Goal: Transaction & Acquisition: Purchase product/service

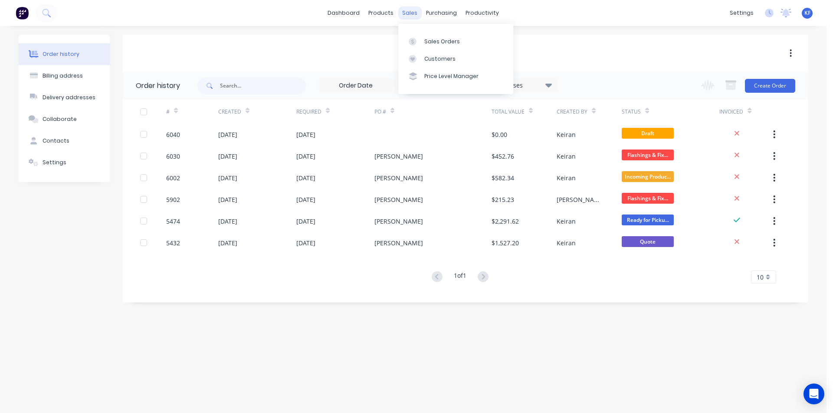
click at [402, 10] on div "sales" at bounding box center [410, 13] width 24 height 13
click at [405, 10] on div "sales" at bounding box center [410, 13] width 24 height 13
click at [422, 42] on link "Sales Orders" at bounding box center [455, 41] width 115 height 17
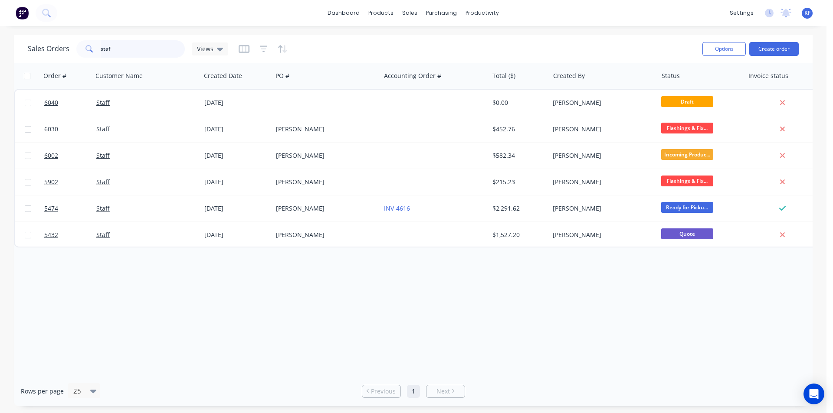
drag, startPoint x: 95, startPoint y: 45, endPoint x: 57, endPoint y: 38, distance: 38.8
click at [57, 38] on div "Sales Orders staf Views Options Create order" at bounding box center [413, 49] width 798 height 28
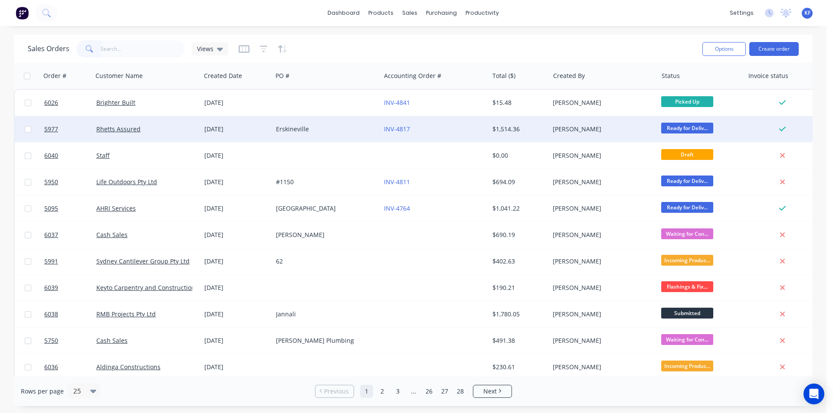
click at [337, 126] on div "Erskineville" at bounding box center [324, 129] width 96 height 9
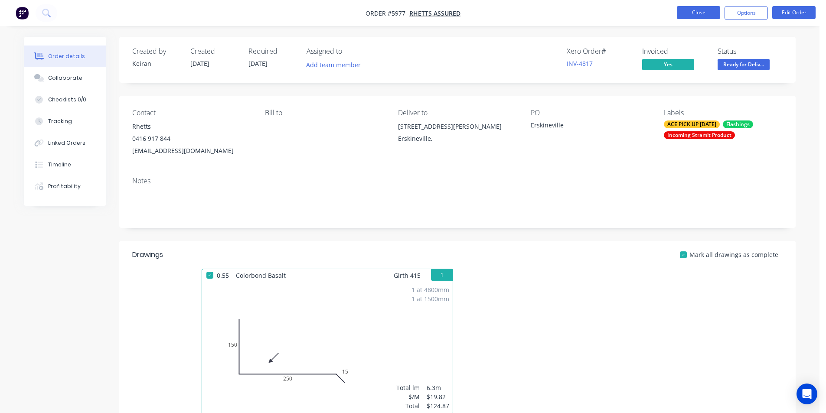
click at [682, 16] on button "Close" at bounding box center [698, 12] width 43 height 13
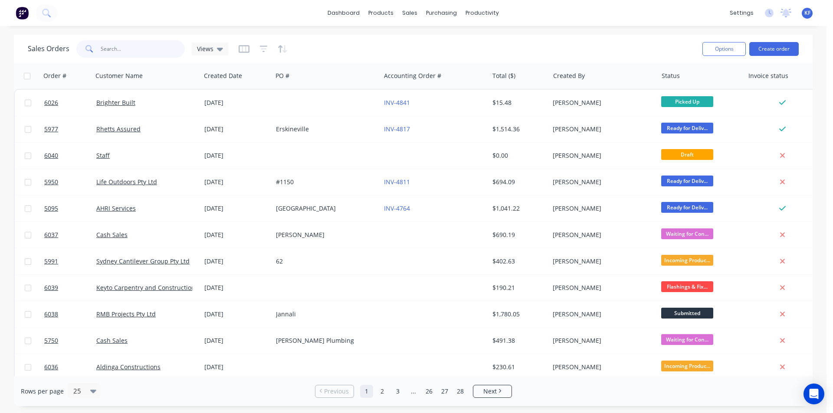
drag, startPoint x: 140, startPoint y: 48, endPoint x: 51, endPoint y: 36, distance: 89.7
click at [51, 36] on div "Sales Orders Views Options Create order" at bounding box center [413, 49] width 798 height 28
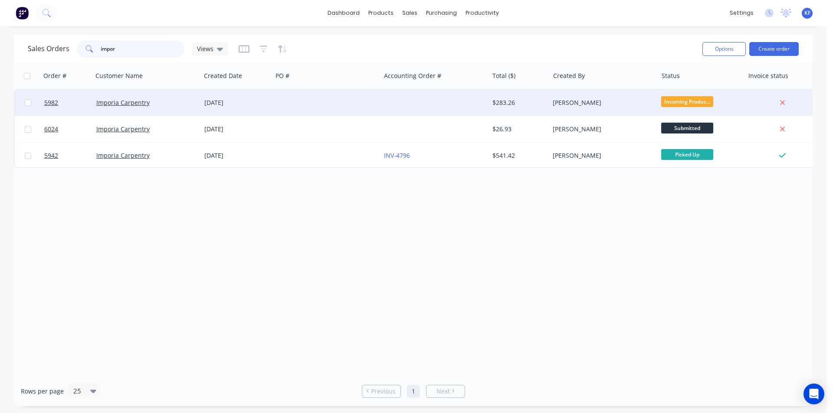
type input "impor"
click at [376, 106] on div at bounding box center [326, 103] width 108 height 26
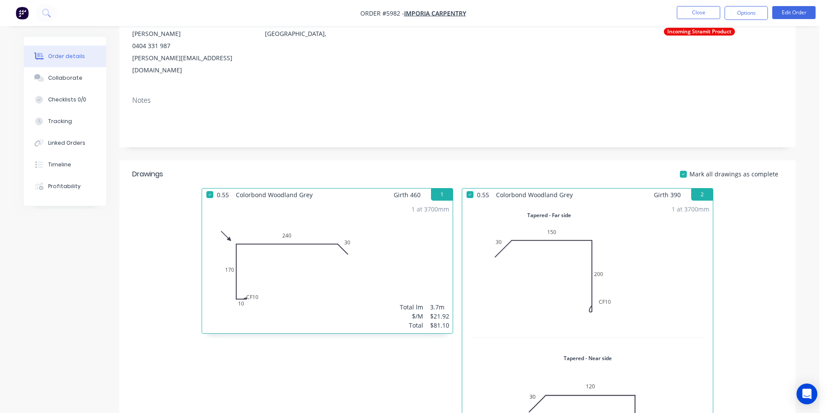
scroll to position [64, 0]
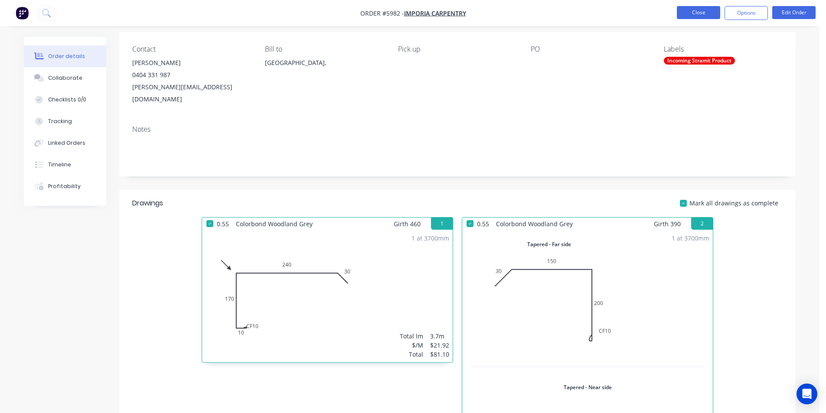
click at [709, 11] on button "Close" at bounding box center [698, 12] width 43 height 13
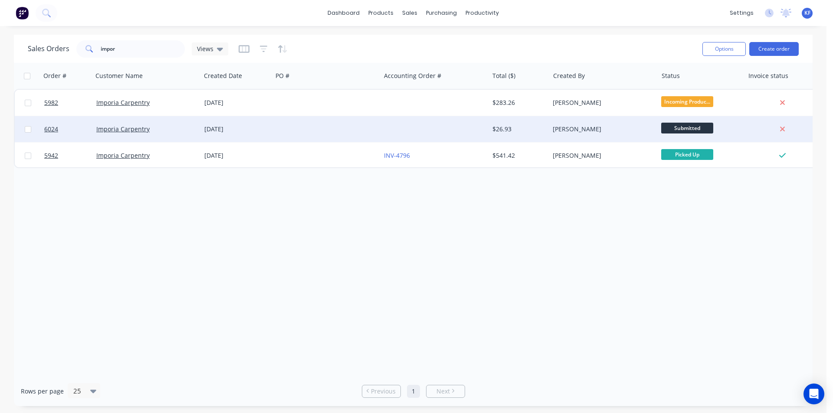
click at [349, 127] on div at bounding box center [326, 129] width 108 height 26
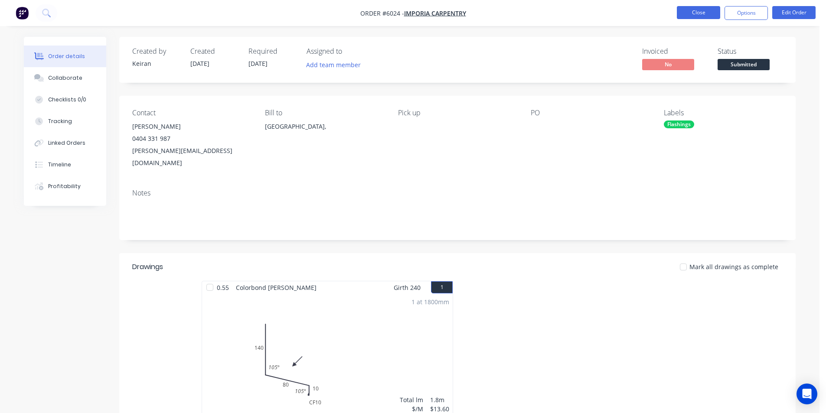
click at [690, 14] on button "Close" at bounding box center [698, 12] width 43 height 13
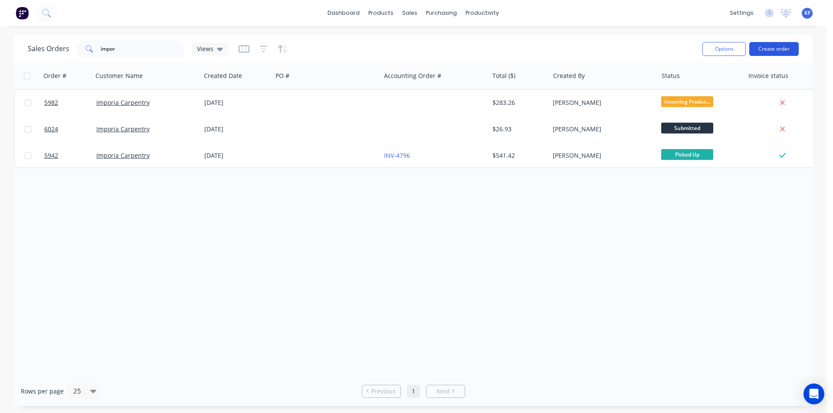
click at [787, 51] on button "Create order" at bounding box center [773, 49] width 49 height 14
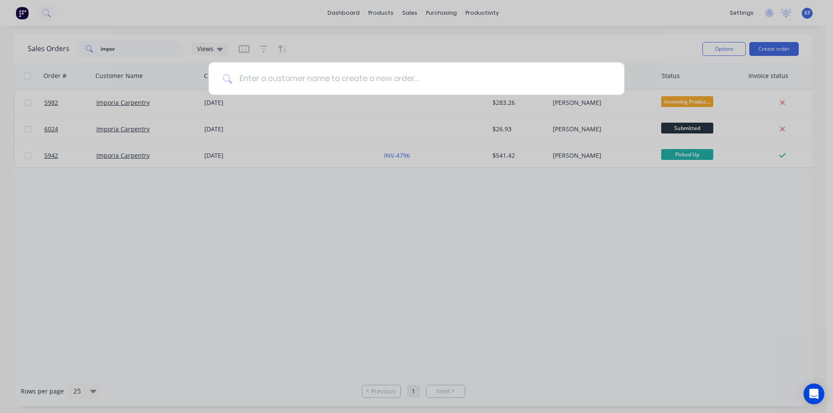
click at [367, 78] on input at bounding box center [421, 78] width 378 height 33
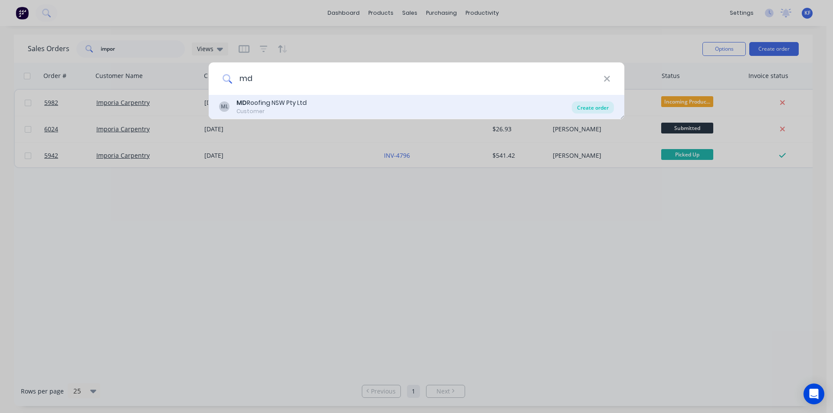
type input "md"
click at [585, 111] on div "Create order" at bounding box center [593, 107] width 42 height 12
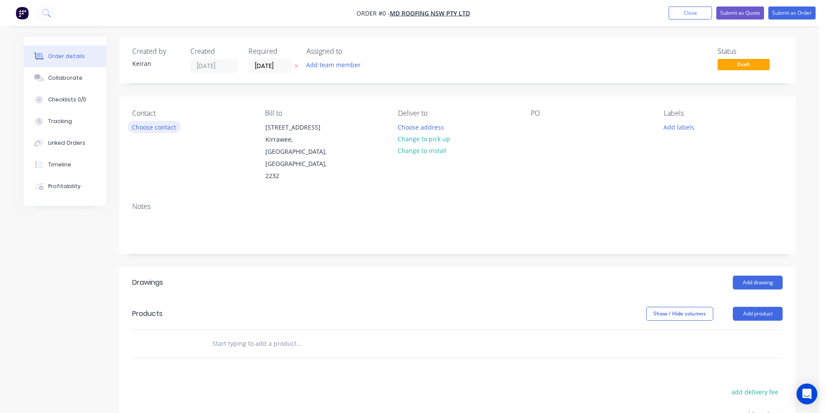
click at [174, 127] on button "Choose contact" at bounding box center [153, 127] width 53 height 12
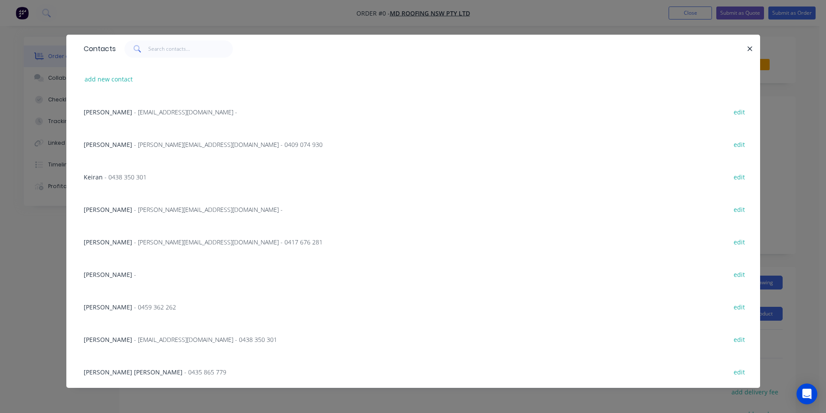
click at [112, 210] on span "Curtis Hayes" at bounding box center [108, 210] width 49 height 8
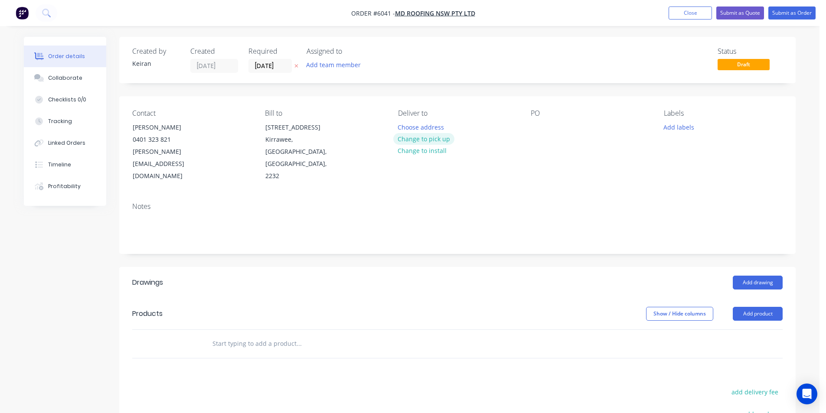
click at [425, 139] on button "Change to pick up" at bounding box center [424, 139] width 62 height 12
click at [533, 129] on div at bounding box center [538, 127] width 14 height 13
click at [275, 335] on input "text" at bounding box center [298, 343] width 173 height 17
type input "P"
click at [769, 298] on header "Products Show / Hide columns Add product" at bounding box center [457, 313] width 677 height 31
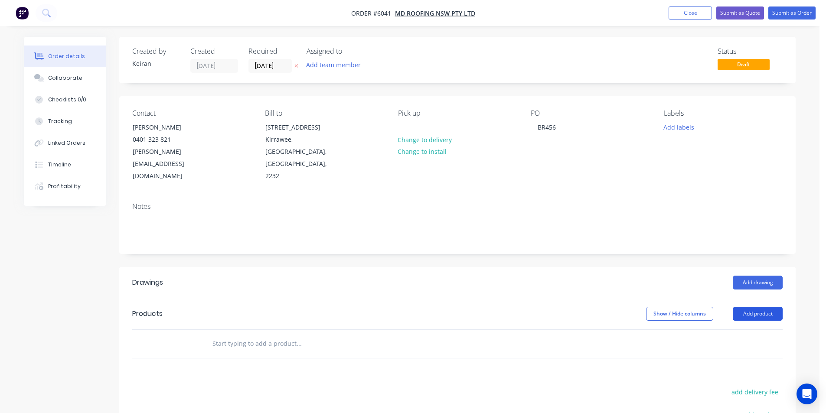
click at [766, 307] on button "Add product" at bounding box center [758, 314] width 50 height 14
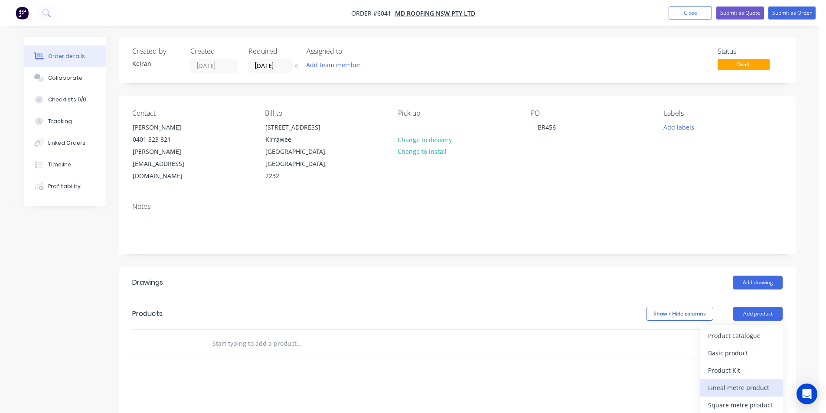
click at [748, 382] on div "Lineal metre product" at bounding box center [741, 388] width 67 height 13
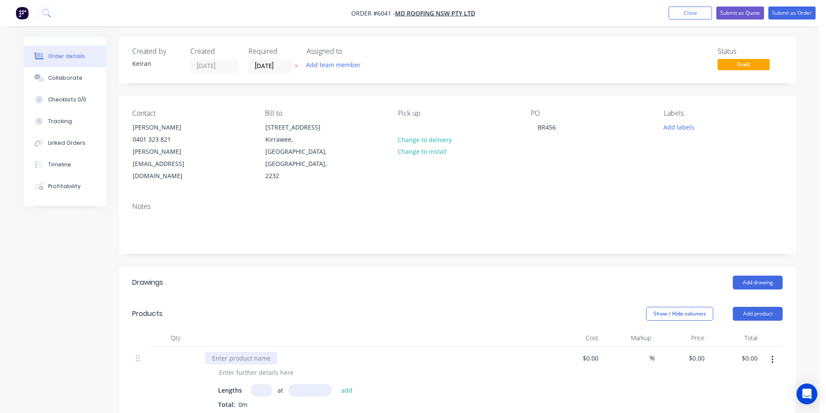
click at [242, 352] on div at bounding box center [241, 358] width 72 height 13
click at [261, 384] on input "text" at bounding box center [262, 390] width 22 height 13
type input "18"
type input "2000"
click at [337, 384] on button "add" at bounding box center [347, 390] width 20 height 12
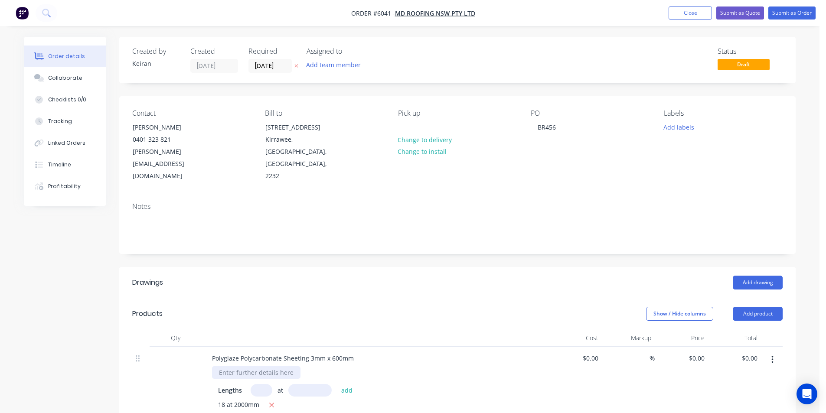
click at [264, 366] on div at bounding box center [256, 372] width 88 height 13
click at [703, 352] on input "$0.00" at bounding box center [698, 358] width 20 height 13
type input "68"
type input "0.00"
type input "$68.00"
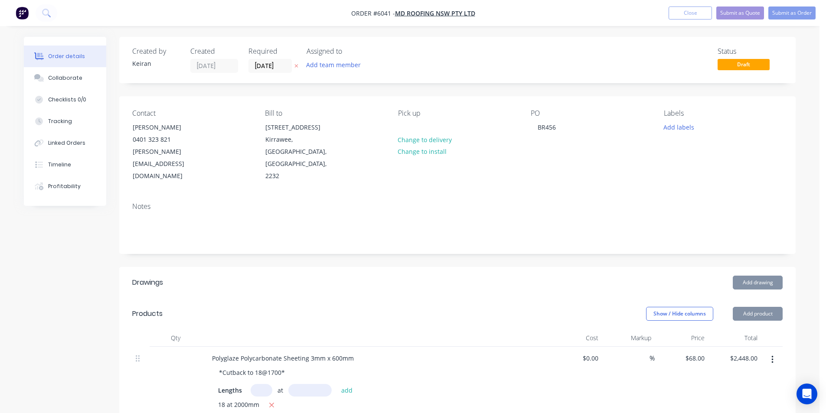
type input "2448.00"
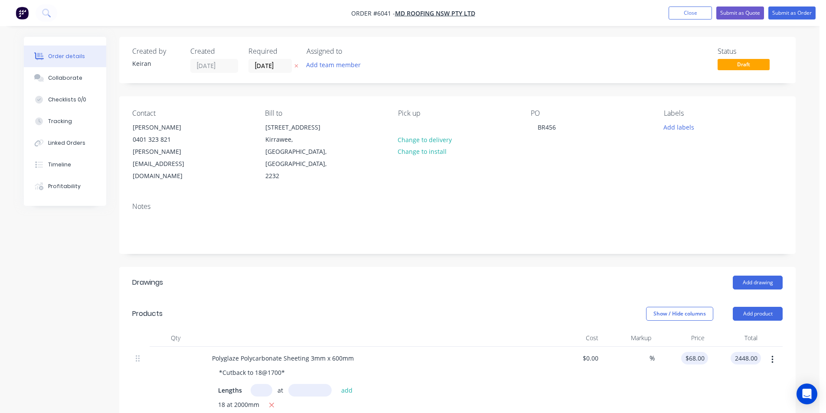
click at [694, 352] on div "$68.00 $68.00" at bounding box center [694, 358] width 27 height 13
type input "68"
type input "$2,448.00"
type input "34"
type input "1224.00"
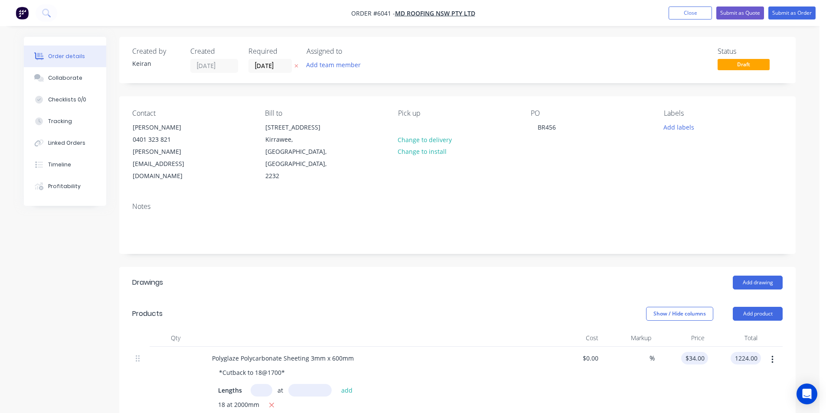
click at [696, 352] on div "$34.00 $34.00" at bounding box center [696, 358] width 23 height 13
type input "34"
type input "$1,224.00"
type input "35.70"
type input "1224.00"
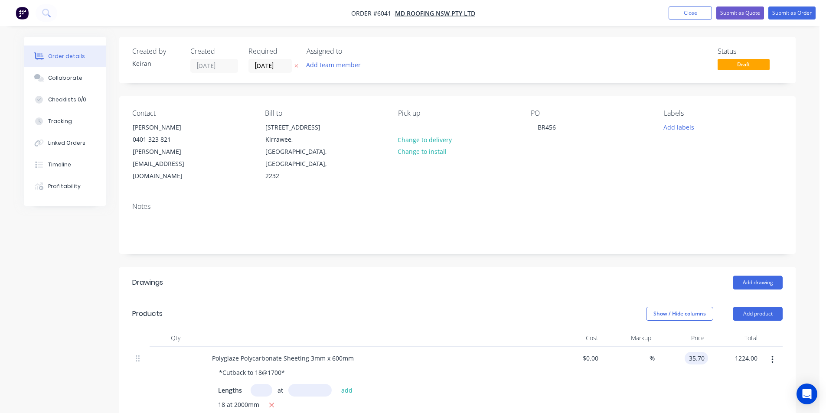
type input "$35.70"
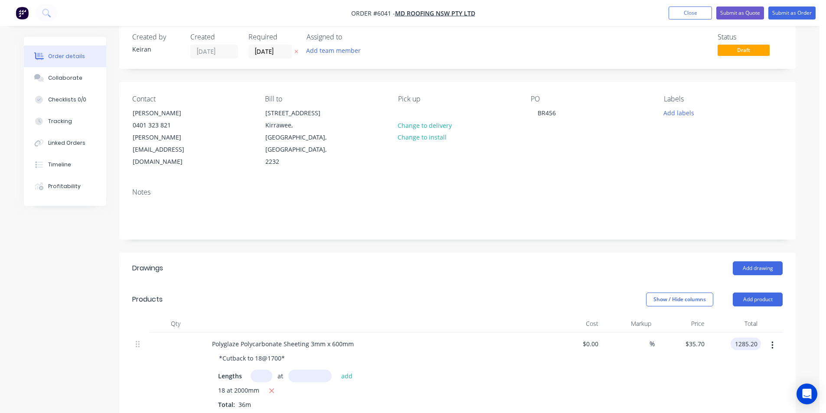
scroll to position [130, 0]
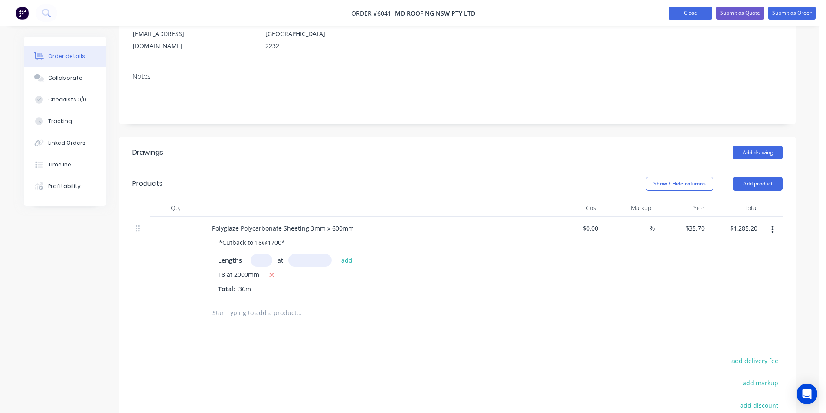
click at [697, 8] on button "Close" at bounding box center [690, 13] width 43 height 13
type input "1285.20"
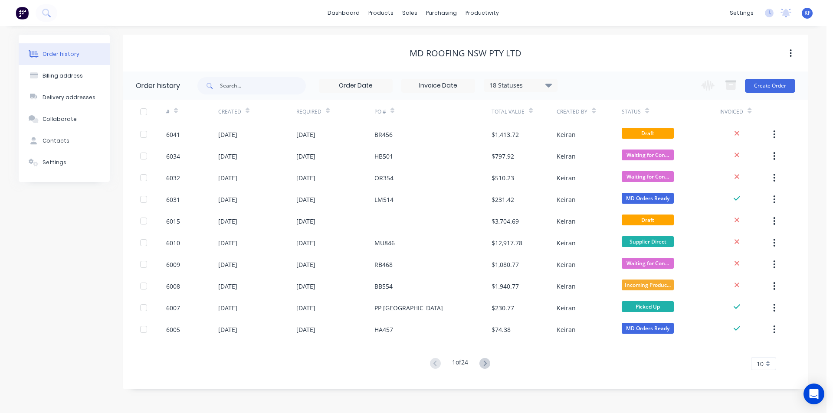
click at [443, 20] on div "purchasing" at bounding box center [441, 13] width 39 height 13
click at [453, 39] on div "Purchase Orders" at bounding box center [469, 42] width 46 height 8
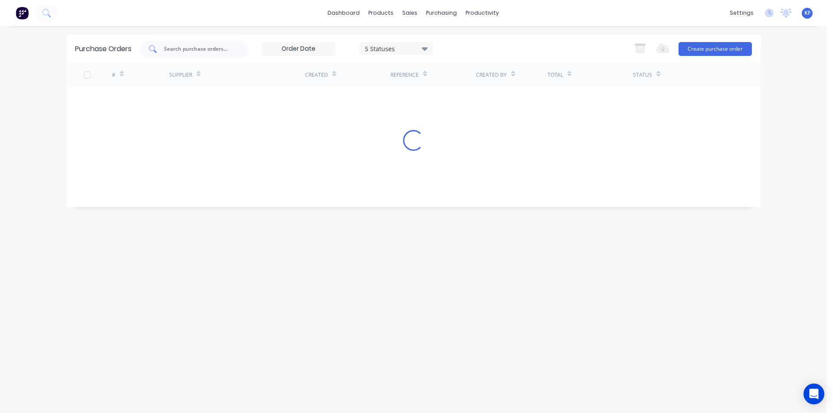
click at [185, 47] on input "text" at bounding box center [199, 49] width 72 height 9
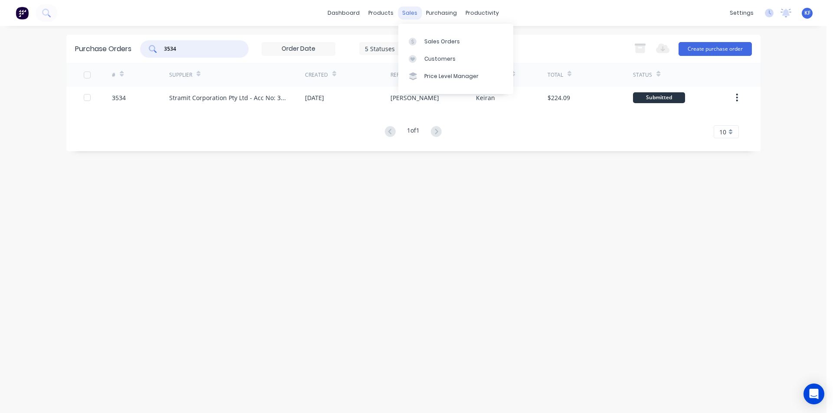
type input "3534"
drag, startPoint x: 402, startPoint y: 14, endPoint x: 418, endPoint y: 30, distance: 23.3
click at [402, 14] on div "sales" at bounding box center [410, 13] width 24 height 13
click at [426, 41] on div "Sales Orders" at bounding box center [442, 42] width 36 height 8
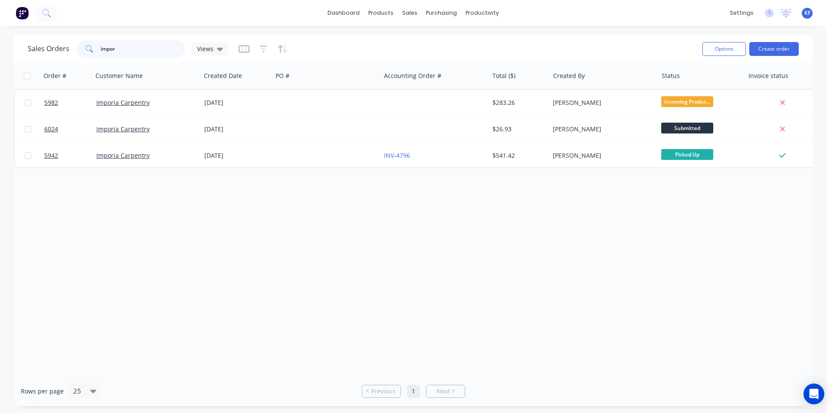
drag, startPoint x: 130, startPoint y: 42, endPoint x: 58, endPoint y: 35, distance: 72.4
click at [61, 37] on div "Sales Orders impor Views Options Create order" at bounding box center [413, 49] width 798 height 28
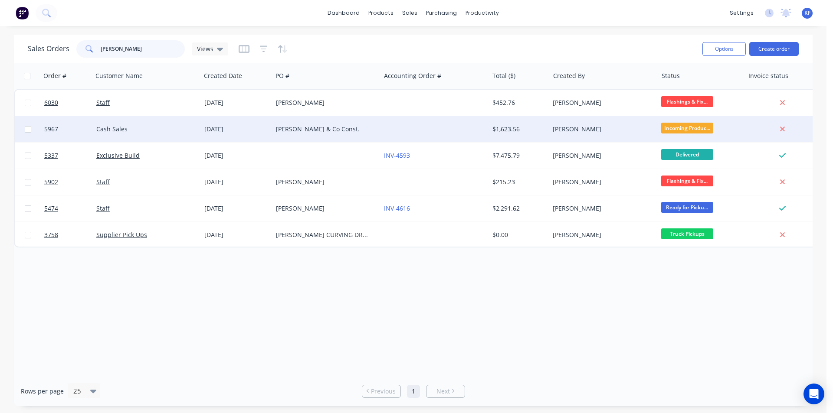
type input "smith"
click at [381, 121] on div at bounding box center [434, 129] width 108 height 26
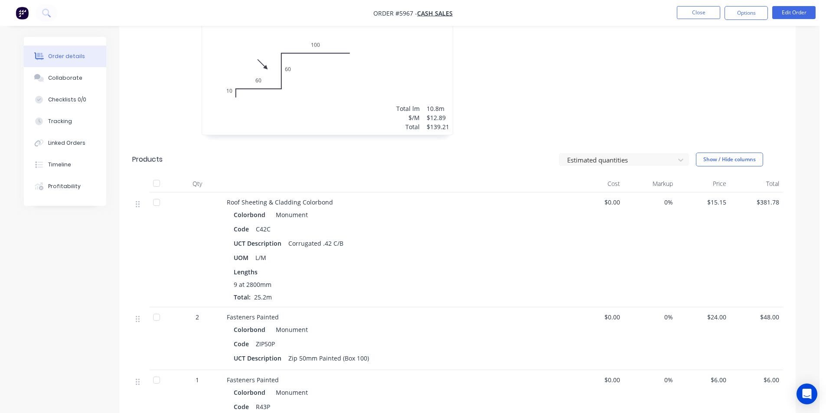
scroll to position [607, 0]
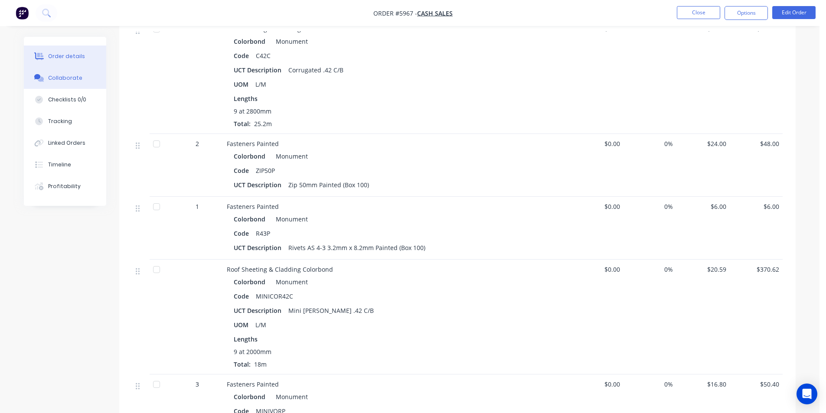
click at [65, 81] on div "Collaborate" at bounding box center [65, 78] width 34 height 8
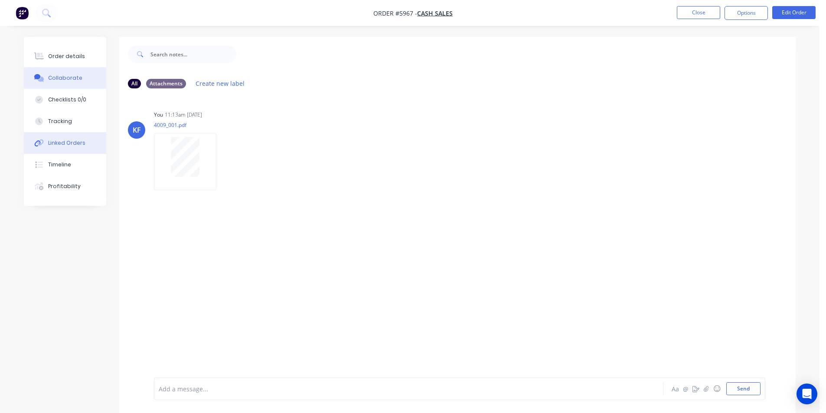
click at [66, 140] on div "Linked Orders" at bounding box center [66, 143] width 37 height 8
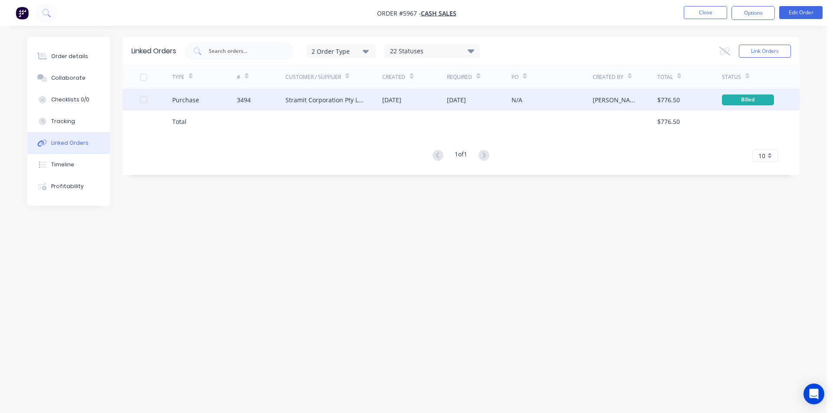
click at [270, 105] on div "3494" at bounding box center [261, 100] width 49 height 22
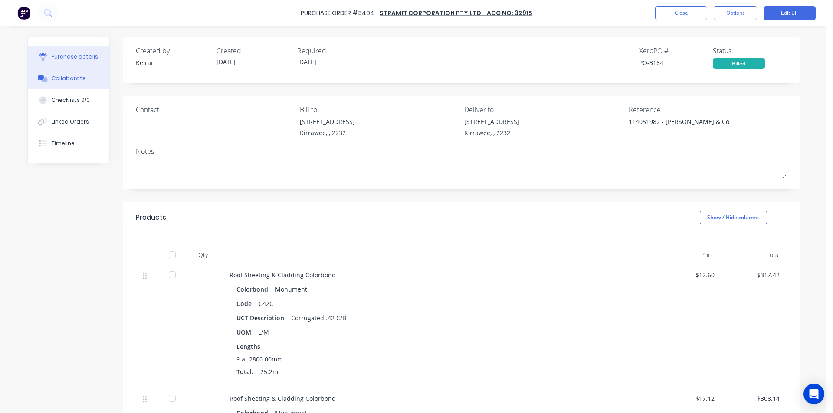
click at [81, 78] on button "Collaborate" at bounding box center [69, 79] width 82 height 22
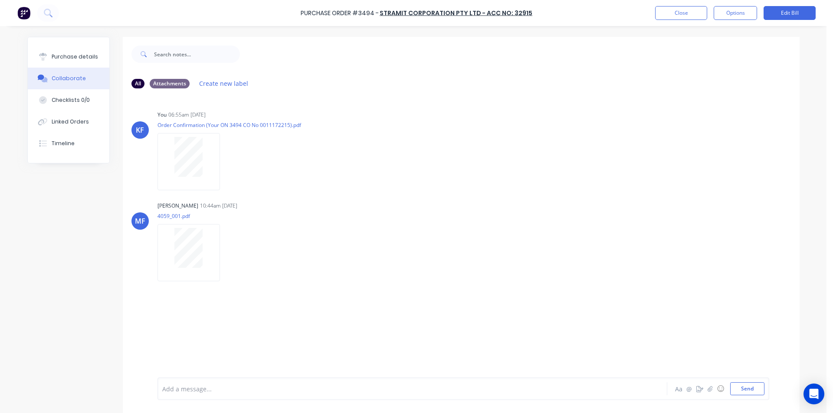
drag, startPoint x: 50, startPoint y: 51, endPoint x: 111, endPoint y: 49, distance: 61.2
click at [51, 51] on button "Purchase details" at bounding box center [69, 57] width 82 height 22
type textarea "x"
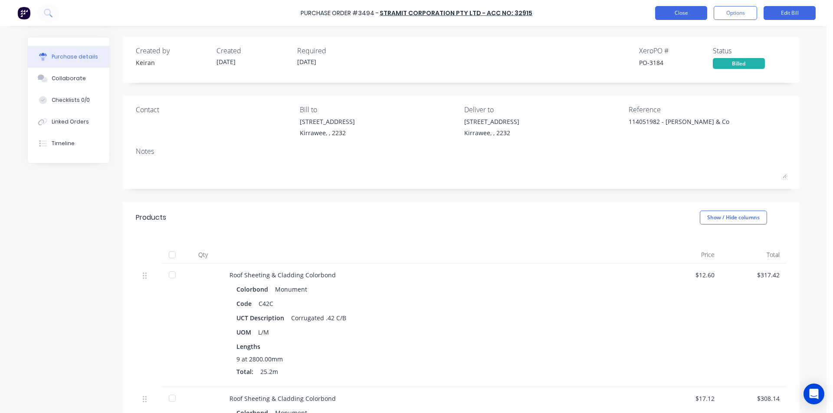
click at [659, 17] on button "Close" at bounding box center [681, 13] width 52 height 14
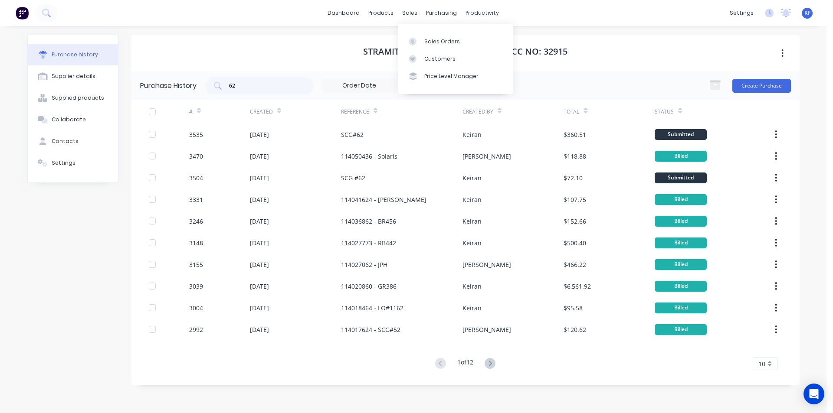
click at [403, 13] on div "sales" at bounding box center [410, 13] width 24 height 13
click at [432, 45] on div "Sales Orders" at bounding box center [442, 42] width 36 height 8
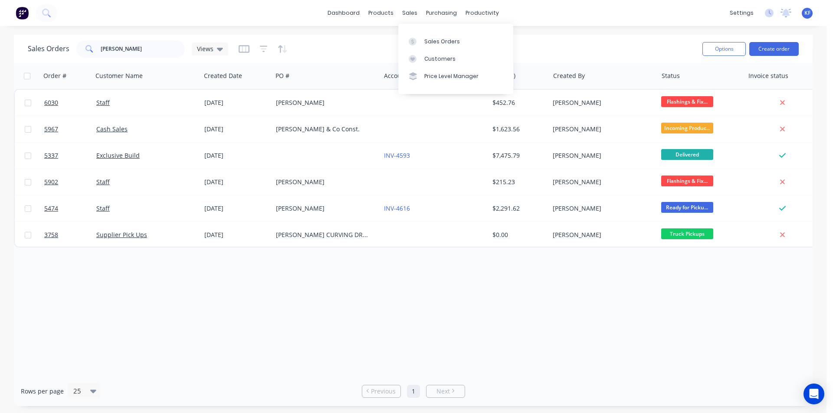
drag, startPoint x: 407, startPoint y: 14, endPoint x: 425, endPoint y: 31, distance: 23.9
click at [407, 15] on div "sales" at bounding box center [410, 13] width 24 height 13
drag, startPoint x: 430, startPoint y: 35, endPoint x: 405, endPoint y: 49, distance: 29.2
click at [431, 35] on link "Sales Orders" at bounding box center [455, 41] width 115 height 17
click at [409, 16] on div "sales" at bounding box center [410, 13] width 24 height 13
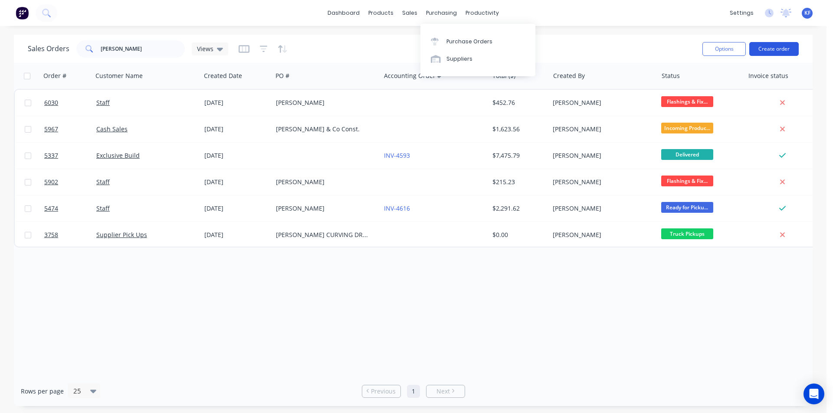
click at [761, 47] on button "Create order" at bounding box center [773, 49] width 49 height 14
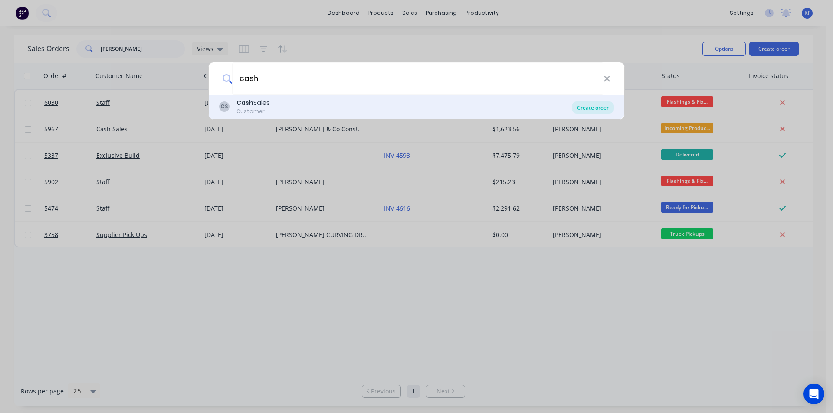
type input "cash"
click at [608, 108] on div "Create order" at bounding box center [593, 107] width 42 height 12
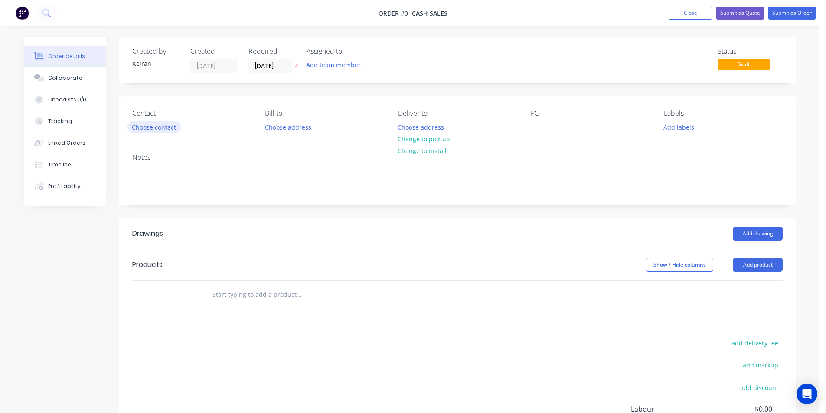
click at [151, 129] on button "Choose contact" at bounding box center [153, 127] width 53 height 12
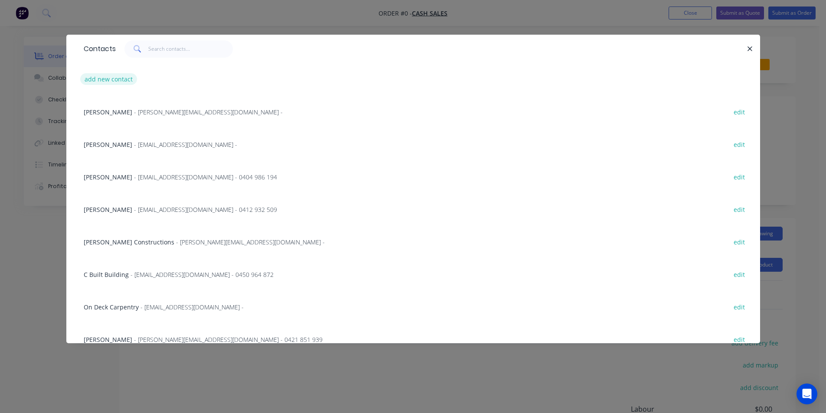
click at [109, 76] on button "add new contact" at bounding box center [108, 79] width 57 height 12
select select "AU"
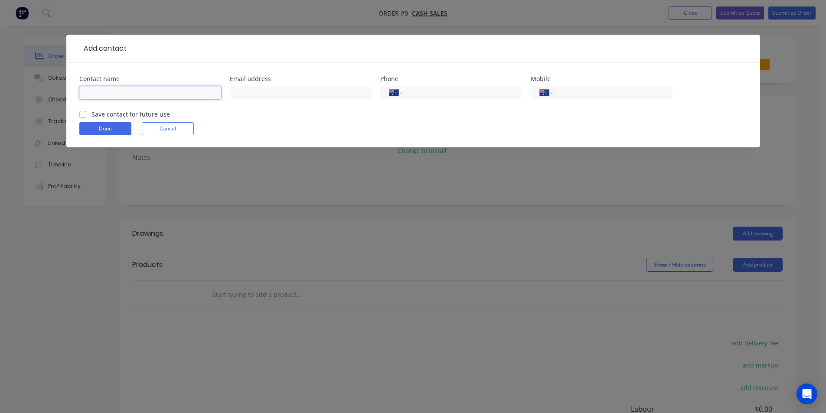
click at [121, 92] on input "text" at bounding box center [150, 92] width 142 height 13
type input "H2O Plumbing Services"
type input "rynard@h2oplumbing.com.au"
click at [588, 98] on div "International [GEOGRAPHIC_DATA] [GEOGRAPHIC_DATA] [GEOGRAPHIC_DATA] [GEOGRAPHIC…" at bounding box center [602, 92] width 142 height 13
click at [586, 97] on input "tel" at bounding box center [611, 93] width 104 height 10
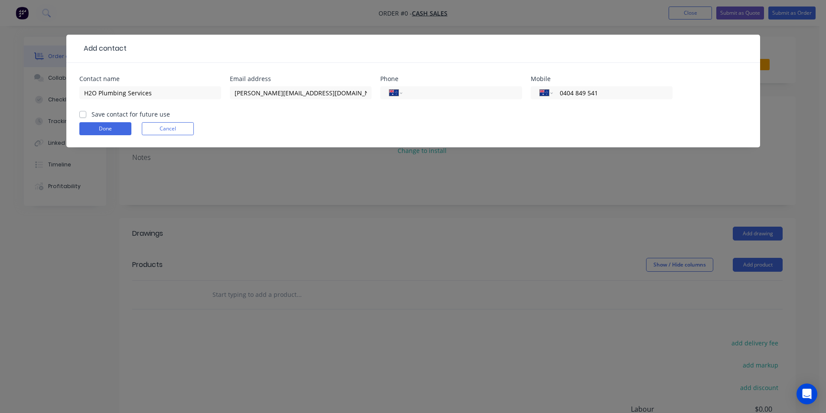
type input "0404 849 541"
click at [120, 132] on button "Done" at bounding box center [105, 128] width 52 height 13
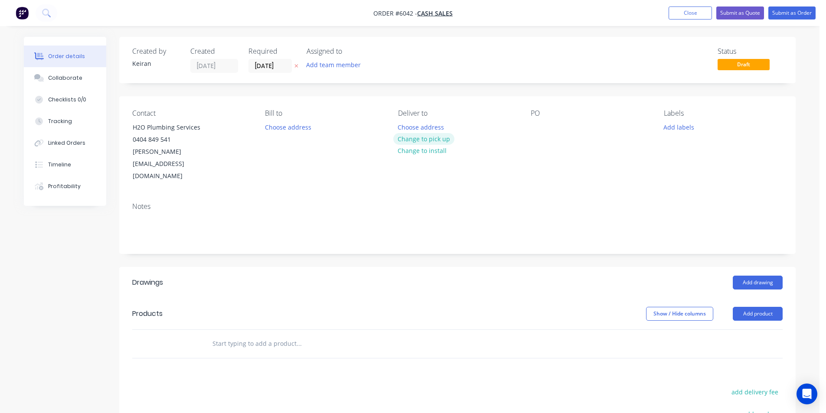
click at [414, 140] on button "Change to pick up" at bounding box center [424, 139] width 62 height 12
click at [540, 129] on div at bounding box center [538, 127] width 14 height 13
click at [543, 132] on div at bounding box center [538, 127] width 14 height 13
drag, startPoint x: 297, startPoint y: 336, endPoint x: 297, endPoint y: 317, distance: 18.7
click at [297, 332] on div "Drawings Add drawing Products Show / Hide columns Add product add delivery fee …" at bounding box center [457, 417] width 677 height 300
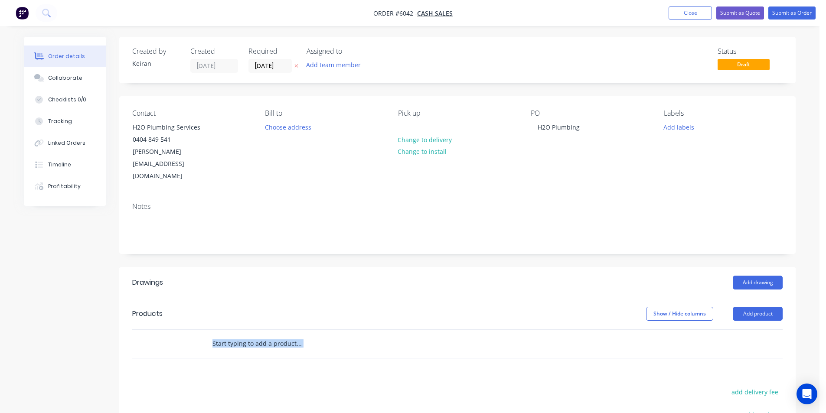
click at [297, 335] on input "text" at bounding box center [298, 343] width 173 height 17
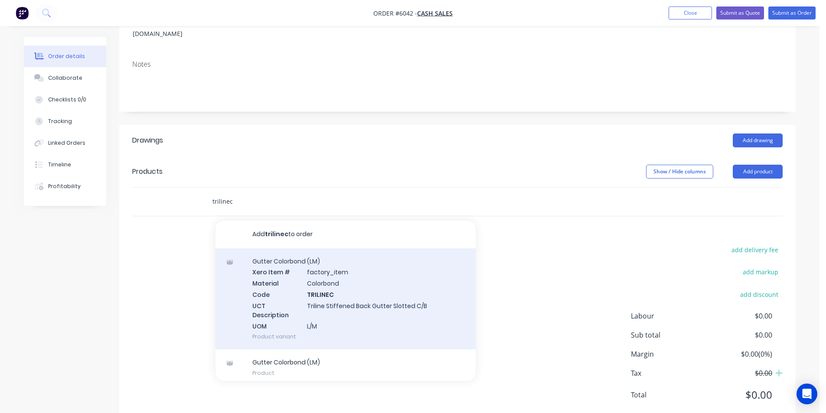
type input "trilinec"
click at [336, 288] on div "Gutter Colorbond (LM) Xero Item # factory_item Material Colorbond Code TRILINEC…" at bounding box center [346, 298] width 260 height 101
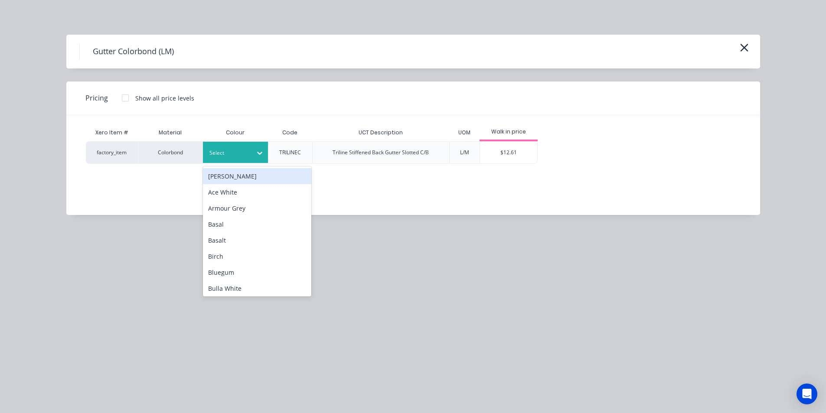
click at [240, 157] on div at bounding box center [228, 153] width 39 height 10
type input "tb"
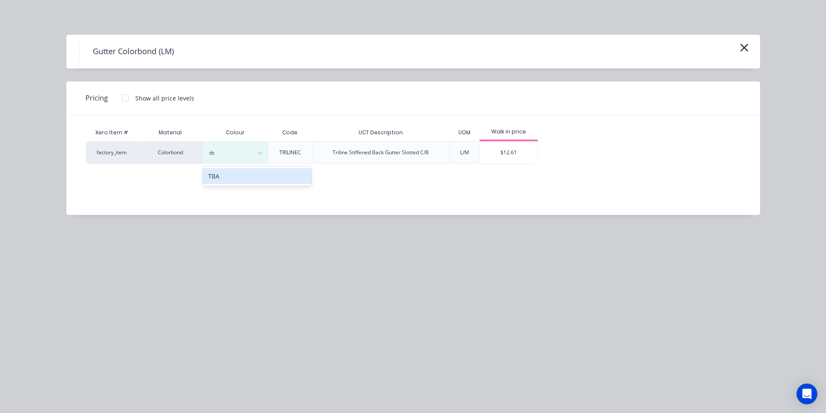
click at [245, 177] on div "TBA" at bounding box center [257, 176] width 108 height 16
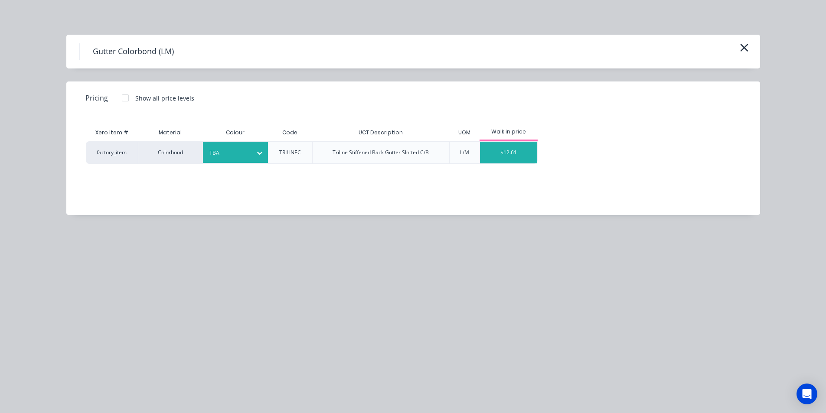
click at [509, 162] on div "$12.61" at bounding box center [509, 153] width 58 height 22
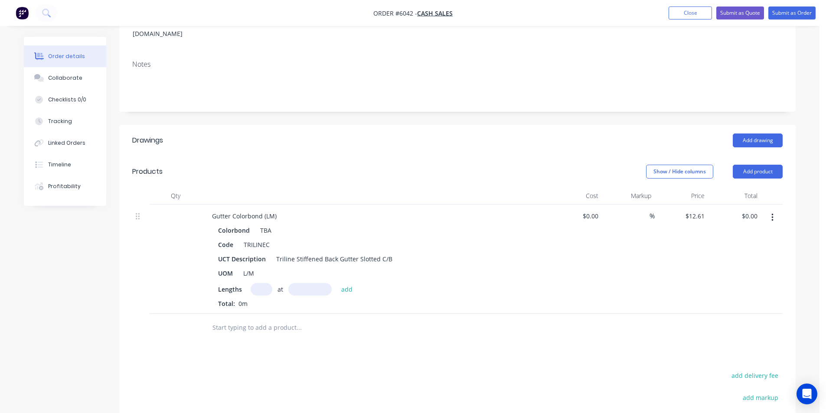
click at [267, 283] on div "Lengths at add Total: 0m" at bounding box center [375, 295] width 314 height 25
drag, startPoint x: 266, startPoint y: 269, endPoint x: 271, endPoint y: 269, distance: 5.7
click at [267, 283] on input "text" at bounding box center [262, 289] width 22 height 13
type input "5mm"
click at [269, 283] on input "text" at bounding box center [262, 289] width 22 height 13
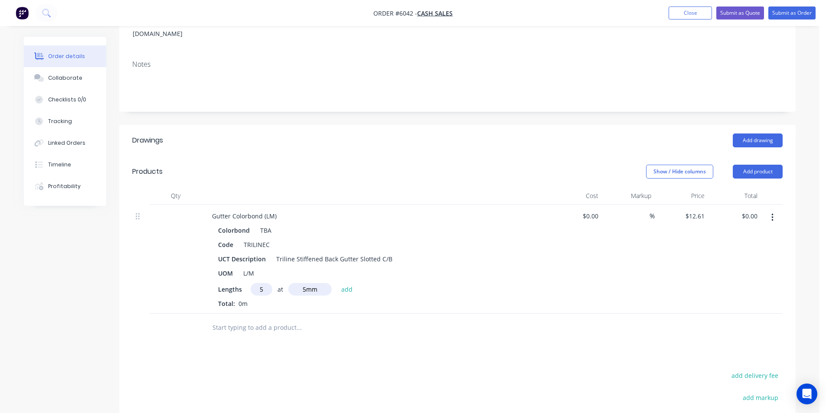
type input "5"
type input "5000"
click at [337, 283] on button "add" at bounding box center [347, 289] width 20 height 12
type input "$315.25"
click at [315, 333] on input "text" at bounding box center [298, 341] width 173 height 17
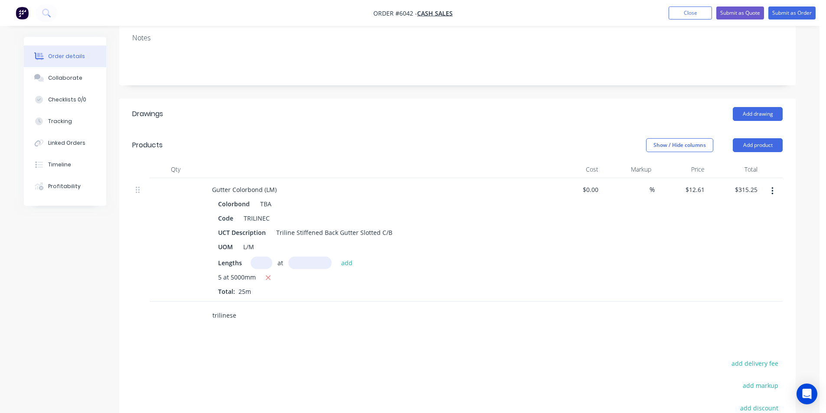
scroll to position [282, 0]
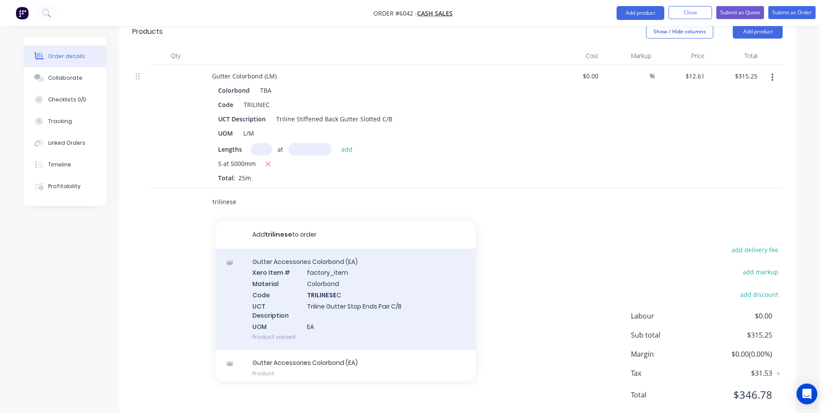
type input "trilinese"
click at [346, 270] on div "Gutter Accessories Colorbond (EA) Xero Item # factory_item Material Colorbond C…" at bounding box center [346, 299] width 260 height 101
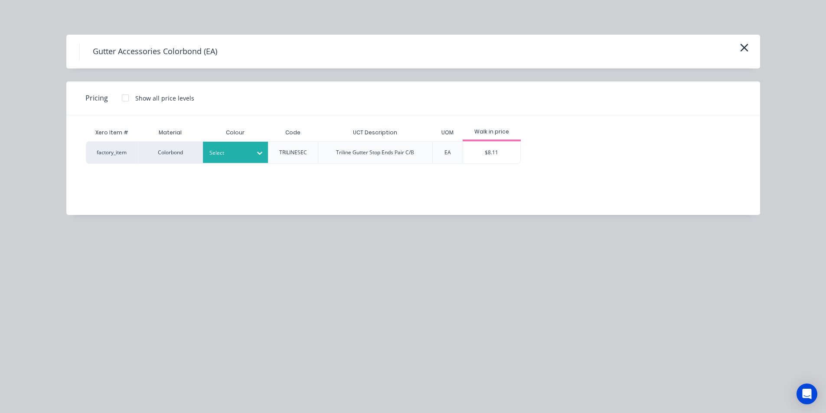
click at [254, 156] on div at bounding box center [260, 153] width 16 height 14
type input "tb"
click at [108, 152] on div "TBA" at bounding box center [54, 144] width 108 height 16
drag, startPoint x: 541, startPoint y: 137, endPoint x: 515, endPoint y: 147, distance: 27.2
click at [540, 137] on div "Xero Item # Material Colour Code UCT Description UOM Walk in price factory_item…" at bounding box center [407, 144] width 642 height 40
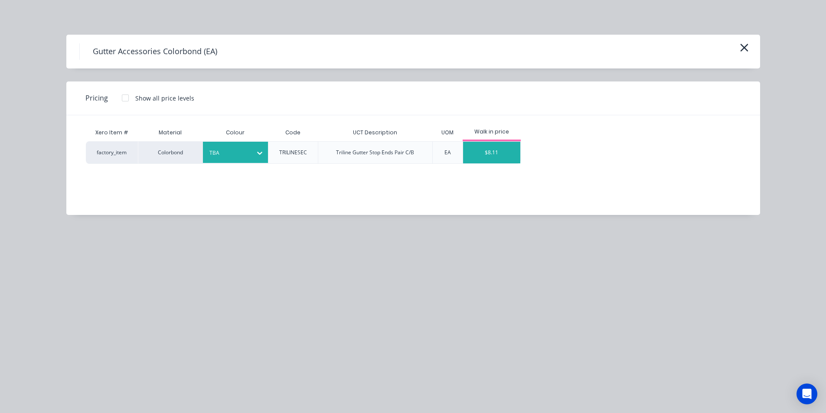
click at [511, 149] on div "$8.11" at bounding box center [492, 153] width 58 height 22
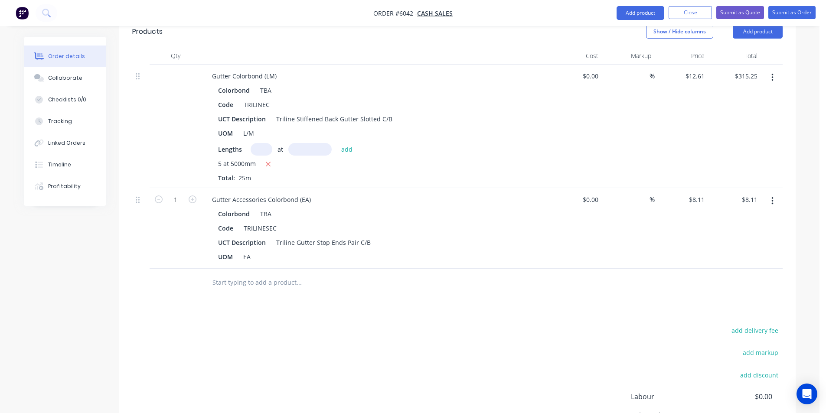
click at [243, 274] on input "text" at bounding box center [298, 282] width 173 height 17
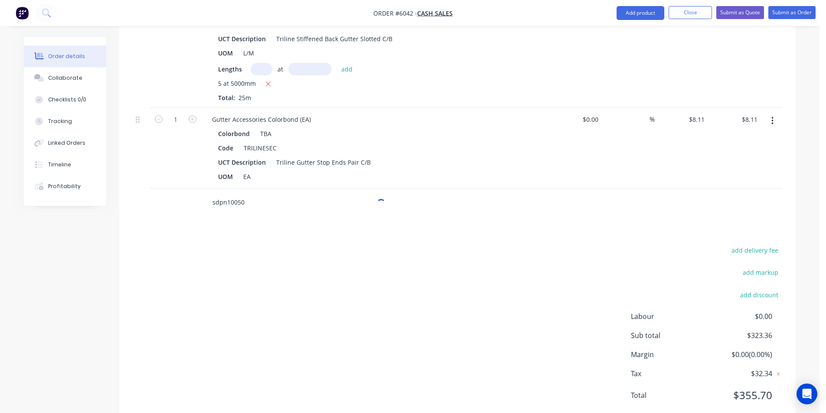
scroll to position [363, 0]
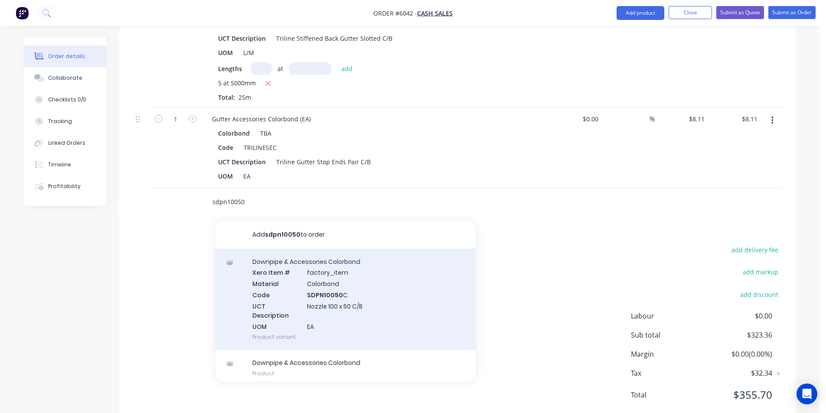
type input "sdpn10050"
click at [373, 281] on div "Downpipe & Accessories Colorbond Xero Item # factory_item Material Colorbond Co…" at bounding box center [346, 299] width 260 height 101
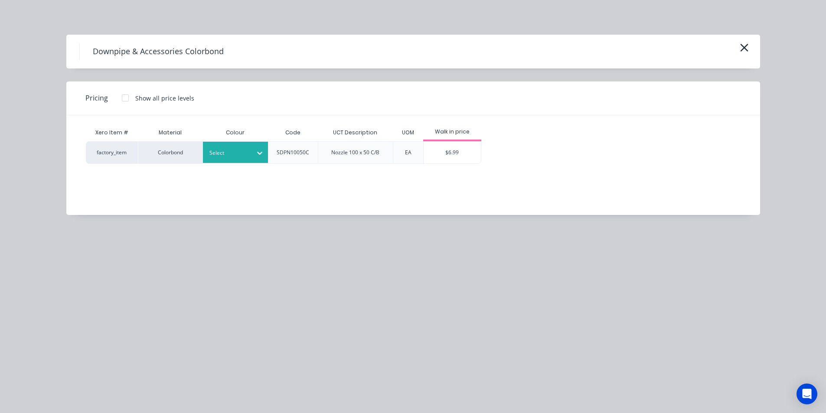
click at [243, 152] on div at bounding box center [228, 153] width 39 height 10
type input "tb"
click at [108, 72] on div "TBA" at bounding box center [54, 64] width 108 height 16
click at [462, 157] on div "$6.99" at bounding box center [453, 153] width 58 height 22
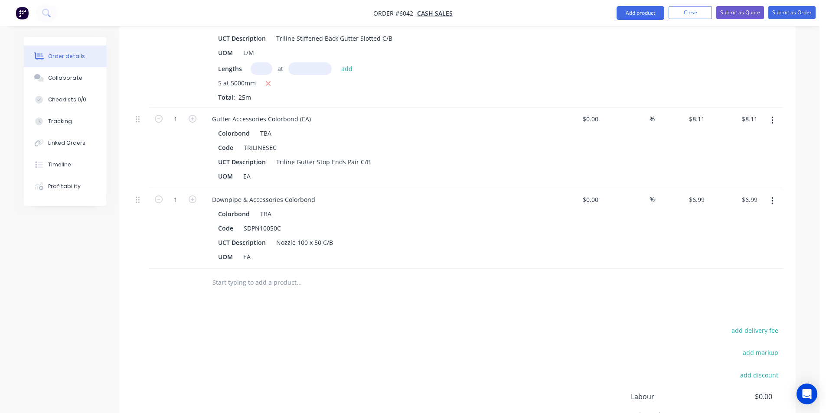
click at [193, 193] on form "1" at bounding box center [175, 199] width 45 height 13
click at [193, 196] on icon "button" at bounding box center [193, 200] width 8 height 8
type input "2"
type input "$13.98"
click at [269, 274] on input "text" at bounding box center [298, 282] width 173 height 17
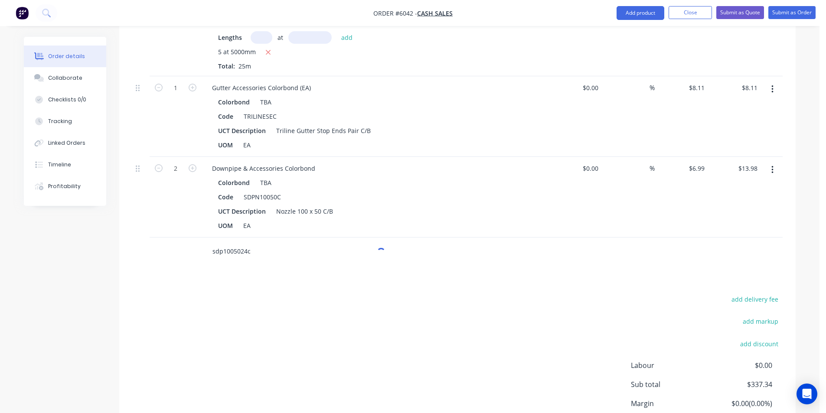
scroll to position [444, 0]
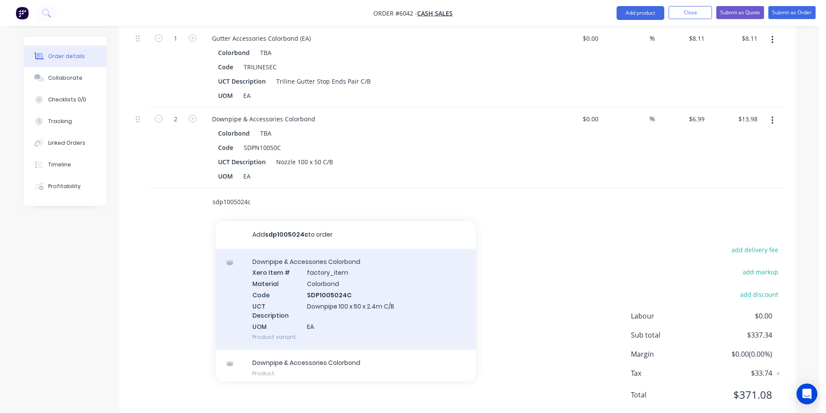
type input "sdp1005024c"
click at [331, 268] on div "Downpipe & Accessories Colorbond Xero Item # factory_item Material Colorbond Co…" at bounding box center [346, 299] width 260 height 101
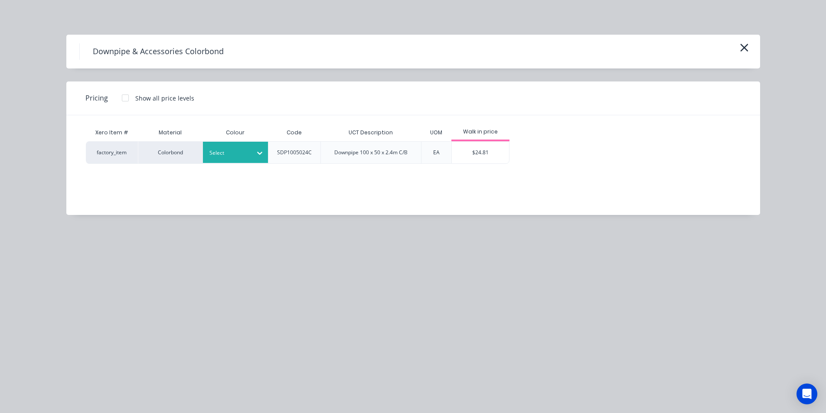
click at [234, 156] on div at bounding box center [228, 153] width 39 height 10
type input "tb"
click at [494, 153] on div "$24.81" at bounding box center [481, 153] width 58 height 22
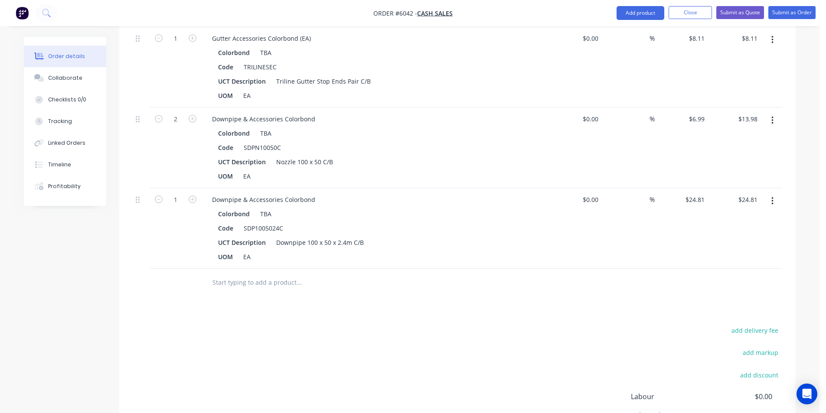
click at [250, 274] on input "text" at bounding box center [298, 282] width 173 height 17
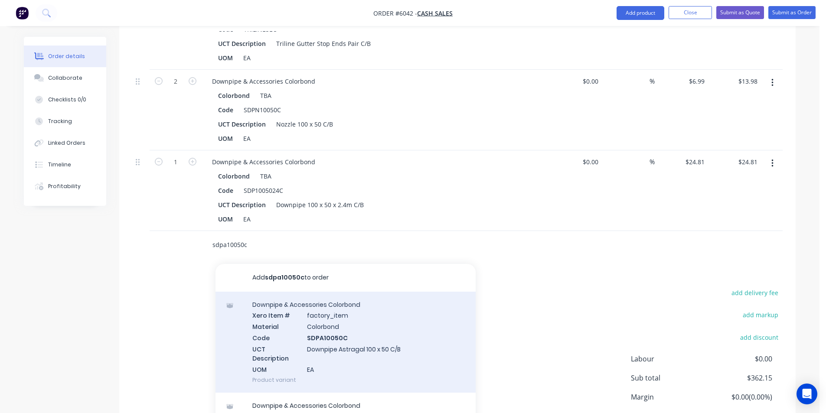
scroll to position [524, 0]
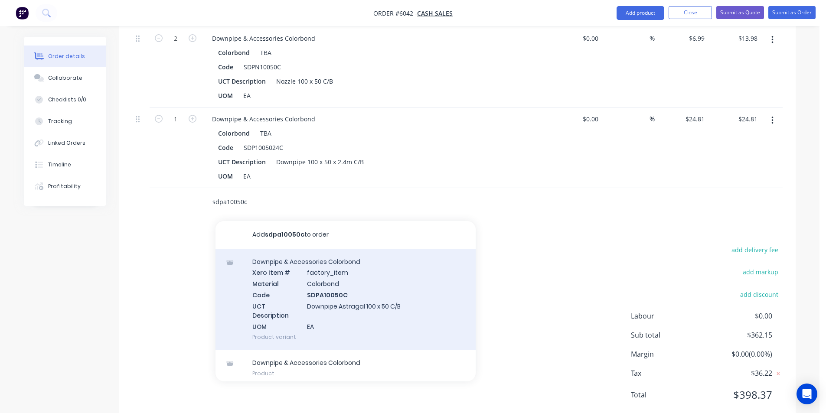
type input "sdpa10050c"
click at [340, 267] on div "Downpipe & Accessories Colorbond Xero Item # factory_item Material Colorbond Co…" at bounding box center [346, 299] width 260 height 101
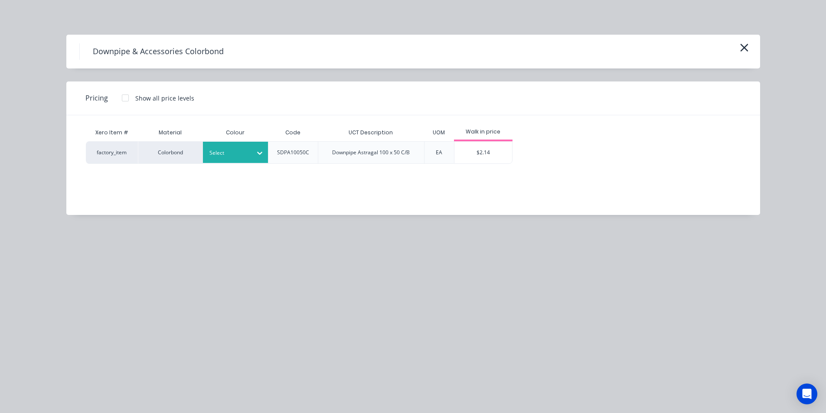
click at [231, 155] on div at bounding box center [228, 153] width 39 height 10
type input "tb"
click at [472, 147] on div "$2.14" at bounding box center [483, 153] width 58 height 22
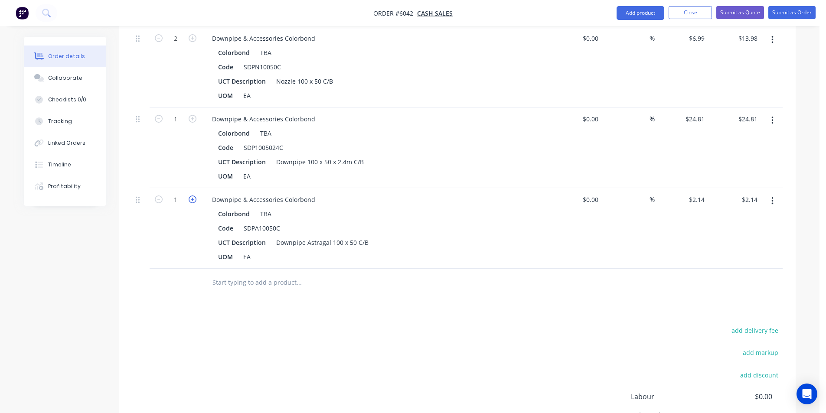
click at [194, 196] on icon "button" at bounding box center [193, 200] width 8 height 8
type input "2"
type input "$4.28"
click at [259, 274] on input "text" at bounding box center [298, 282] width 173 height 17
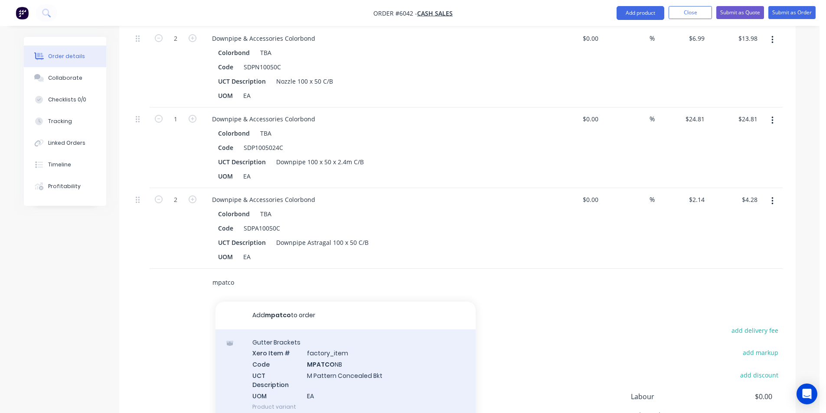
type input "mpatco"
click at [373, 346] on div "Gutter Brackets Xero Item # factory_item Code MPATCO NB UCT Description M Patte…" at bounding box center [346, 375] width 260 height 90
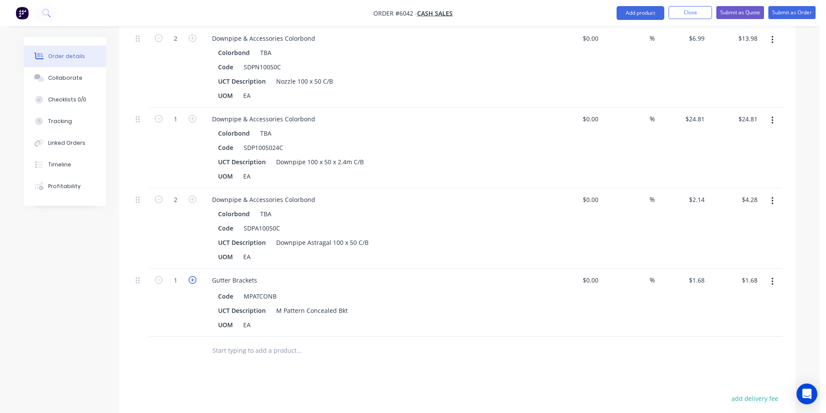
click at [191, 276] on icon "button" at bounding box center [193, 280] width 8 height 8
type input "2"
type input "$3.36"
click at [180, 274] on input "2" at bounding box center [175, 280] width 23 height 13
type input "25"
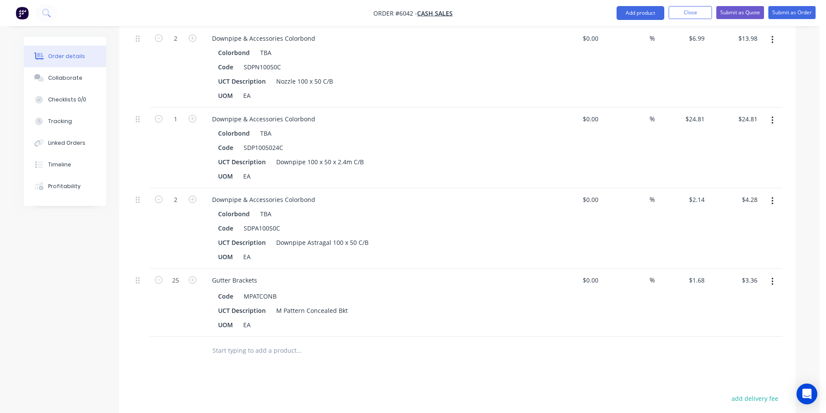
type input "$42.00"
drag, startPoint x: 320, startPoint y: 340, endPoint x: 270, endPoint y: 327, distance: 52.0
click at [318, 337] on div at bounding box center [358, 351] width 312 height 28
click at [269, 342] on input "text" at bounding box center [298, 350] width 173 height 17
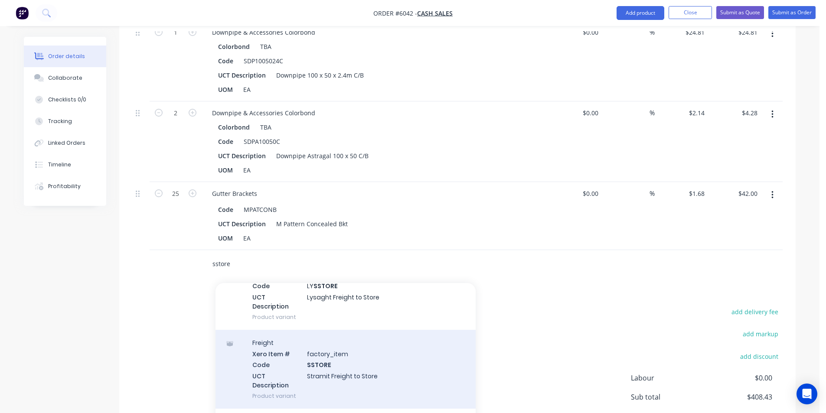
scroll to position [62, 0]
type input "sstore"
click at [349, 340] on div "Freight Xero Item # factory_item Code SSTORE UCT Description Stramit Freight to…" at bounding box center [346, 367] width 260 height 79
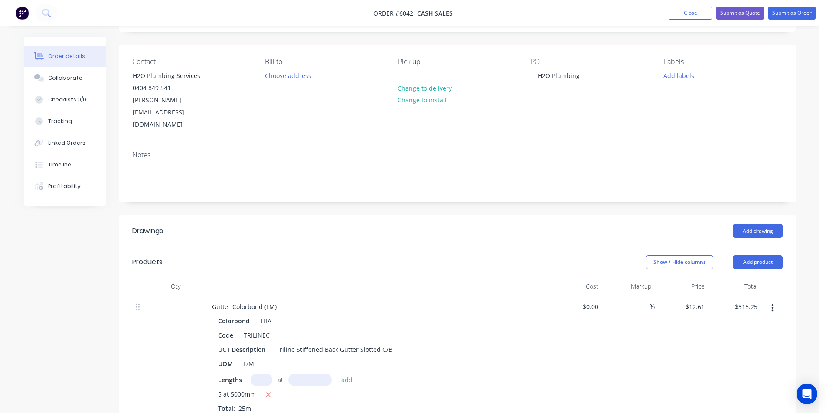
scroll to position [0, 0]
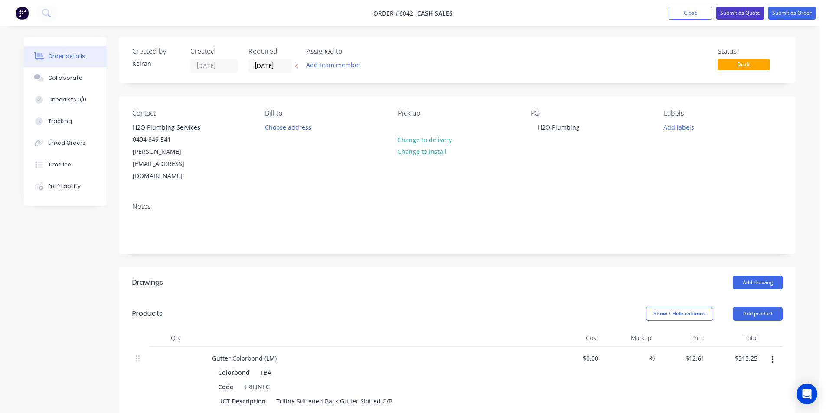
click at [725, 14] on button "Submit as Quote" at bounding box center [740, 13] width 48 height 13
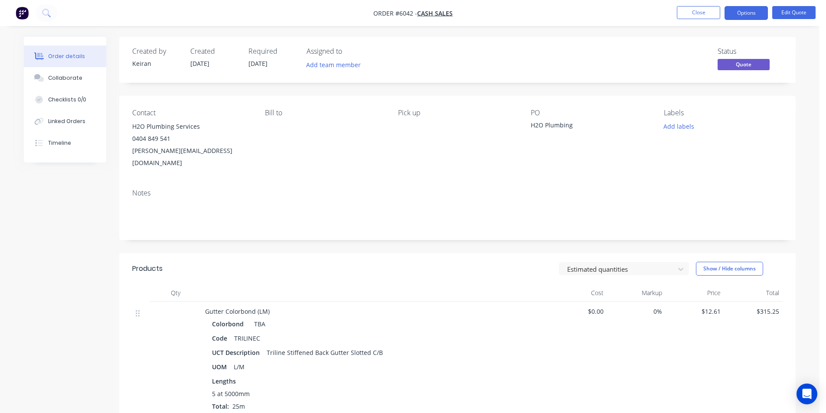
click at [738, 14] on button "Options" at bounding box center [746, 13] width 43 height 14
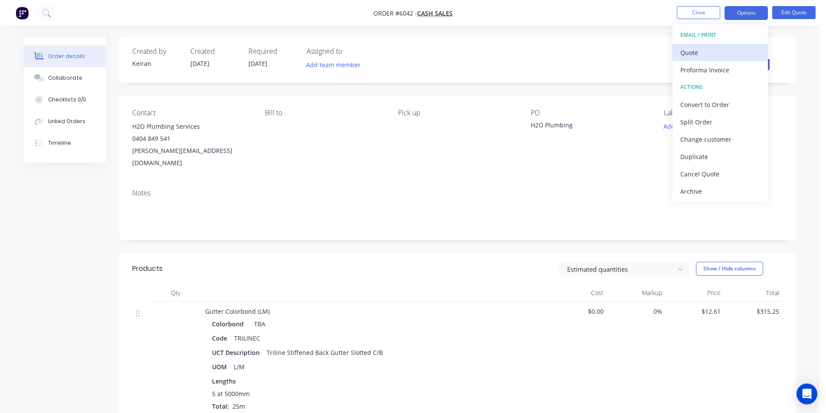
click at [691, 51] on div "Quote" at bounding box center [720, 52] width 80 height 13
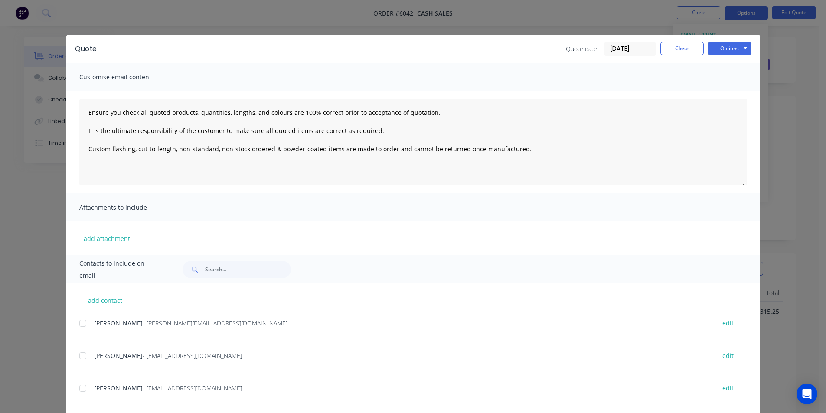
click at [82, 363] on div at bounding box center [82, 355] width 17 height 17
click at [719, 45] on button "Options" at bounding box center [729, 48] width 43 height 13
click at [732, 88] on button "Email" at bounding box center [736, 92] width 56 height 14
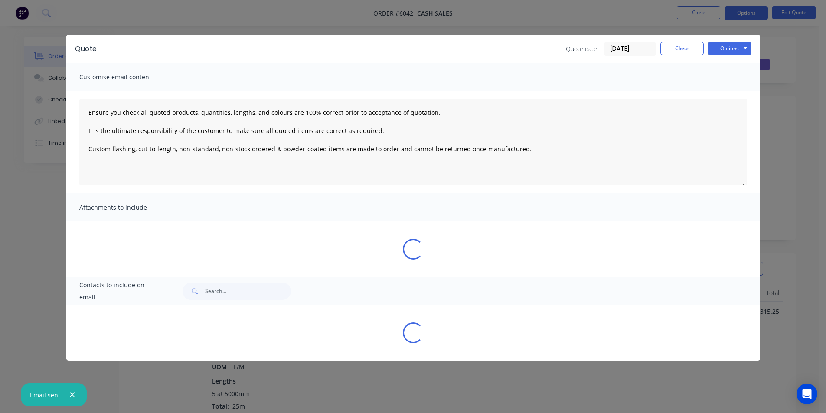
type textarea "Ensure you check all quoted products, quantities, lengths, and colours are 100%…"
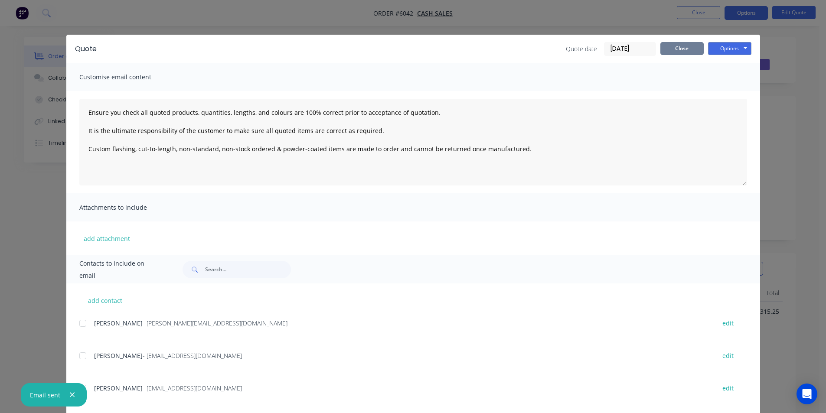
click at [678, 53] on button "Close" at bounding box center [681, 48] width 43 height 13
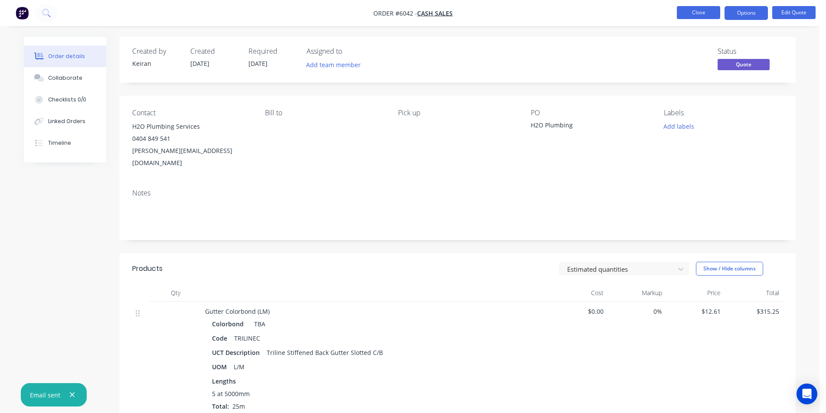
drag, startPoint x: 712, startPoint y: 20, endPoint x: 712, endPoint y: 14, distance: 5.6
click at [712, 16] on li "Close" at bounding box center [698, 13] width 43 height 14
click at [712, 13] on button "Close" at bounding box center [698, 12] width 43 height 13
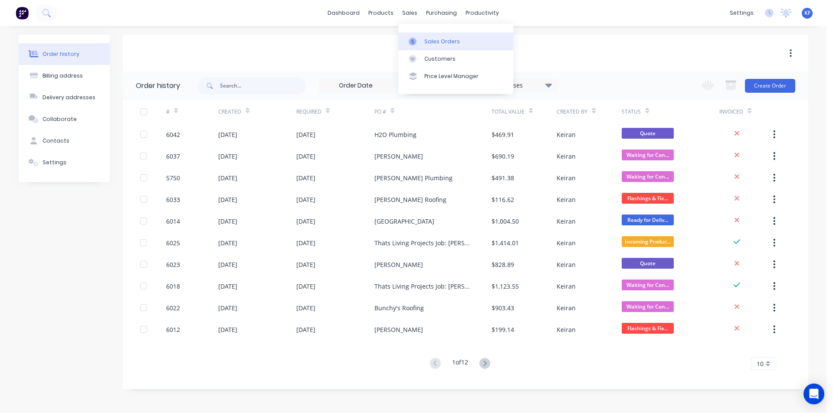
click at [419, 40] on div at bounding box center [415, 42] width 13 height 8
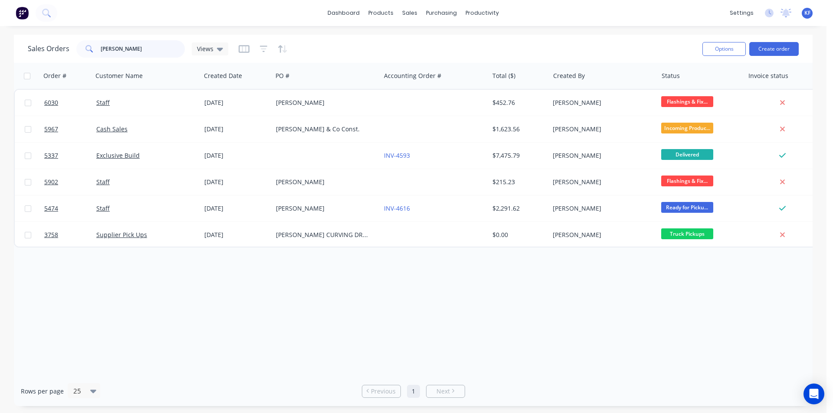
drag, startPoint x: 158, startPoint y: 51, endPoint x: 0, endPoint y: 41, distance: 158.6
click at [0, 37] on div "Sales Orders smith Views Options Create order Order # Customer Name Created Dat…" at bounding box center [413, 221] width 826 height 372
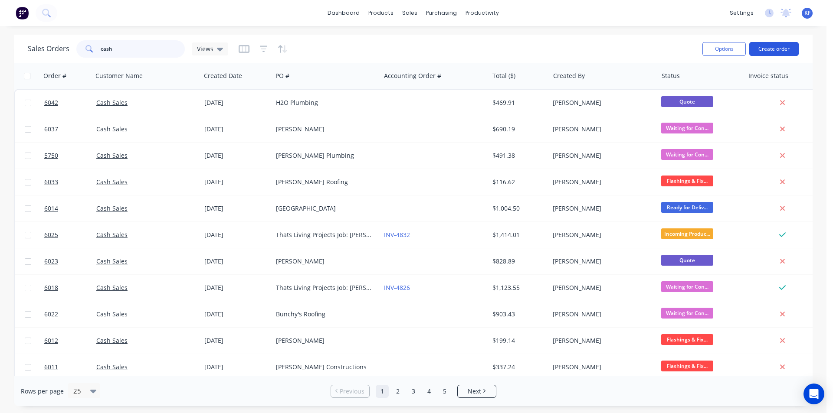
type input "cash"
click at [756, 52] on button "Create order" at bounding box center [773, 49] width 49 height 14
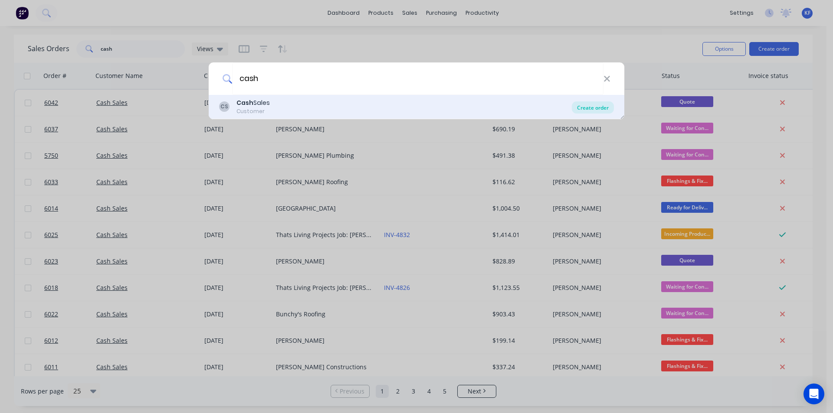
type input "cash"
click at [597, 104] on div "Create order" at bounding box center [593, 107] width 42 height 12
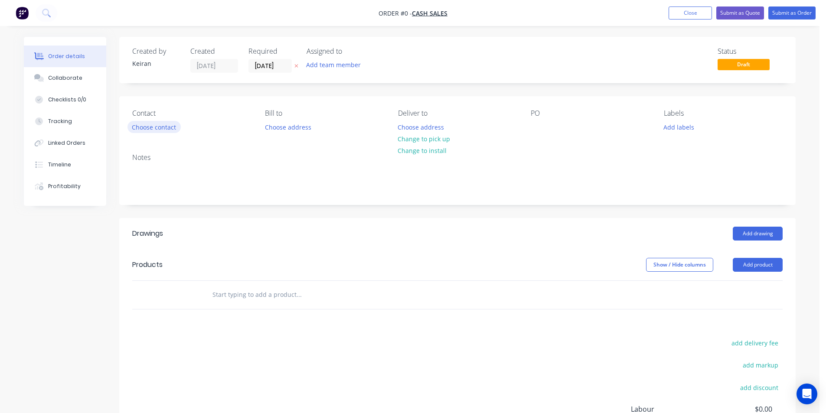
click at [176, 127] on button "Choose contact" at bounding box center [153, 127] width 53 height 12
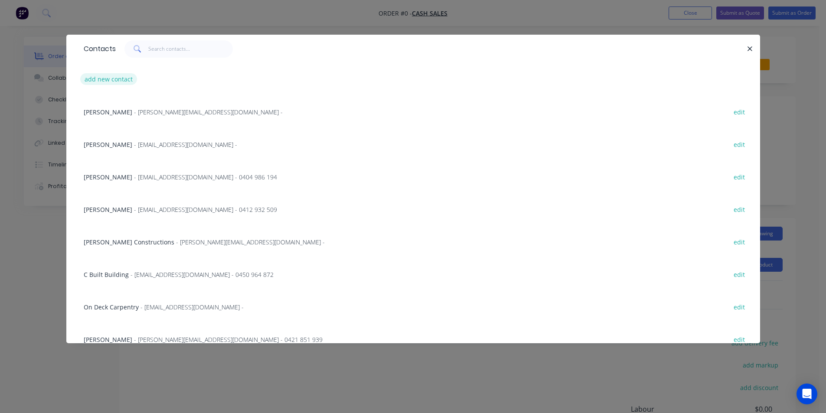
click at [100, 82] on button "add new contact" at bounding box center [108, 79] width 57 height 12
select select "AU"
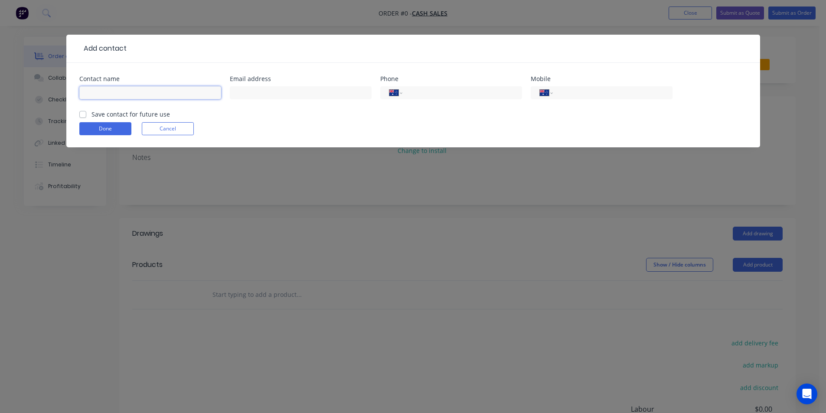
drag, startPoint x: 100, startPoint y: 82, endPoint x: 97, endPoint y: 88, distance: 7.2
click at [97, 88] on input "text" at bounding box center [150, 92] width 142 height 13
type input "[PERSON_NAME]"
click at [570, 91] on input "tel" at bounding box center [611, 93] width 104 height 10
type input "0406 016 132"
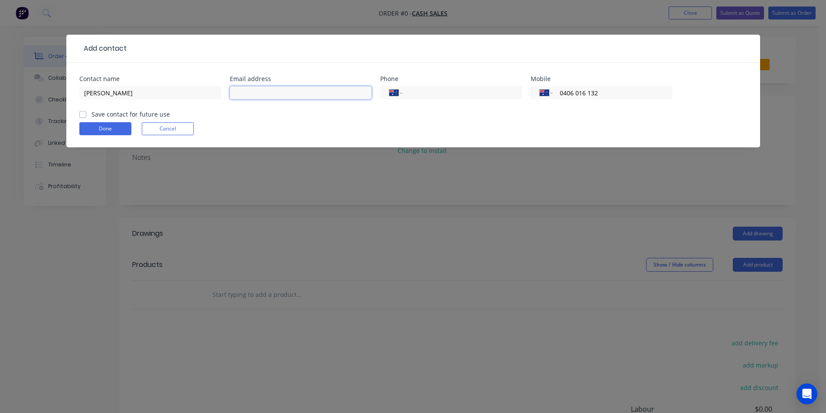
click at [272, 90] on input "text" at bounding box center [301, 92] width 142 height 13
click at [328, 89] on input "text" at bounding box center [301, 92] width 142 height 13
click at [265, 88] on input "text" at bounding box center [301, 92] width 142 height 13
type input "jessandgeoff@icloud.com"
click at [97, 131] on button "Done" at bounding box center [105, 128] width 52 height 13
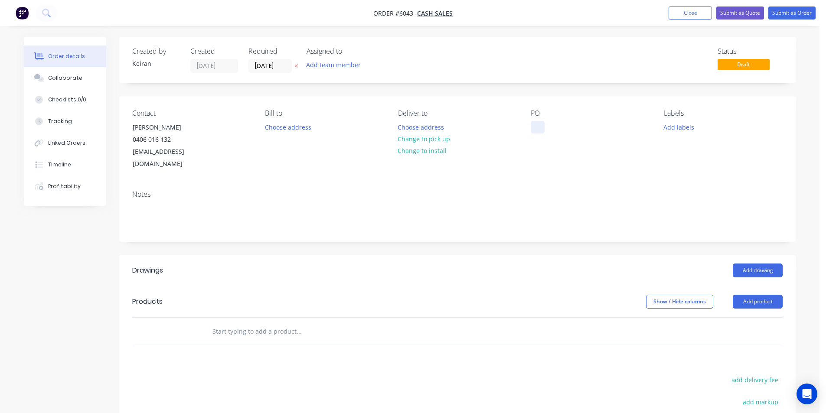
click at [538, 129] on div at bounding box center [538, 127] width 14 height 13
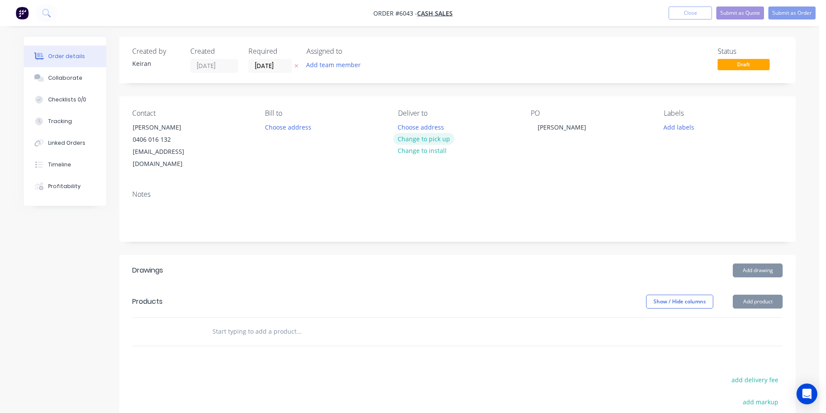
click at [439, 137] on button "Change to pick up" at bounding box center [424, 139] width 62 height 12
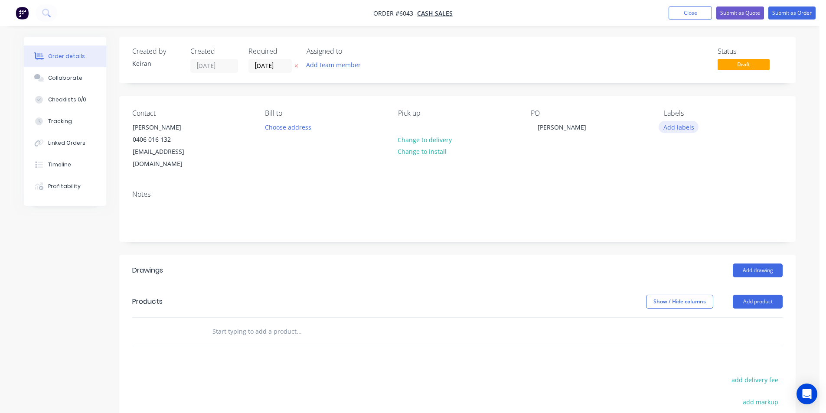
click at [673, 127] on button "Add labels" at bounding box center [679, 127] width 40 height 12
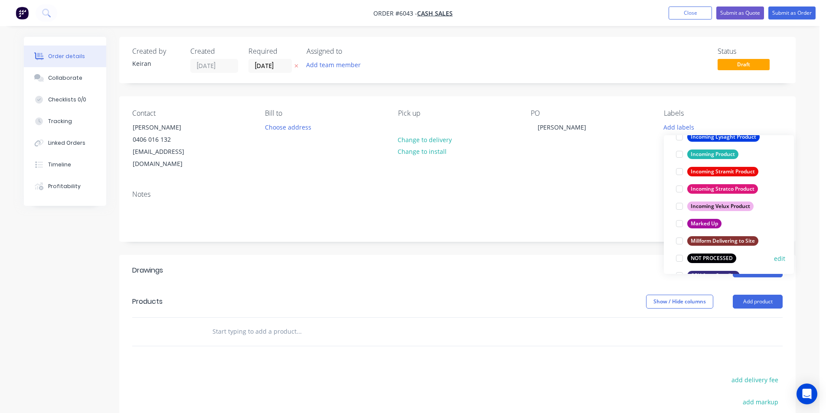
scroll to position [434, 0]
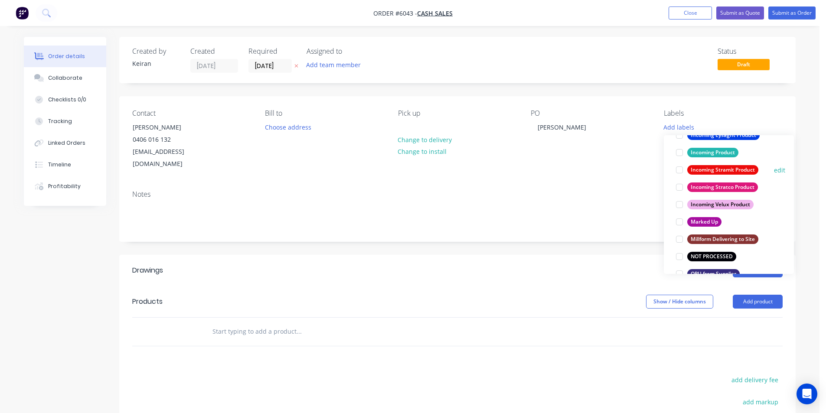
click at [681, 172] on div at bounding box center [679, 169] width 17 height 17
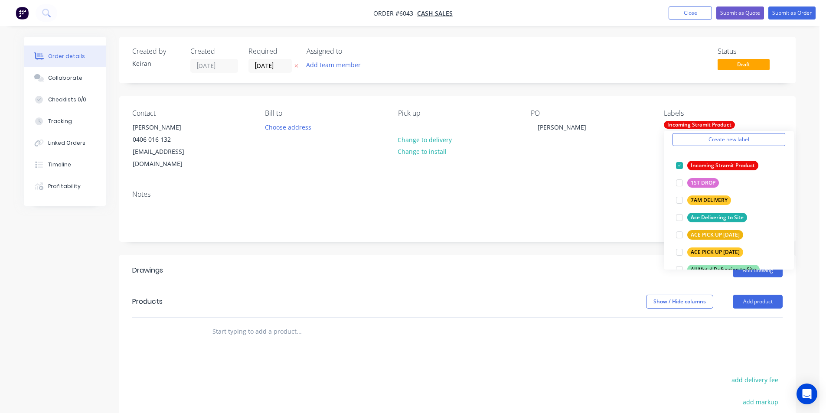
click at [612, 334] on div "Drawings Add drawing Products Show / Hide columns Add product add delivery fee …" at bounding box center [457, 405] width 677 height 300
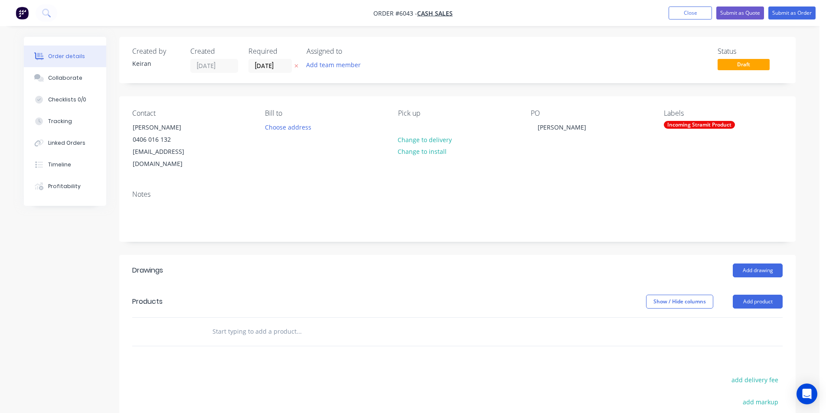
click at [286, 323] on input "text" at bounding box center [298, 331] width 173 height 17
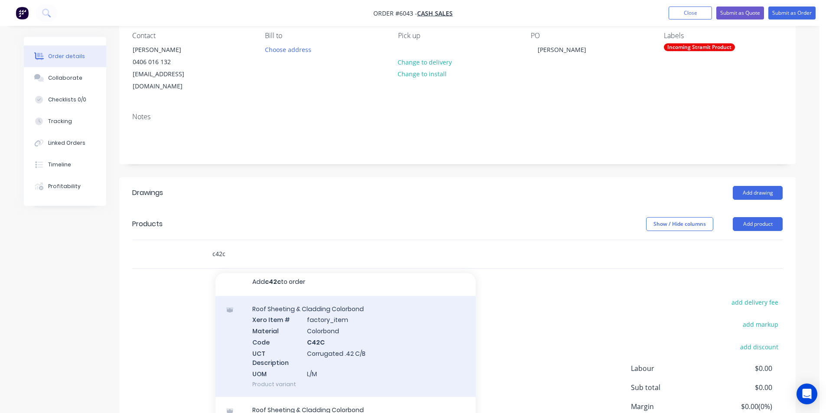
scroll to position [87, 0]
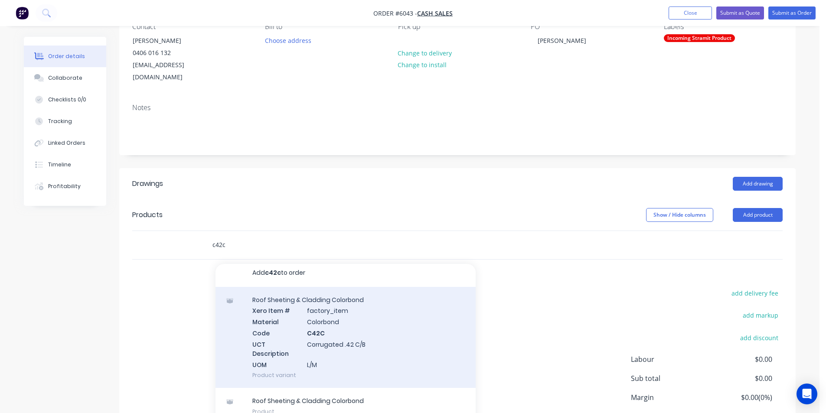
type input "c42c"
click at [418, 324] on div "Roof Sheeting & Cladding Colorbond Xero Item # factory_item Material Colorbond …" at bounding box center [346, 337] width 260 height 101
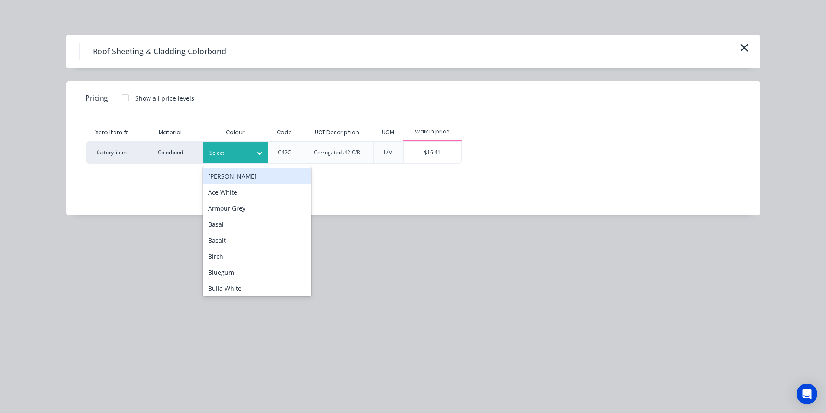
click at [255, 155] on icon at bounding box center [259, 153] width 9 height 9
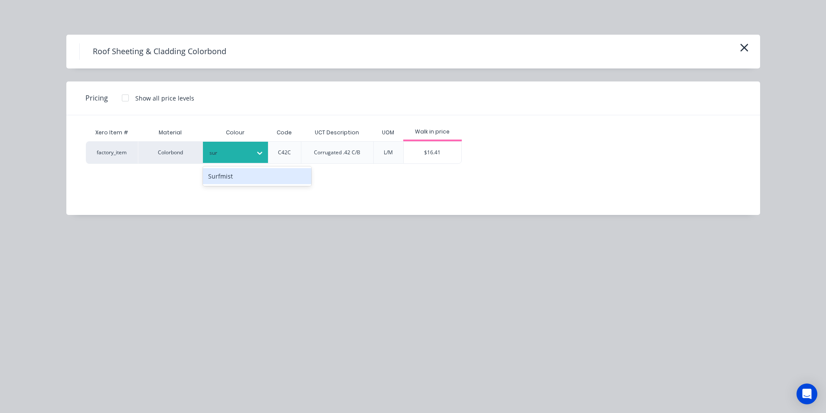
type input "surf"
drag, startPoint x: 250, startPoint y: 179, endPoint x: 256, endPoint y: 175, distance: 7.2
click at [252, 176] on div "Surfmist" at bounding box center [257, 176] width 108 height 16
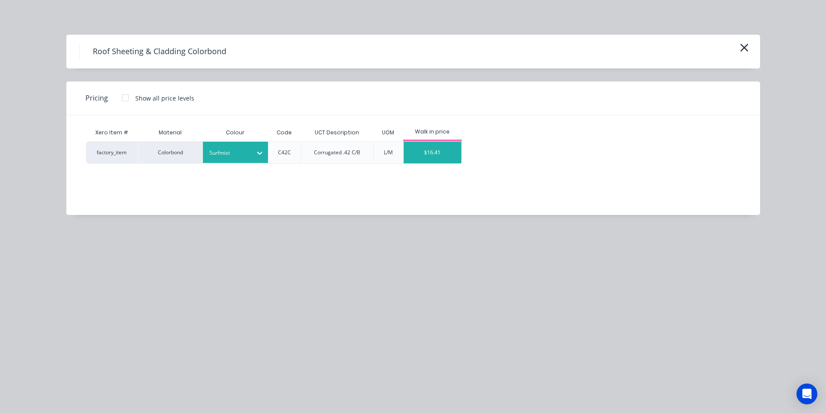
click at [432, 157] on div "$16.41" at bounding box center [433, 153] width 58 height 22
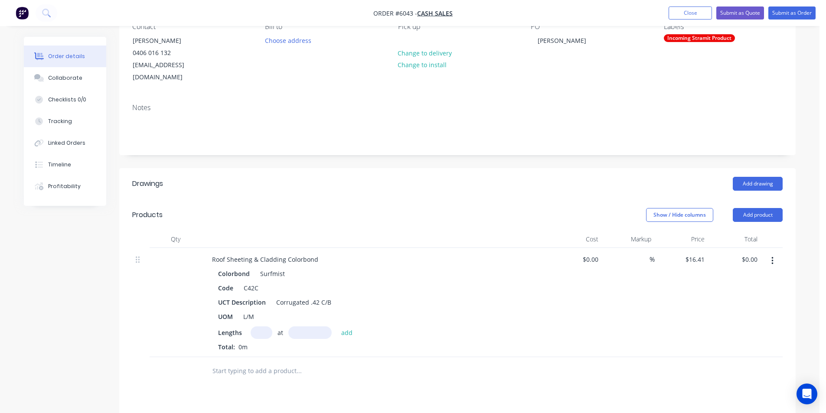
drag, startPoint x: 260, startPoint y: 317, endPoint x: 265, endPoint y: 319, distance: 5.6
click at [261, 327] on input "text" at bounding box center [262, 333] width 22 height 13
type input "7"
type input "2800"
click at [337, 327] on button "add" at bounding box center [347, 333] width 20 height 12
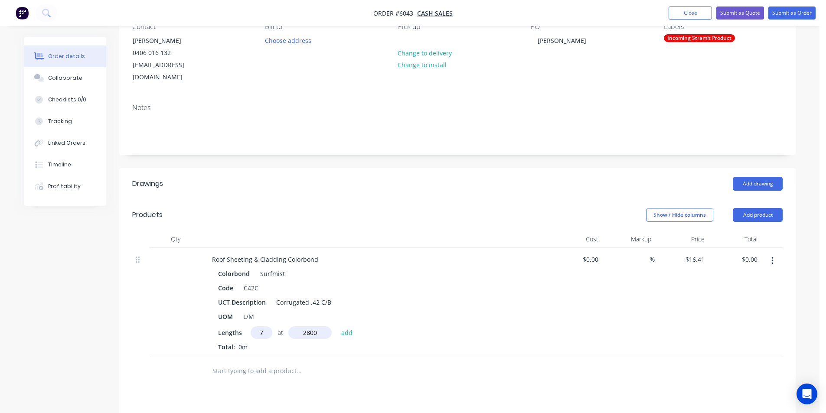
type input "$321.64"
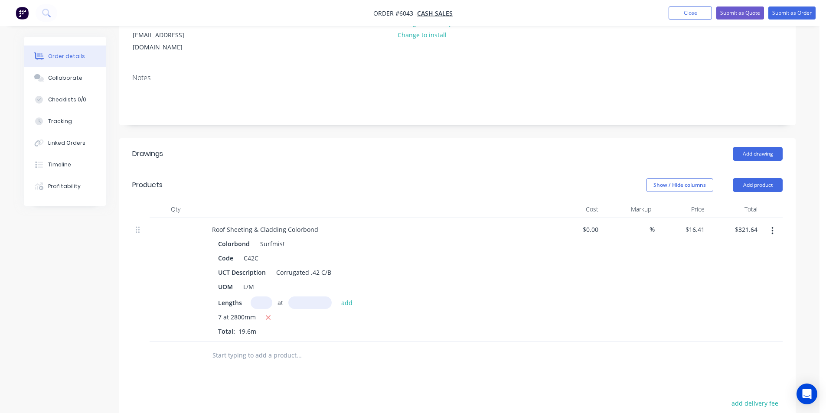
scroll to position [217, 0]
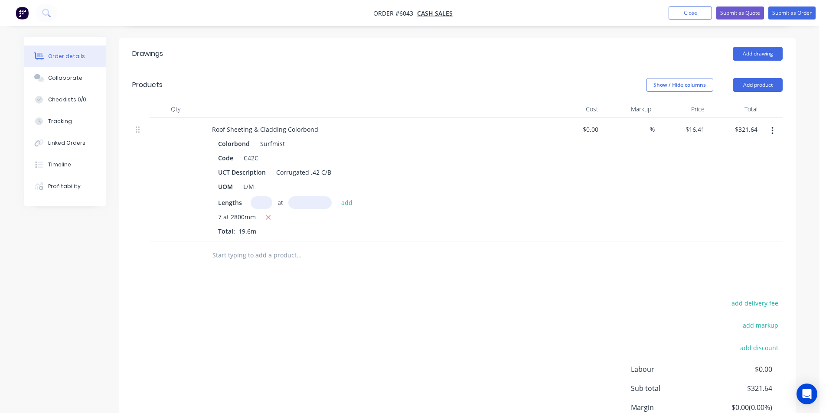
click at [267, 247] on input "text" at bounding box center [298, 255] width 173 height 17
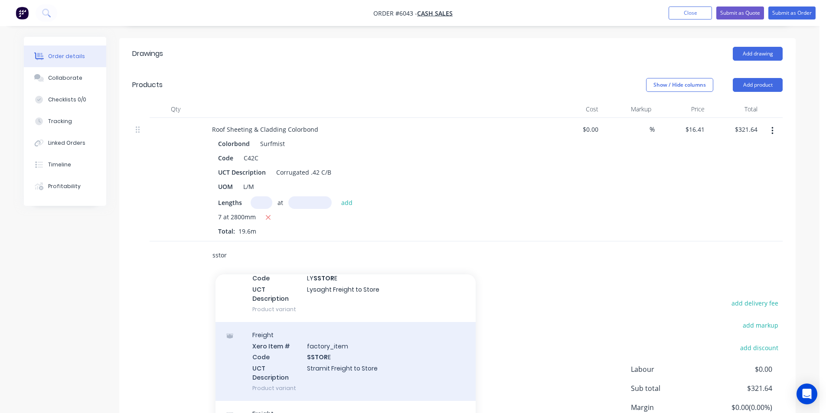
scroll to position [62, 0]
type input "sstor"
click at [386, 360] on div "Freight Xero Item # factory_item Code SSTOR E UCT Description Stramit Freight t…" at bounding box center [346, 359] width 260 height 79
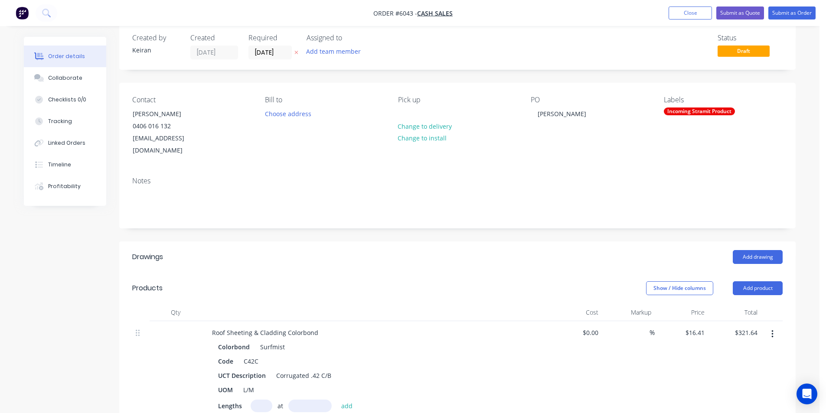
scroll to position [0, 0]
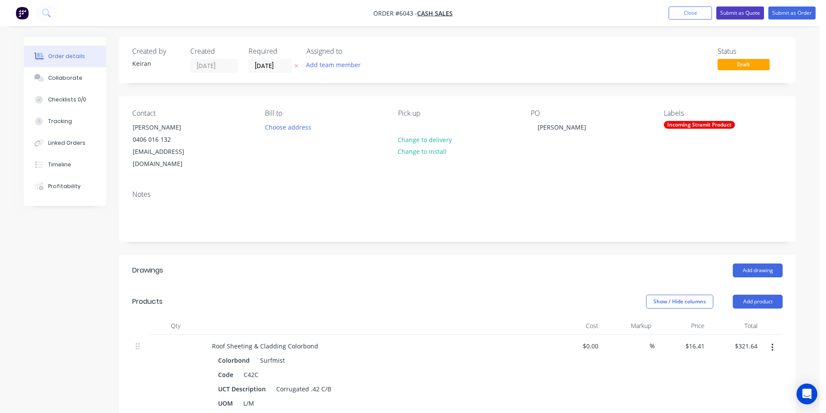
click at [749, 10] on button "Submit as Quote" at bounding box center [740, 13] width 48 height 13
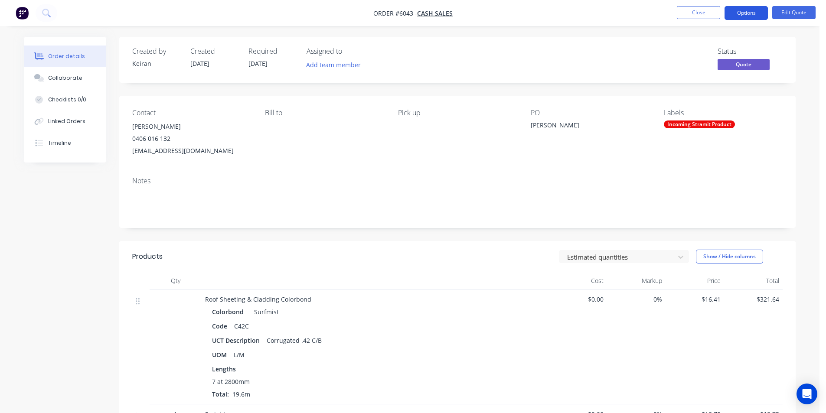
click at [734, 16] on button "Options" at bounding box center [746, 13] width 43 height 14
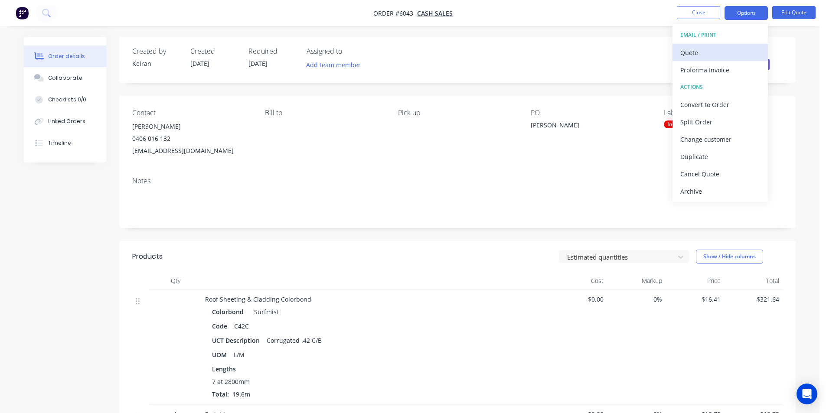
click at [708, 50] on div "Quote" at bounding box center [720, 52] width 80 height 13
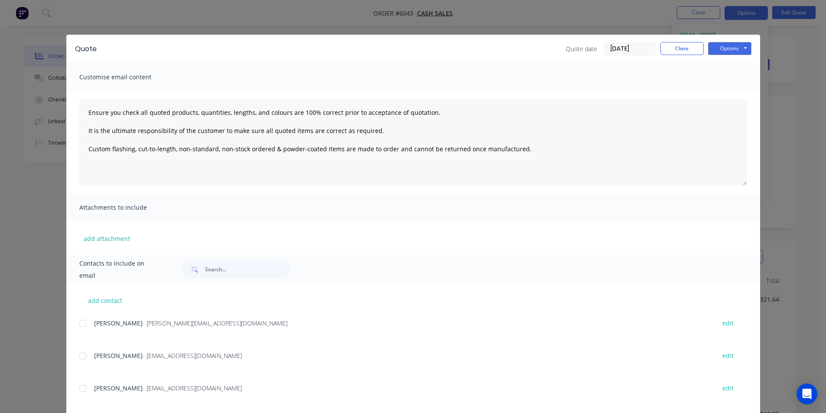
click at [81, 359] on div at bounding box center [82, 355] width 17 height 17
click at [735, 58] on div "Quote Quote date 24/09/25 Close Options Preview Print Email" at bounding box center [413, 49] width 694 height 28
drag, startPoint x: 735, startPoint y: 47, endPoint x: 733, endPoint y: 53, distance: 6.9
click at [735, 47] on button "Options" at bounding box center [729, 48] width 43 height 13
click at [727, 96] on button "Email" at bounding box center [736, 92] width 56 height 14
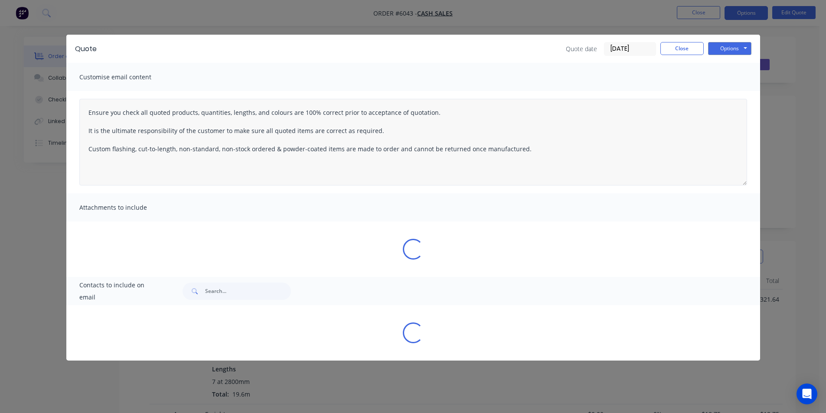
type textarea "Ensure you check all quoted products, quantities, lengths, and colours are 100%…"
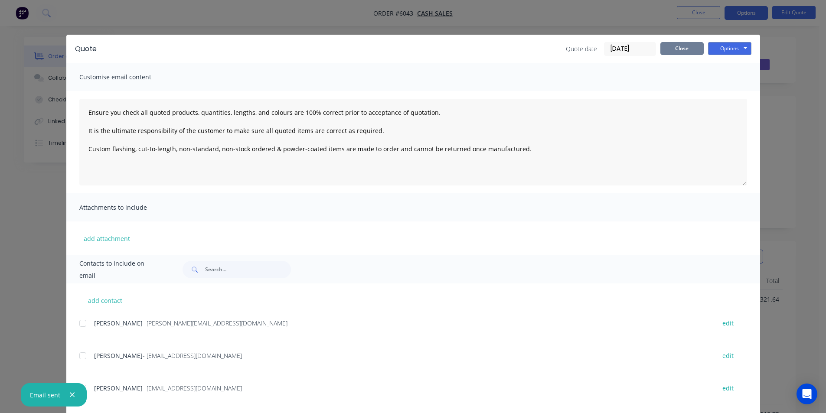
click at [668, 51] on button "Close" at bounding box center [681, 48] width 43 height 13
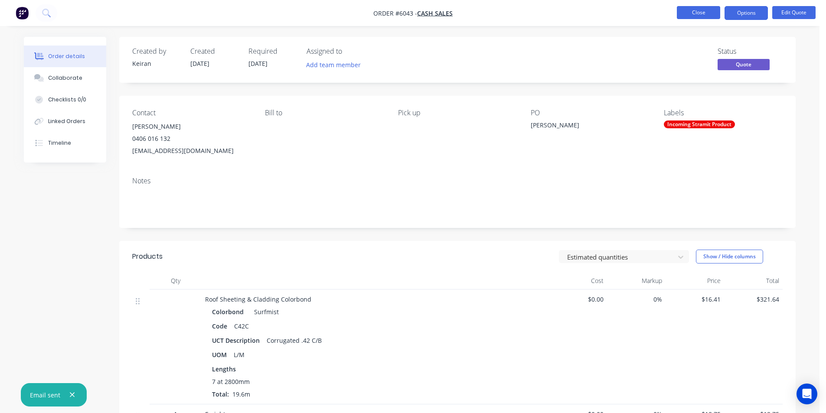
click at [711, 7] on button "Close" at bounding box center [698, 12] width 43 height 13
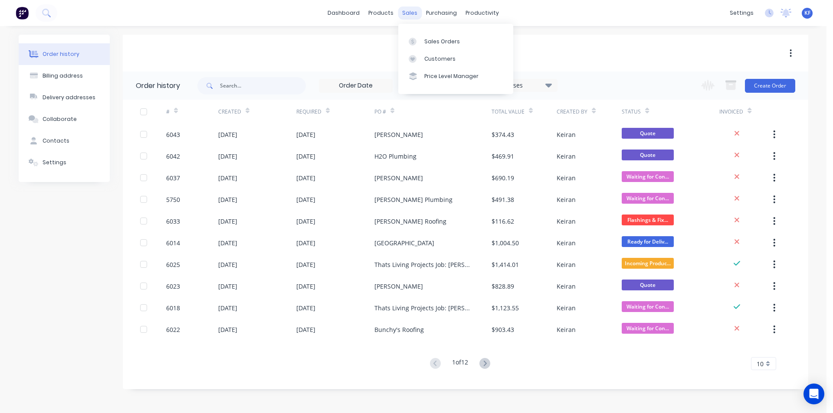
click at [412, 14] on div "sales" at bounding box center [410, 13] width 24 height 13
click at [433, 36] on link "Sales Orders" at bounding box center [455, 41] width 115 height 17
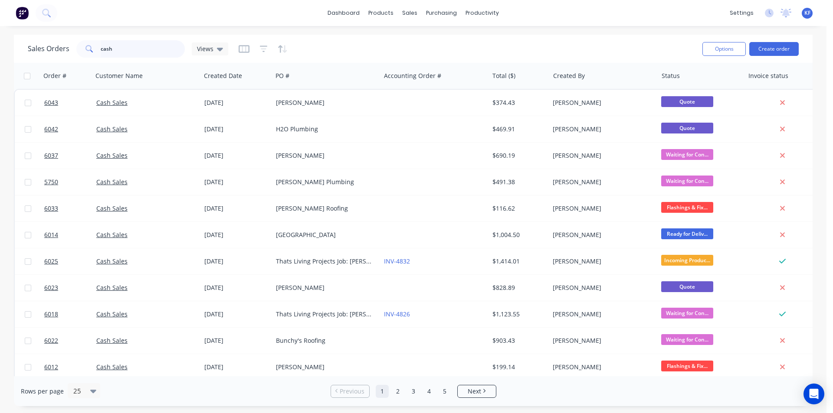
click at [0, 43] on div "Sales Orders cash Views Options Create order Order # Customer Name Created Date…" at bounding box center [413, 221] width 826 height 372
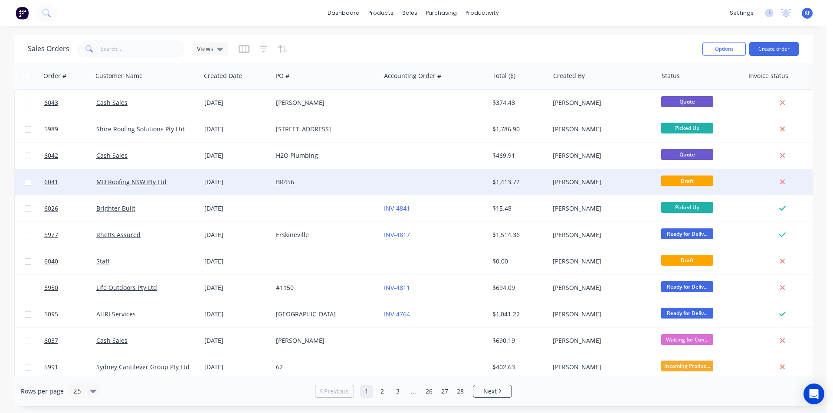
click at [384, 177] on div at bounding box center [434, 182] width 108 height 26
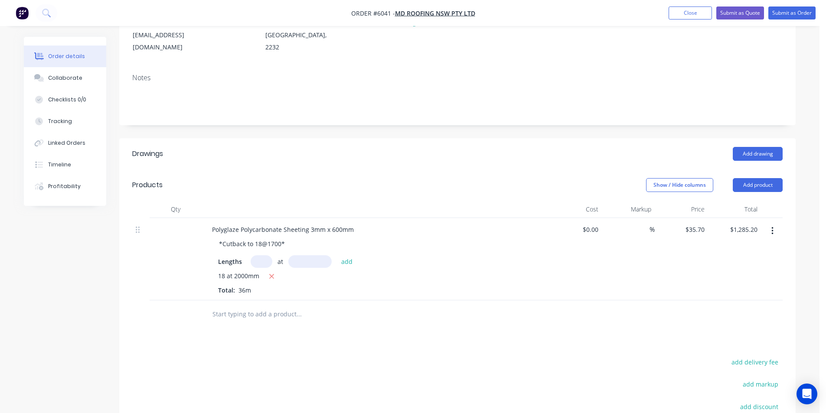
scroll to position [130, 0]
click at [281, 304] on input "text" at bounding box center [298, 312] width 173 height 17
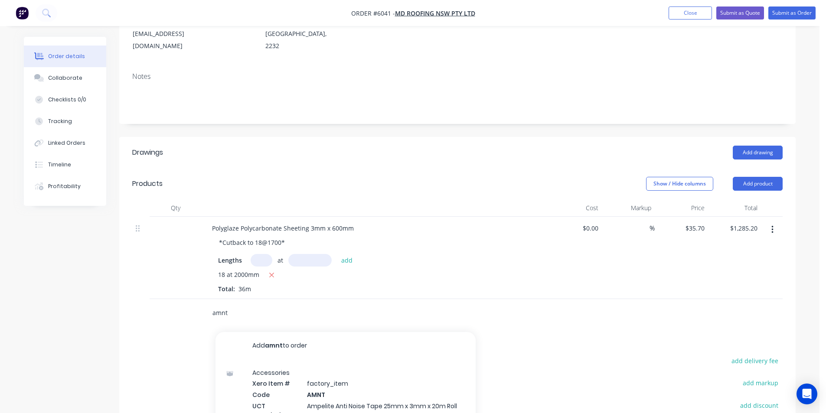
type input "amnt"
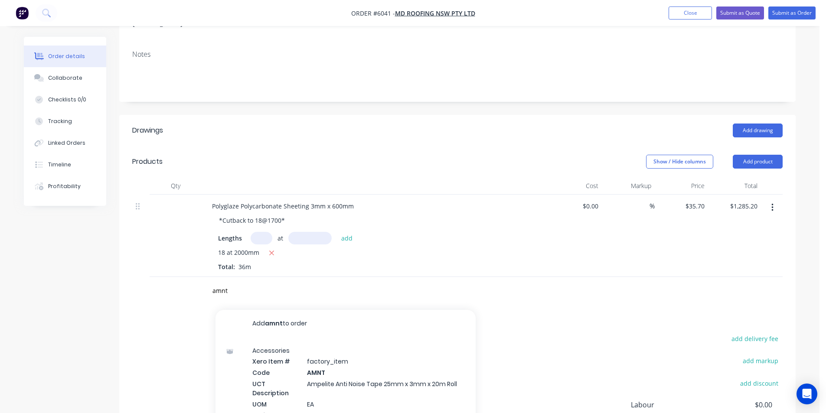
scroll to position [241, 0]
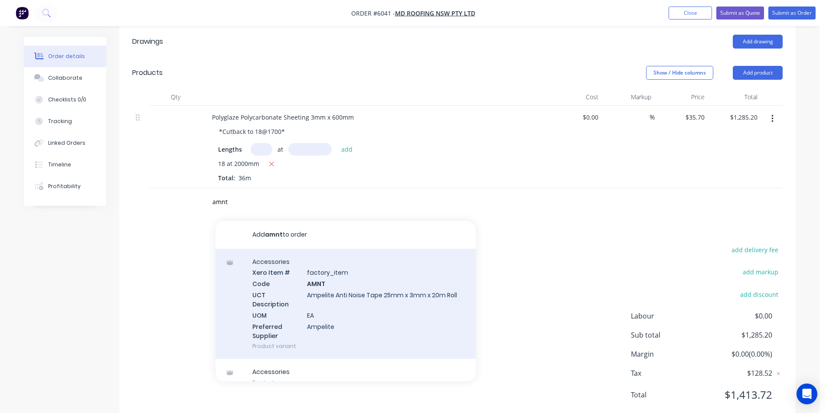
click at [363, 277] on div "Accessories Xero Item # factory_item Code AMNT UCT Description Ampelite Anti No…" at bounding box center [346, 304] width 260 height 111
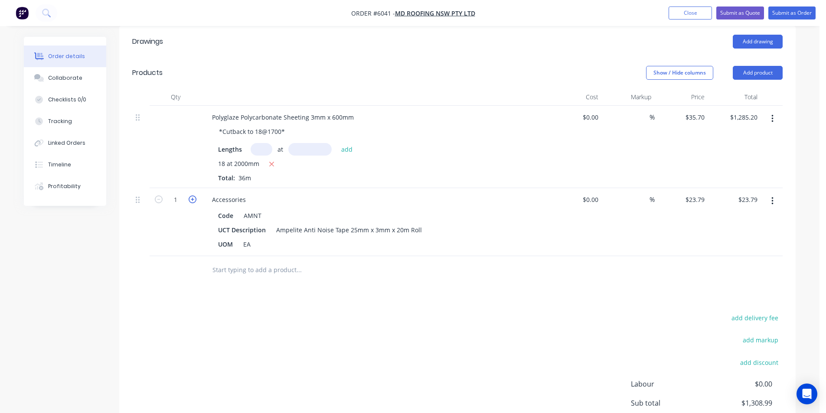
click at [189, 196] on icon "button" at bounding box center [193, 200] width 8 height 8
type input "2"
type input "$47.58"
click at [189, 196] on icon "button" at bounding box center [193, 200] width 8 height 8
type input "3"
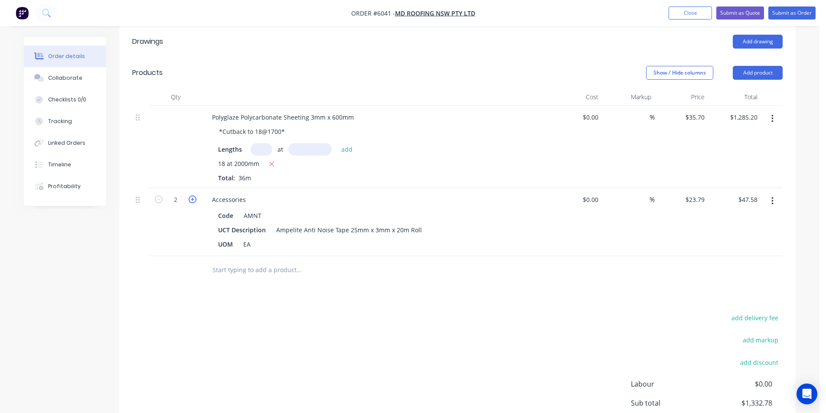
type input "$71.37"
click at [189, 196] on icon "button" at bounding box center [193, 200] width 8 height 8
type input "4"
type input "$95.16"
click at [159, 196] on icon "button" at bounding box center [159, 200] width 8 height 8
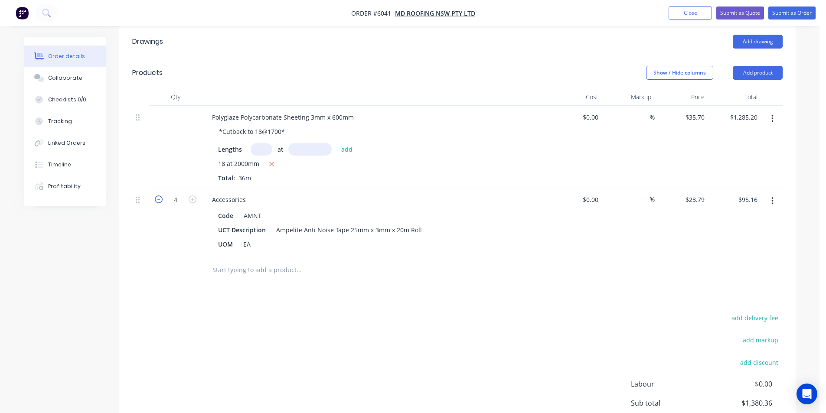
type input "3"
type input "$71.37"
click at [269, 261] on input "text" at bounding box center [298, 269] width 173 height 17
click at [771, 196] on icon "button" at bounding box center [772, 201] width 2 height 10
drag, startPoint x: 745, startPoint y: 248, endPoint x: 613, endPoint y: 251, distance: 131.4
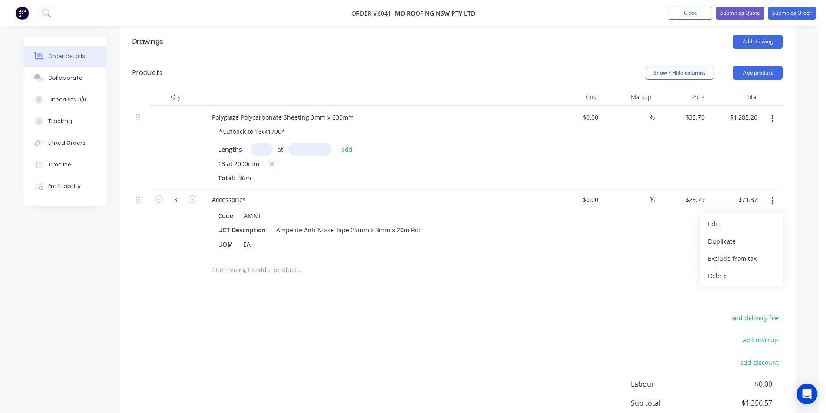
click at [745, 270] on div "Delete" at bounding box center [741, 276] width 67 height 13
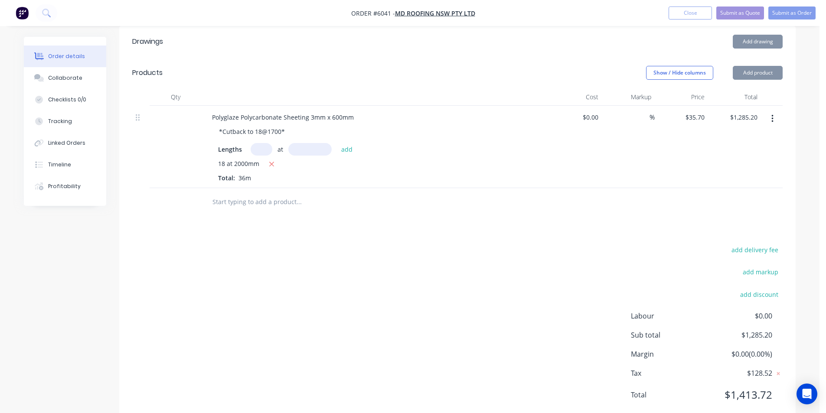
click at [287, 193] on input "text" at bounding box center [298, 201] width 173 height 17
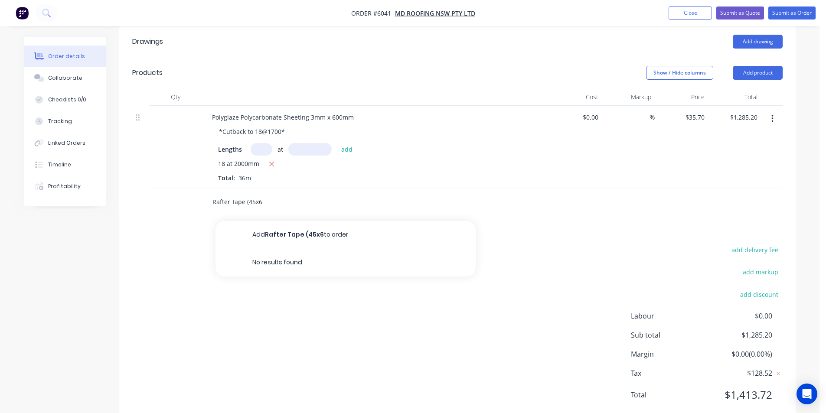
click at [255, 193] on input "Rafter Tape (45x6" at bounding box center [298, 201] width 173 height 17
type input "Rafter Tape (45mm x 6mm x 15m)"
click at [287, 221] on button "Add Rafter Tape (45mm x 6mm x 15m) to order" at bounding box center [346, 235] width 260 height 28
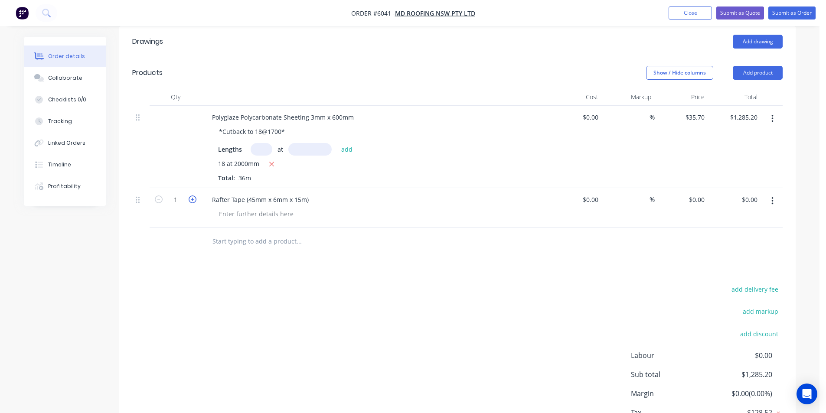
click at [194, 196] on icon "button" at bounding box center [193, 200] width 8 height 8
type input "3"
click at [694, 188] on div "0 $0.00" at bounding box center [681, 207] width 53 height 39
type input "$30.50"
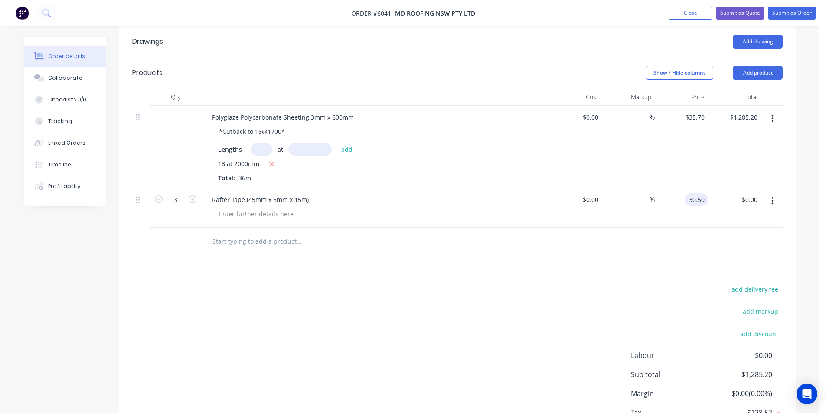
type input "$91.50"
click at [585, 241] on div "Drawings Add drawing Products Show / Hide columns Add product Qty Cost Markup P…" at bounding box center [457, 245] width 677 height 438
click at [268, 233] on input "text" at bounding box center [298, 241] width 173 height 17
click at [297, 233] on input "text" at bounding box center [298, 241] width 173 height 17
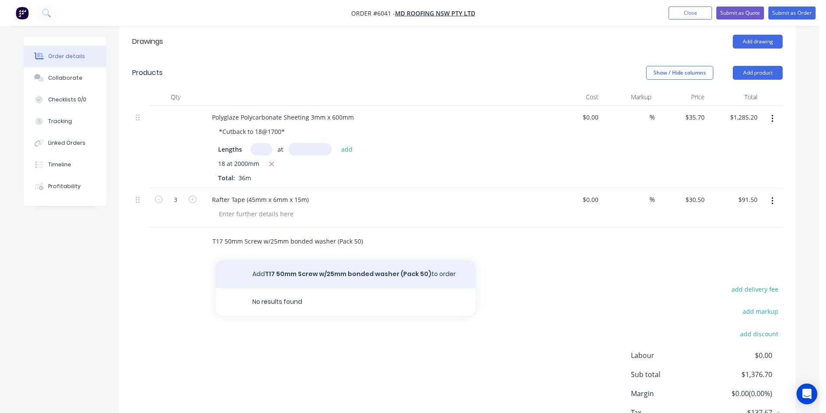
type input "T17 50mm Screw w/25mm bonded washer (Pack 50)"
click at [370, 261] on button "Add T17 50mm Screw w/25mm bonded washer (Pack 50) to order" at bounding box center [346, 275] width 260 height 28
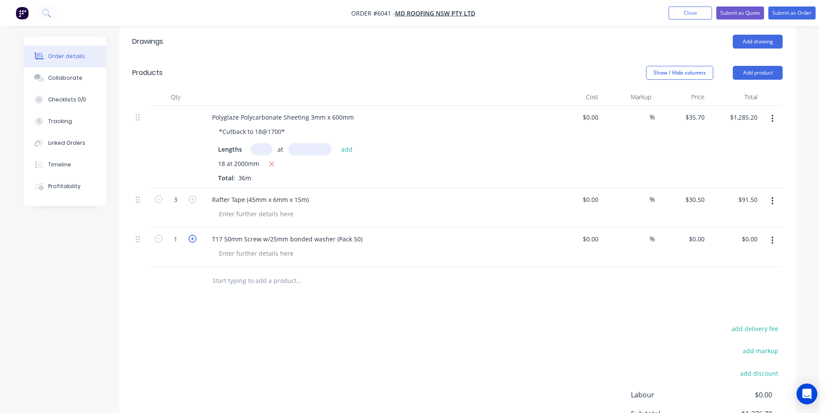
click at [192, 235] on icon "button" at bounding box center [193, 239] width 8 height 8
type input "2"
click at [699, 233] on input "0" at bounding box center [698, 239] width 20 height 13
type input "$25.62"
type input "$51.24"
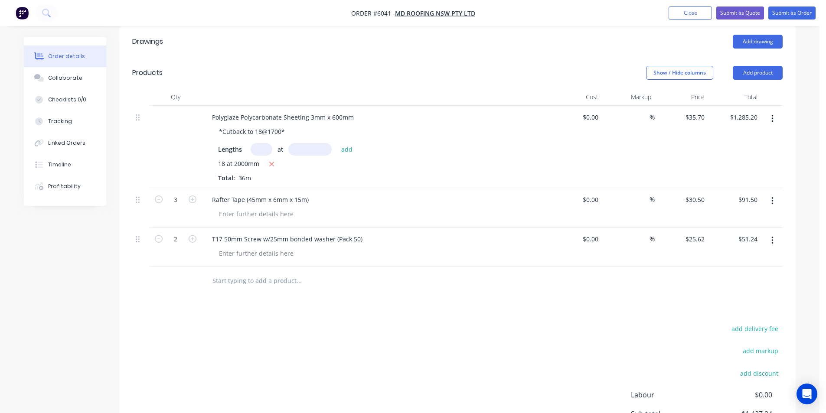
click at [493, 272] on div at bounding box center [357, 280] width 305 height 17
click at [313, 272] on input "text" at bounding box center [298, 280] width 173 height 17
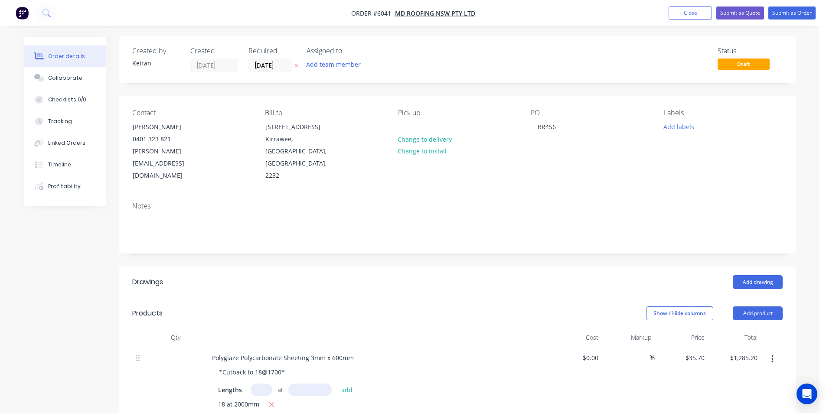
scroll to position [0, 0]
click at [758, 276] on button "Add drawing" at bounding box center [758, 283] width 50 height 14
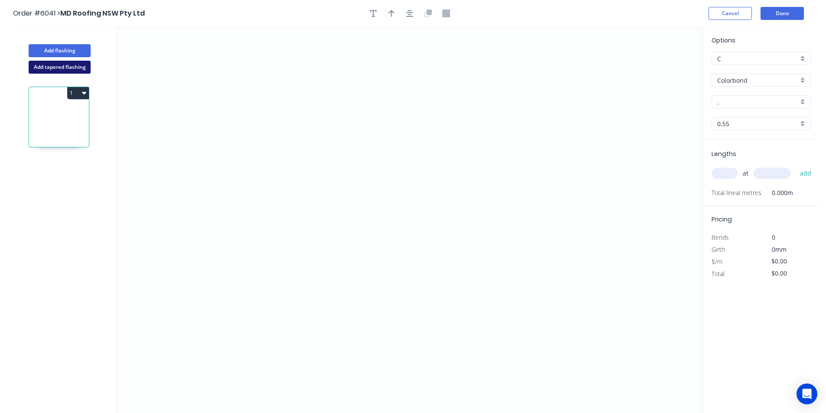
click at [47, 68] on button "Add tapered flashing" at bounding box center [60, 67] width 62 height 13
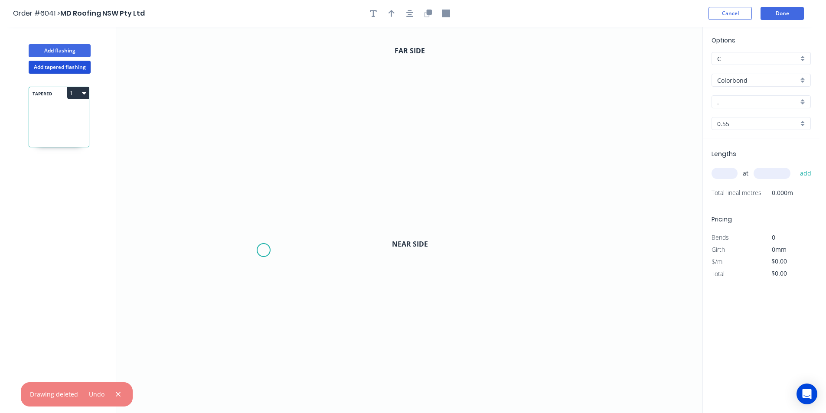
click at [256, 251] on icon "0" at bounding box center [409, 316] width 585 height 193
click at [255, 386] on icon "0" at bounding box center [409, 316] width 585 height 193
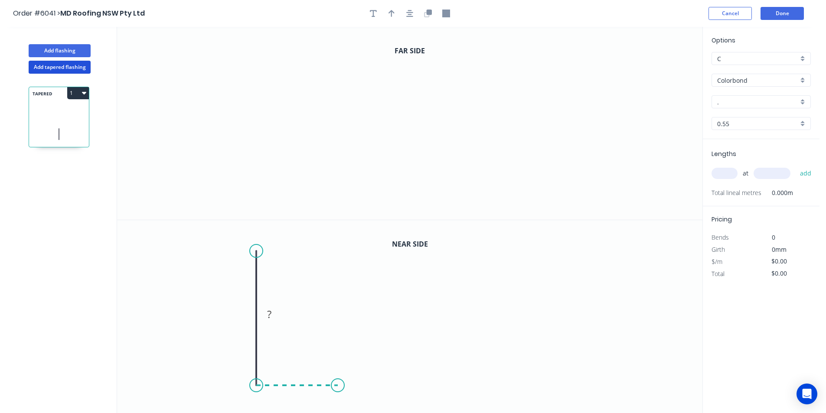
click at [338, 387] on icon "0 ?" at bounding box center [409, 316] width 585 height 193
click at [340, 318] on icon "0 ? ?" at bounding box center [409, 316] width 585 height 193
click at [424, 291] on icon at bounding box center [381, 305] width 86 height 28
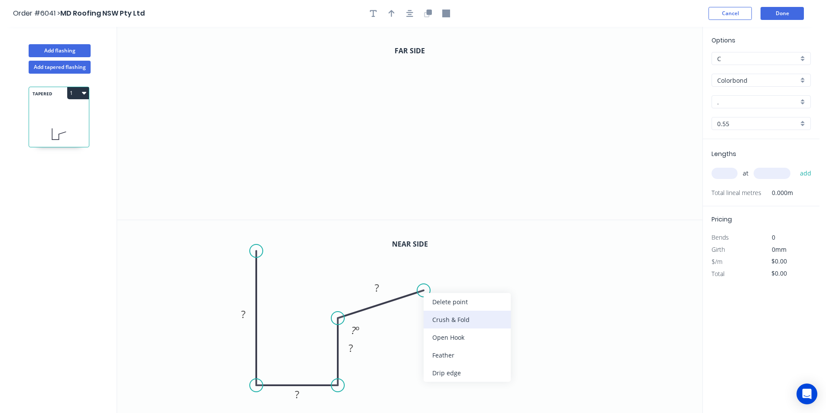
click at [444, 316] on div "Crush & Fold" at bounding box center [467, 320] width 87 height 18
click at [270, 65] on icon "0" at bounding box center [409, 123] width 585 height 193
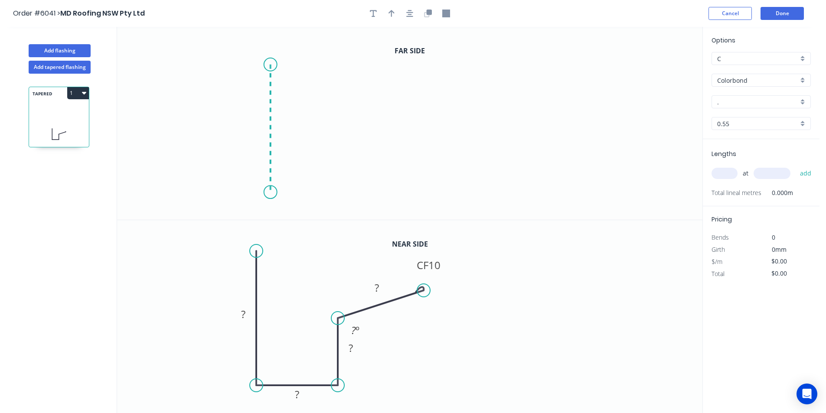
click at [268, 193] on icon "0" at bounding box center [409, 123] width 585 height 193
click at [343, 189] on icon "0 ?" at bounding box center [409, 123] width 585 height 193
click at [343, 135] on icon "0 ? ?" at bounding box center [409, 123] width 585 height 193
click at [410, 107] on icon at bounding box center [376, 121] width 67 height 29
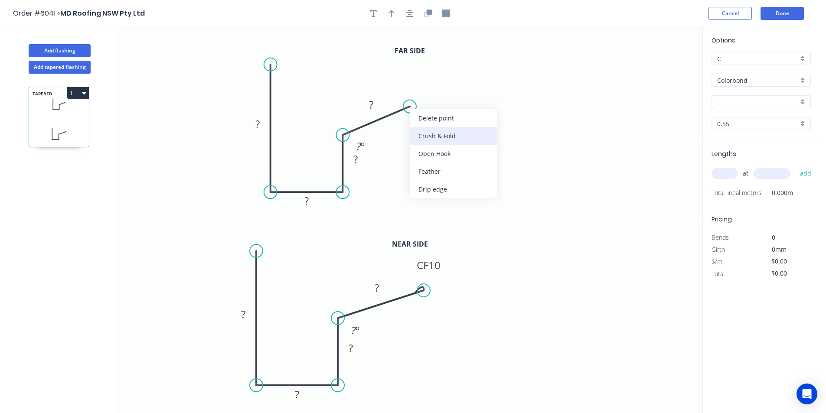
click at [425, 134] on div "Crush & Fold" at bounding box center [453, 136] width 87 height 18
drag, startPoint x: 269, startPoint y: 63, endPoint x: 267, endPoint y: 47, distance: 16.2
click at [267, 47] on circle at bounding box center [270, 47] width 13 height 13
drag, startPoint x: 411, startPoint y: 12, endPoint x: 393, endPoint y: 22, distance: 20.0
click at [410, 12] on icon "button" at bounding box center [409, 14] width 7 height 8
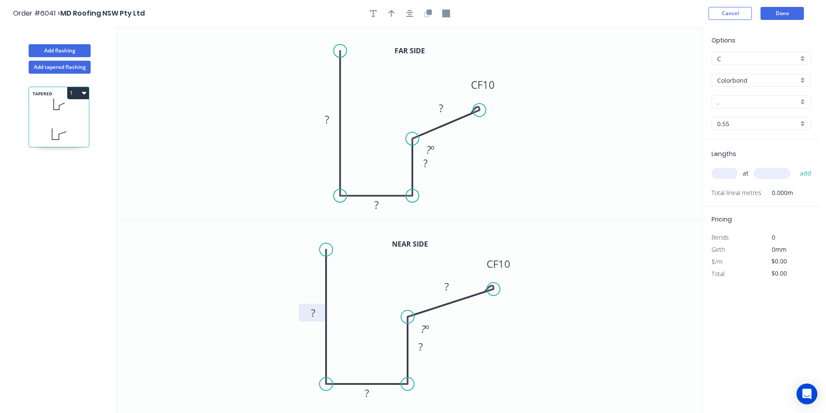
click at [312, 319] on tspan "?" at bounding box center [313, 313] width 4 height 14
drag, startPoint x: 318, startPoint y: 317, endPoint x: 306, endPoint y: 313, distance: 12.9
click at [306, 313] on rect at bounding box center [312, 313] width 17 height 12
click at [329, 123] on tspan "?" at bounding box center [327, 119] width 4 height 14
click at [391, 10] on icon "button" at bounding box center [392, 14] width 6 height 8
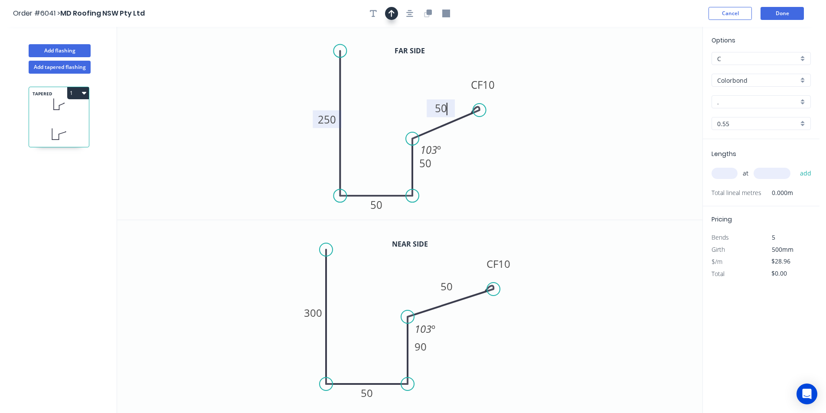
type input "$25.76"
click at [661, 70] on icon at bounding box center [659, 60] width 8 height 28
click at [660, 70] on icon at bounding box center [665, 63] width 25 height 25
click at [660, 67] on icon at bounding box center [665, 63] width 25 height 25
drag, startPoint x: 660, startPoint y: 67, endPoint x: 480, endPoint y: 173, distance: 209.1
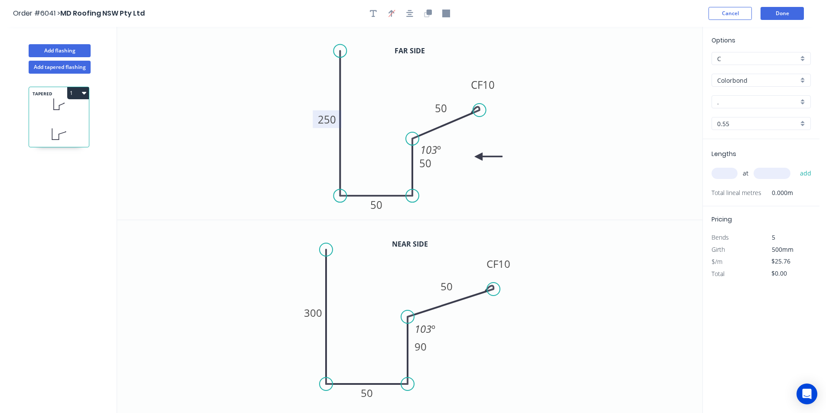
click at [475, 160] on icon at bounding box center [489, 157] width 28 height 8
click at [736, 104] on input "." at bounding box center [757, 102] width 81 height 9
click at [730, 115] on div "Surfmist" at bounding box center [761, 118] width 98 height 15
type input "Surfmist"
click at [726, 174] on input "text" at bounding box center [725, 173] width 26 height 11
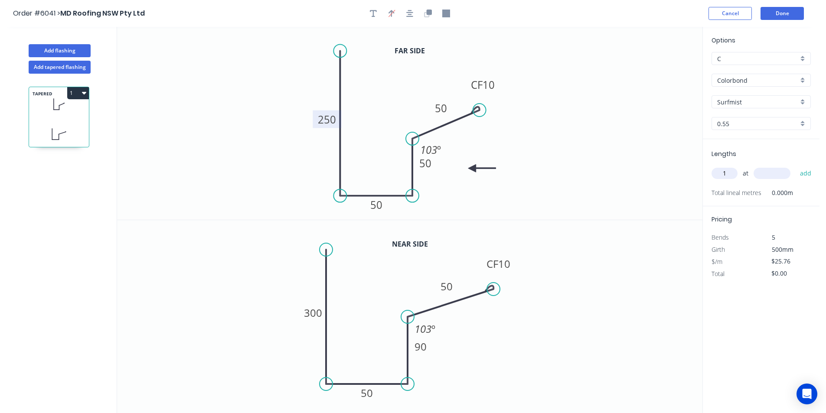
type input "1"
type input "7100"
click at [796, 166] on button "add" at bounding box center [806, 173] width 20 height 15
type input "$182.90"
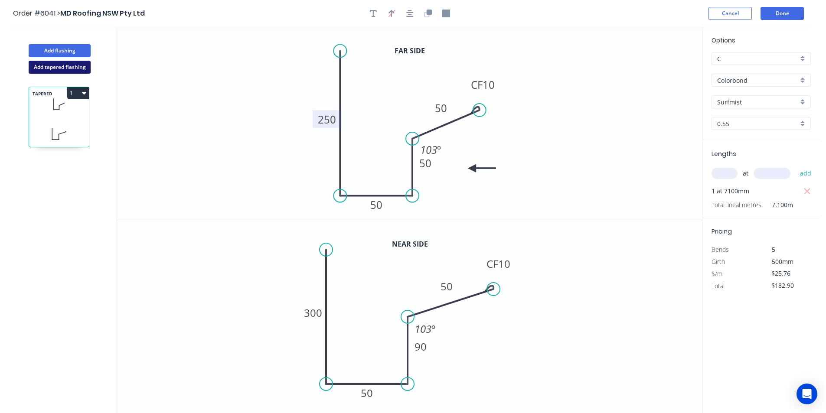
click at [42, 71] on button "Add tapered flashing" at bounding box center [60, 67] width 62 height 13
type input "$0.00"
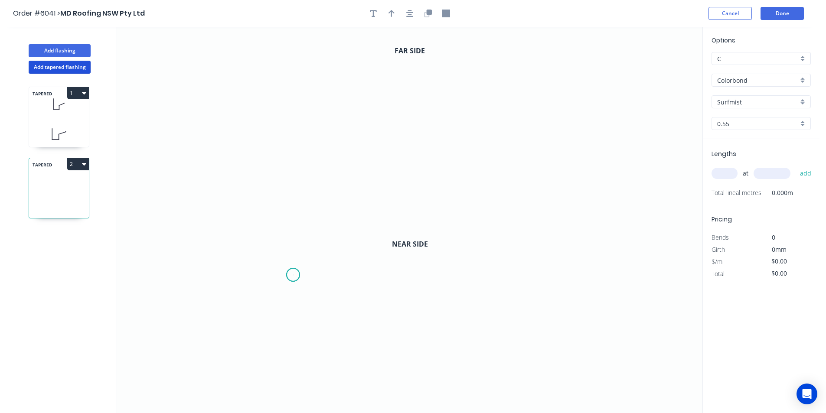
drag, startPoint x: 293, startPoint y: 275, endPoint x: 284, endPoint y: 275, distance: 9.1
click at [292, 275] on icon "0" at bounding box center [409, 316] width 585 height 193
click at [266, 272] on icon at bounding box center [279, 273] width 27 height 3
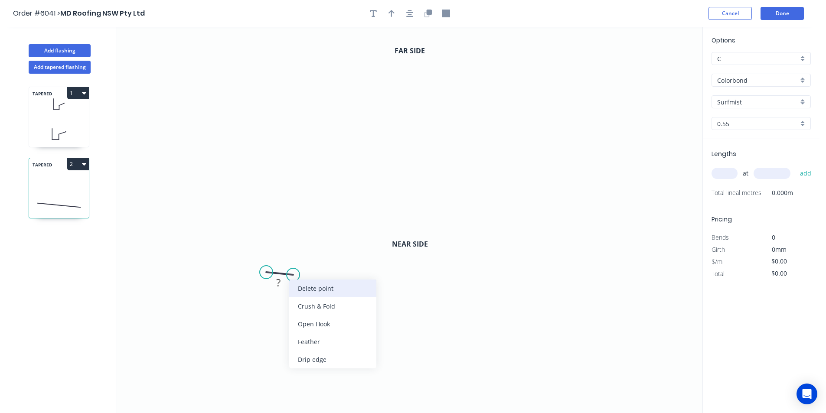
click at [297, 283] on div "Delete point" at bounding box center [332, 289] width 87 height 18
click at [293, 280] on icon "0" at bounding box center [409, 316] width 585 height 193
click at [261, 281] on icon "0" at bounding box center [409, 316] width 585 height 193
click at [262, 392] on icon "0 ?" at bounding box center [409, 316] width 585 height 193
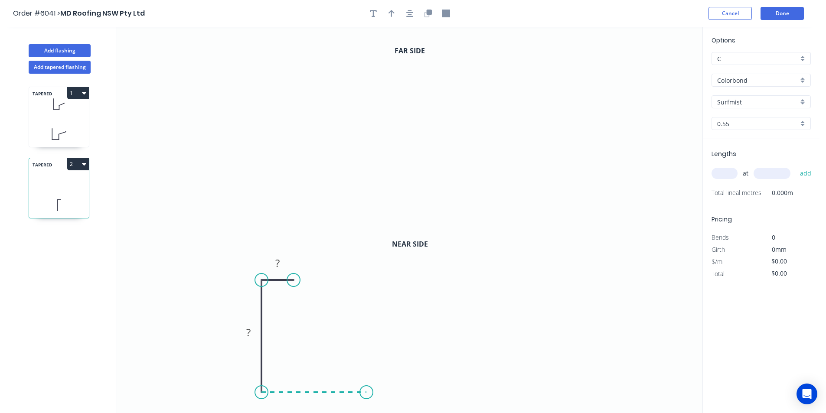
click at [366, 395] on icon "0 ? ?" at bounding box center [409, 316] width 585 height 193
click at [368, 333] on icon "0 ? ? ?" at bounding box center [409, 316] width 585 height 193
click at [434, 302] on icon "0 ? ? ? ?" at bounding box center [409, 316] width 585 height 193
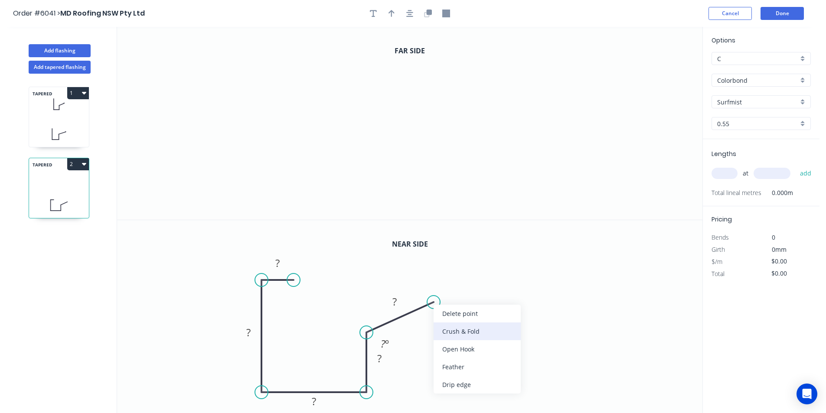
click at [452, 331] on div "Crush & Fold" at bounding box center [477, 332] width 87 height 18
click at [300, 72] on icon "0" at bounding box center [409, 123] width 585 height 193
click at [264, 69] on icon "0" at bounding box center [409, 123] width 585 height 193
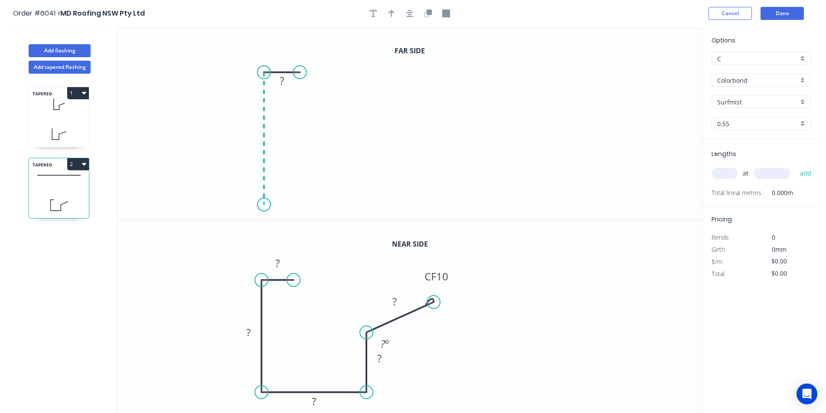
click at [265, 205] on icon "0 ?" at bounding box center [409, 123] width 585 height 193
click at [367, 203] on icon "0 ? ?" at bounding box center [409, 123] width 585 height 193
click at [365, 126] on icon "0 ? ? ?" at bounding box center [409, 123] width 585 height 193
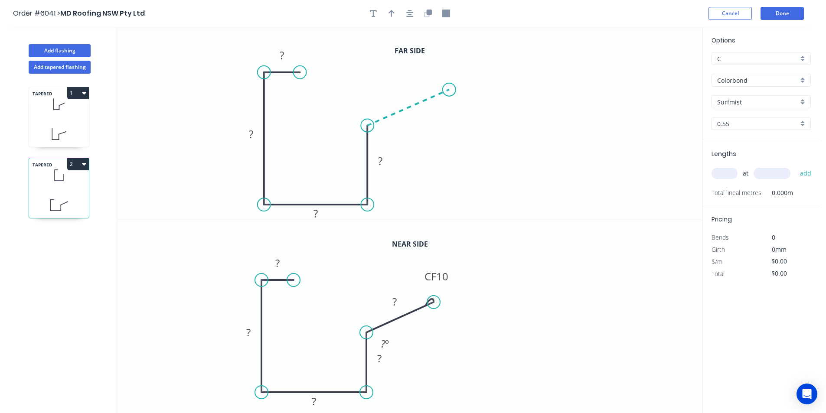
click at [449, 90] on icon "0 ? ? ? ?" at bounding box center [409, 123] width 585 height 193
click at [464, 117] on div "Crush & Fold" at bounding box center [492, 119] width 87 height 18
click at [284, 61] on tspan "?" at bounding box center [282, 55] width 4 height 14
click at [281, 258] on rect at bounding box center [277, 264] width 17 height 12
click at [285, 60] on rect at bounding box center [281, 56] width 17 height 12
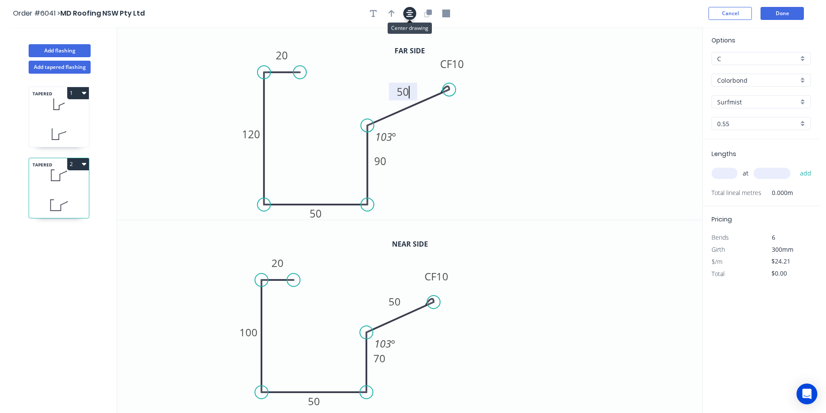
click at [407, 13] on icon "button" at bounding box center [409, 14] width 7 height 8
type input "$22.35"
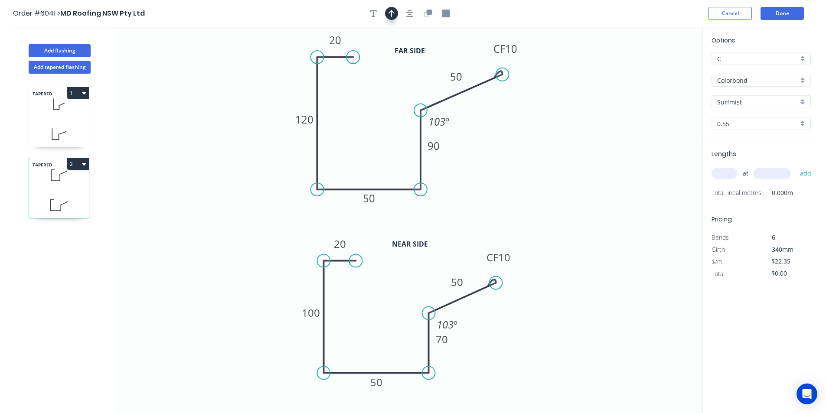
click at [390, 13] on icon "button" at bounding box center [392, 14] width 6 height 8
click at [660, 68] on icon at bounding box center [659, 60] width 8 height 28
click at [660, 68] on icon at bounding box center [659, 58] width 8 height 28
click at [660, 67] on icon at bounding box center [666, 61] width 25 height 25
drag, startPoint x: 660, startPoint y: 67, endPoint x: 714, endPoint y: 117, distance: 73.3
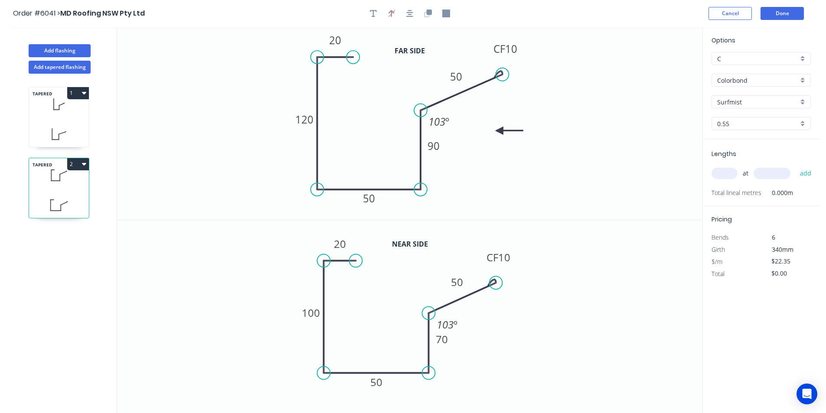
click at [496, 131] on icon at bounding box center [510, 131] width 28 height 8
click at [725, 175] on input "text" at bounding box center [725, 173] width 26 height 11
type input "1"
type input "3500"
click at [796, 166] on button "add" at bounding box center [806, 173] width 20 height 15
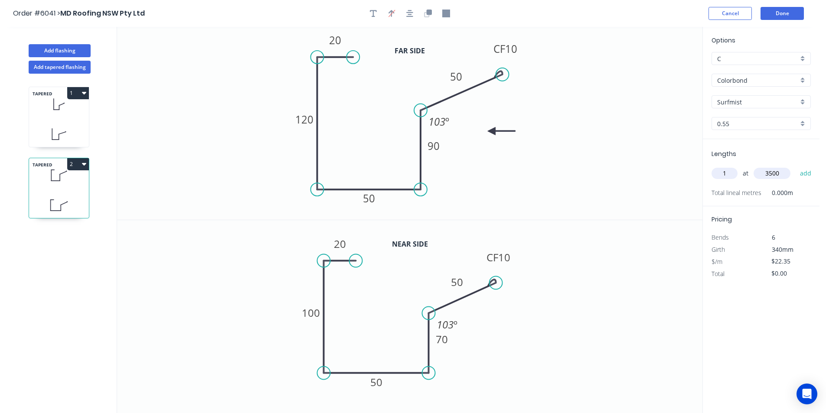
type input "$78.23"
click at [65, 48] on button "Add flashing" at bounding box center [60, 50] width 62 height 13
type input "$0.00"
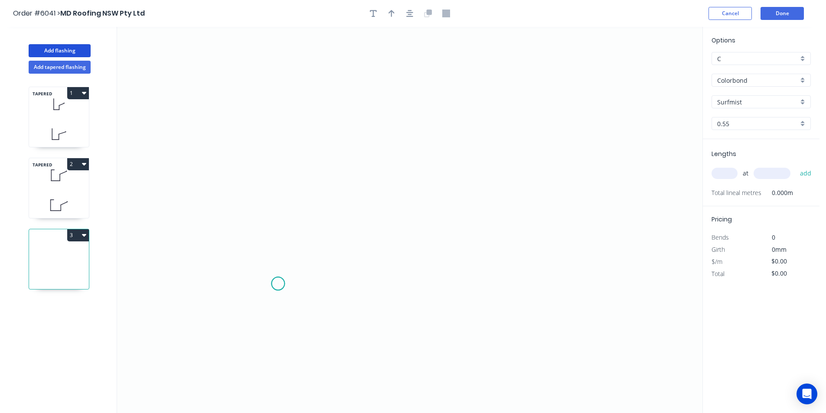
drag, startPoint x: 278, startPoint y: 284, endPoint x: 276, endPoint y: 222, distance: 62.1
click at [277, 283] on icon "0" at bounding box center [409, 220] width 585 height 386
click at [274, 163] on icon "0" at bounding box center [409, 220] width 585 height 386
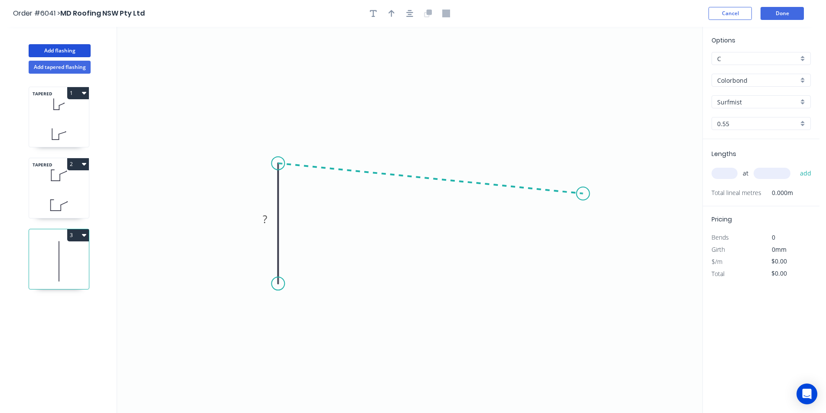
click at [583, 194] on icon "0 ?" at bounding box center [409, 220] width 585 height 386
click at [605, 219] on icon "0 ? ? ? º" at bounding box center [409, 220] width 585 height 386
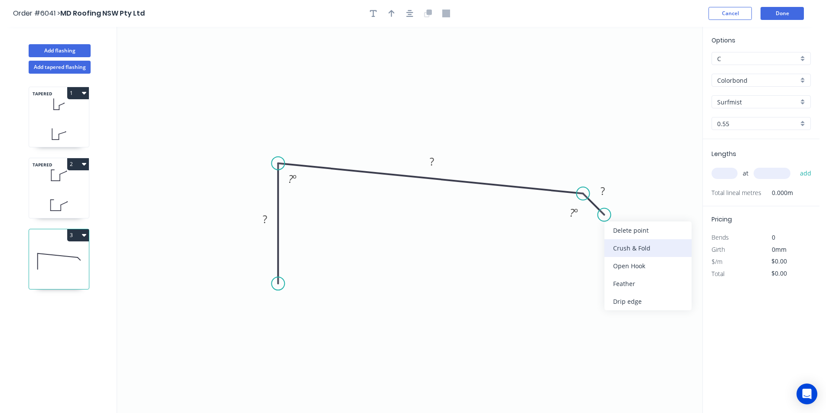
click at [623, 245] on div "Crush & Fold" at bounding box center [648, 248] width 87 height 18
click at [634, 245] on div "Flip bend" at bounding box center [648, 242] width 87 height 18
drag, startPoint x: 623, startPoint y: 194, endPoint x: 636, endPoint y: 250, distance: 57.8
click at [636, 250] on rect at bounding box center [622, 245] width 35 height 18
click at [304, 312] on div "Crush & Fold" at bounding box center [319, 315] width 87 height 18
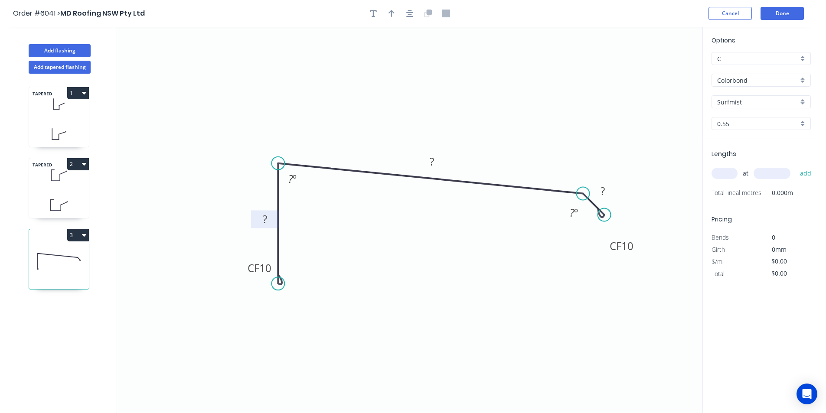
click at [268, 215] on rect at bounding box center [264, 220] width 17 height 12
click at [595, 245] on div "Hide angle" at bounding box center [621, 241] width 87 height 18
type input "$13.25"
click at [413, 9] on button "button" at bounding box center [409, 13] width 13 height 13
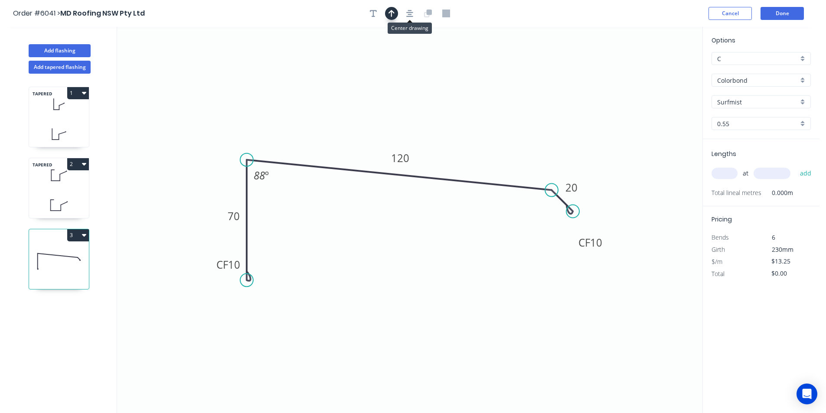
click at [395, 14] on button "button" at bounding box center [391, 13] width 13 height 13
drag, startPoint x: 660, startPoint y: 68, endPoint x: 468, endPoint y: 129, distance: 201.2
click at [468, 129] on icon at bounding box center [468, 119] width 8 height 28
click at [729, 170] on input "text" at bounding box center [725, 173] width 26 height 11
type input "1"
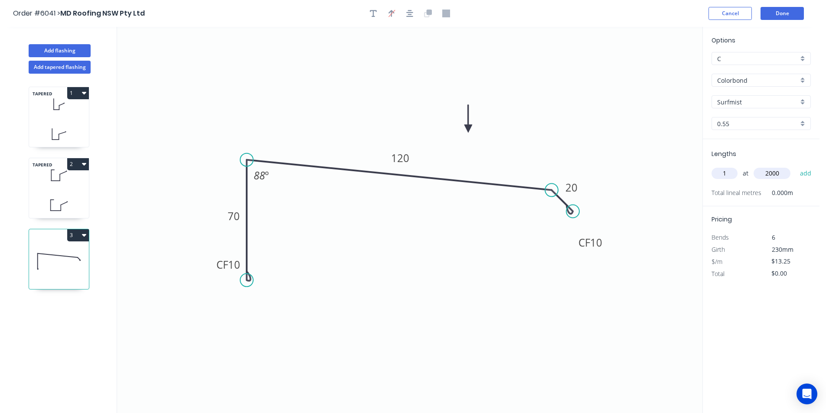
type input "2000"
click at [796, 166] on button "add" at bounding box center [806, 173] width 20 height 15
type input "$26.50"
click at [52, 45] on button "Add flashing" at bounding box center [60, 50] width 62 height 13
type input "$0.00"
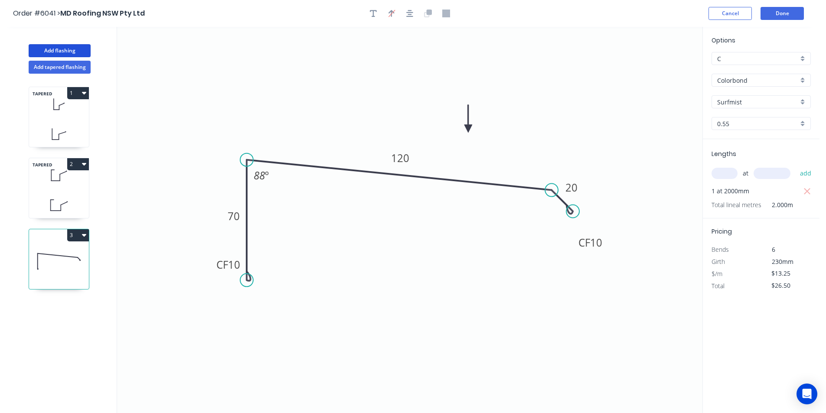
type input "$0.00"
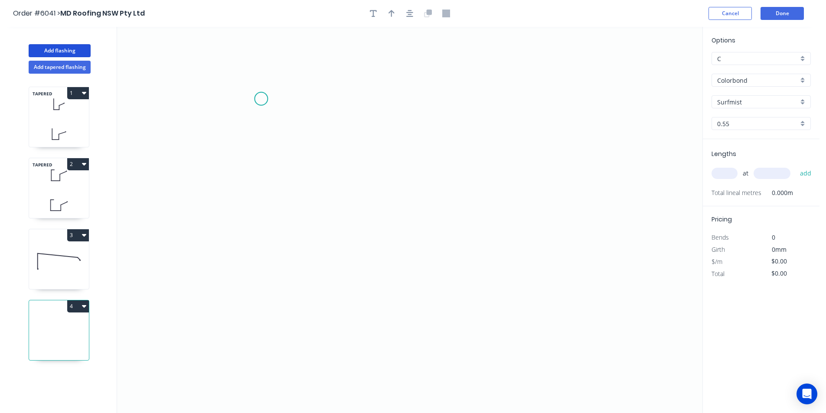
click at [261, 99] on icon "0" at bounding box center [409, 220] width 585 height 386
click at [262, 249] on icon "0" at bounding box center [409, 220] width 585 height 386
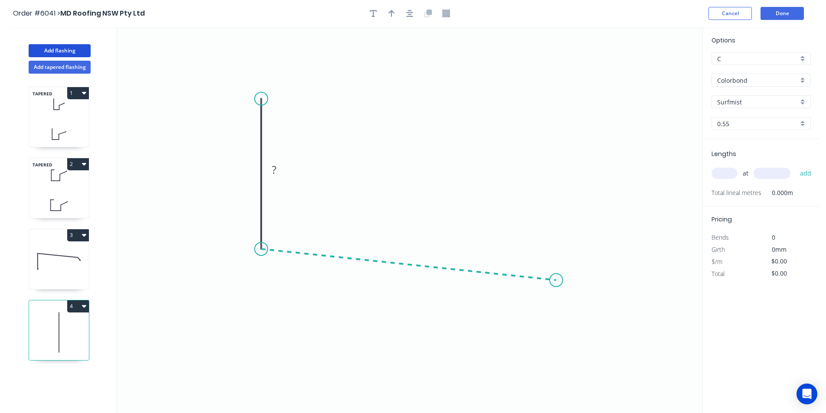
click at [556, 281] on icon "0 ?" at bounding box center [409, 220] width 585 height 386
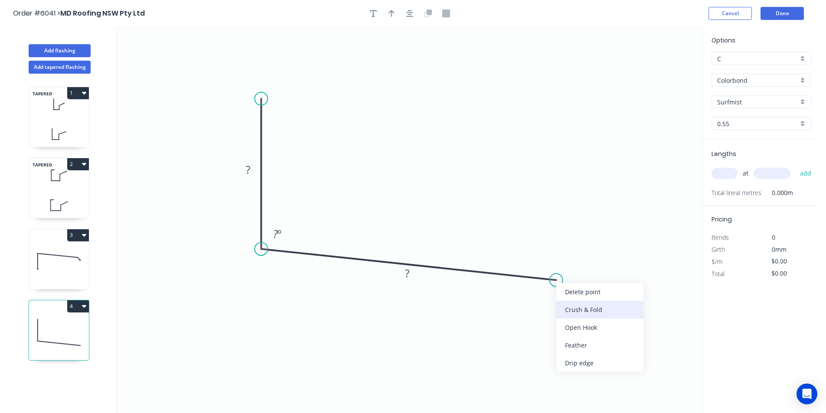
click at [568, 308] on div "Crush & Fold" at bounding box center [599, 310] width 87 height 18
click at [571, 310] on div "Flip bend" at bounding box center [602, 311] width 87 height 18
click at [251, 170] on rect at bounding box center [247, 170] width 17 height 12
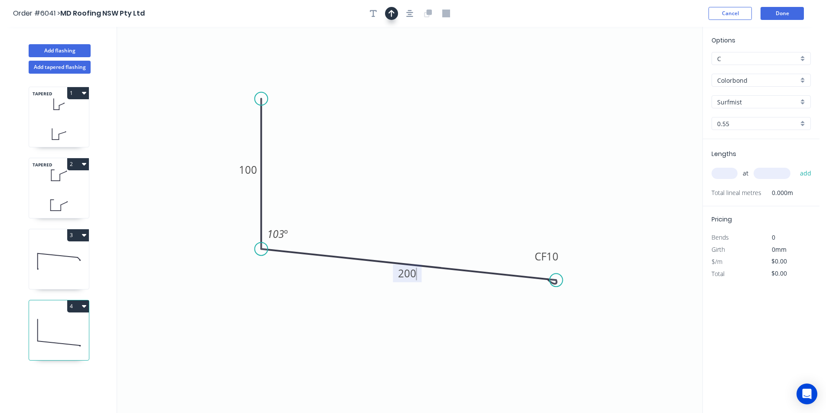
click at [396, 13] on button "button" at bounding box center [391, 13] width 13 height 13
type input "$14.08"
click at [660, 68] on icon at bounding box center [659, 60] width 8 height 28
drag, startPoint x: 660, startPoint y: 68, endPoint x: 353, endPoint y: 223, distance: 343.3
click at [353, 223] on icon at bounding box center [360, 215] width 25 height 25
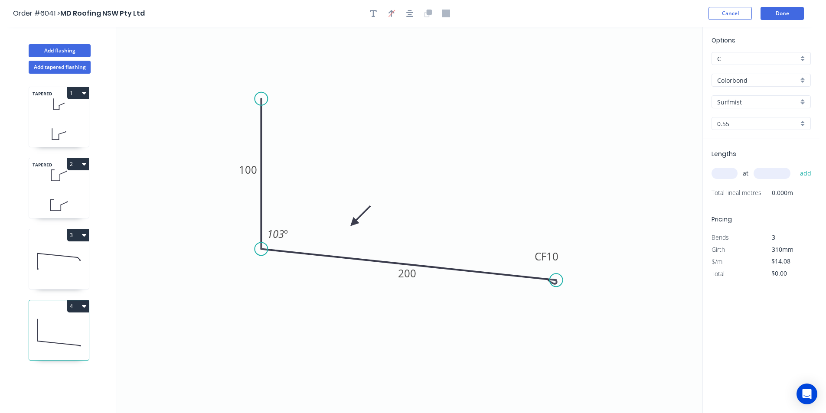
click at [722, 176] on input "text" at bounding box center [725, 173] width 26 height 11
type input "1"
type input "3500"
click at [796, 166] on button "add" at bounding box center [806, 173] width 20 height 15
type input "$49.28"
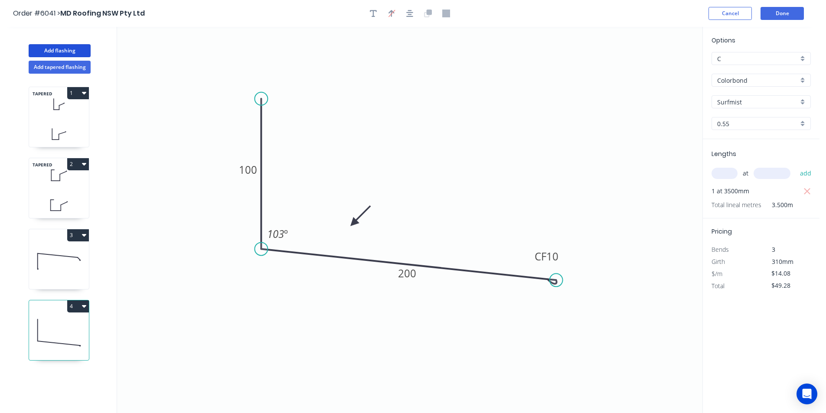
drag, startPoint x: 80, startPoint y: 47, endPoint x: 113, endPoint y: 54, distance: 33.3
click at [81, 47] on button "Add flashing" at bounding box center [60, 50] width 62 height 13
type input "$0.00"
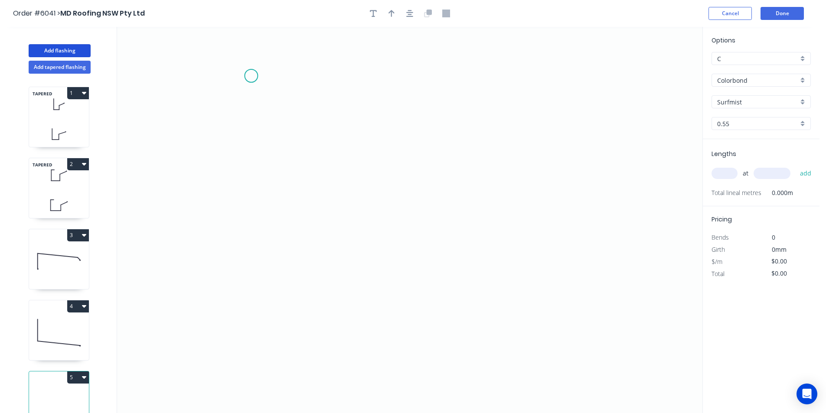
click at [248, 72] on icon "0" at bounding box center [409, 220] width 585 height 386
click at [249, 156] on icon "0" at bounding box center [409, 220] width 585 height 386
click at [339, 160] on icon "0 ?" at bounding box center [409, 220] width 585 height 386
click at [341, 296] on icon "0 ? ?" at bounding box center [409, 220] width 585 height 386
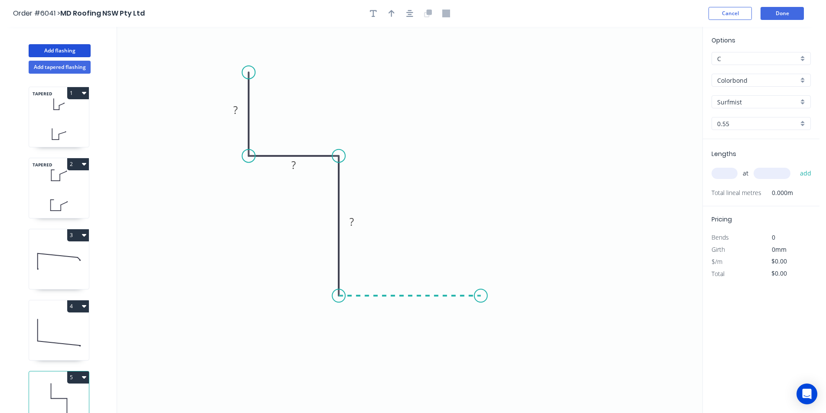
click at [481, 294] on icon "0 ? ? ?" at bounding box center [409, 220] width 585 height 386
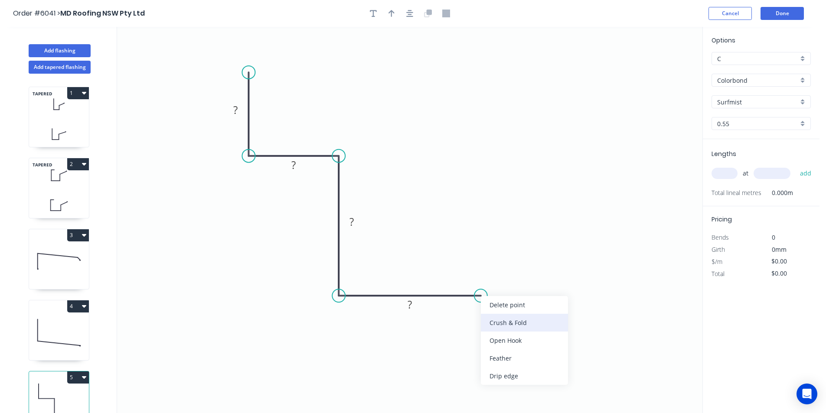
click at [508, 319] on div "Crush & Fold" at bounding box center [524, 323] width 87 height 18
click at [498, 328] on div "Flip bend" at bounding box center [529, 323] width 87 height 18
click at [236, 110] on tspan "?" at bounding box center [235, 110] width 4 height 14
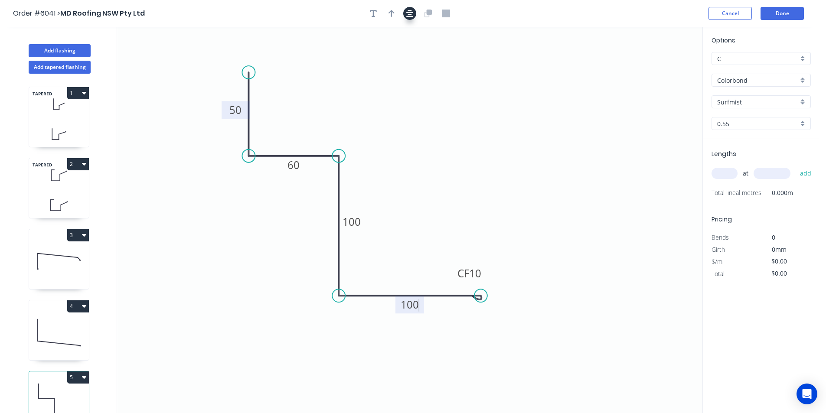
click at [414, 12] on button "button" at bounding box center [409, 13] width 13 height 13
type input "$15.33"
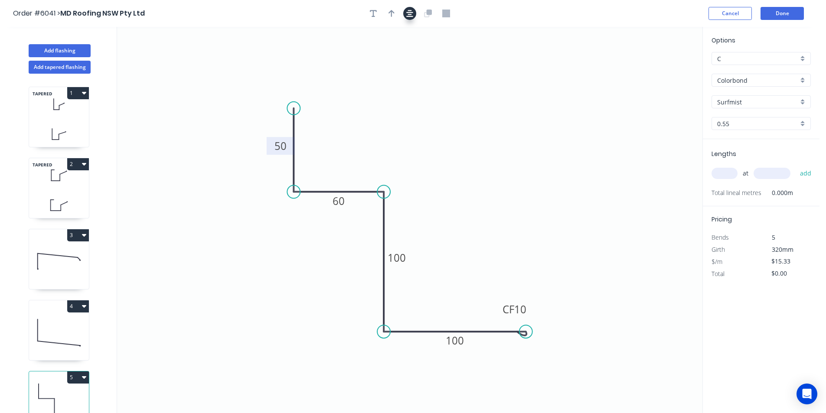
click at [395, 15] on button "button" at bounding box center [391, 13] width 13 height 13
click at [659, 71] on icon at bounding box center [659, 60] width 8 height 28
click at [658, 70] on icon at bounding box center [658, 61] width 8 height 28
drag, startPoint x: 658, startPoint y: 70, endPoint x: 431, endPoint y: 219, distance: 271.8
click at [442, 219] on icon at bounding box center [454, 209] width 25 height 25
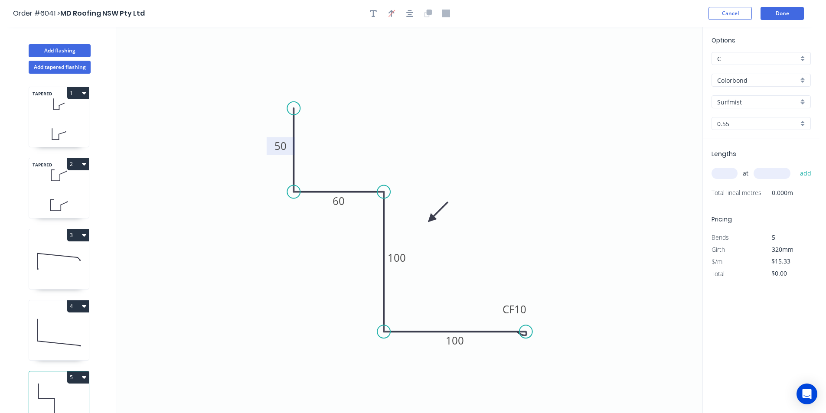
click at [712, 178] on div "at add" at bounding box center [762, 173] width 101 height 15
drag, startPoint x: 726, startPoint y: 171, endPoint x: 733, endPoint y: 174, distance: 7.8
click at [726, 171] on input "text" at bounding box center [725, 173] width 26 height 11
type input "1"
type input "2000"
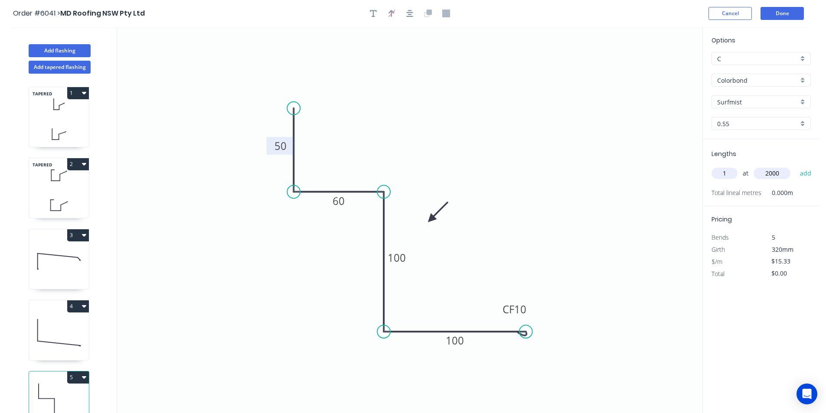
click at [796, 166] on button "add" at bounding box center [806, 173] width 20 height 15
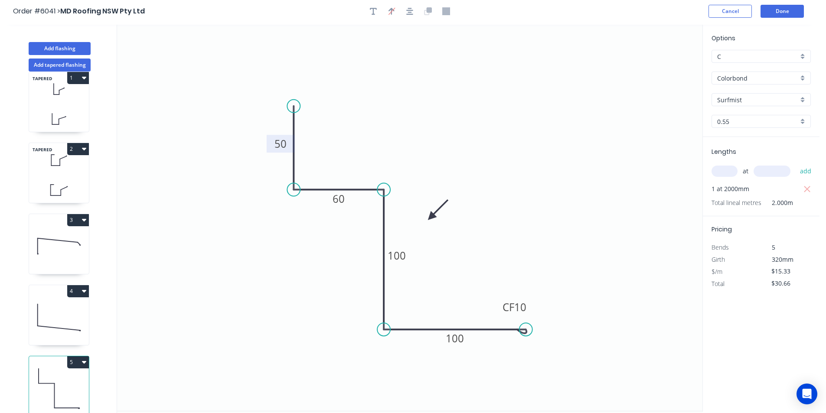
scroll to position [16, 0]
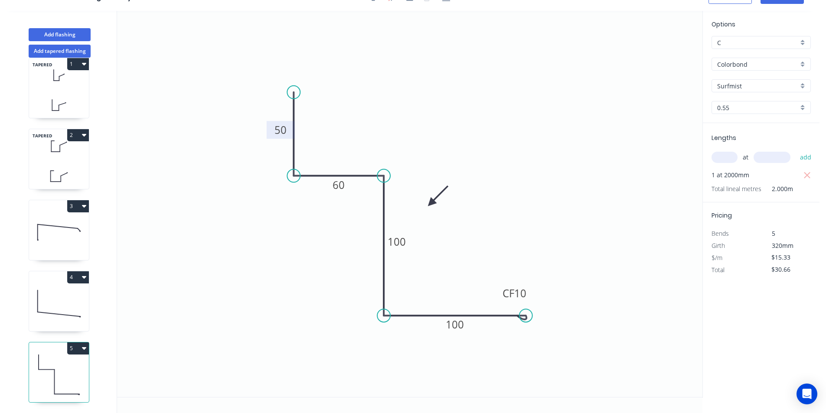
click at [80, 346] on button "5" at bounding box center [78, 349] width 22 height 12
click at [53, 364] on div "Duplicate" at bounding box center [47, 370] width 67 height 13
type input "$0.00"
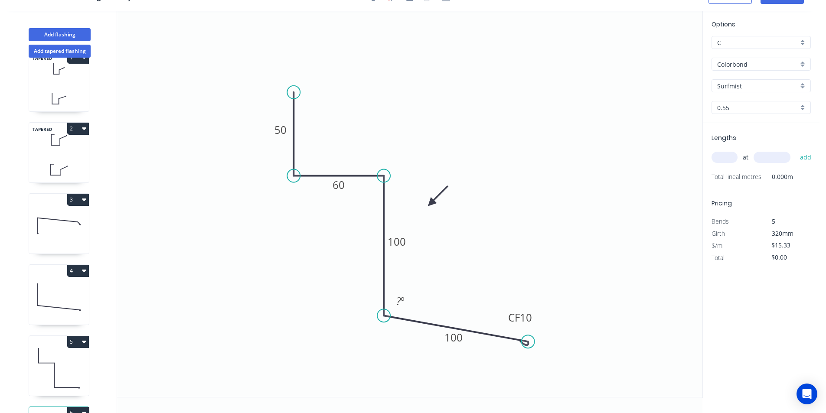
drag, startPoint x: 527, startPoint y: 317, endPoint x: 528, endPoint y: 342, distance: 25.6
click at [528, 342] on circle at bounding box center [528, 341] width 13 height 13
click at [396, 244] on tspan "100" at bounding box center [397, 242] width 18 height 14
click at [404, 301] on tspan "º" at bounding box center [403, 301] width 4 height 14
click at [726, 159] on input "text" at bounding box center [725, 157] width 26 height 11
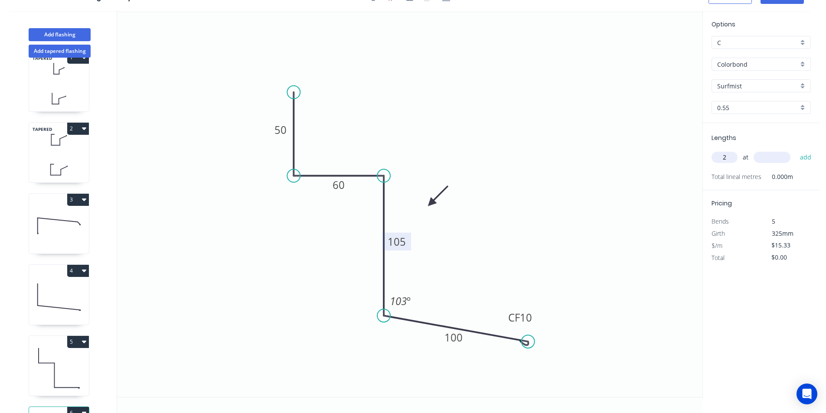
type input "2"
type input "4000"
click at [796, 150] on button "add" at bounding box center [806, 157] width 20 height 15
type input "$122.64"
click at [44, 34] on button "Add flashing" at bounding box center [60, 34] width 62 height 13
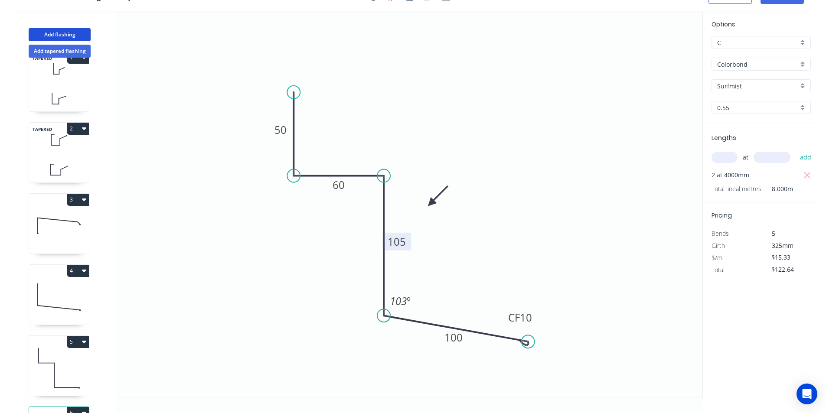
type input "$0.00"
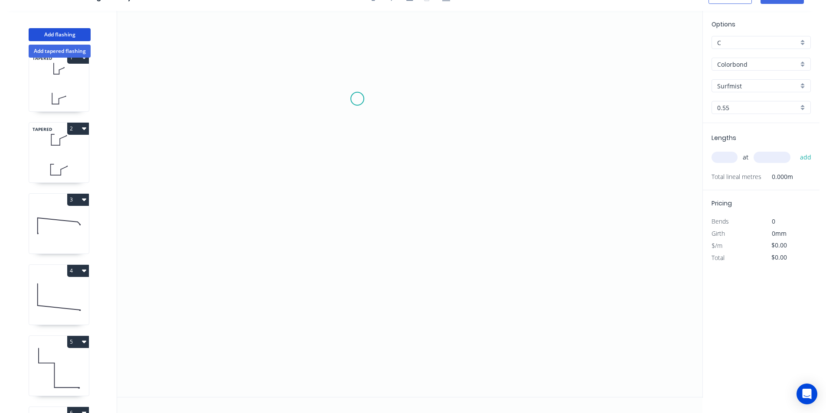
click at [351, 98] on icon "0" at bounding box center [409, 204] width 585 height 386
click at [399, 96] on icon "0" at bounding box center [409, 204] width 585 height 386
click at [404, 209] on icon "0 ?" at bounding box center [409, 204] width 585 height 386
click at [389, 226] on icon "0 ? ?" at bounding box center [409, 204] width 585 height 386
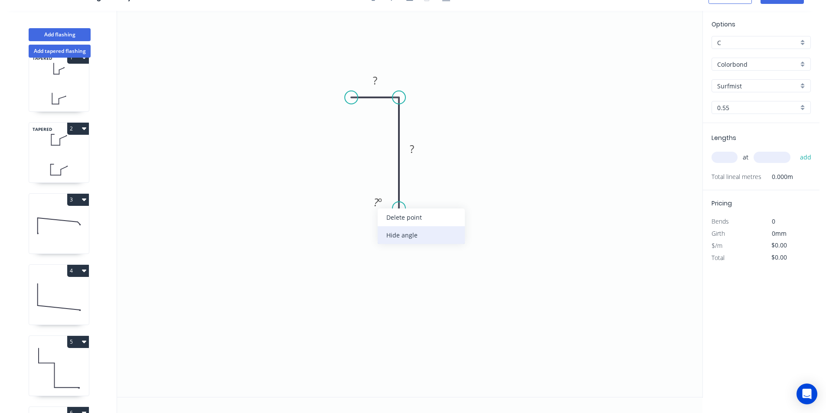
click at [395, 229] on div "Hide angle" at bounding box center [421, 235] width 87 height 18
click at [373, 75] on tspan "?" at bounding box center [375, 80] width 4 height 14
drag, startPoint x: 379, startPoint y: 83, endPoint x: 372, endPoint y: 79, distance: 8.1
click at [372, 79] on rect at bounding box center [374, 81] width 17 height 12
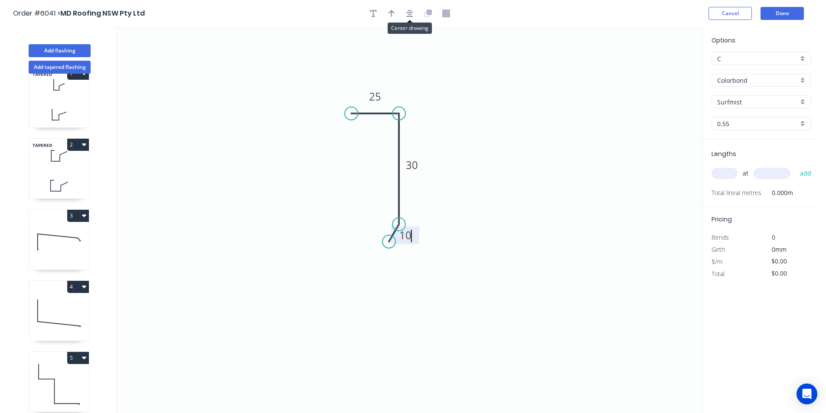
click at [411, 20] on header "Order #6041 > MD Roofing NSW Pty Ltd Cancel Done" at bounding box center [410, 13] width 820 height 27
type input "$6.73"
drag, startPoint x: 393, startPoint y: 13, endPoint x: 399, endPoint y: 15, distance: 6.0
click at [394, 13] on icon "button" at bounding box center [392, 13] width 6 height 7
click at [658, 69] on icon at bounding box center [658, 59] width 8 height 28
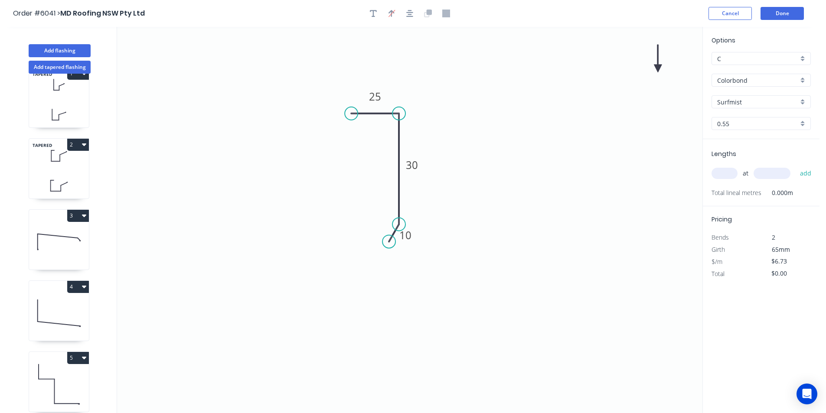
click at [658, 69] on icon at bounding box center [658, 59] width 8 height 28
drag, startPoint x: 658, startPoint y: 69, endPoint x: 664, endPoint y: 131, distance: 62.3
click at [448, 125] on icon at bounding box center [459, 114] width 25 height 25
click at [727, 173] on input "text" at bounding box center [725, 173] width 26 height 11
type input "1"
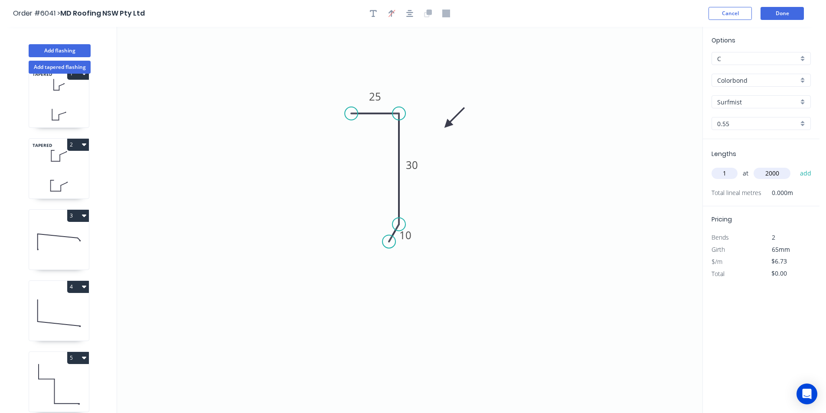
type input "2000"
click at [796, 166] on button "add" at bounding box center [806, 173] width 20 height 15
type input "$13.46"
type input "2"
type input "4000"
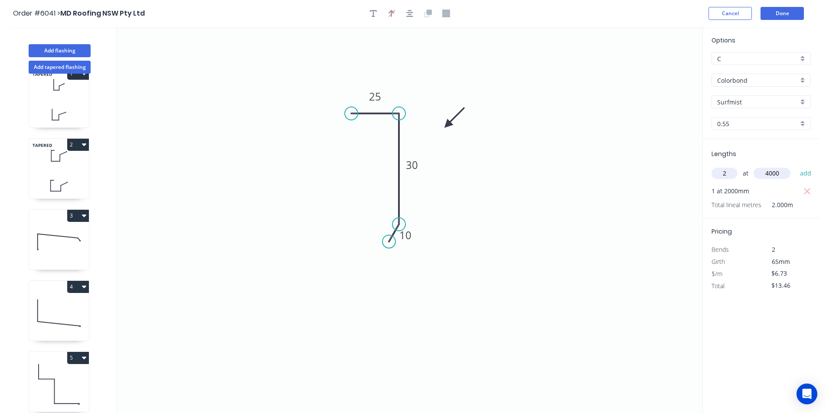
click at [796, 166] on button "add" at bounding box center [806, 173] width 20 height 15
type input "$67.30"
click at [69, 53] on button "Add flashing" at bounding box center [60, 50] width 62 height 13
type input "$0.00"
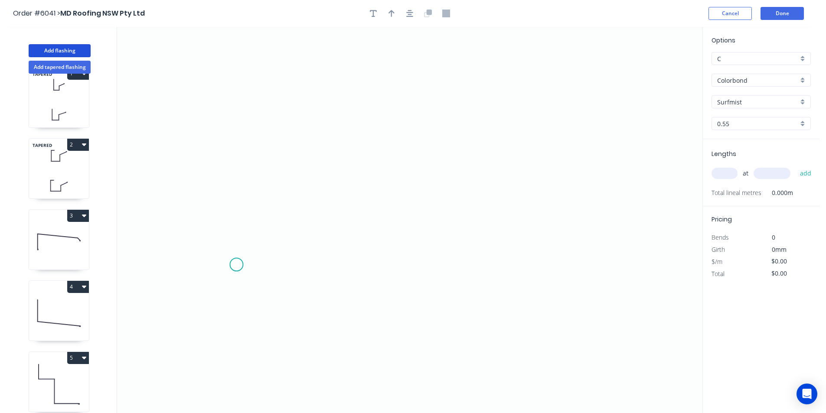
click at [236, 265] on icon "0" at bounding box center [409, 220] width 585 height 386
click at [262, 238] on icon "0" at bounding box center [409, 220] width 585 height 386
click at [554, 241] on icon "0 ?" at bounding box center [409, 220] width 585 height 386
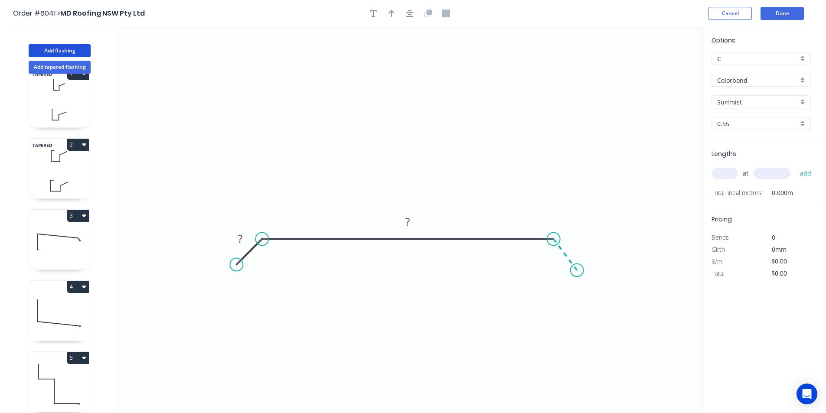
click at [577, 271] on icon "0 ? ?" at bounding box center [409, 220] width 585 height 386
click at [577, 271] on circle at bounding box center [577, 270] width 13 height 13
click at [589, 297] on div "Crush & Fold" at bounding box center [620, 300] width 87 height 18
click at [587, 297] on div "Flip bend" at bounding box center [619, 300] width 87 height 18
click at [556, 283] on div "Hide angle" at bounding box center [590, 290] width 87 height 18
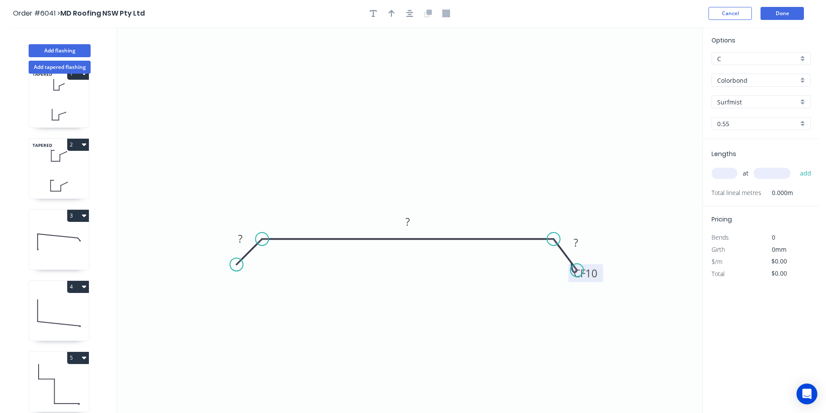
drag, startPoint x: 601, startPoint y: 251, endPoint x: 595, endPoint y: 303, distance: 52.4
click at [595, 282] on rect at bounding box center [586, 274] width 35 height 18
click at [233, 268] on circle at bounding box center [236, 264] width 13 height 13
click at [233, 271] on circle at bounding box center [233, 267] width 13 height 13
click at [250, 295] on div "Crush & Fold" at bounding box center [276, 301] width 87 height 18
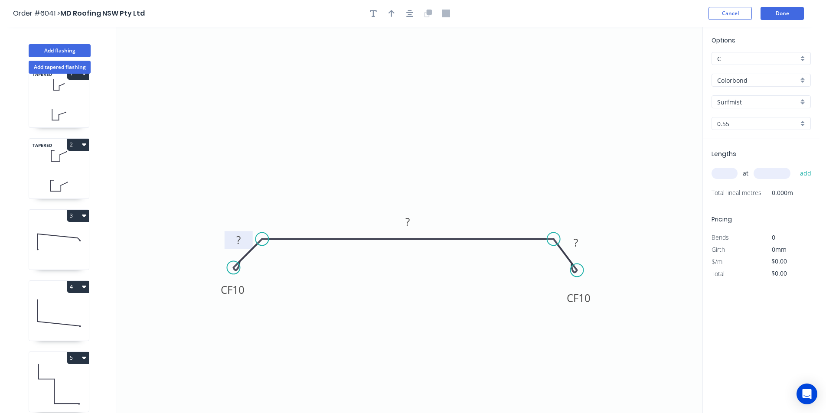
drag, startPoint x: 213, startPoint y: 247, endPoint x: 234, endPoint y: 247, distance: 20.8
click at [217, 294] on rect at bounding box center [233, 290] width 35 height 18
click at [240, 234] on tspan "?" at bounding box center [238, 240] width 4 height 14
click at [407, 14] on icon "button" at bounding box center [409, 14] width 7 height 8
type input "$11.91"
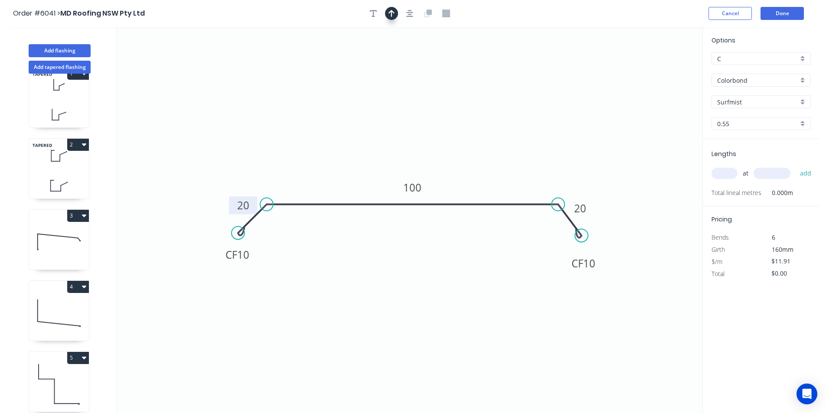
click at [395, 10] on button "button" at bounding box center [391, 13] width 13 height 13
drag, startPoint x: 660, startPoint y: 64, endPoint x: 641, endPoint y: 89, distance: 31.6
click at [641, 89] on icon "0 CF 10 20 100 CF 10 20" at bounding box center [409, 220] width 585 height 386
drag, startPoint x: 658, startPoint y: 69, endPoint x: 534, endPoint y: 147, distance: 146.1
click at [485, 148] on icon at bounding box center [485, 138] width 8 height 28
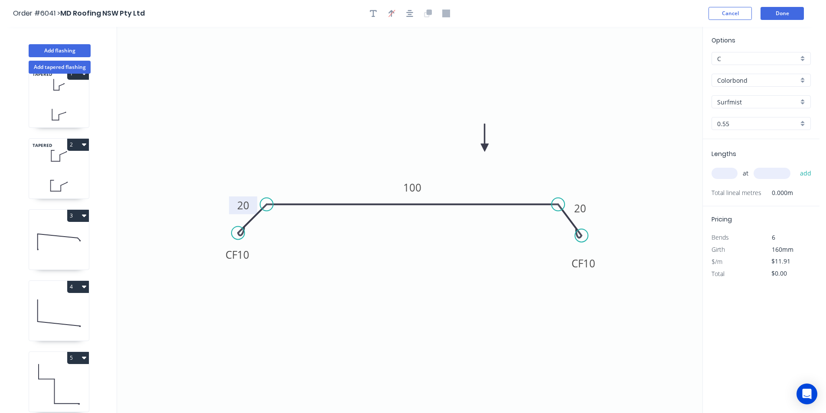
click at [729, 174] on input "text" at bounding box center [725, 173] width 26 height 11
type input "2"
type input "1000"
click at [796, 166] on button "add" at bounding box center [806, 173] width 20 height 15
type input "$23.82"
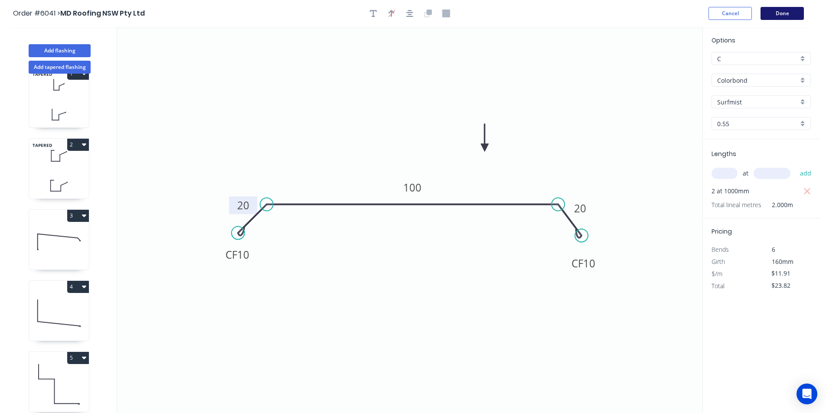
click at [776, 16] on button "Done" at bounding box center [782, 13] width 43 height 13
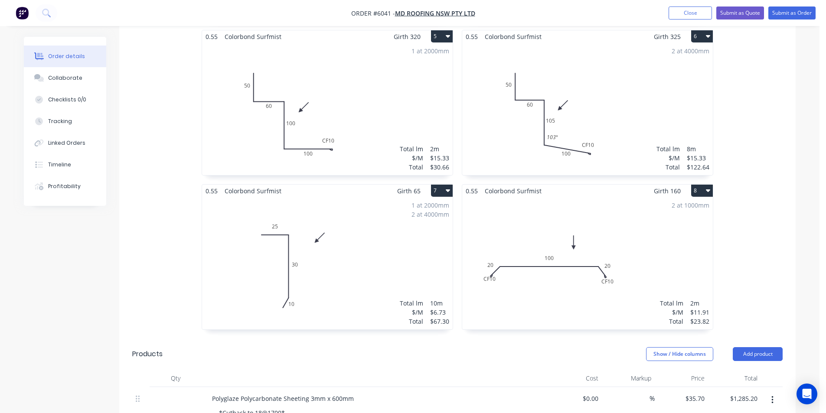
scroll to position [954, 0]
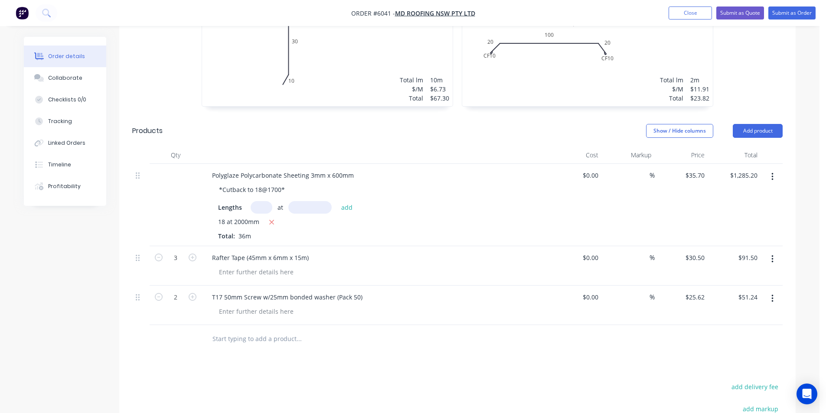
click at [292, 330] on input "text" at bounding box center [298, 338] width 173 height 17
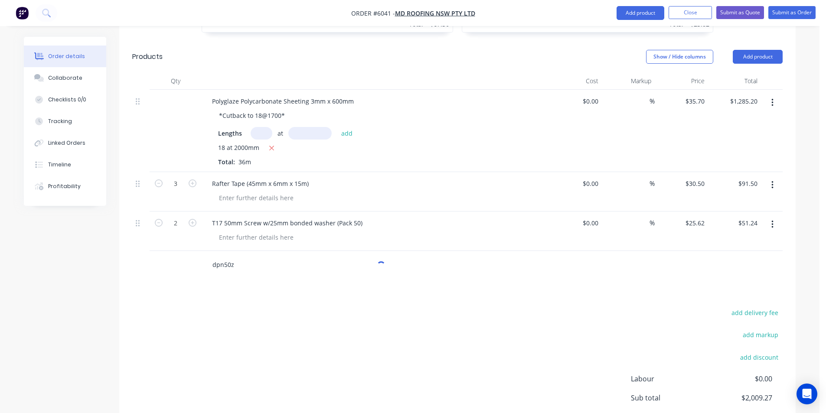
scroll to position [1084, 0]
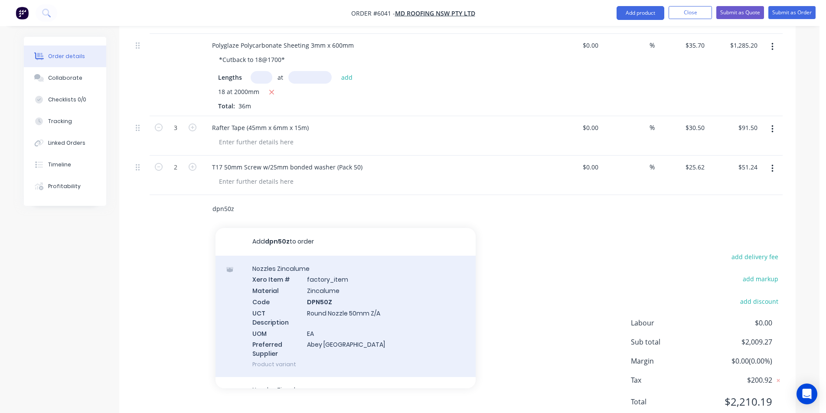
type input "dpn50z"
click at [381, 306] on div "Nozzles Zincalume Xero Item # factory_item Material Zincalume Code DPN50Z UCT D…" at bounding box center [346, 317] width 260 height 122
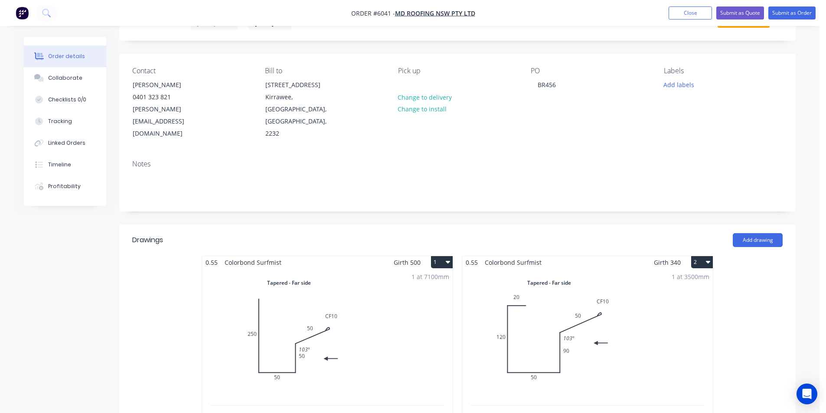
scroll to position [0, 0]
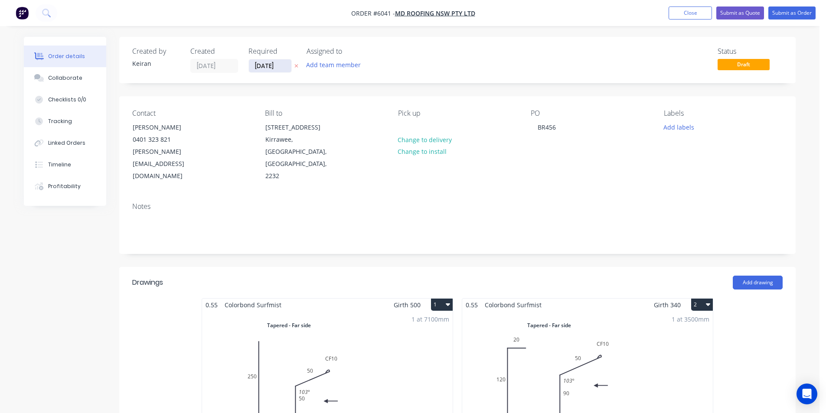
click at [266, 71] on input "[DATE]" at bounding box center [270, 65] width 42 height 13
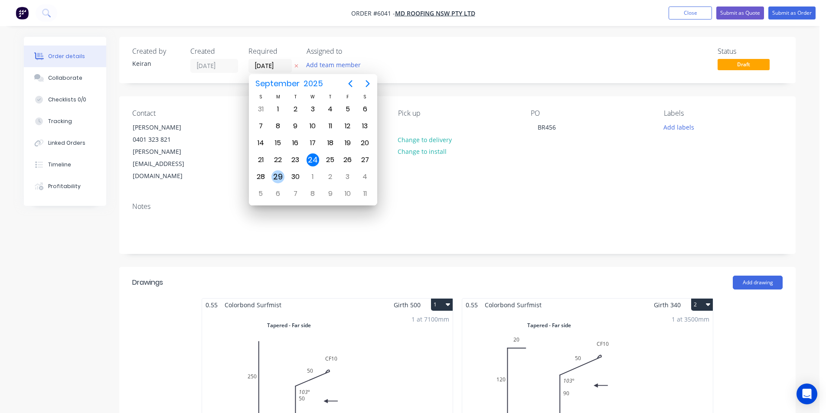
click at [280, 173] on div "29" at bounding box center [277, 176] width 13 height 13
type input "[DATE]"
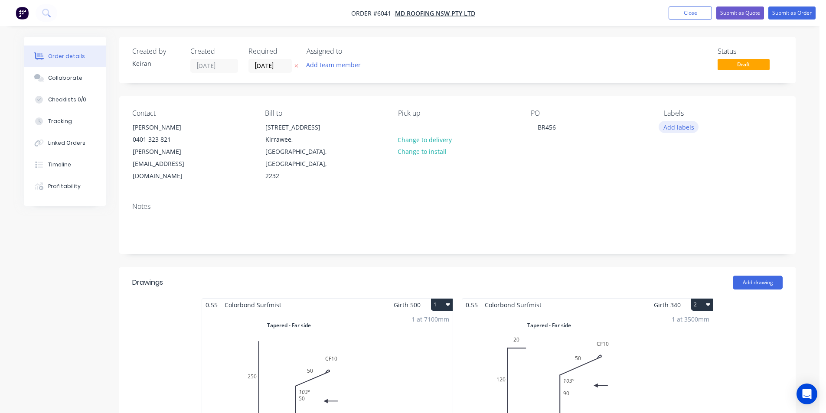
click at [688, 125] on button "Add labels" at bounding box center [679, 127] width 40 height 12
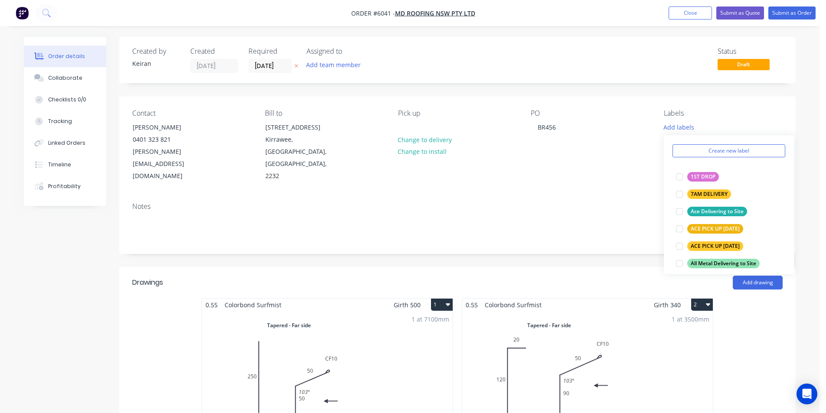
scroll to position [130, 0]
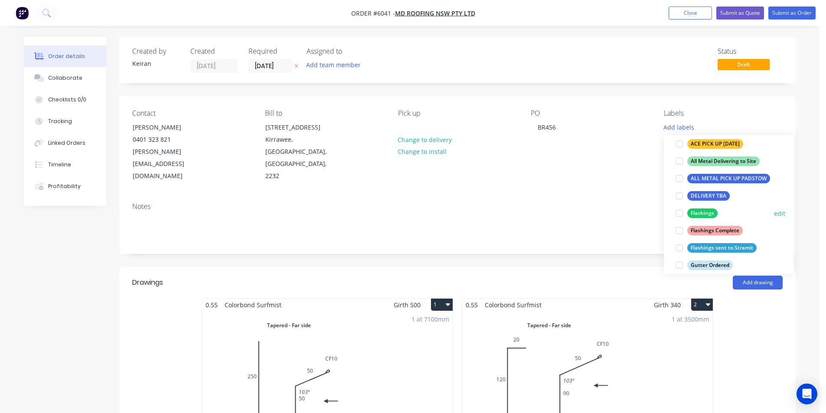
click at [680, 212] on div at bounding box center [679, 213] width 17 height 17
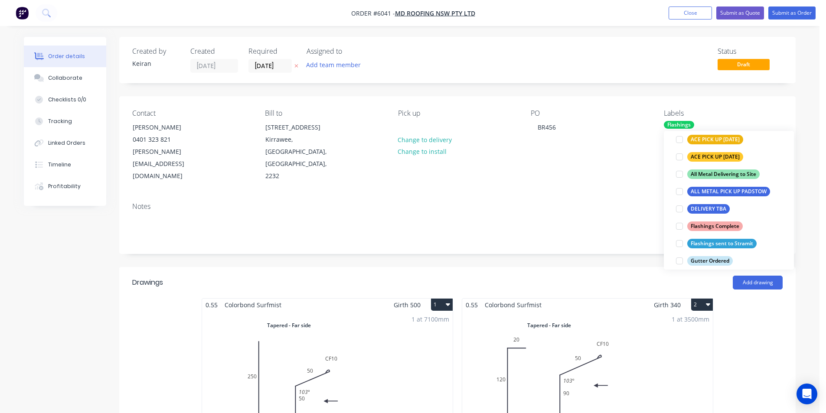
scroll to position [0, 0]
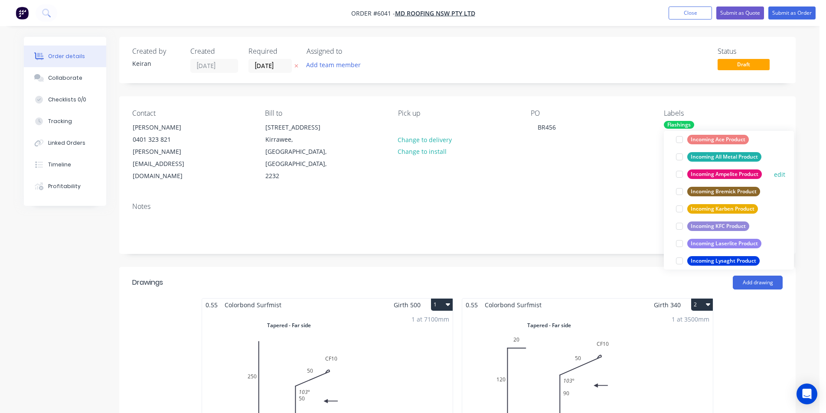
click at [680, 172] on div at bounding box center [679, 174] width 17 height 17
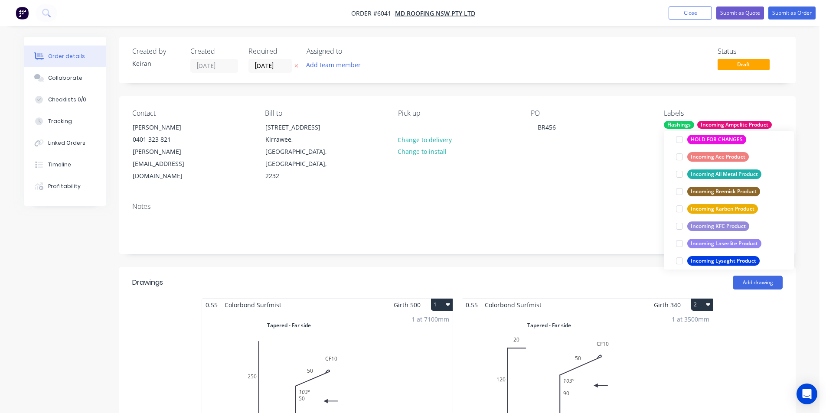
scroll to position [43, 0]
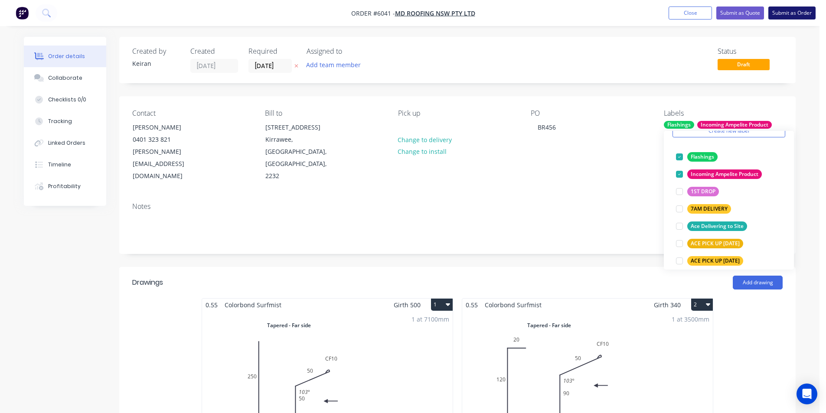
click at [784, 12] on button "Submit as Order" at bounding box center [791, 13] width 47 height 13
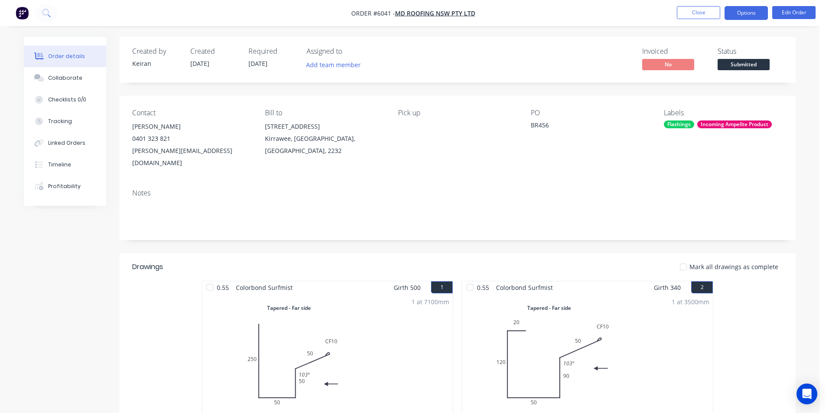
click at [751, 17] on button "Options" at bounding box center [746, 13] width 43 height 14
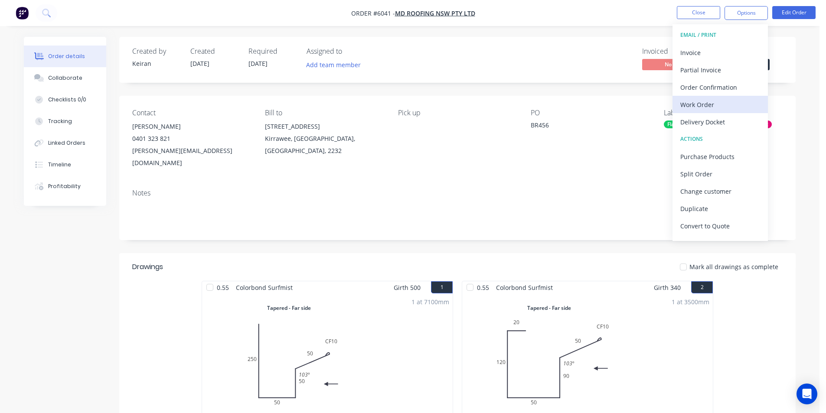
click at [718, 105] on div "Work Order" at bounding box center [720, 104] width 80 height 13
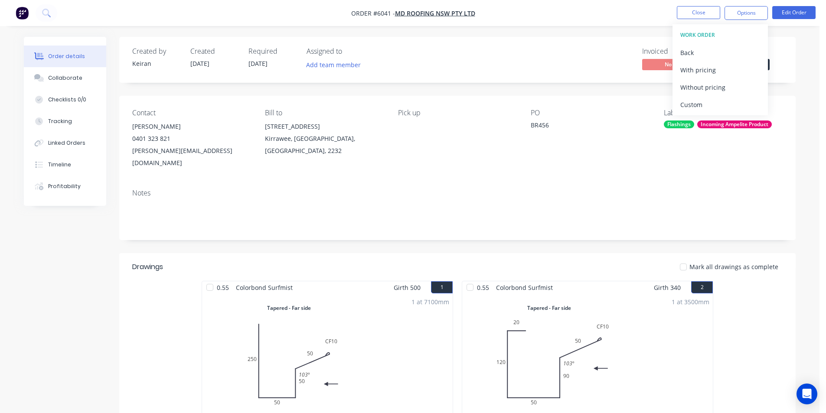
click at [718, 105] on div "Custom" at bounding box center [720, 104] width 80 height 13
click at [718, 93] on div "Without pricing" at bounding box center [720, 87] width 80 height 13
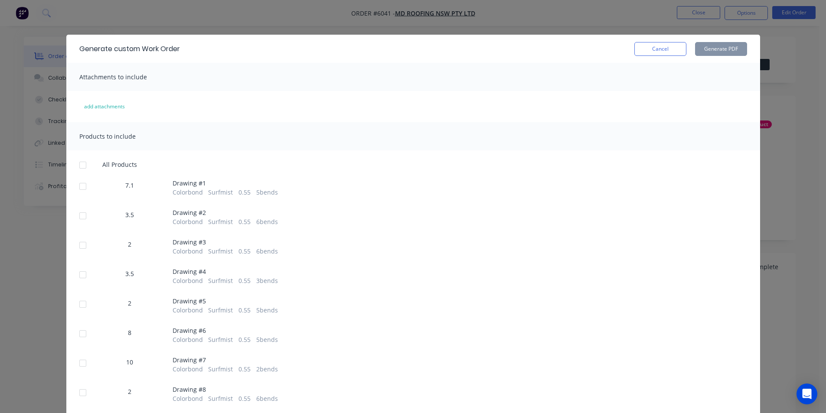
click at [88, 183] on div "7.1 Drawing # 1 Colorbond Surfmist 0.55 5 bends" at bounding box center [413, 188] width 668 height 17
click at [80, 211] on div at bounding box center [82, 215] width 17 height 17
click at [77, 192] on div at bounding box center [82, 186] width 17 height 17
click at [82, 235] on div "All Products 7.1 Drawing # 1 Colorbond Surfmist 0.55 5 bends 3.5 Drawing # 2 Co…" at bounding box center [413, 345] width 694 height 369
click at [78, 249] on div at bounding box center [82, 245] width 17 height 17
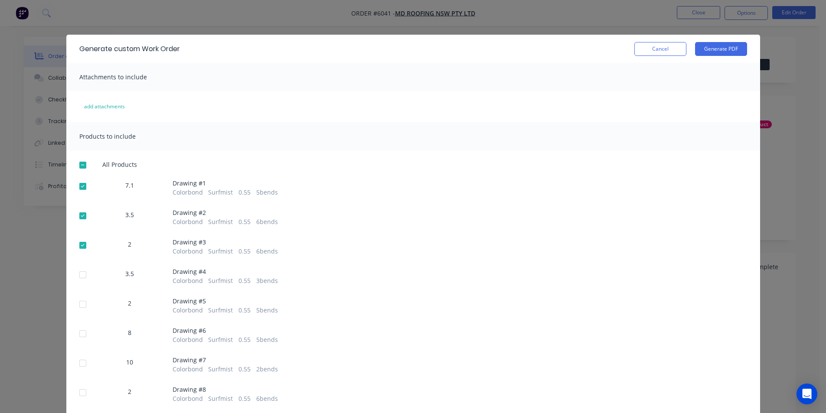
click at [80, 279] on div at bounding box center [82, 274] width 17 height 17
click at [81, 303] on div at bounding box center [82, 304] width 17 height 17
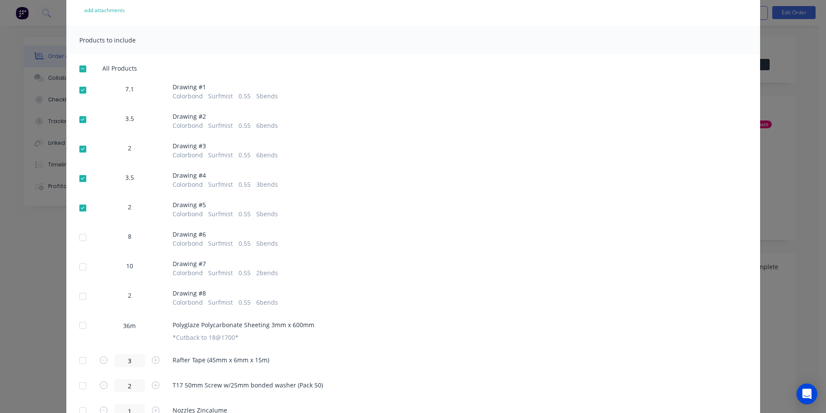
scroll to position [154, 0]
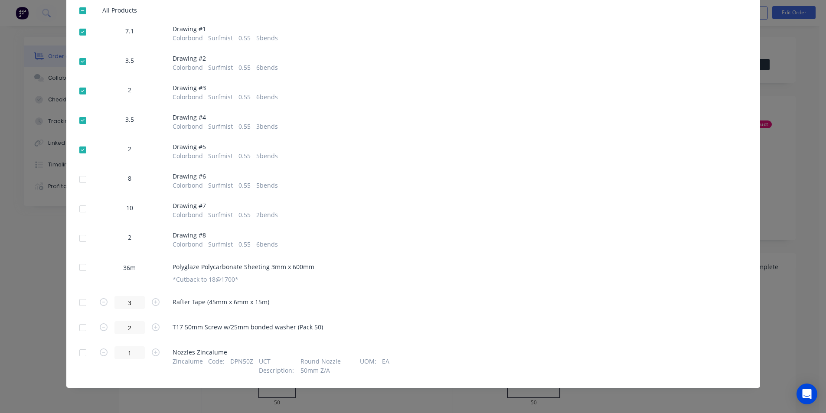
click at [75, 177] on div at bounding box center [82, 179] width 17 height 17
click at [78, 209] on div at bounding box center [82, 208] width 17 height 17
click at [75, 243] on div at bounding box center [82, 238] width 17 height 17
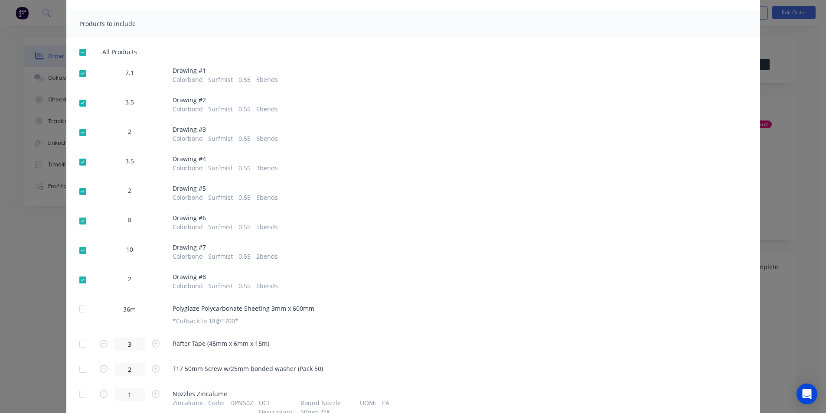
scroll to position [0, 0]
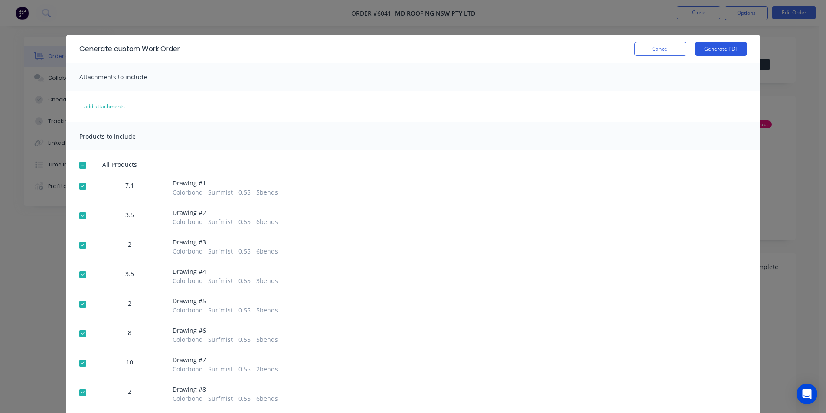
click at [716, 52] on button "Generate PDF" at bounding box center [721, 49] width 52 height 14
drag, startPoint x: 653, startPoint y: 49, endPoint x: 801, endPoint y: 58, distance: 148.2
click at [653, 48] on button "Cancel" at bounding box center [660, 49] width 52 height 14
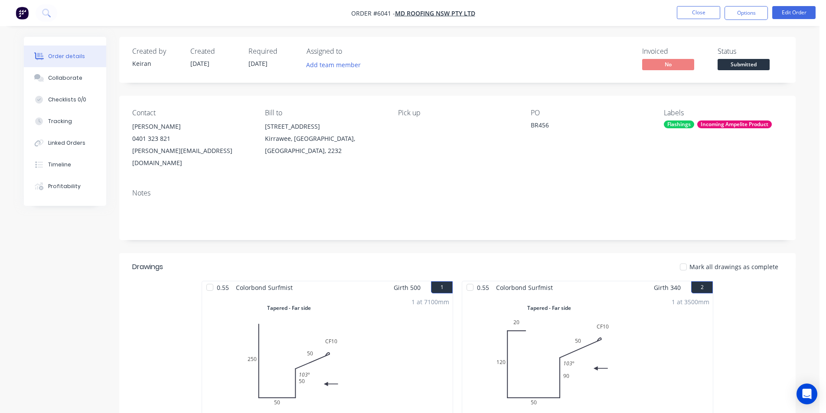
click at [731, 69] on span "Submitted" at bounding box center [744, 64] width 52 height 11
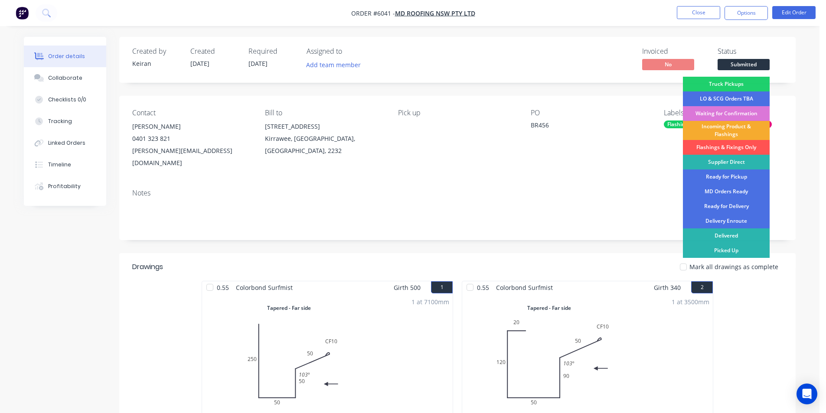
click at [730, 128] on div "Incoming Product & Flashings" at bounding box center [726, 130] width 87 height 19
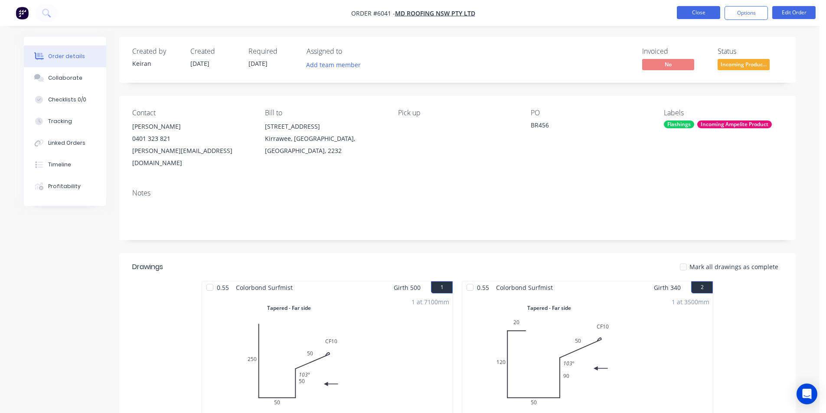
click at [699, 12] on button "Close" at bounding box center [698, 12] width 43 height 13
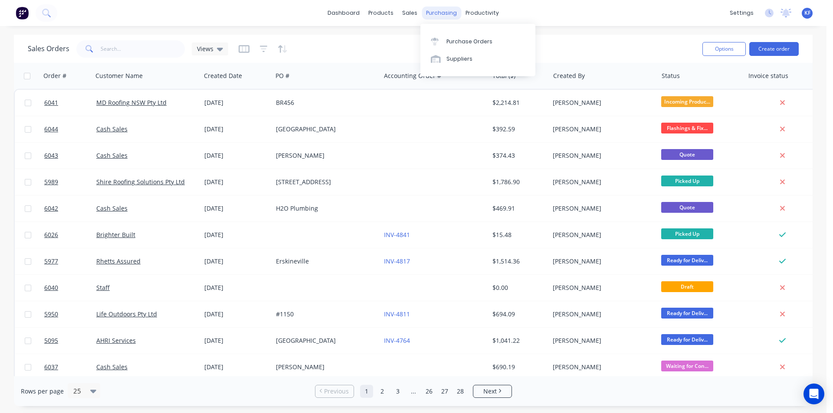
click at [447, 13] on div "purchasing" at bounding box center [441, 13] width 39 height 13
click at [467, 42] on div "Purchase Orders" at bounding box center [469, 42] width 46 height 8
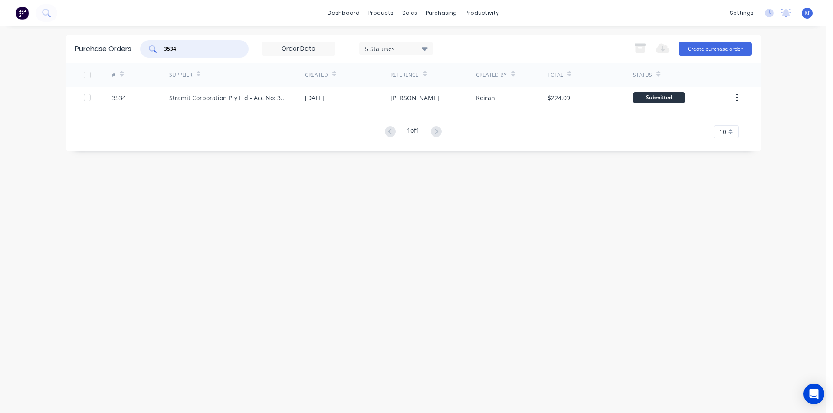
drag, startPoint x: 179, startPoint y: 48, endPoint x: 155, endPoint y: 44, distance: 24.2
click at [155, 44] on div "3534" at bounding box center [194, 48] width 108 height 17
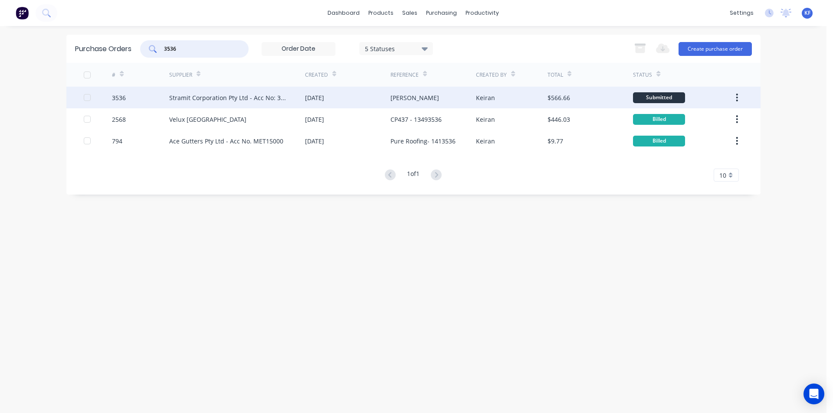
type input "3536"
click at [361, 105] on div "[DATE]" at bounding box center [347, 98] width 85 height 22
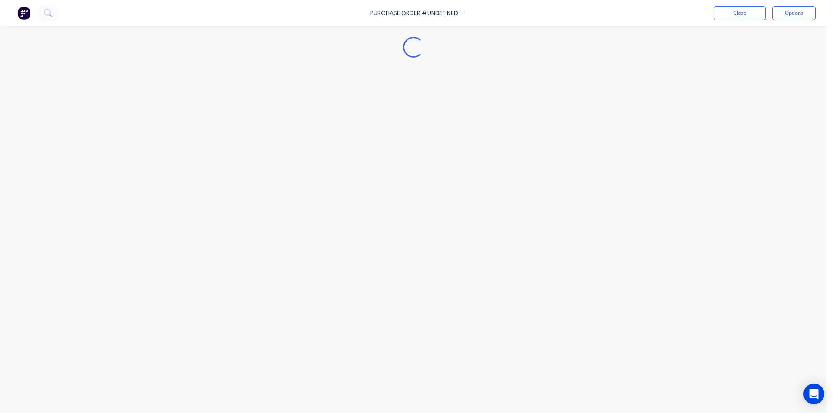
type textarea "x"
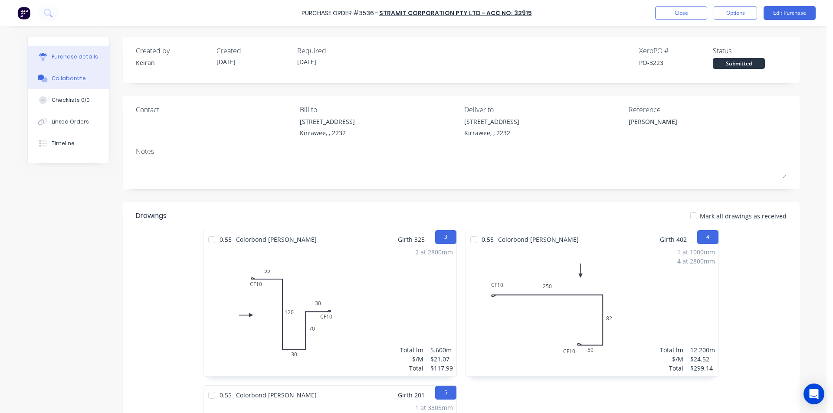
click at [71, 83] on button "Collaborate" at bounding box center [69, 79] width 82 height 22
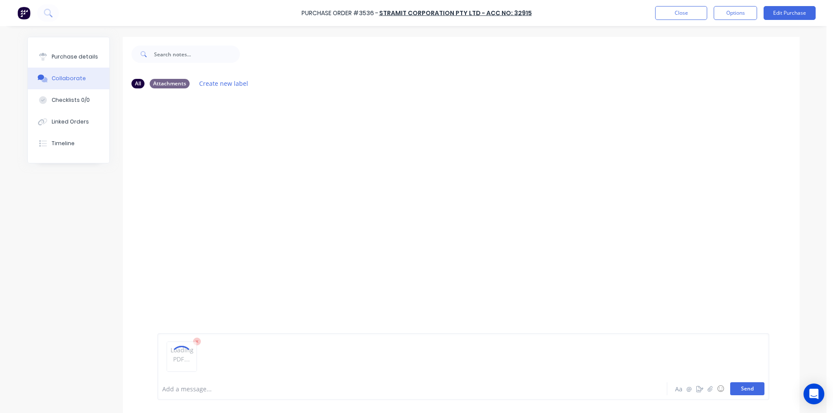
click at [740, 393] on button "Send" at bounding box center [747, 388] width 34 height 13
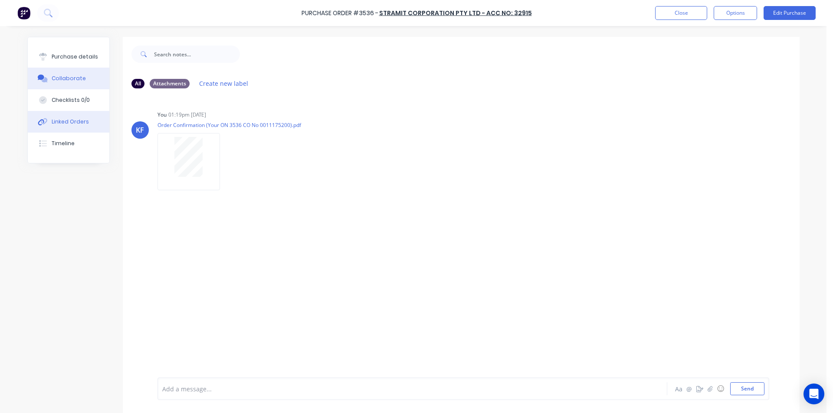
click at [64, 123] on div "Linked Orders" at bounding box center [70, 122] width 37 height 8
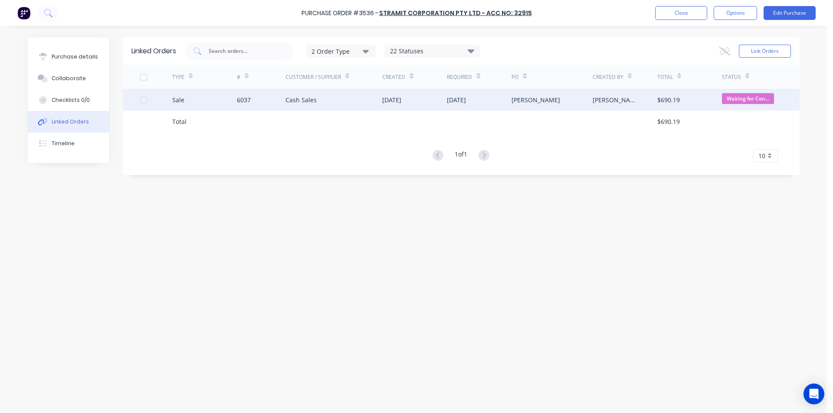
click at [727, 96] on span "Waiting for Con..." at bounding box center [748, 98] width 52 height 11
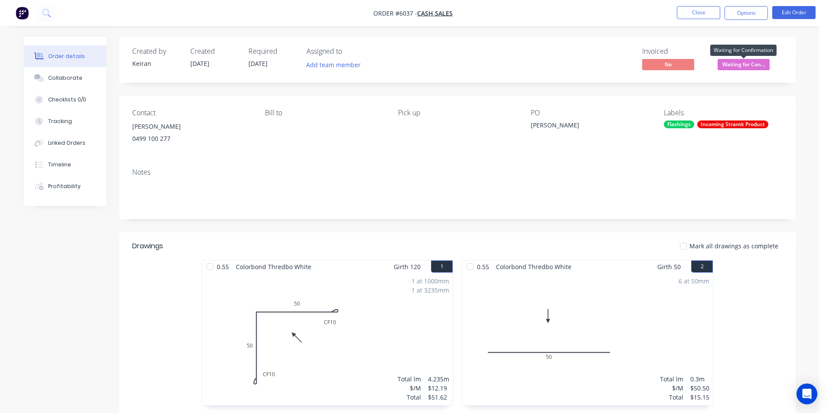
click at [735, 60] on span "Waiting for Con..." at bounding box center [744, 64] width 52 height 11
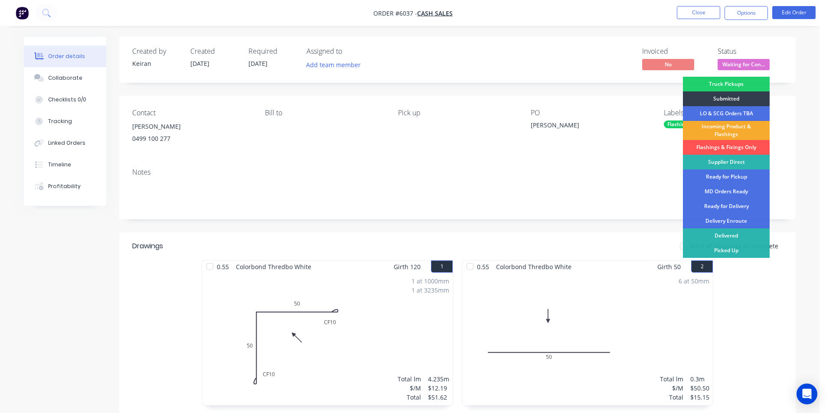
click at [728, 136] on div "Incoming Product & Flashings" at bounding box center [726, 130] width 87 height 19
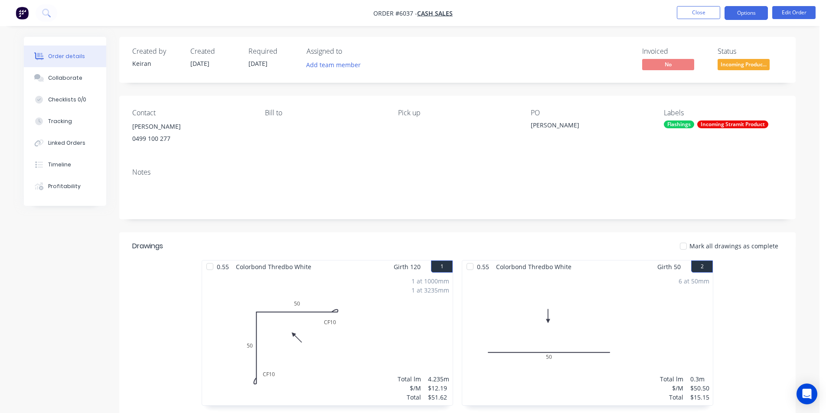
click at [738, 16] on button "Options" at bounding box center [746, 13] width 43 height 14
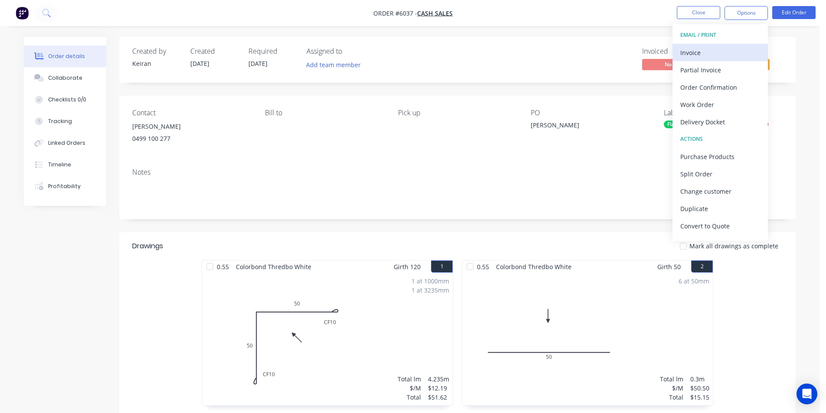
click at [723, 44] on button "Invoice" at bounding box center [720, 52] width 95 height 17
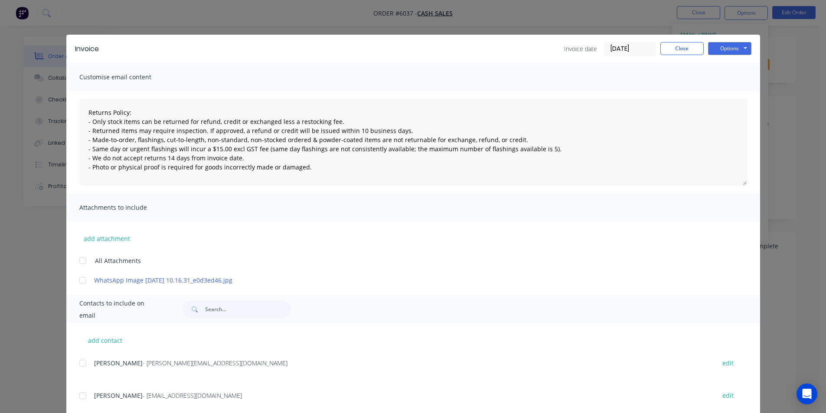
click at [730, 56] on div "Invoice Invoice date 24/09/25 Close Options Preview Print Email" at bounding box center [413, 49] width 694 height 28
click at [729, 52] on button "Options" at bounding box center [729, 48] width 43 height 13
click at [731, 83] on button "Print" at bounding box center [736, 78] width 56 height 14
type textarea "Returns Policy: - Only stock items can be returned for refund, credit or exchan…"
click at [675, 50] on button "Close" at bounding box center [681, 48] width 43 height 13
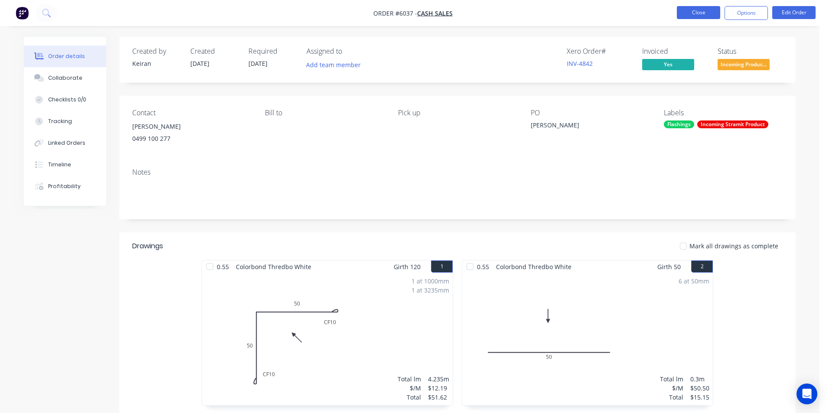
click at [698, 16] on button "Close" at bounding box center [698, 12] width 43 height 13
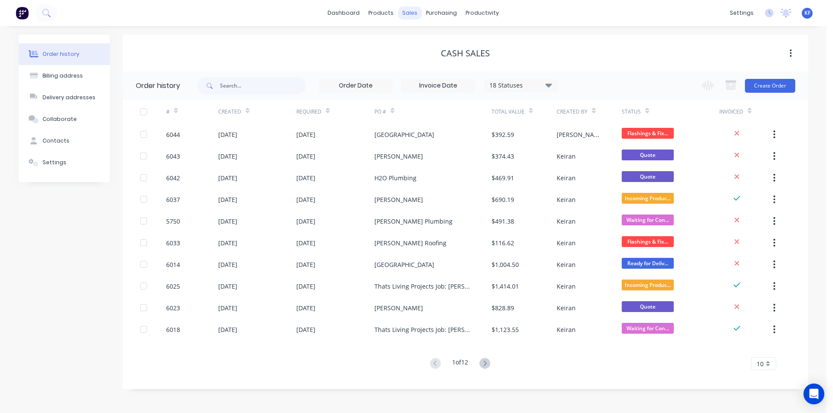
click at [409, 13] on div "sales" at bounding box center [410, 13] width 24 height 13
click at [435, 42] on div "Sales Orders" at bounding box center [442, 42] width 36 height 8
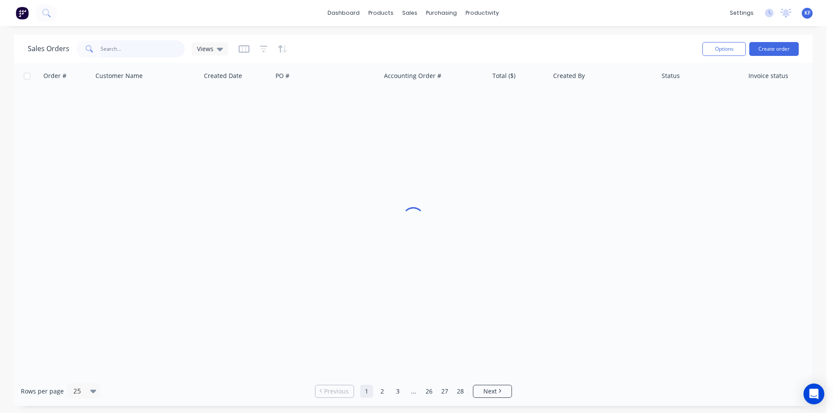
click at [144, 49] on input "text" at bounding box center [143, 48] width 85 height 17
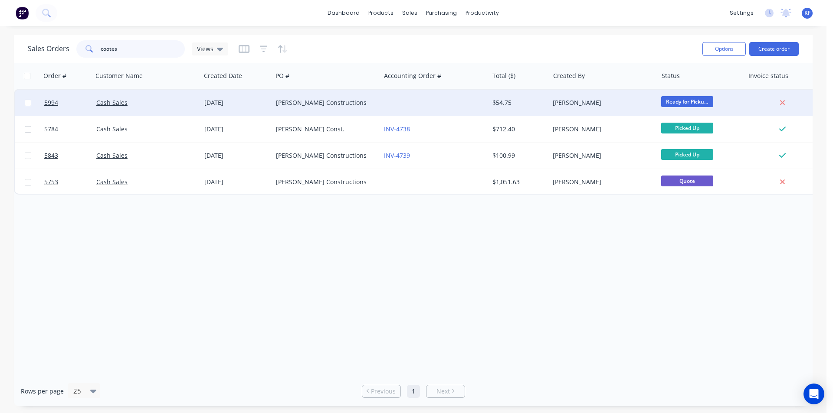
type input "cootes"
click at [360, 109] on div "[PERSON_NAME] Constructions" at bounding box center [326, 103] width 108 height 26
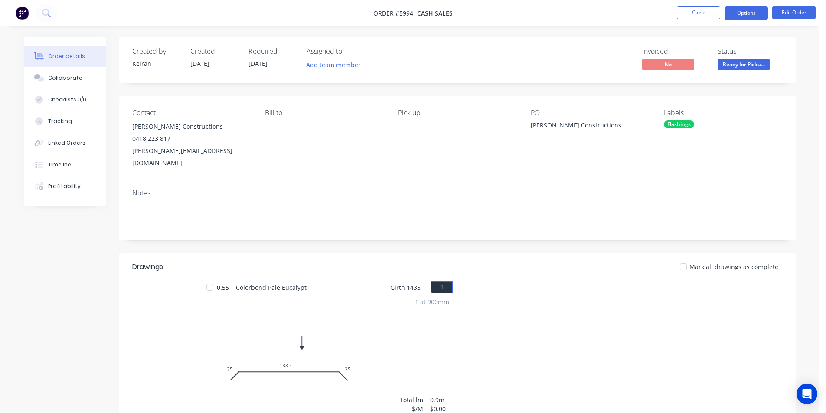
click at [738, 11] on button "Options" at bounding box center [746, 13] width 43 height 14
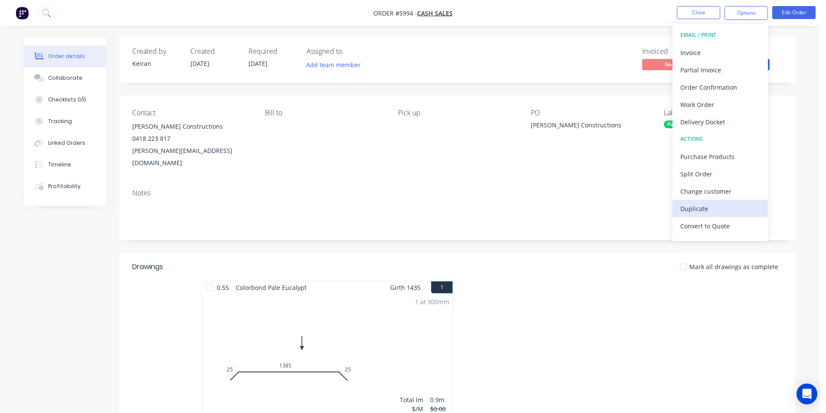
click at [701, 212] on div "Duplicate" at bounding box center [720, 209] width 80 height 13
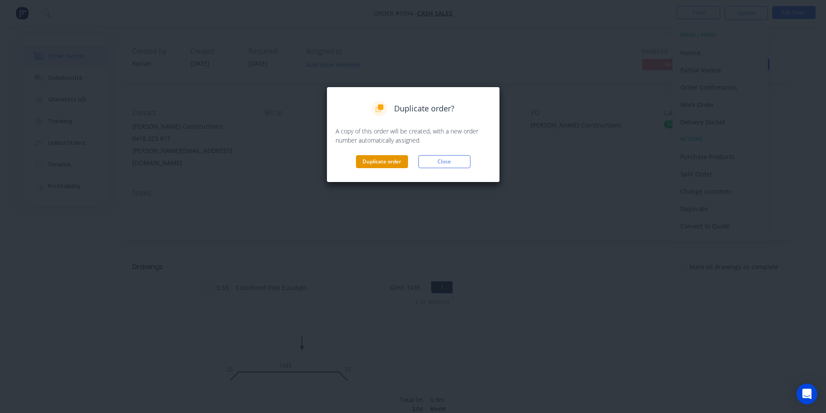
drag, startPoint x: 378, startPoint y: 164, endPoint x: 382, endPoint y: 167, distance: 4.7
click at [378, 164] on button "Duplicate order" at bounding box center [382, 161] width 52 height 13
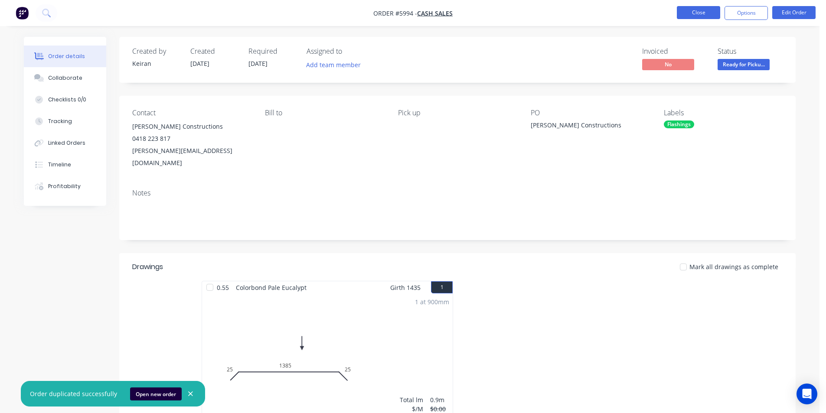
click at [703, 15] on button "Close" at bounding box center [698, 12] width 43 height 13
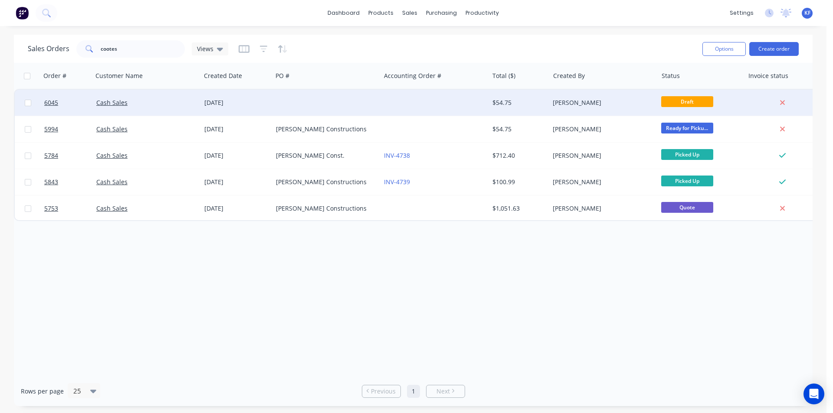
click at [379, 100] on div at bounding box center [326, 103] width 108 height 26
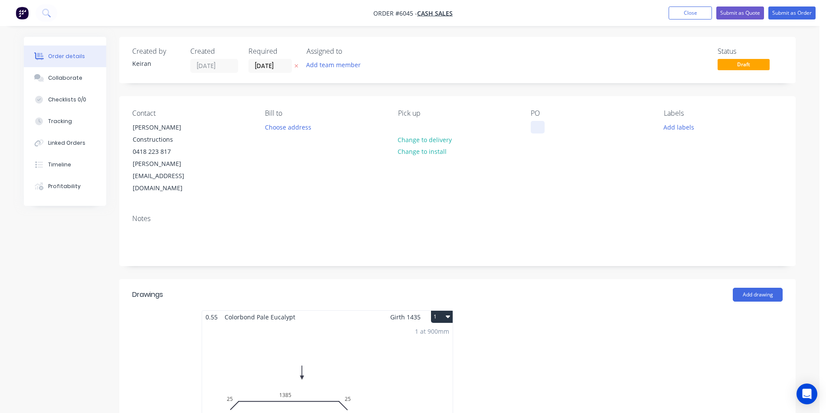
click at [537, 131] on div at bounding box center [538, 127] width 14 height 13
click at [278, 63] on input "[DATE]" at bounding box center [270, 65] width 42 height 13
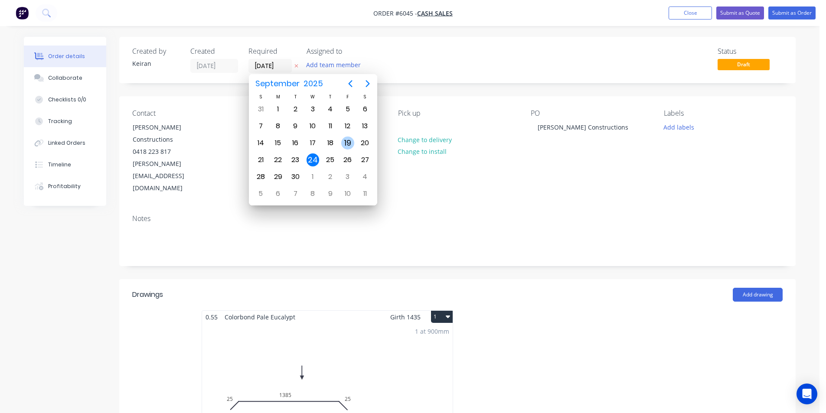
click at [348, 156] on div "26" at bounding box center [347, 160] width 13 height 13
type input "[DATE]"
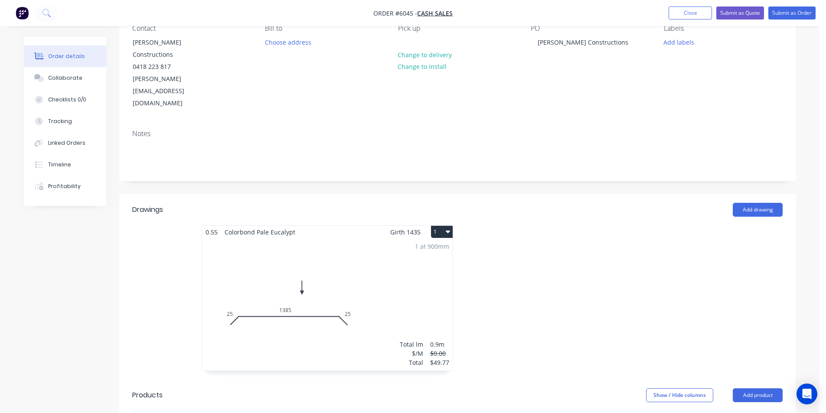
scroll to position [87, 0]
click at [446, 229] on icon "button" at bounding box center [448, 230] width 4 height 3
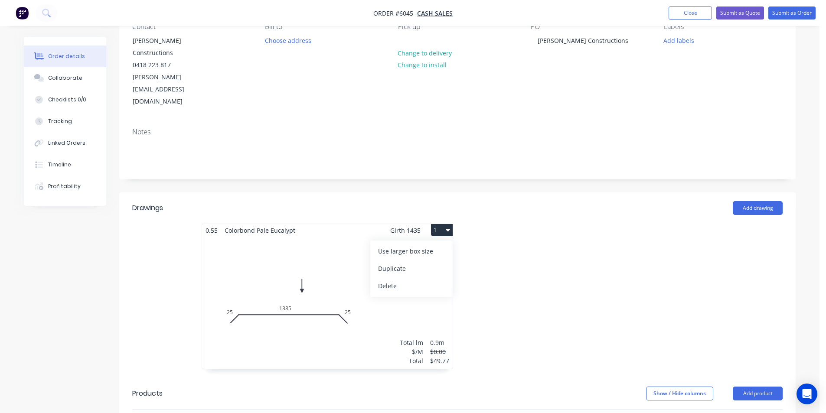
click at [408, 280] on div "Delete" at bounding box center [411, 286] width 67 height 13
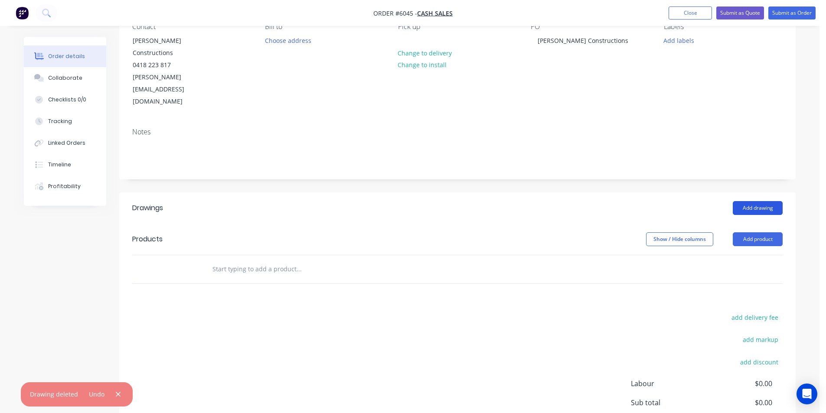
click at [768, 201] on button "Add drawing" at bounding box center [758, 208] width 50 height 14
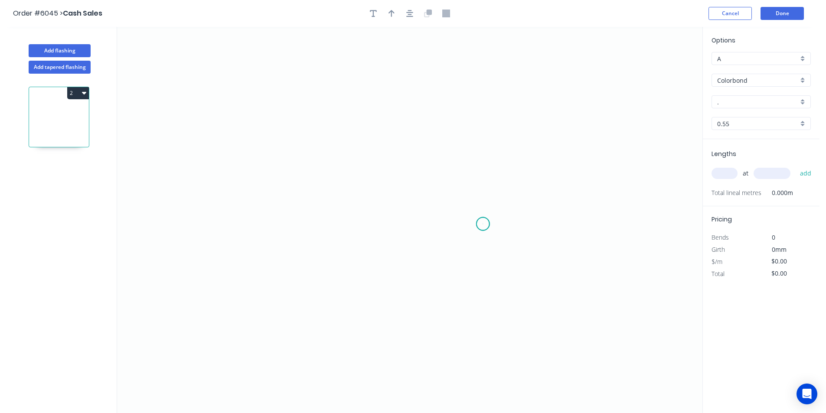
click at [483, 223] on icon "0" at bounding box center [409, 220] width 585 height 386
click at [482, 146] on icon "0" at bounding box center [409, 220] width 585 height 386
click at [382, 114] on icon at bounding box center [432, 130] width 101 height 32
click at [382, 114] on circle at bounding box center [382, 114] width 13 height 13
click at [451, 111] on icon "0 ? ? ? º" at bounding box center [409, 220] width 585 height 386
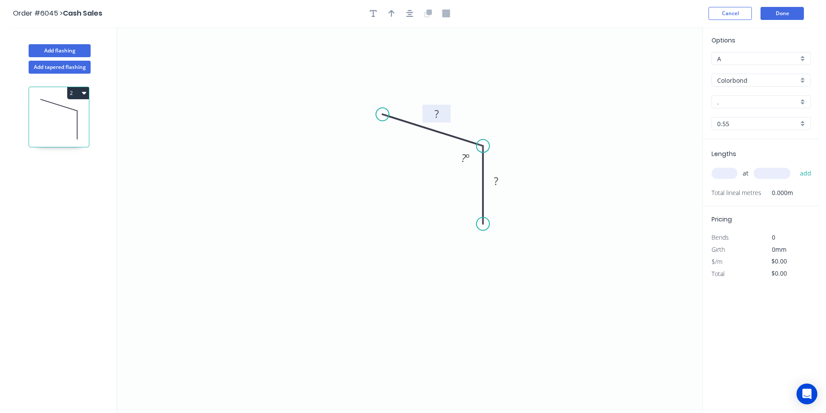
click at [439, 108] on rect at bounding box center [436, 114] width 28 height 18
click at [439, 112] on rect at bounding box center [436, 114] width 17 height 12
click at [439, 112] on tspan "25" at bounding box center [437, 114] width 12 height 14
drag, startPoint x: 441, startPoint y: 112, endPoint x: 428, endPoint y: 111, distance: 13.1
click at [428, 111] on g "25" at bounding box center [436, 114] width 28 height 18
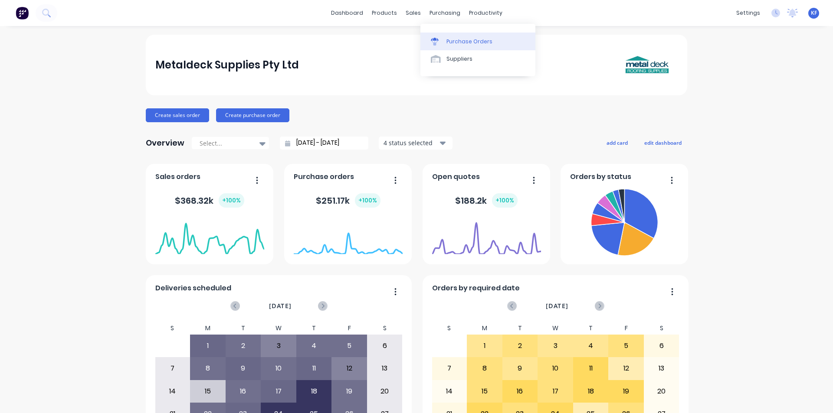
click at [459, 36] on link "Purchase Orders" at bounding box center [477, 41] width 115 height 17
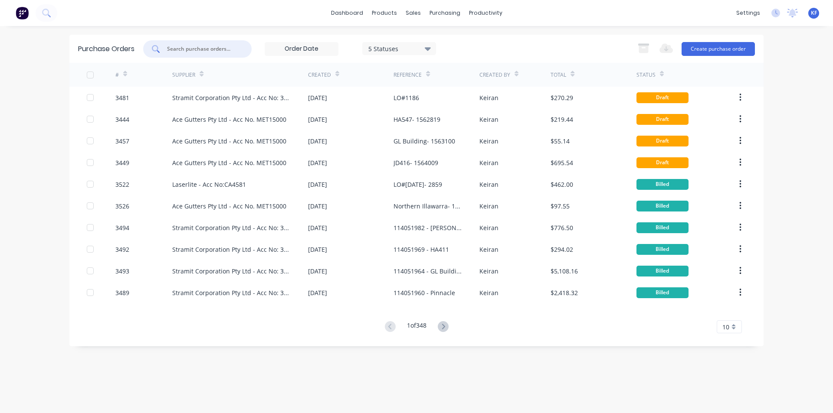
click at [203, 51] on input "text" at bounding box center [202, 49] width 72 height 9
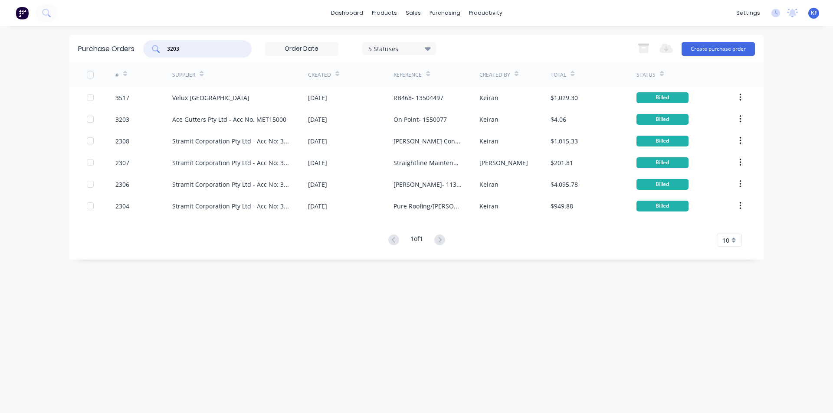
drag, startPoint x: 201, startPoint y: 50, endPoint x: 128, endPoint y: 50, distance: 73.3
click at [128, 50] on div "Purchase Orders 3203 5 Statuses 5 Statuses Export to Excel (XLSX) Create purcha…" at bounding box center [416, 49] width 694 height 28
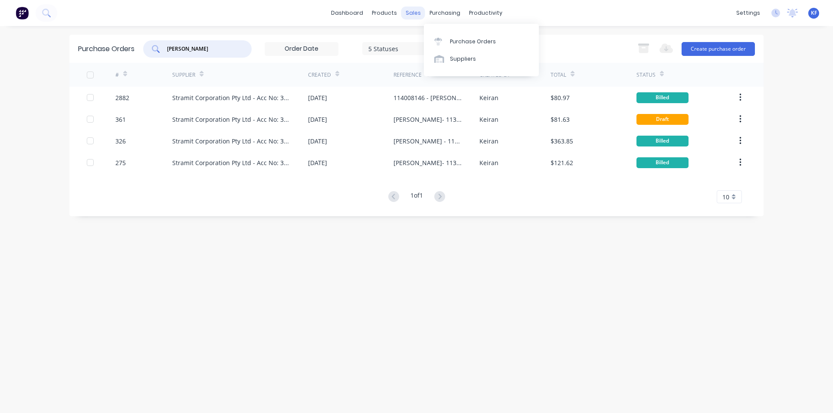
type input "[PERSON_NAME]"
click at [416, 8] on div "sales" at bounding box center [413, 13] width 24 height 13
click at [428, 34] on link "Sales Orders" at bounding box center [458, 41] width 115 height 17
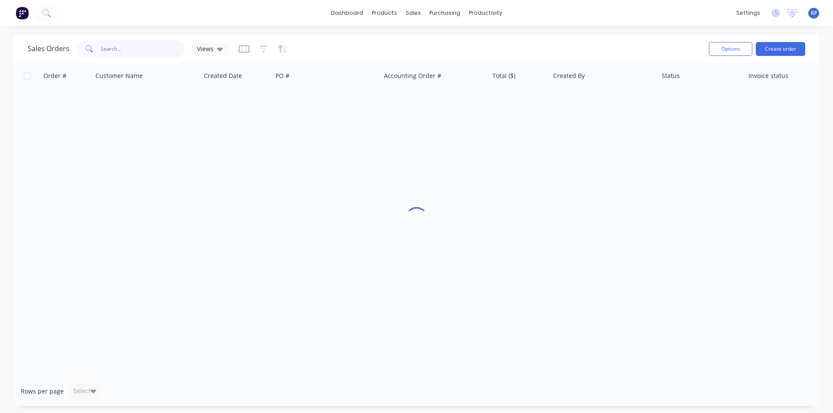
click at [140, 51] on input "text" at bounding box center [143, 48] width 85 height 17
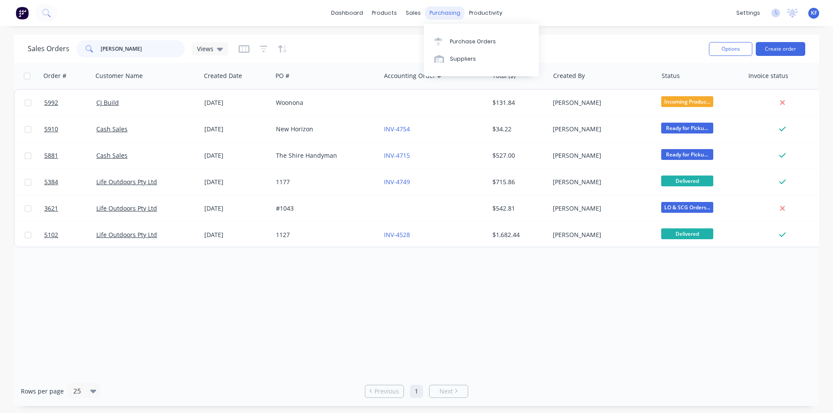
type input "[PERSON_NAME]"
click at [439, 11] on div "purchasing" at bounding box center [444, 13] width 39 height 13
click at [458, 40] on div "Purchase Orders" at bounding box center [473, 42] width 46 height 8
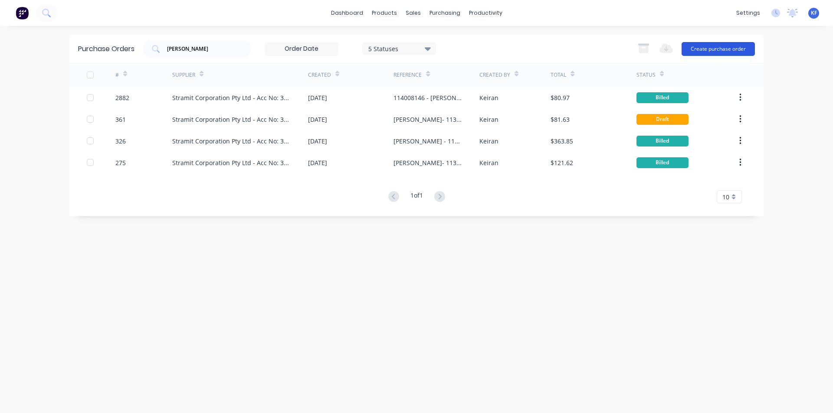
click at [717, 52] on button "Create purchase order" at bounding box center [717, 49] width 73 height 14
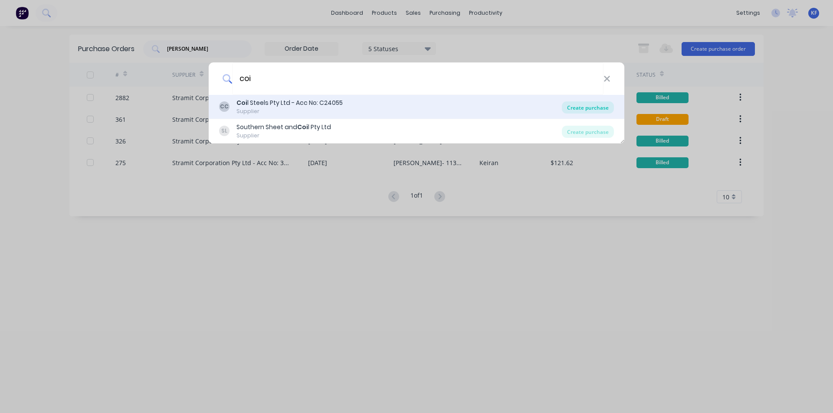
type input "coi"
click at [594, 111] on div "Create purchase" at bounding box center [588, 107] width 52 height 12
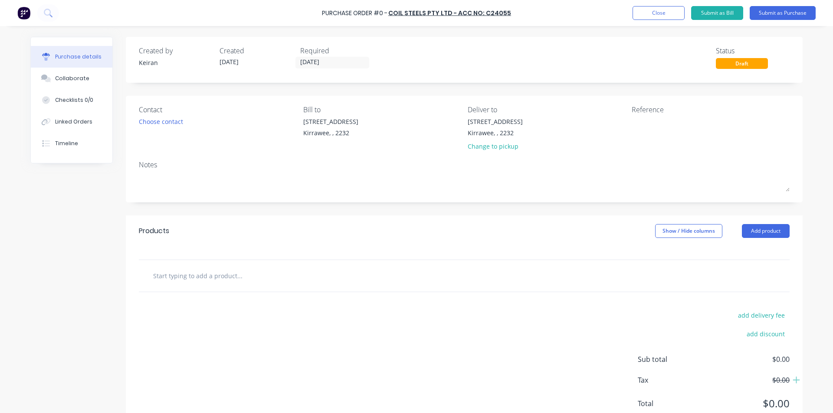
click at [331, 275] on div at bounding box center [276, 275] width 260 height 17
click at [260, 272] on input "text" at bounding box center [239, 275] width 173 height 17
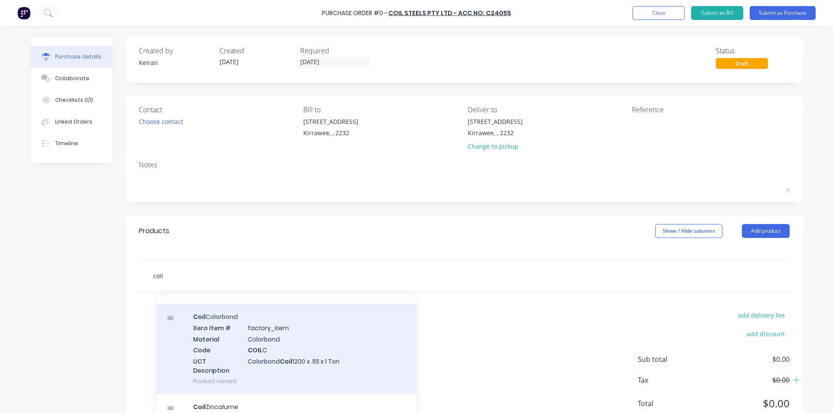
scroll to position [43, 0]
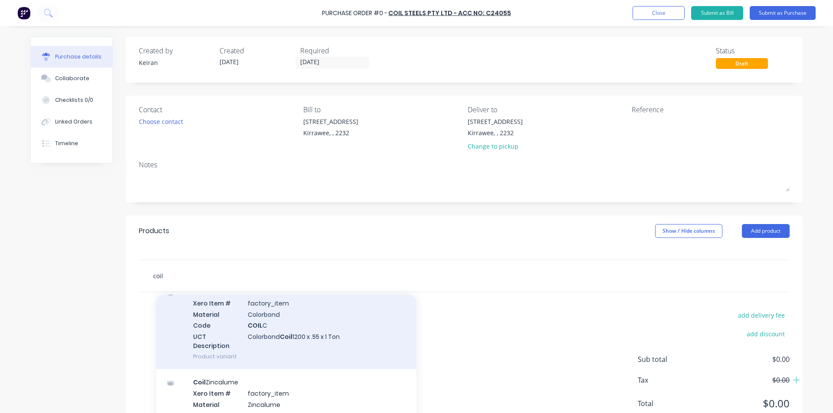
type input "coil"
click at [295, 340] on div "Coil Colorbond Xero Item # factory_item Material Colorbond Code COIL C UCT Desc…" at bounding box center [286, 324] width 260 height 90
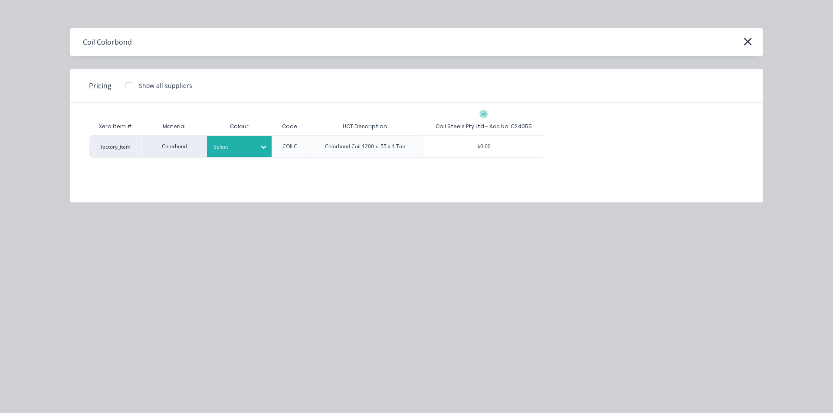
click at [255, 150] on div "Select" at bounding box center [231, 146] width 49 height 11
type input "dune"
click at [266, 173] on div "Dune" at bounding box center [261, 171] width 108 height 16
click at [471, 151] on div "$0.00" at bounding box center [483, 147] width 122 height 22
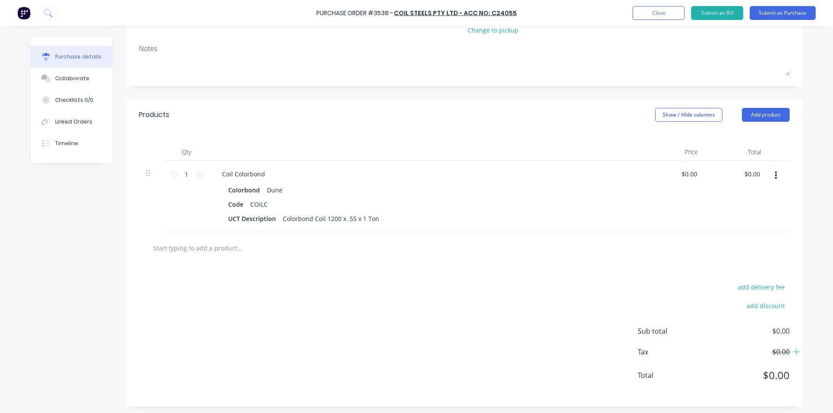
scroll to position [118, 0]
click at [237, 252] on input "text" at bounding box center [239, 245] width 173 height 17
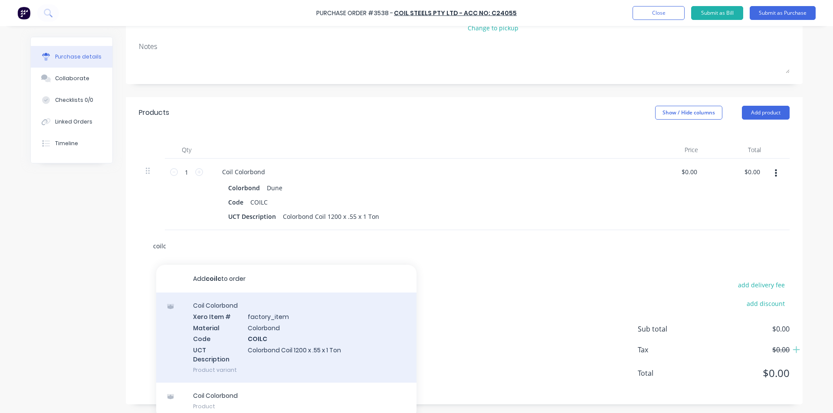
scroll to position [124, 0]
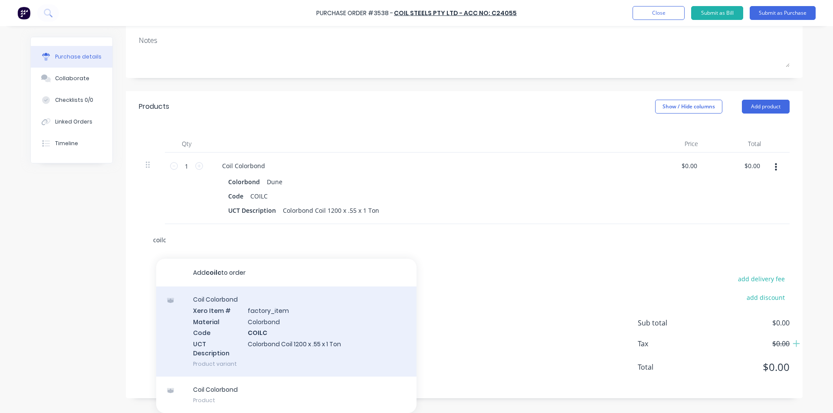
type input "coilc"
click at [341, 344] on div "Coil Colorbond Xero Item # factory_item Material Colorbond Code COILC UCT Descr…" at bounding box center [286, 332] width 260 height 90
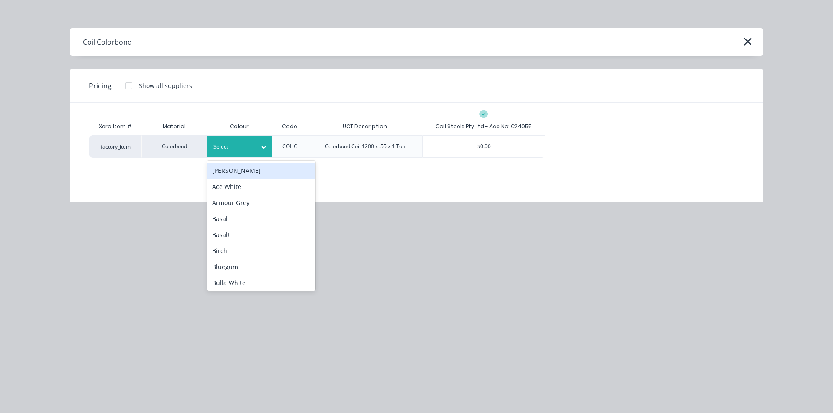
click at [258, 145] on div at bounding box center [264, 147] width 16 height 14
type input "mon"
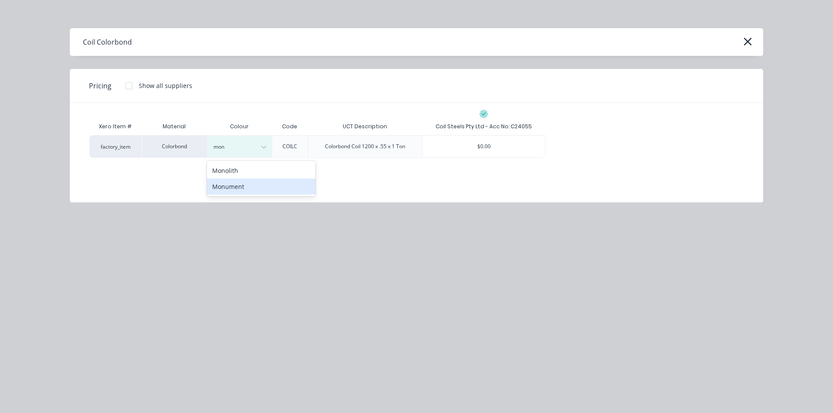
click at [280, 187] on div "Monument" at bounding box center [261, 187] width 108 height 16
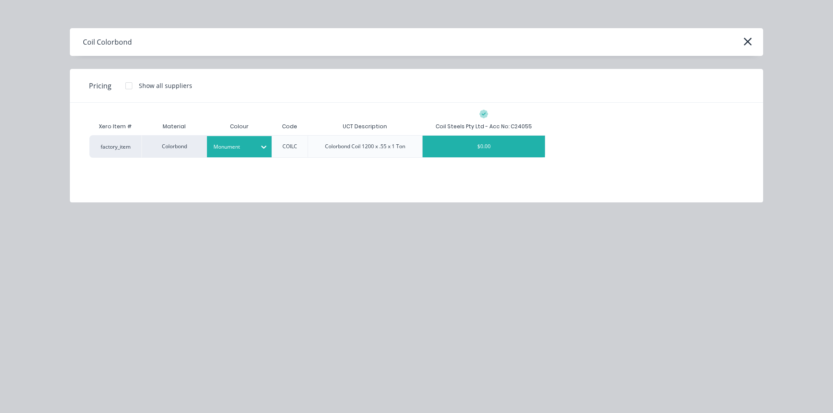
click at [496, 154] on div "$0.00" at bounding box center [483, 147] width 122 height 22
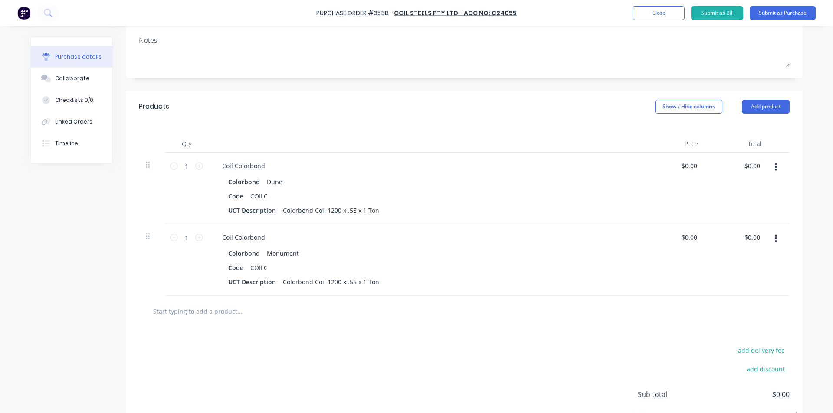
click at [247, 317] on input "text" at bounding box center [239, 311] width 173 height 17
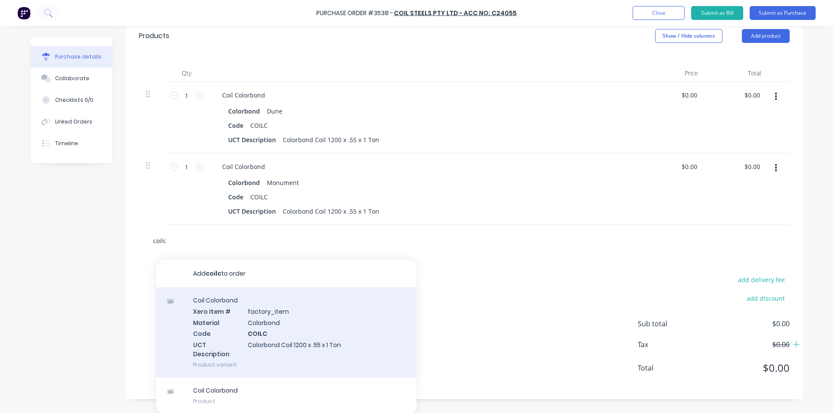
scroll to position [196, 0]
type input "coilc"
click at [321, 337] on div "Coil Colorbond Xero Item # factory_item Material Colorbond Code COILC UCT Descr…" at bounding box center [286, 332] width 260 height 90
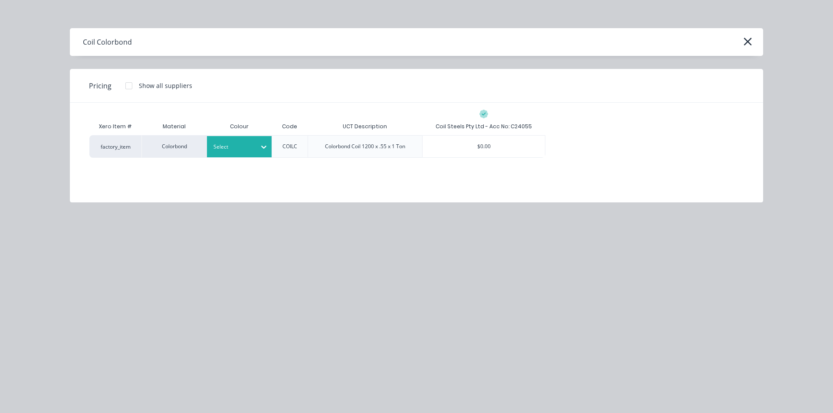
click at [254, 153] on div "Select" at bounding box center [239, 146] width 65 height 21
type input "night"
click at [269, 167] on div "Night Sky" at bounding box center [261, 171] width 108 height 16
click at [513, 152] on div "$0.00" at bounding box center [483, 147] width 122 height 22
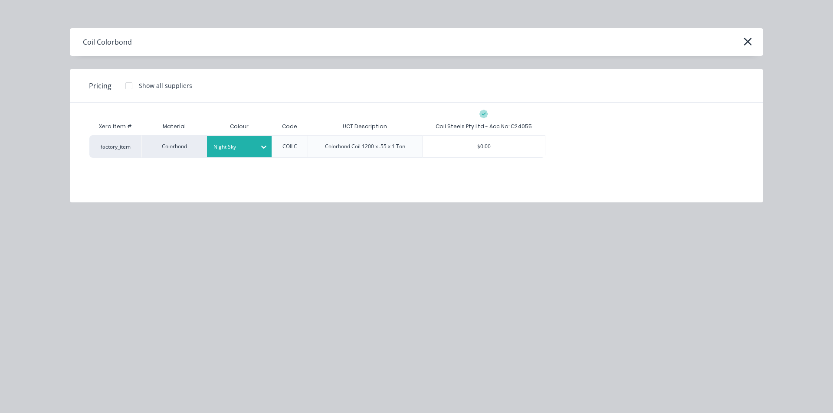
scroll to position [196, 0]
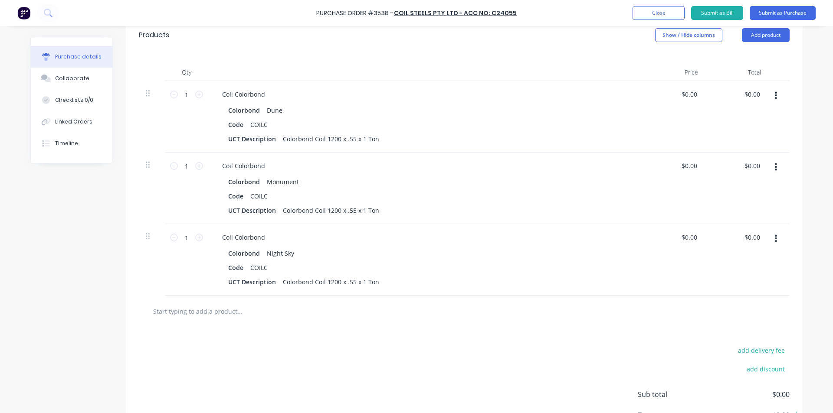
click at [229, 313] on input "text" at bounding box center [239, 311] width 173 height 17
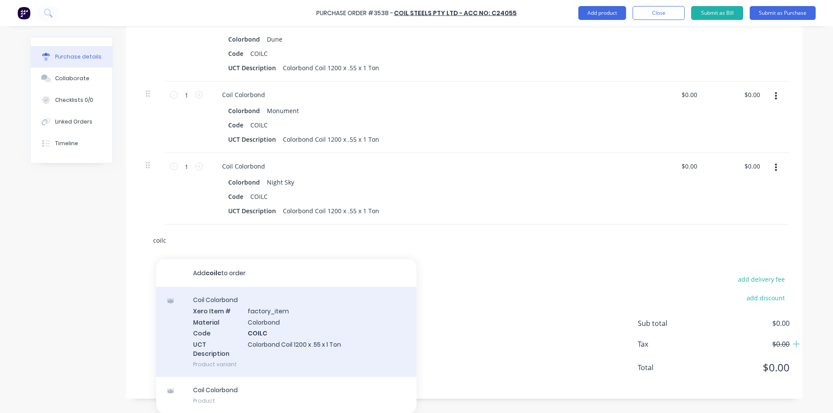
scroll to position [268, 0]
type input "coilc"
click at [320, 324] on div "Coil Colorbond Xero Item # factory_item Material Colorbond Code COILC UCT Descr…" at bounding box center [286, 332] width 260 height 90
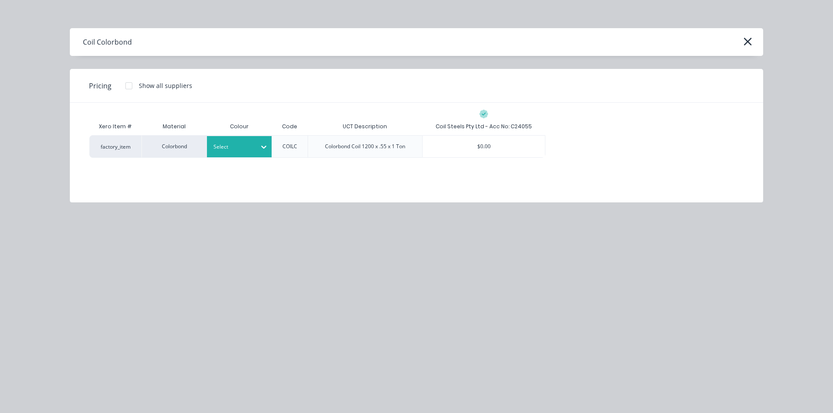
click at [261, 144] on icon at bounding box center [263, 147] width 9 height 9
type input "shale"
click at [273, 176] on div "[PERSON_NAME]" at bounding box center [261, 171] width 108 height 16
click at [503, 140] on div "$0.00" at bounding box center [483, 147] width 122 height 22
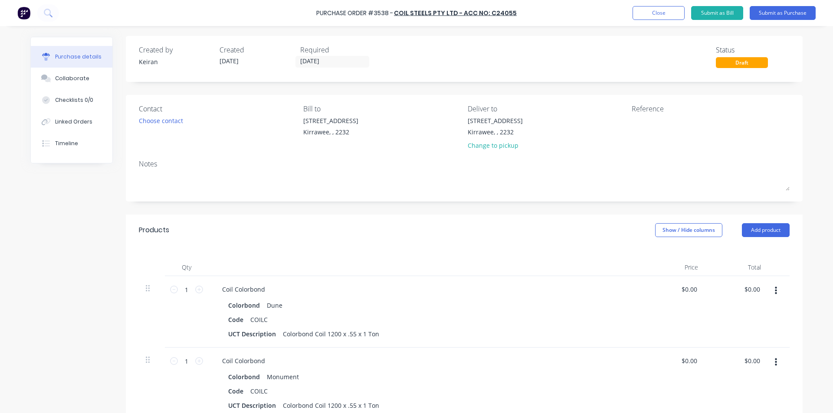
scroll to position [0, 0]
click at [654, 122] on textarea at bounding box center [685, 127] width 108 height 20
type textarea "Stock"
type textarea "x"
type textarea "Stock"
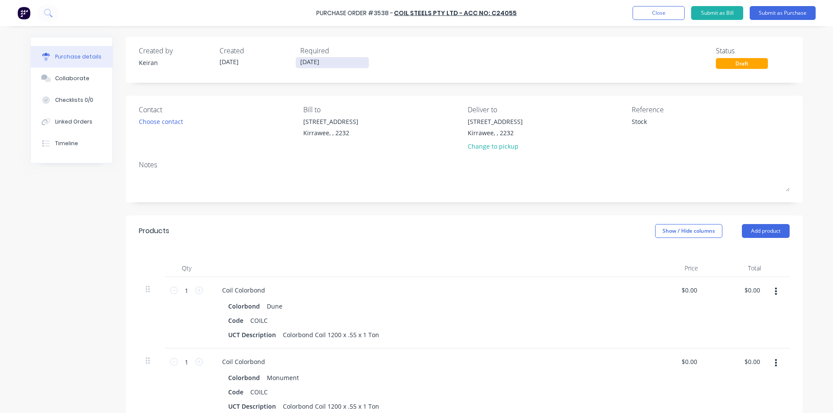
click at [332, 58] on input "[DATE]" at bounding box center [332, 62] width 73 height 11
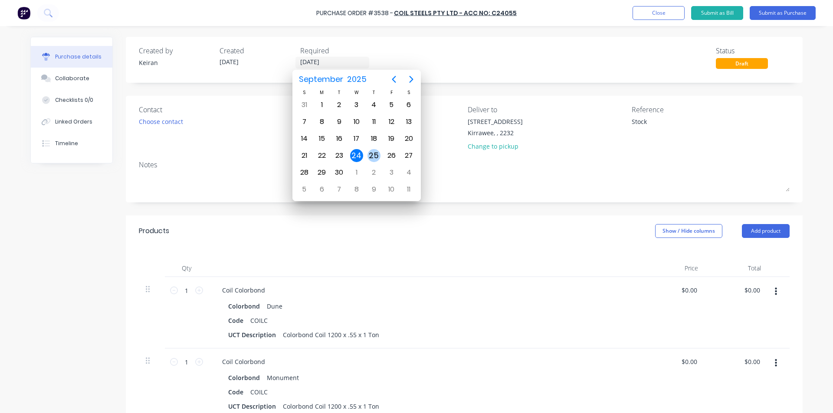
click at [375, 156] on div "25" at bounding box center [373, 155] width 13 height 13
type textarea "x"
type input "[DATE]"
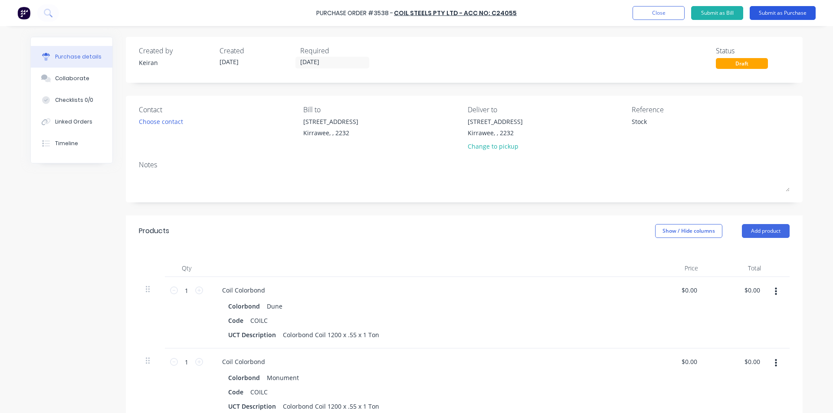
click at [778, 18] on button "Submit as Purchase" at bounding box center [782, 13] width 66 height 14
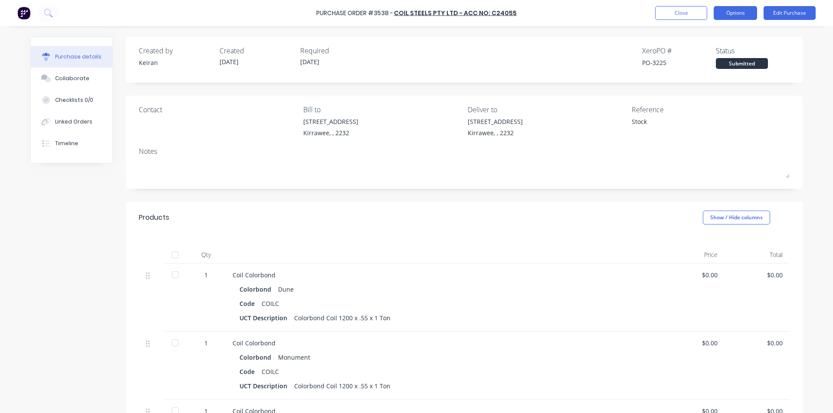
click at [725, 13] on button "Options" at bounding box center [734, 13] width 43 height 14
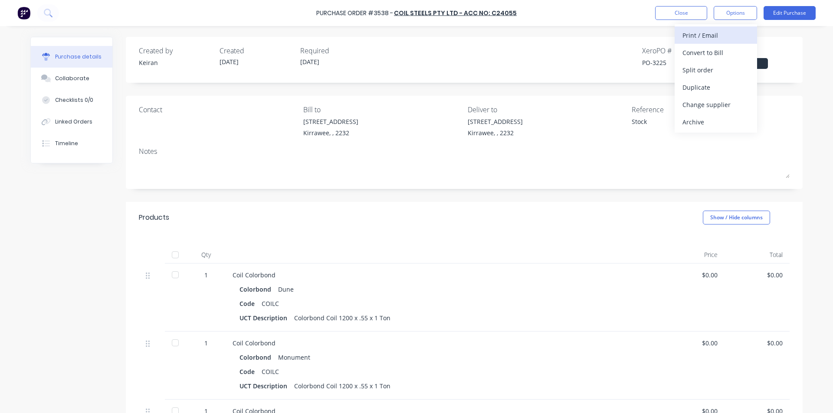
click at [719, 34] on div "Print / Email" at bounding box center [715, 35] width 67 height 13
click at [716, 69] on div "Without pricing" at bounding box center [715, 70] width 67 height 13
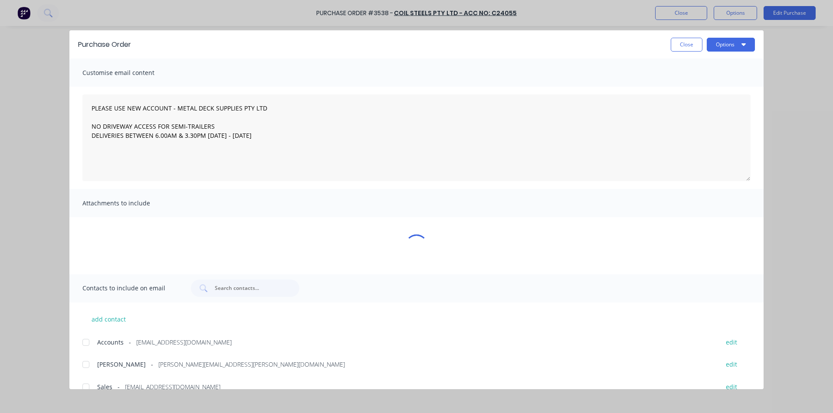
type textarea "x"
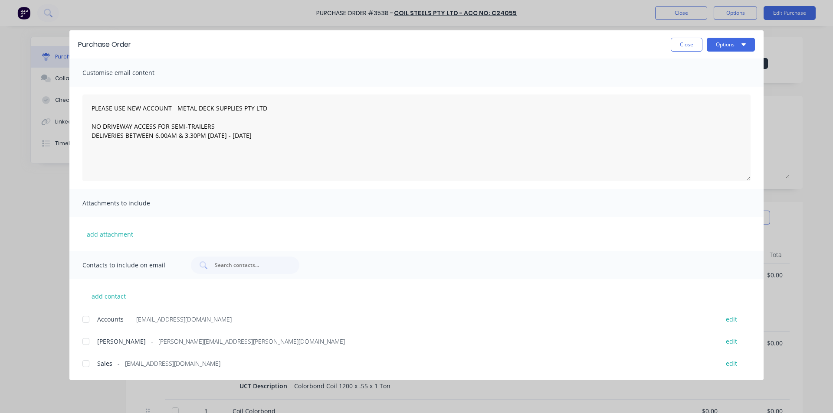
click at [87, 368] on div at bounding box center [85, 363] width 17 height 17
type textarea "PLEASE USE NEW ACCOUNT - METAL DECK SUPPLIES PTY LTD NO DRIVEWAY ACCESS FOR SEM…"
click at [737, 46] on button "Options" at bounding box center [730, 45] width 48 height 14
click at [731, 102] on div "Email" at bounding box center [713, 101] width 67 height 13
type textarea "x"
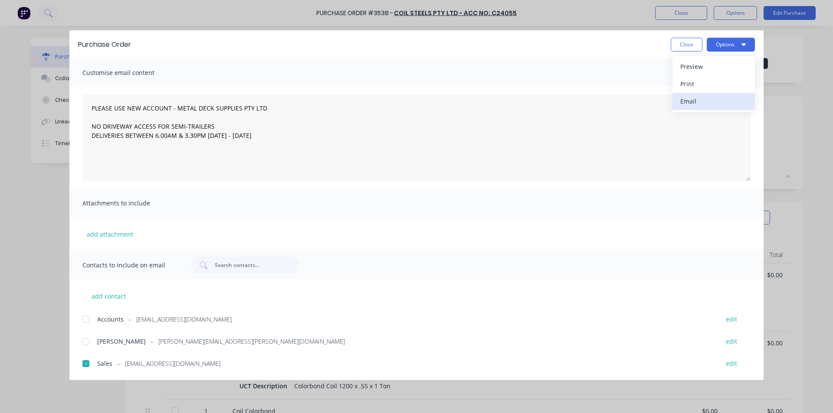
type textarea "PLEASE USE NEW ACCOUNT - METAL DECK SUPPLIES PTY LTD NO DRIVEWAY ACCESS FOR SEM…"
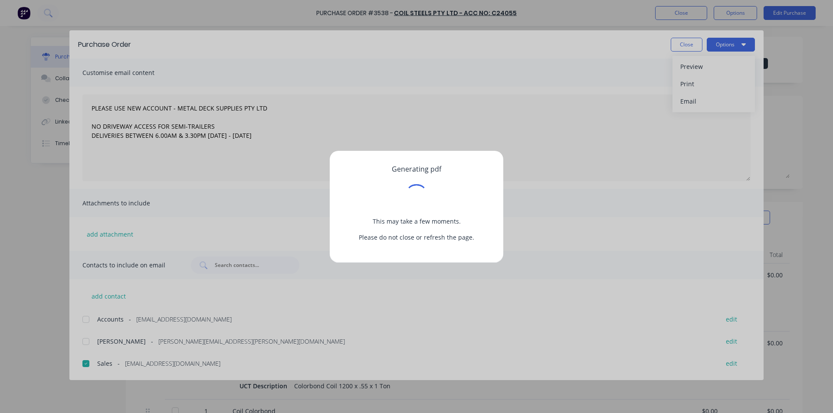
type textarea "x"
type textarea "PLEASE USE NEW ACCOUNT - METAL DECK SUPPLIES PTY LTD NO DRIVEWAY ACCESS FOR SEM…"
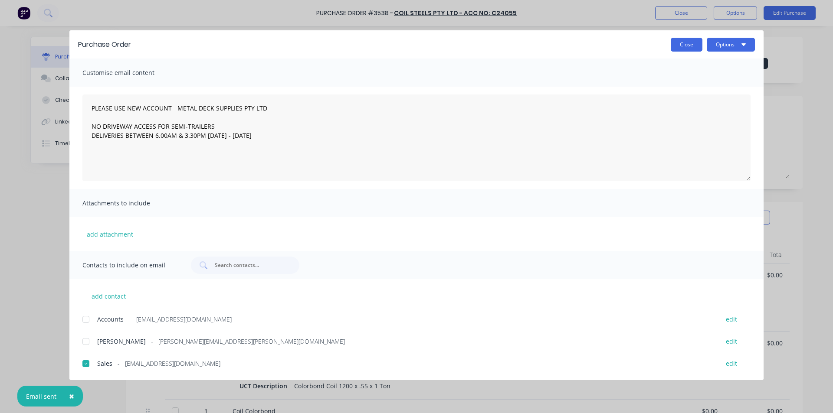
click at [690, 50] on button "Close" at bounding box center [686, 45] width 32 height 14
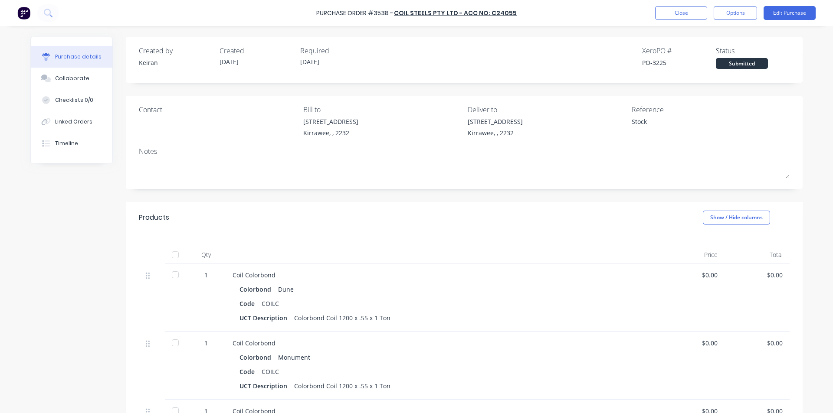
type textarea "x"
click at [694, 10] on button "Close" at bounding box center [681, 13] width 52 height 14
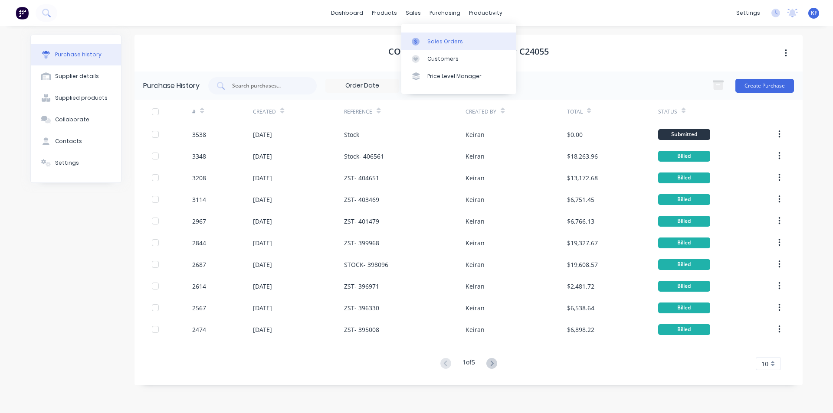
click at [435, 41] on div "Sales Orders" at bounding box center [445, 42] width 36 height 8
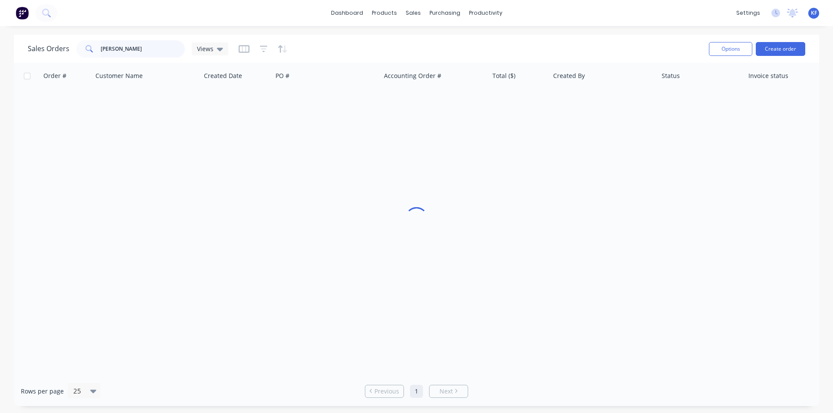
click at [60, 47] on div "Sales Orders [PERSON_NAME] Views" at bounding box center [128, 48] width 200 height 17
drag, startPoint x: 113, startPoint y: 53, endPoint x: 47, endPoint y: 45, distance: 66.4
click at [47, 45] on div "Sales Orders all trades Views" at bounding box center [128, 48] width 200 height 17
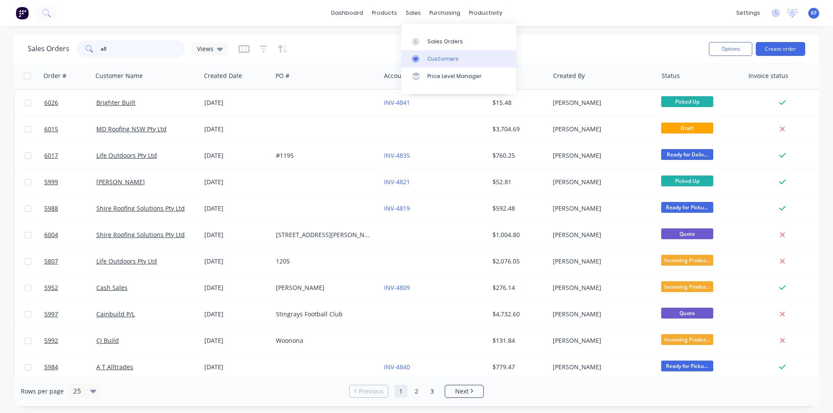
type input "all"
click at [435, 55] on div "Customers" at bounding box center [442, 59] width 31 height 8
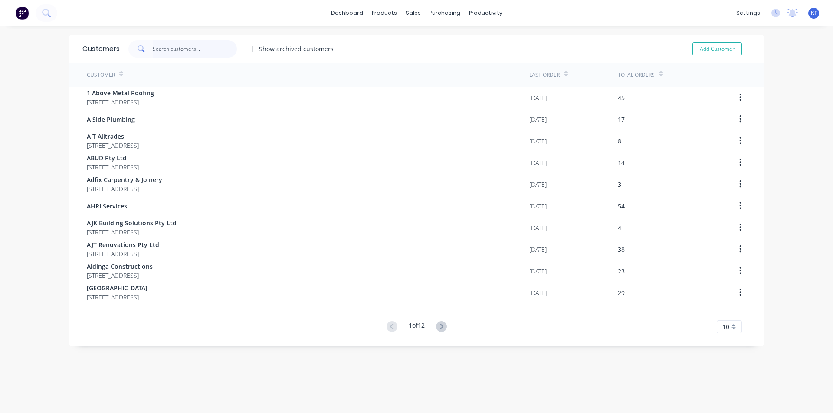
click at [192, 48] on input "text" at bounding box center [195, 48] width 85 height 17
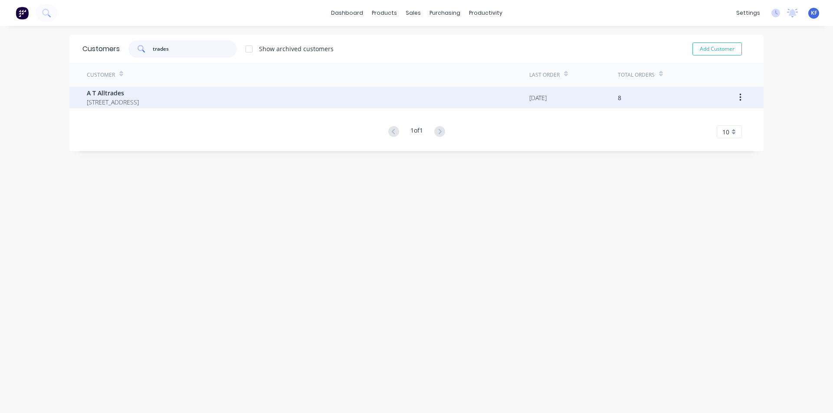
type input "trades"
click at [139, 105] on span "[STREET_ADDRESS]" at bounding box center [113, 102] width 52 height 9
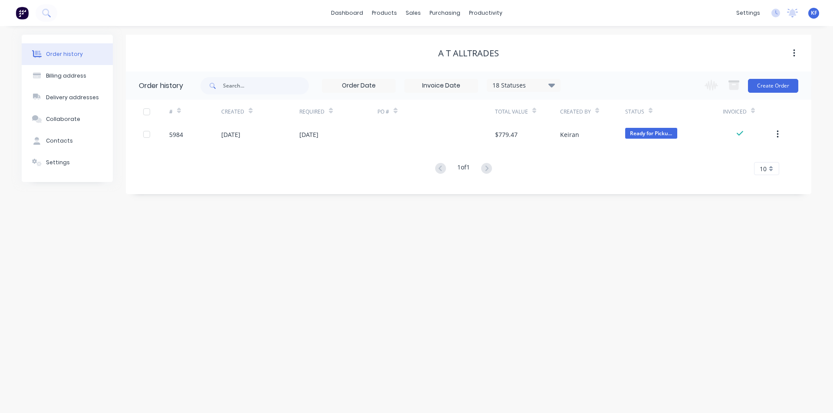
click at [373, 136] on div "[DATE]" at bounding box center [338, 135] width 78 height 22
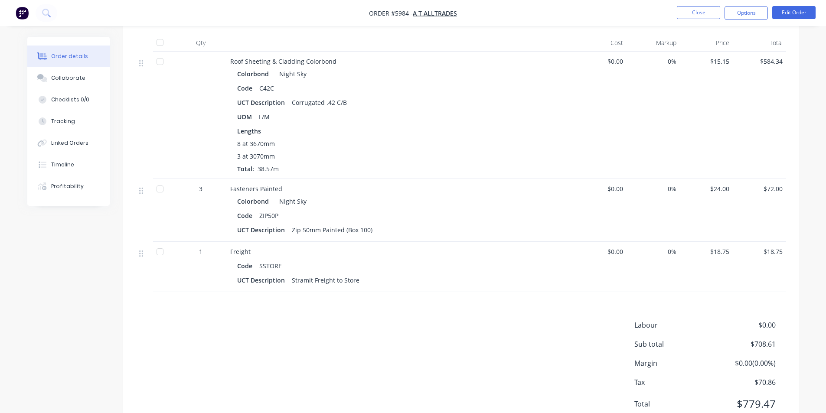
scroll to position [434, 0]
click at [696, 6] on button "Close" at bounding box center [698, 12] width 43 height 13
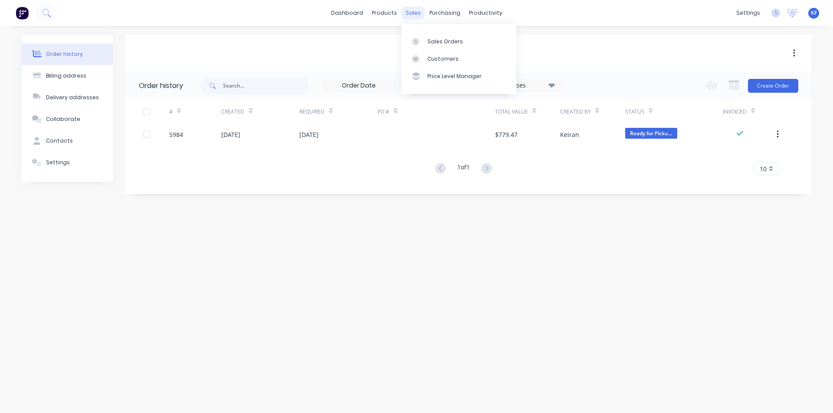
click at [413, 11] on div "sales" at bounding box center [413, 13] width 24 height 13
click at [425, 33] on link "Sales Orders" at bounding box center [458, 41] width 115 height 17
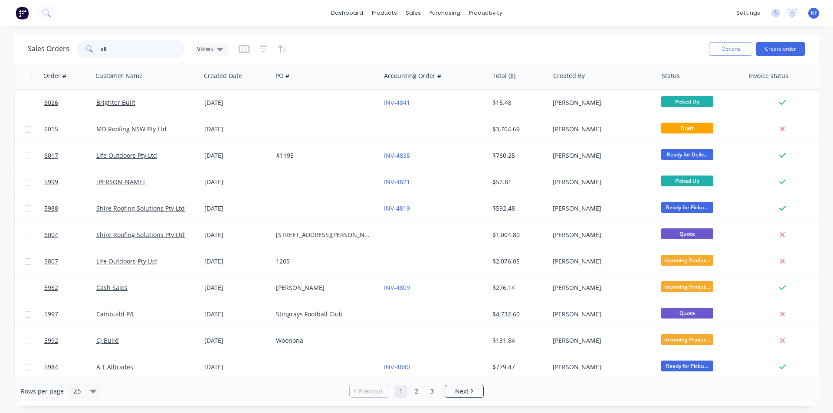
drag, startPoint x: 139, startPoint y: 49, endPoint x: 118, endPoint y: 45, distance: 22.2
click at [118, 45] on input "all" at bounding box center [143, 48] width 85 height 17
click at [779, 48] on button "Create order" at bounding box center [779, 49] width 49 height 14
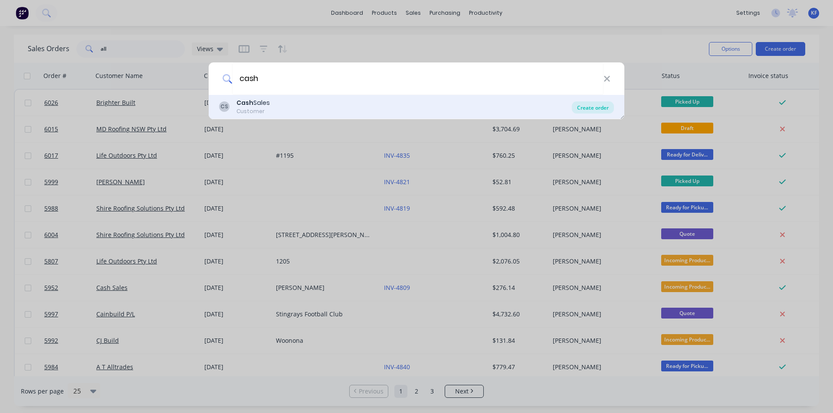
type input "cash"
click at [586, 111] on div "Create order" at bounding box center [593, 107] width 42 height 12
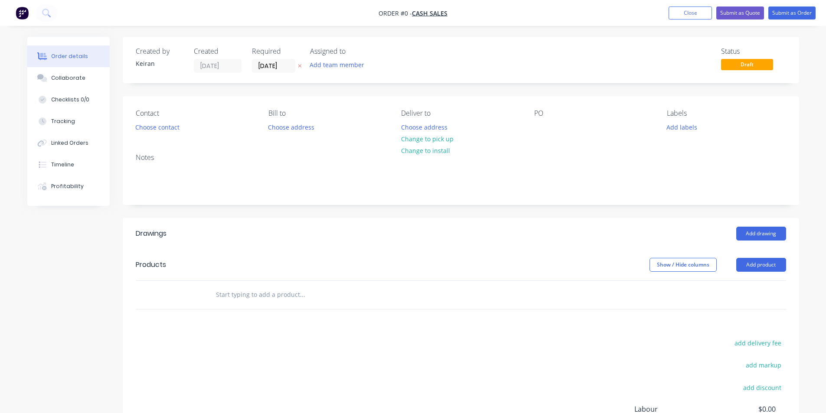
click at [252, 297] on input "text" at bounding box center [302, 294] width 173 height 17
click at [249, 302] on input "text" at bounding box center [302, 294] width 173 height 17
click at [254, 298] on input "text" at bounding box center [302, 294] width 173 height 17
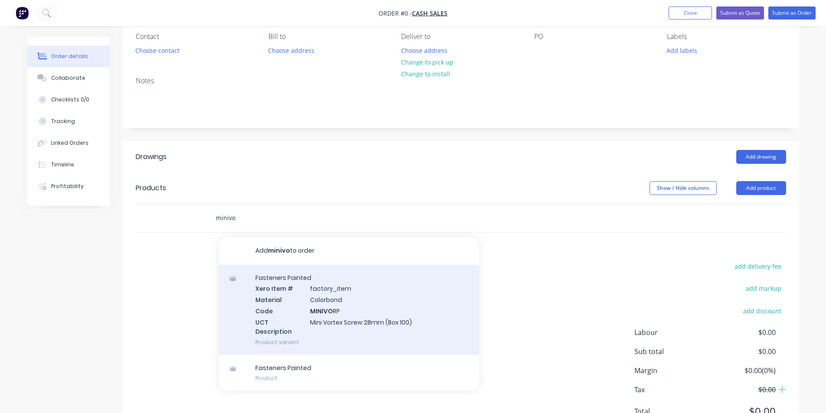
scroll to position [87, 0]
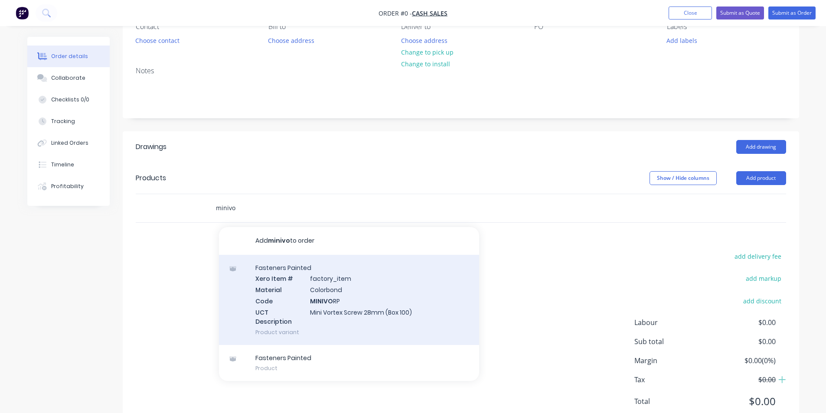
type input "minivo"
click at [403, 313] on div "Fasteners Painted Xero Item # factory_item Material Colorbond Code MINIVO RP UC…" at bounding box center [349, 300] width 260 height 90
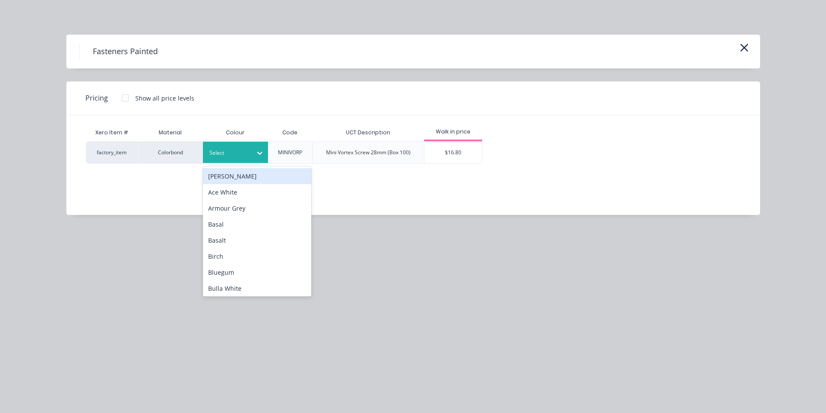
click at [258, 156] on icon at bounding box center [259, 153] width 9 height 9
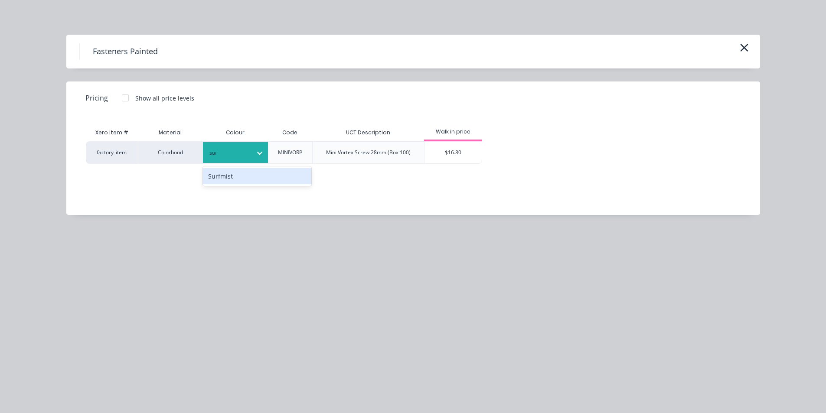
type input "surf"
click at [256, 173] on div "Surfmist" at bounding box center [257, 176] width 108 height 16
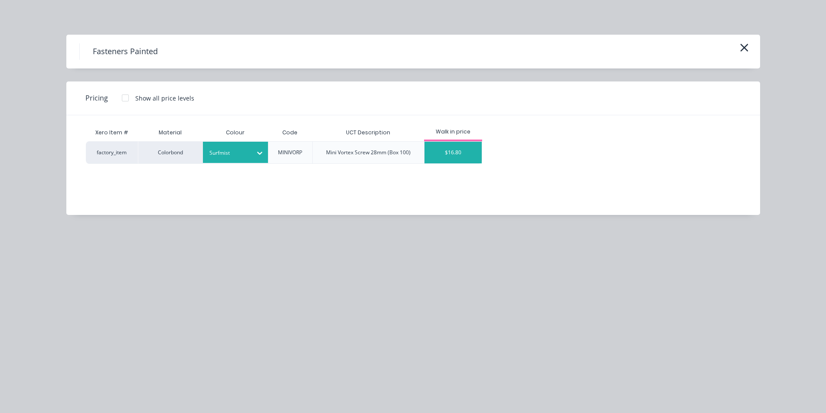
click at [443, 160] on div "$16.80" at bounding box center [454, 153] width 58 height 22
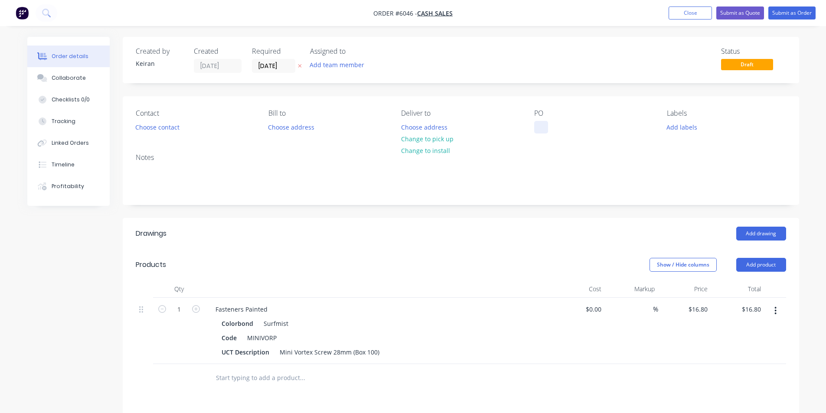
click at [539, 127] on div at bounding box center [541, 127] width 14 height 13
click at [436, 140] on button "Change to pick up" at bounding box center [427, 139] width 62 height 12
click at [166, 127] on button "Choose contact" at bounding box center [157, 127] width 53 height 12
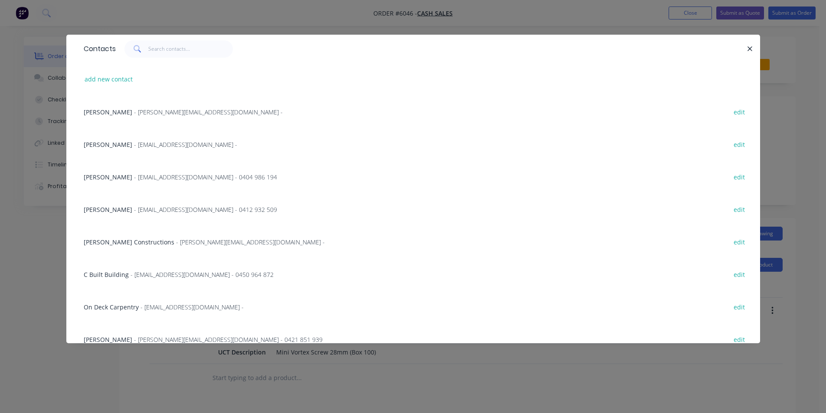
click at [126, 73] on div "add new contact" at bounding box center [413, 79] width 668 height 33
click at [117, 84] on button "add new contact" at bounding box center [108, 79] width 57 height 12
select select "AU"
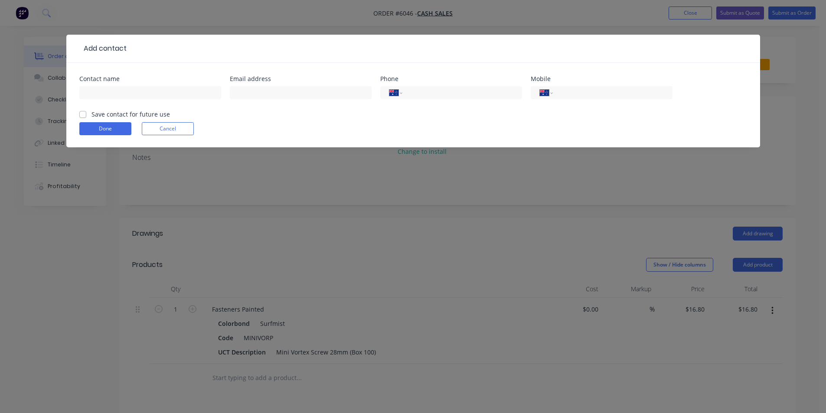
click at [114, 84] on div at bounding box center [150, 97] width 142 height 26
click at [117, 90] on input "text" at bounding box center [150, 92] width 142 height 13
type input "Hill"
click at [123, 132] on button "Done" at bounding box center [105, 128] width 52 height 13
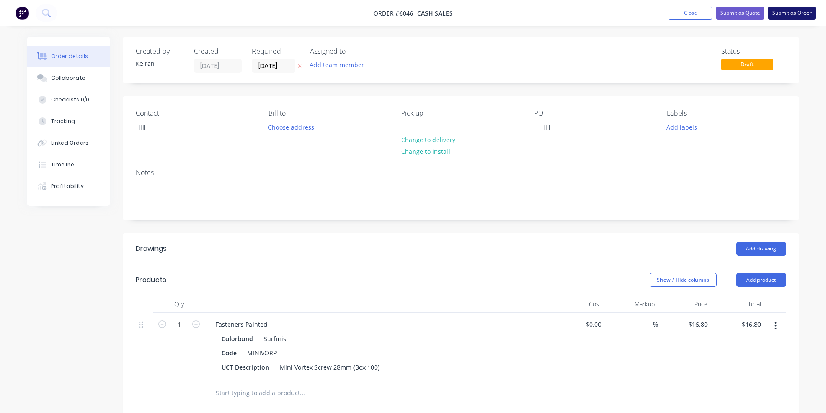
click at [790, 9] on button "Submit as Order" at bounding box center [791, 13] width 47 height 13
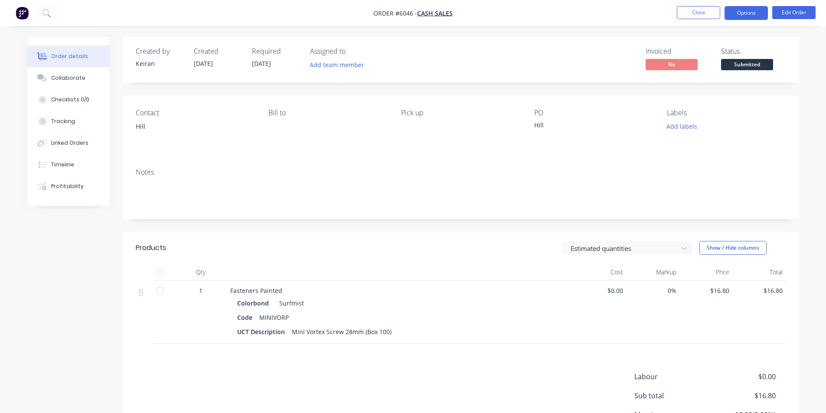
click at [755, 20] on button "Options" at bounding box center [746, 13] width 43 height 14
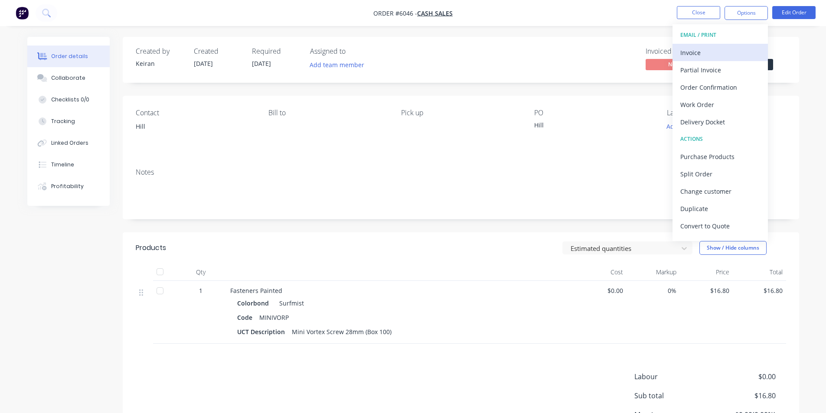
click at [737, 50] on div "Invoice" at bounding box center [720, 52] width 80 height 13
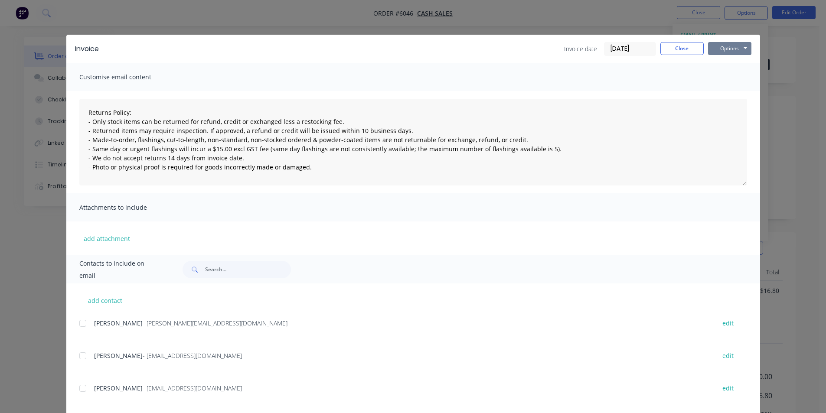
click at [738, 52] on button "Options" at bounding box center [729, 48] width 43 height 13
click at [737, 83] on button "Print" at bounding box center [736, 78] width 56 height 14
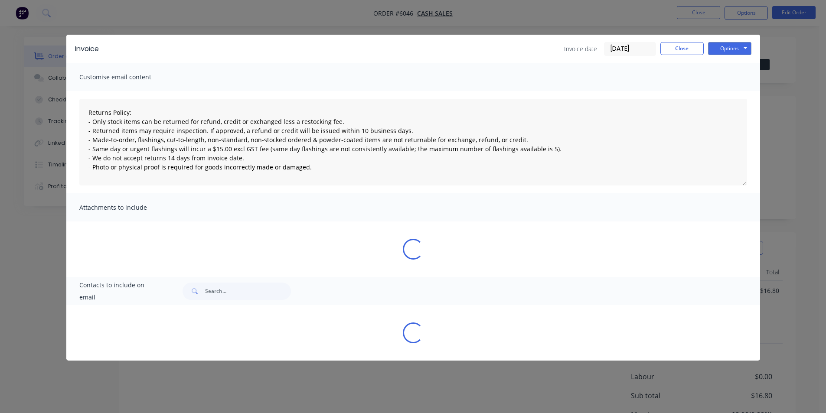
type textarea "Returns Policy: - Only stock items can be returned for refund, credit or exchan…"
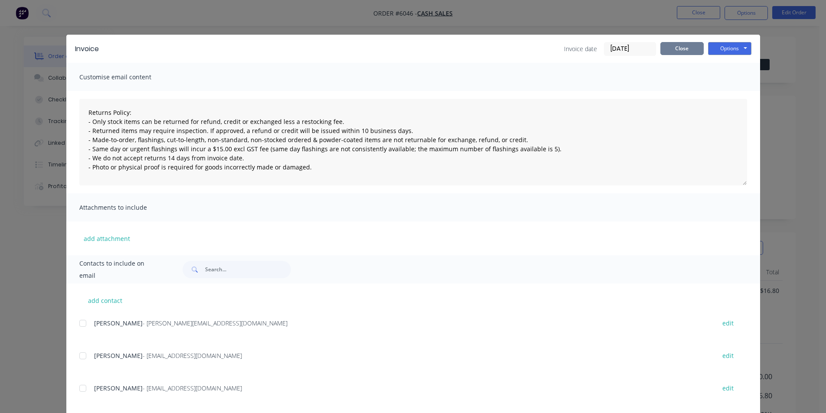
drag, startPoint x: 669, startPoint y: 52, endPoint x: 729, endPoint y: 69, distance: 62.6
click at [670, 52] on button "Close" at bounding box center [681, 48] width 43 height 13
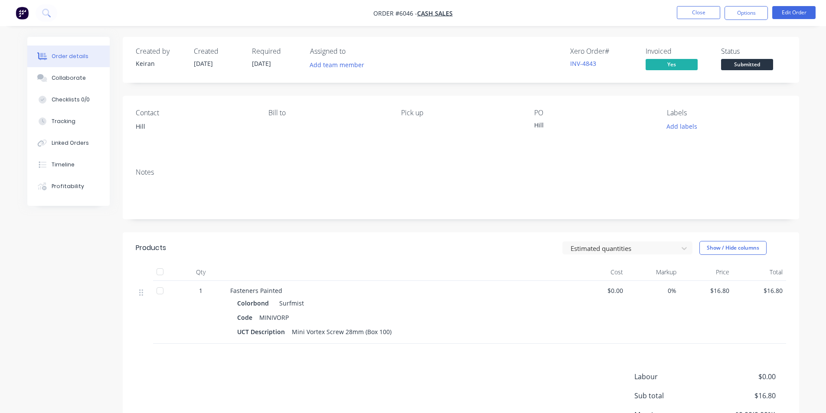
click at [737, 69] on span "Submitted" at bounding box center [747, 64] width 52 height 11
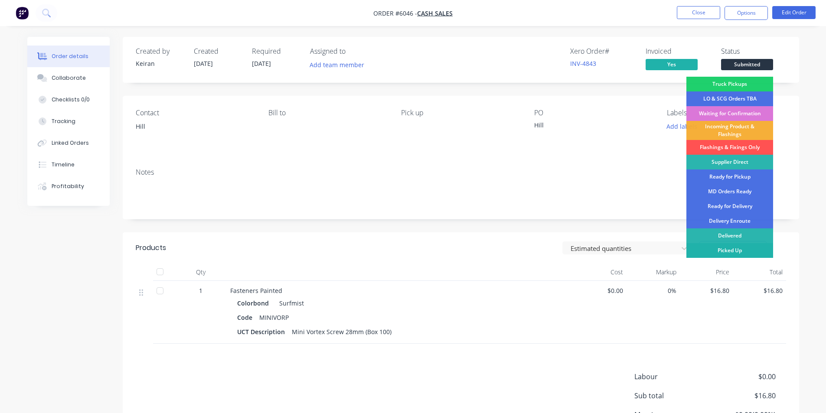
click at [733, 248] on div "Picked Up" at bounding box center [729, 250] width 87 height 15
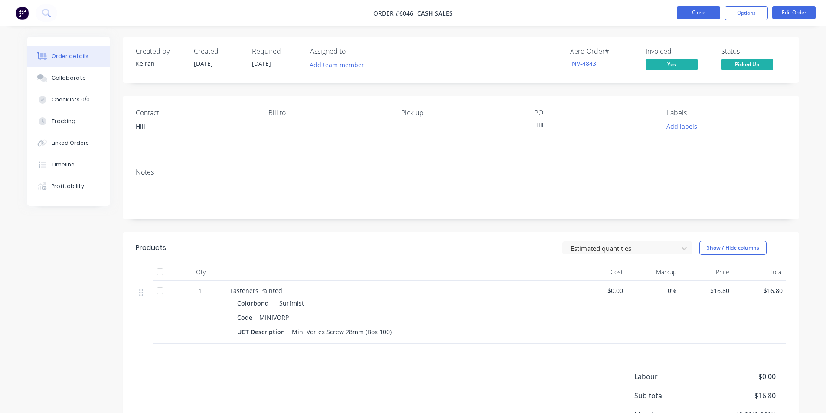
click at [684, 8] on button "Close" at bounding box center [698, 12] width 43 height 13
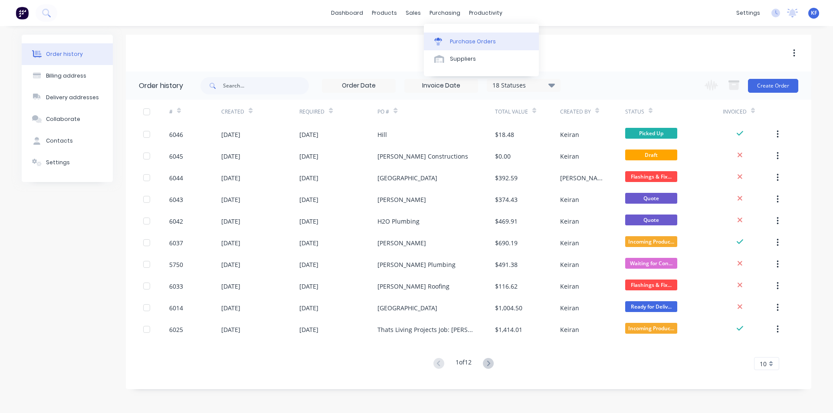
click at [461, 39] on div "Purchase Orders" at bounding box center [473, 42] width 46 height 8
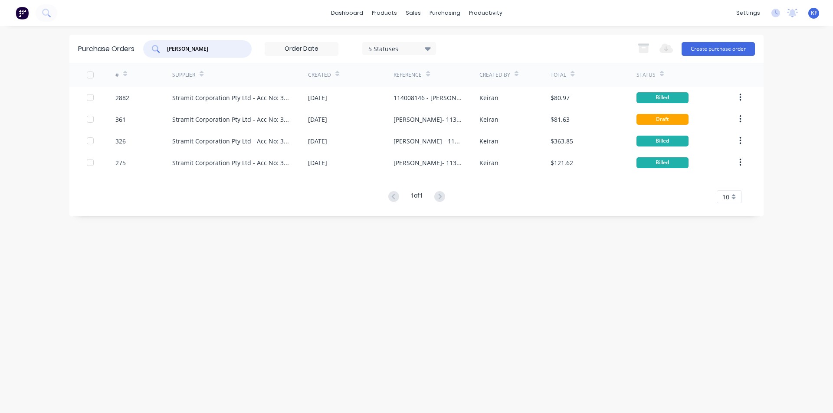
drag, startPoint x: 208, startPoint y: 51, endPoint x: 150, endPoint y: 47, distance: 58.2
click at [150, 47] on div "[PERSON_NAME]" at bounding box center [197, 48] width 108 height 17
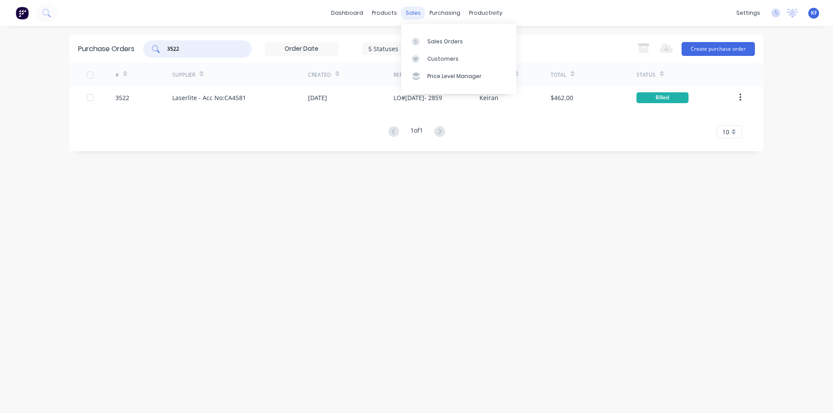
type input "3522"
click at [409, 17] on div "sales" at bounding box center [413, 13] width 24 height 13
click at [435, 55] on div "Customers" at bounding box center [442, 59] width 31 height 8
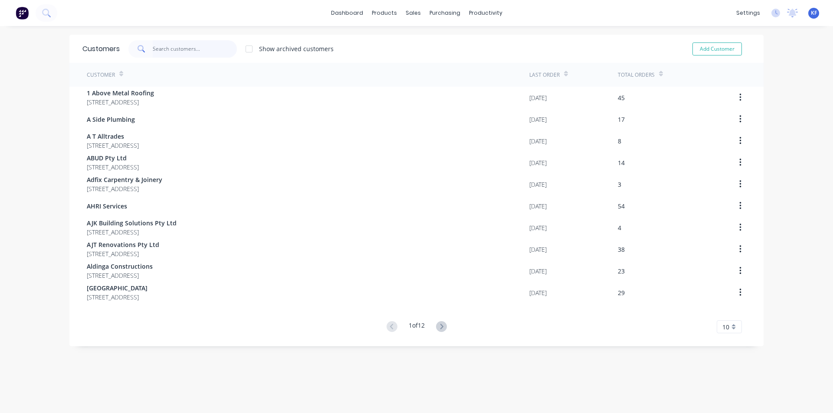
click at [165, 56] on input "text" at bounding box center [195, 48] width 85 height 17
click at [429, 38] on div "Sales Orders" at bounding box center [442, 42] width 36 height 8
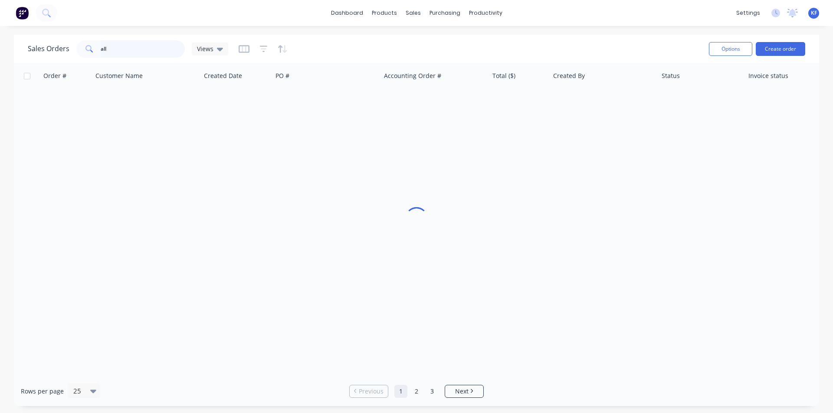
drag, startPoint x: 131, startPoint y: 50, endPoint x: 22, endPoint y: 48, distance: 109.3
click at [25, 48] on div "Sales Orders all Views Options Create order" at bounding box center [416, 49] width 805 height 28
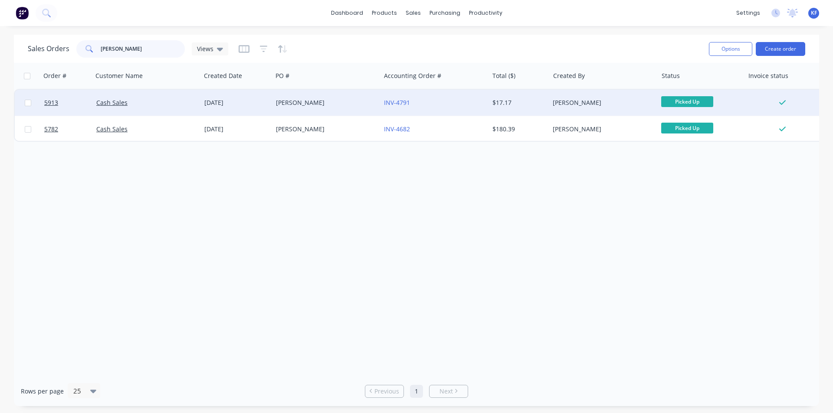
type input "[PERSON_NAME]"
click at [330, 102] on div "[PERSON_NAME]" at bounding box center [324, 102] width 96 height 9
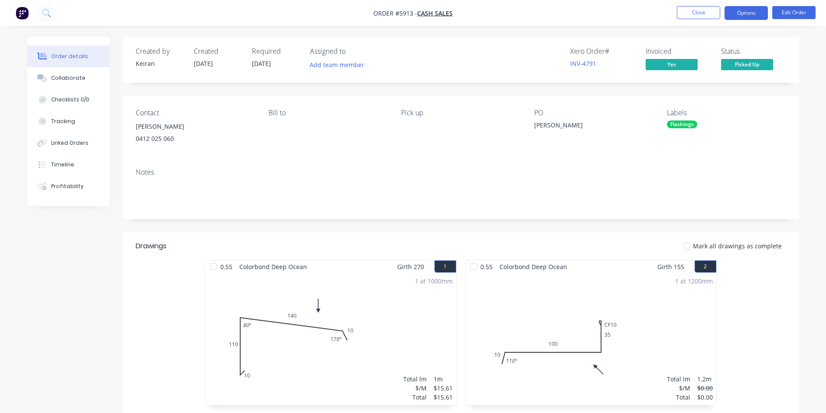
click at [735, 17] on button "Options" at bounding box center [746, 13] width 43 height 14
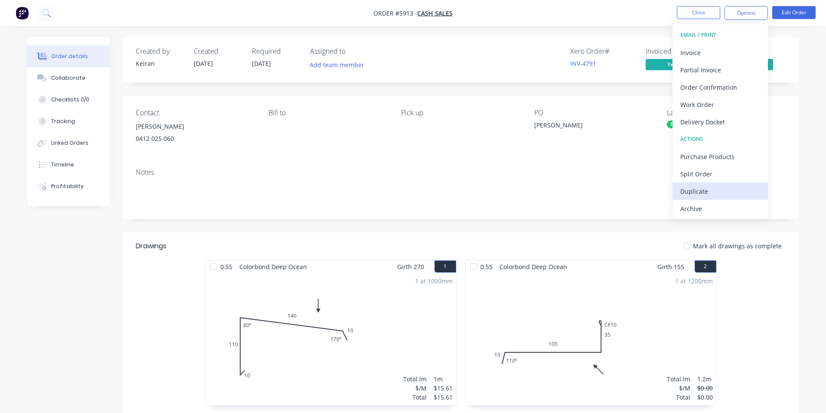
click at [726, 190] on div "Duplicate" at bounding box center [720, 191] width 80 height 13
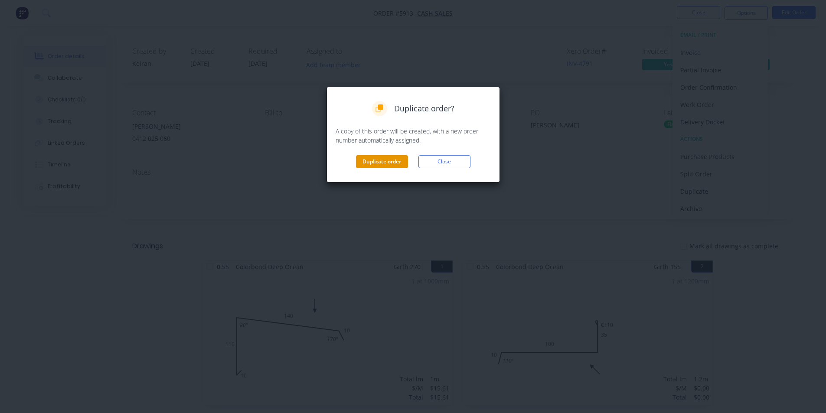
click at [366, 163] on button "Duplicate order" at bounding box center [382, 161] width 52 height 13
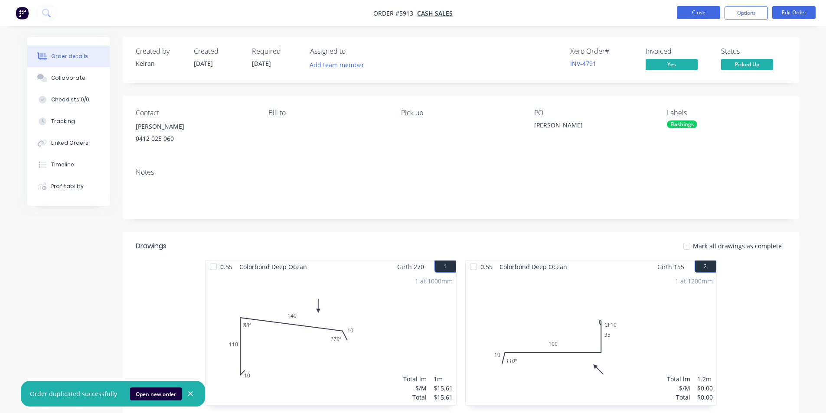
click at [694, 7] on button "Close" at bounding box center [698, 12] width 43 height 13
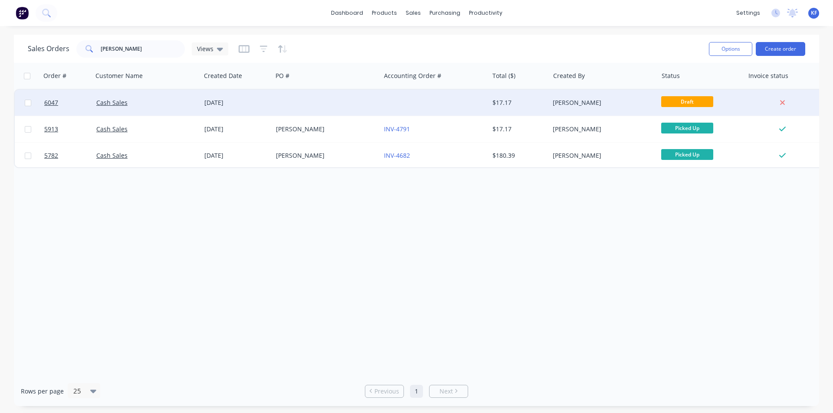
click at [437, 109] on div at bounding box center [434, 103] width 108 height 26
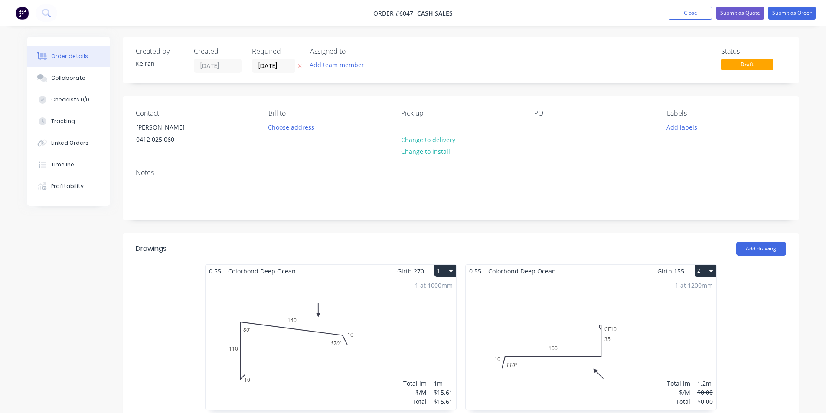
click at [540, 119] on div "PO" at bounding box center [593, 128] width 119 height 39
click at [539, 125] on div at bounding box center [541, 127] width 14 height 13
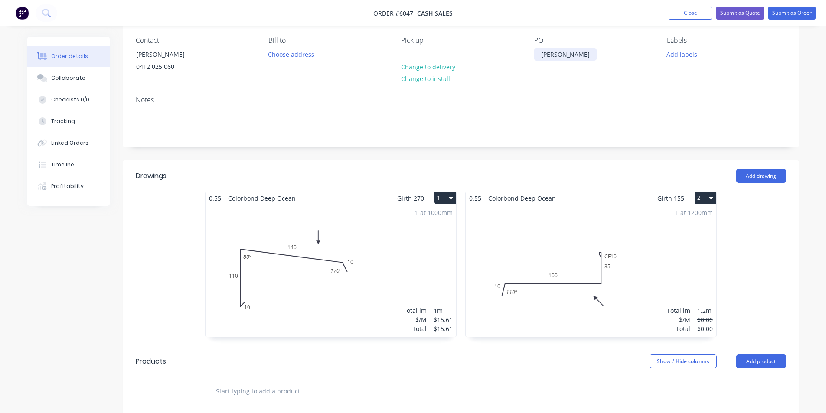
scroll to position [87, 0]
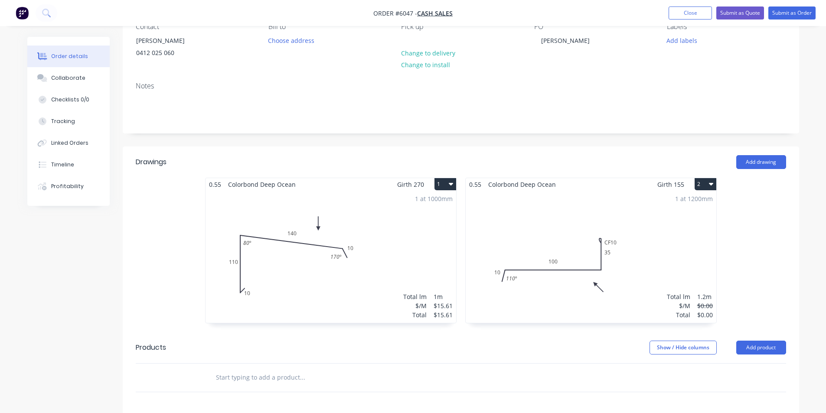
click at [442, 179] on button "1" at bounding box center [446, 184] width 22 height 12
click at [401, 239] on div "Delete" at bounding box center [415, 240] width 67 height 13
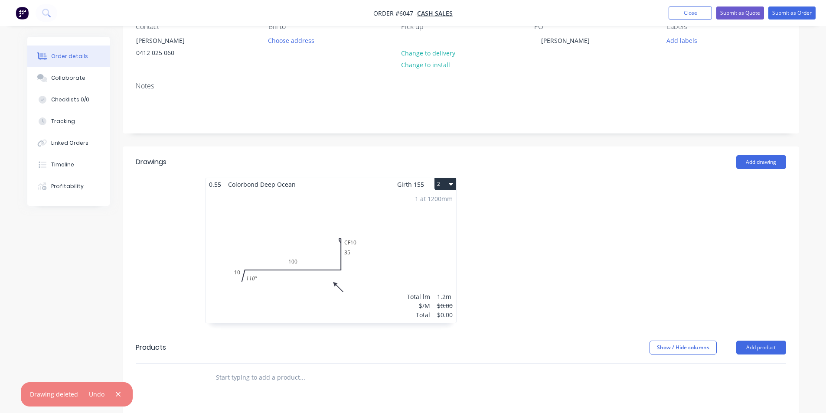
click at [382, 268] on div "1 at 1200mm Total lm $/M Total 1.2m $0.00 $0.00" at bounding box center [331, 257] width 251 height 132
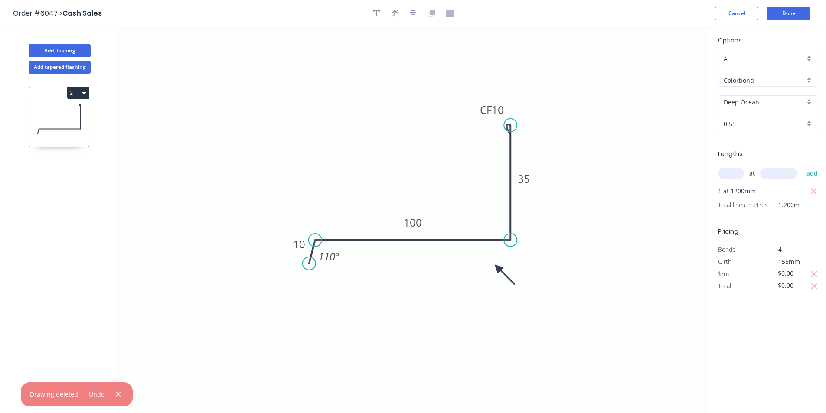
click at [514, 125] on circle at bounding box center [510, 125] width 13 height 13
click at [526, 180] on tspan "35" at bounding box center [524, 179] width 12 height 14
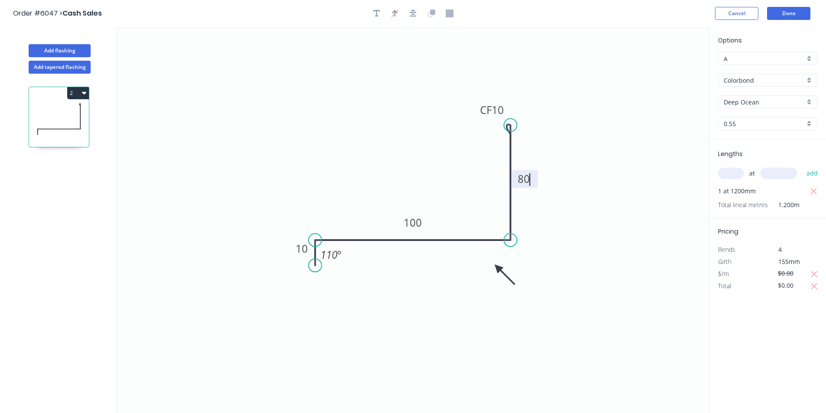
drag, startPoint x: 306, startPoint y: 265, endPoint x: 313, endPoint y: 266, distance: 7.0
click at [313, 266] on circle at bounding box center [315, 265] width 13 height 13
click at [314, 270] on circle at bounding box center [315, 265] width 13 height 13
click at [309, 287] on icon "0 10 100 CF 10 80 110 º" at bounding box center [413, 220] width 592 height 386
click at [309, 287] on circle at bounding box center [309, 286] width 13 height 13
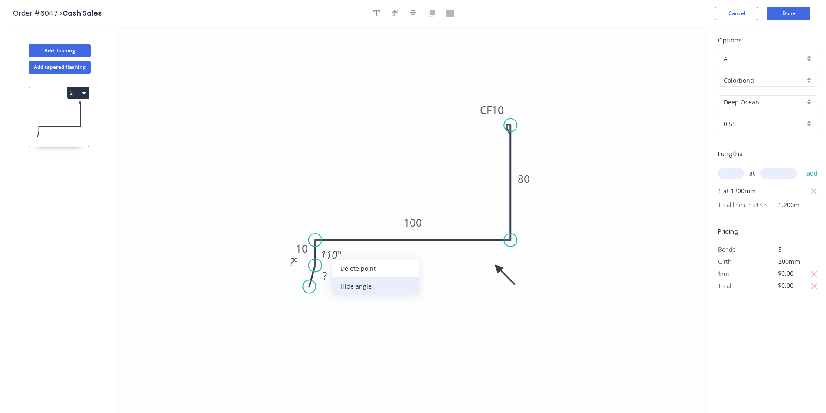
click at [354, 287] on div "Hide angle" at bounding box center [375, 287] width 87 height 18
click at [328, 282] on rect at bounding box center [324, 276] width 17 height 12
click at [297, 265] on tspan "º" at bounding box center [296, 262] width 4 height 14
drag, startPoint x: 343, startPoint y: 316, endPoint x: 324, endPoint y: 282, distance: 39.3
click at [341, 310] on icon "0 10 10 100 CF 10 80 170 º" at bounding box center [413, 220] width 592 height 386
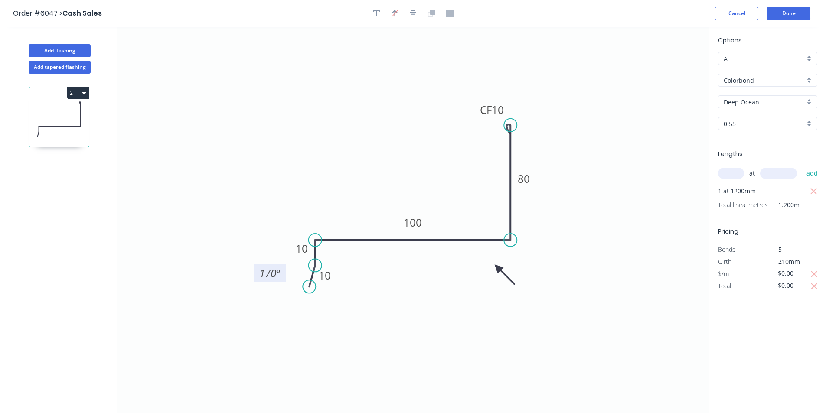
drag, startPoint x: 285, startPoint y: 270, endPoint x: 261, endPoint y: 281, distance: 26.4
click at [261, 281] on rect at bounding box center [270, 274] width 32 height 18
click at [814, 274] on icon "button" at bounding box center [814, 274] width 7 height 7
type input "$15.50"
click at [814, 288] on icon "button" at bounding box center [815, 286] width 8 height 10
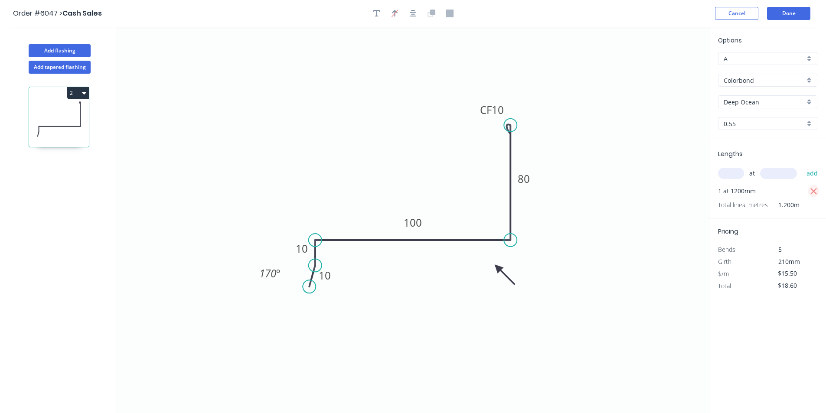
click at [818, 192] on button "button" at bounding box center [813, 191] width 11 height 12
type input "$0.00"
click at [736, 177] on input "text" at bounding box center [731, 173] width 26 height 11
type input "1"
type input "1200"
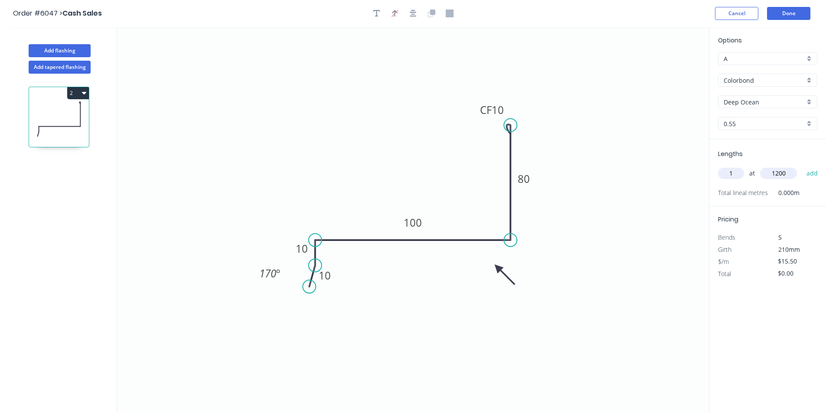
click at [802, 166] on button "add" at bounding box center [812, 173] width 20 height 15
type input "$18.60"
click at [792, 8] on button "Done" at bounding box center [788, 13] width 43 height 13
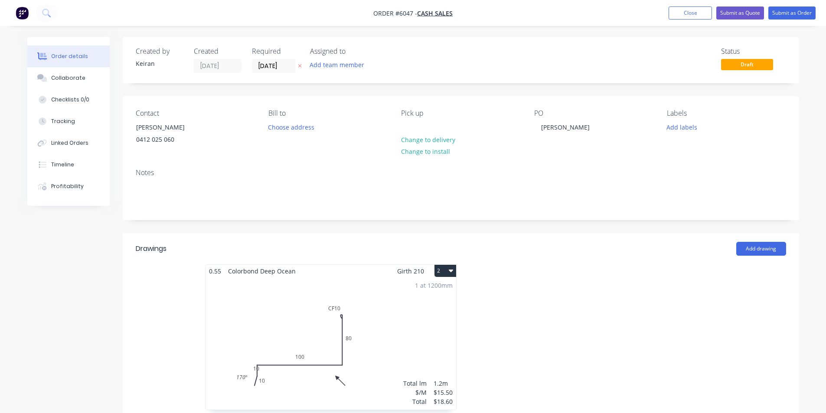
click at [301, 329] on div "1 at 1200mm Total lm $/M Total 1.2m $15.50 $18.60" at bounding box center [331, 344] width 251 height 132
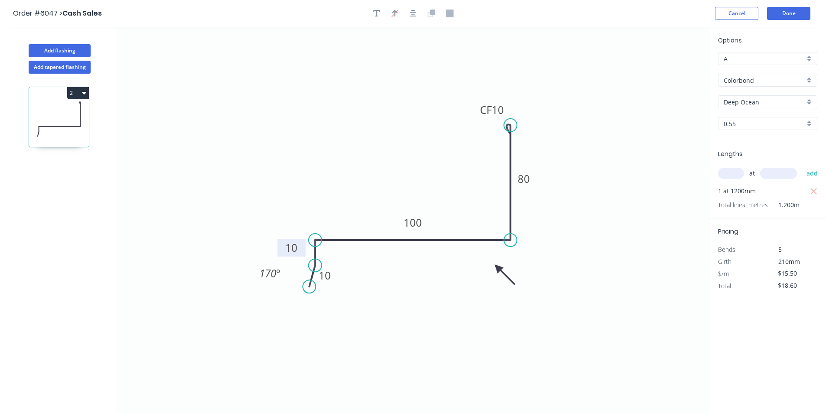
drag, startPoint x: 313, startPoint y: 257, endPoint x: 296, endPoint y: 256, distance: 16.5
click at [296, 256] on rect at bounding box center [285, 248] width 28 height 18
click at [788, 17] on button "Done" at bounding box center [788, 13] width 43 height 13
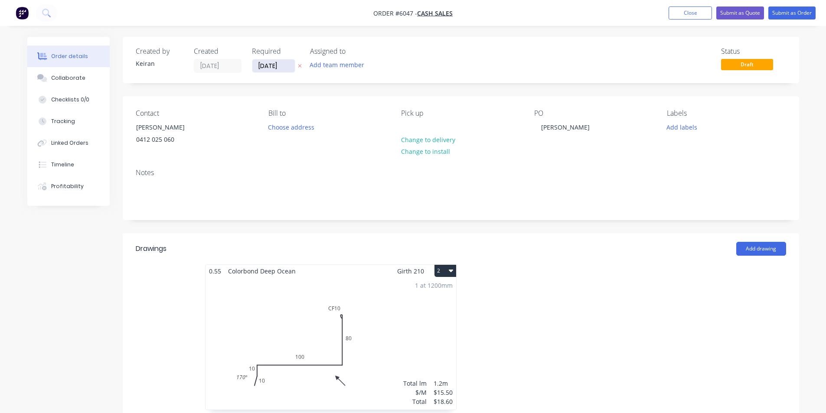
click at [282, 70] on input "[DATE]" at bounding box center [273, 65] width 42 height 13
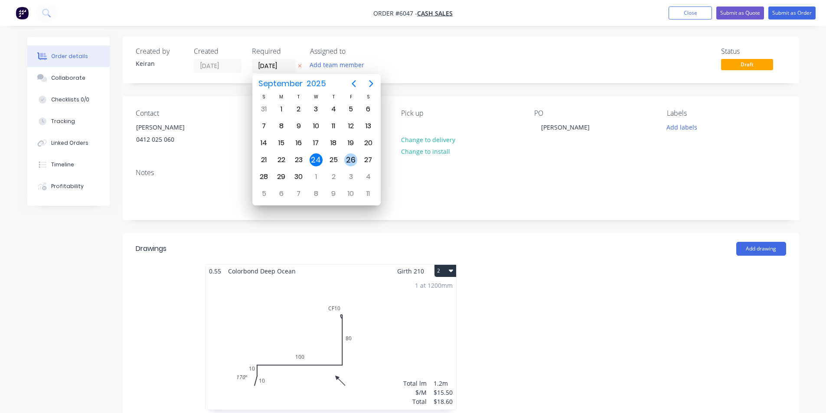
click at [350, 162] on div "26" at bounding box center [350, 160] width 13 height 13
type input "[DATE]"
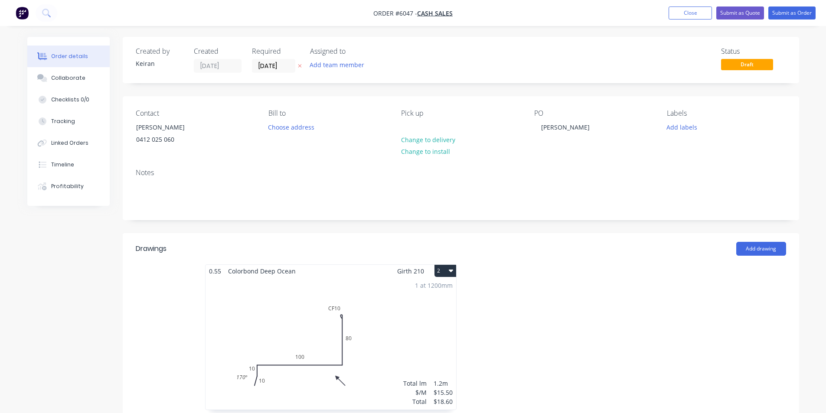
click at [689, 121] on div "Labels Add labels" at bounding box center [726, 128] width 119 height 39
click at [686, 130] on button "Add labels" at bounding box center [682, 127] width 40 height 12
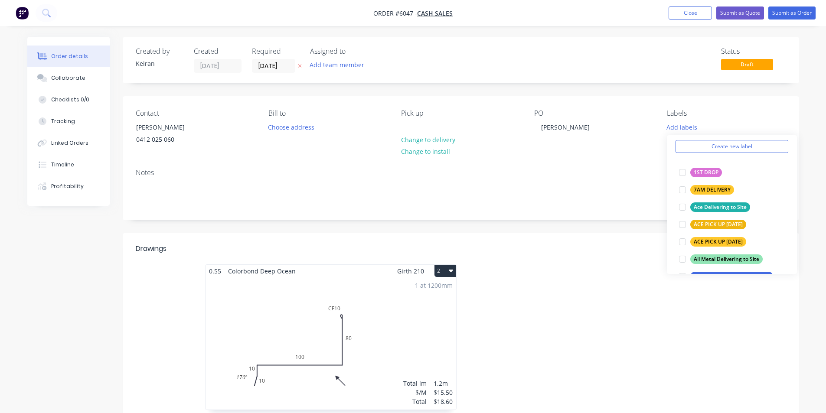
scroll to position [130, 0]
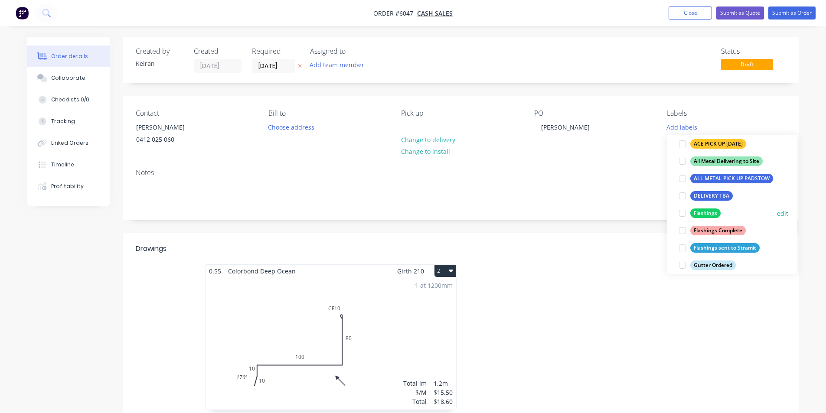
click at [686, 215] on div at bounding box center [682, 213] width 17 height 17
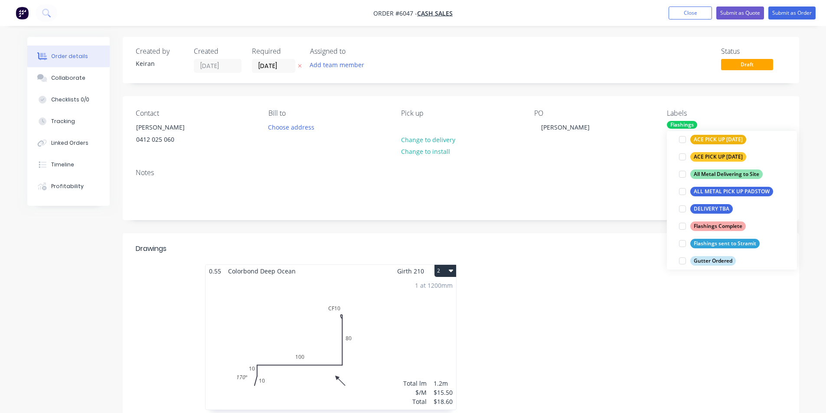
scroll to position [0, 0]
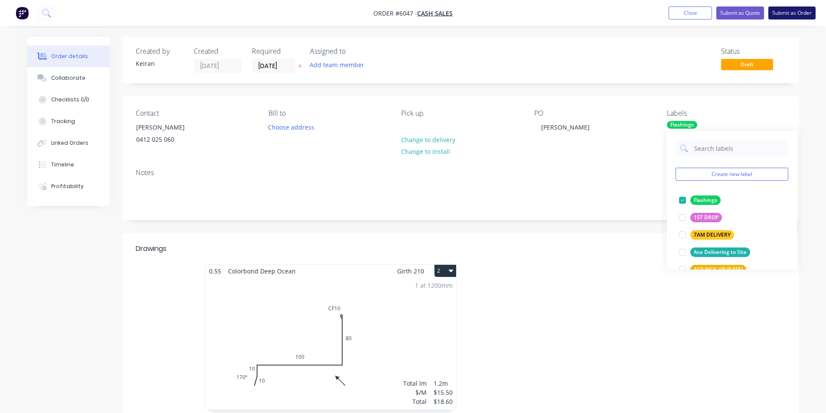
click at [784, 7] on button "Submit as Order" at bounding box center [791, 13] width 47 height 13
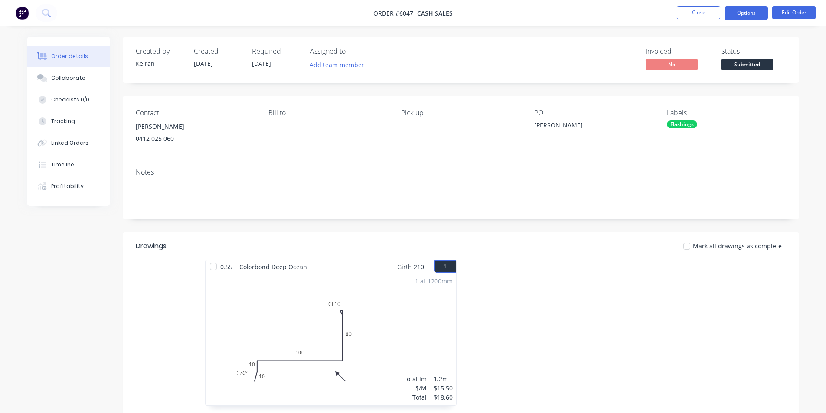
click at [744, 15] on button "Options" at bounding box center [746, 13] width 43 height 14
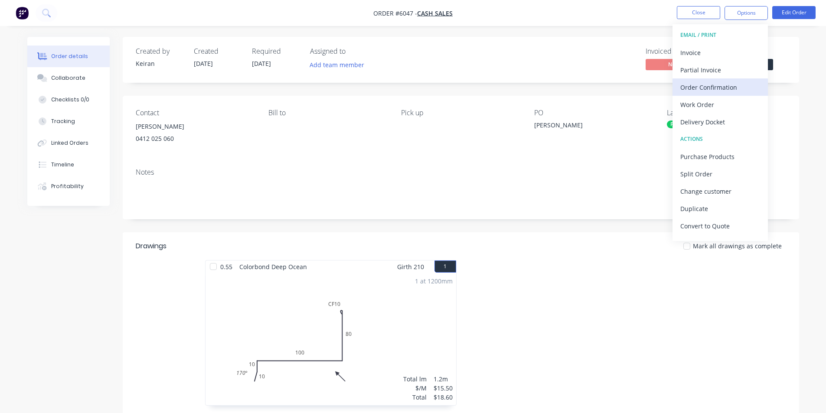
click at [723, 94] on button "Order Confirmation" at bounding box center [720, 86] width 95 height 17
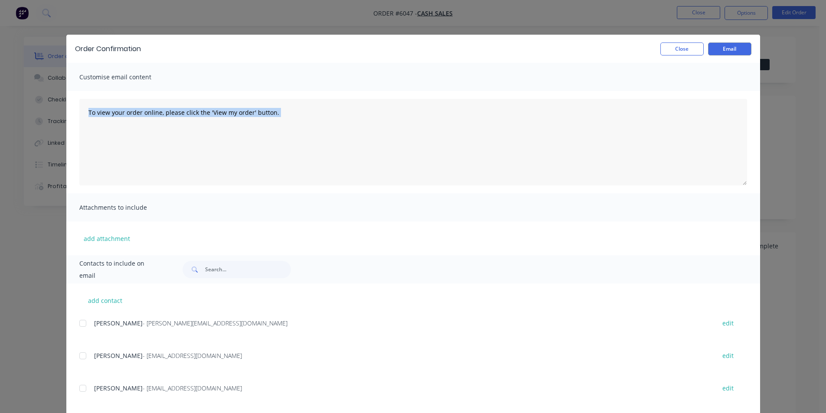
click at [723, 97] on div "To view your order online, please click the 'View my order' button." at bounding box center [413, 142] width 694 height 102
drag, startPoint x: 686, startPoint y: 49, endPoint x: 697, endPoint y: 45, distance: 12.5
click at [686, 48] on button "Close" at bounding box center [681, 48] width 43 height 13
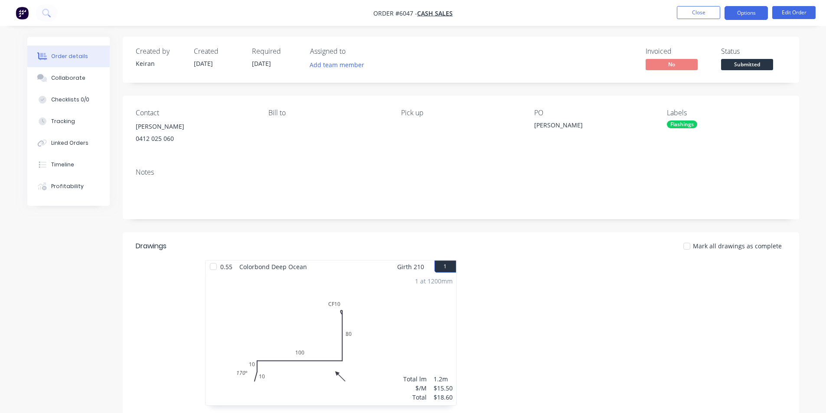
click at [763, 16] on button "Options" at bounding box center [746, 13] width 43 height 14
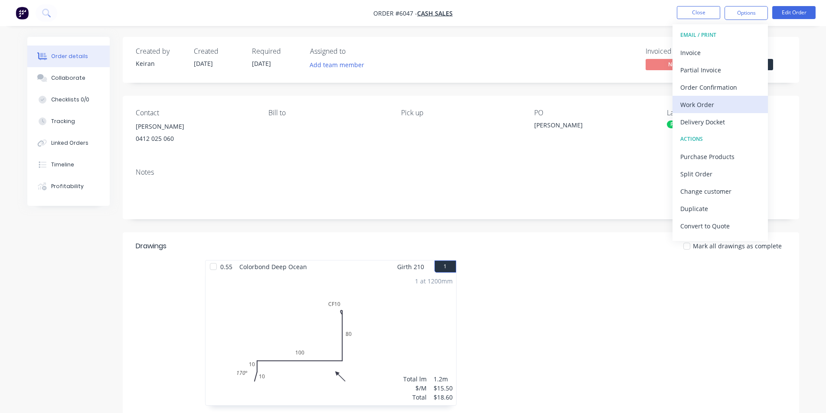
click at [703, 105] on div "Work Order" at bounding box center [720, 104] width 80 height 13
click at [703, 104] on div "Custom" at bounding box center [720, 104] width 80 height 13
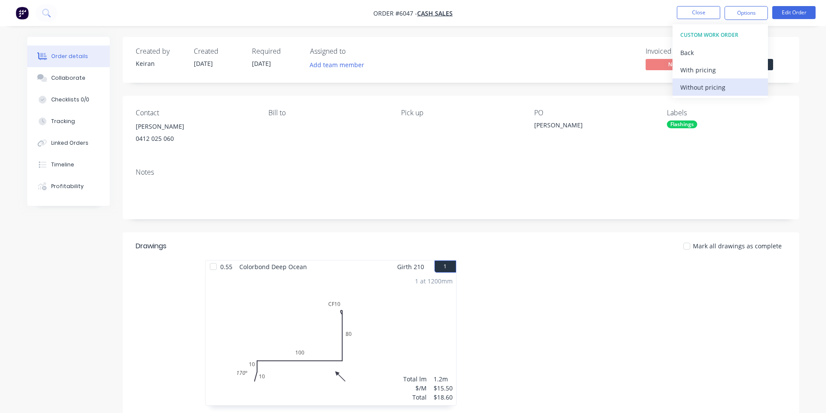
click at [703, 93] on button "Without pricing" at bounding box center [720, 86] width 95 height 17
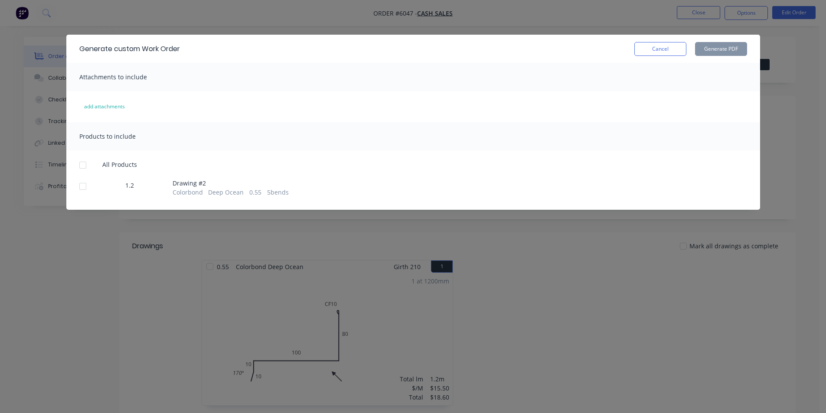
click at [91, 185] on div at bounding box center [82, 186] width 17 height 17
click at [706, 46] on button "Generate PDF" at bounding box center [721, 49] width 52 height 14
click at [669, 53] on button "Cancel" at bounding box center [660, 49] width 52 height 14
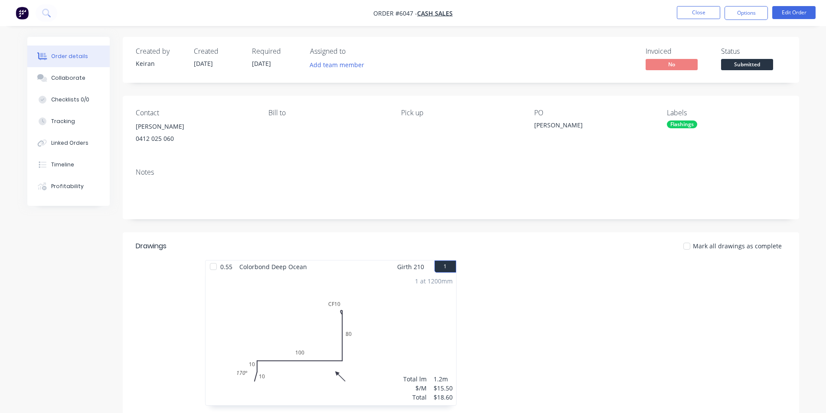
drag, startPoint x: 768, startPoint y: 73, endPoint x: 768, endPoint y: 67, distance: 6.1
click at [768, 72] on div "Created by [PERSON_NAME] Created [DATE] Required [DATE] Assigned to Add team me…" at bounding box center [461, 60] width 677 height 46
click at [768, 67] on span "Submitted" at bounding box center [747, 64] width 52 height 11
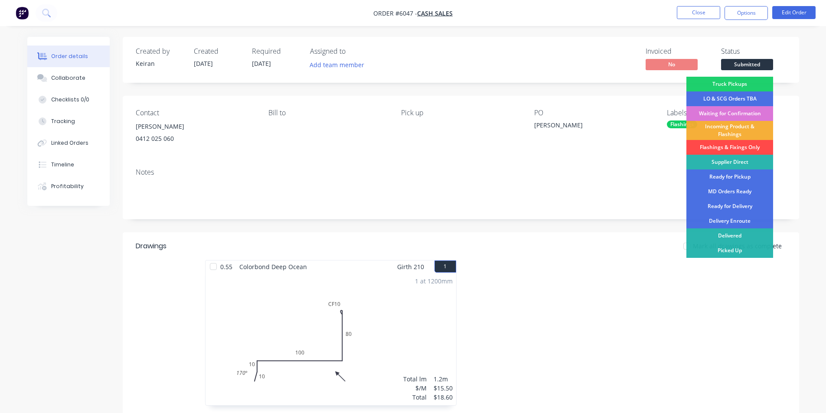
click at [732, 143] on div "Flashings & Fixings Only" at bounding box center [729, 147] width 87 height 15
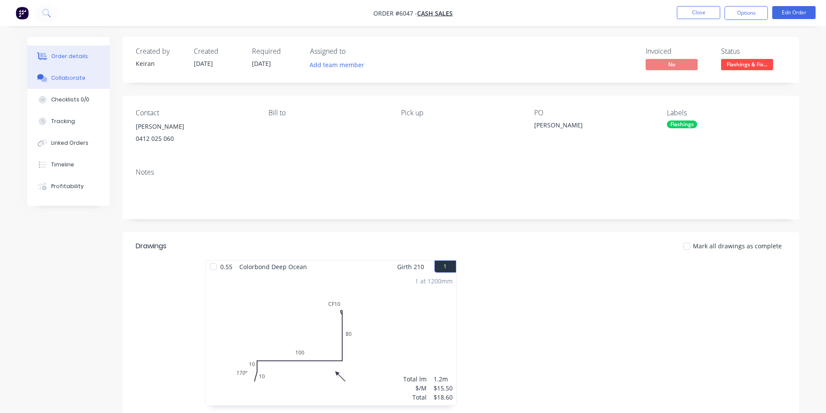
click at [60, 83] on button "Collaborate" at bounding box center [68, 78] width 82 height 22
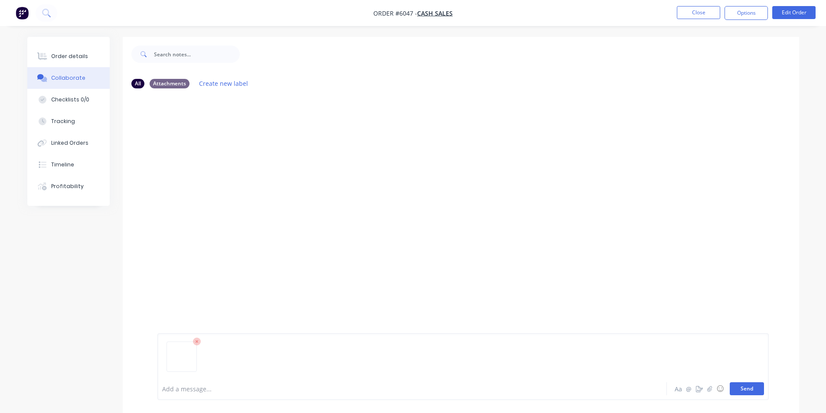
click at [741, 392] on button "Send" at bounding box center [747, 388] width 34 height 13
click at [703, 15] on button "Close" at bounding box center [698, 12] width 43 height 13
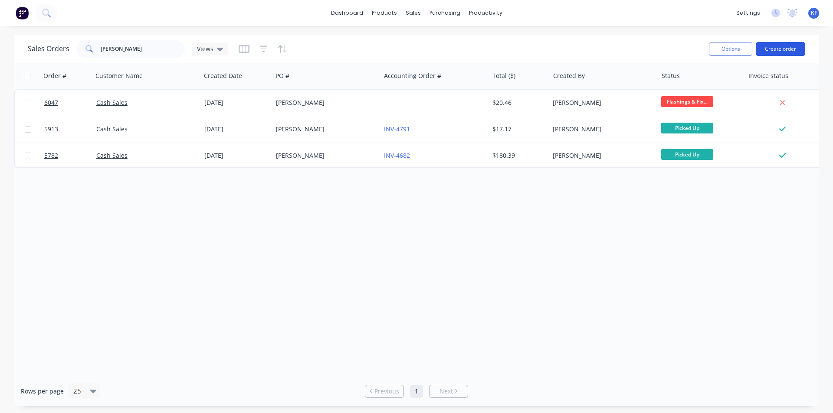
click at [775, 49] on button "Create order" at bounding box center [779, 49] width 49 height 14
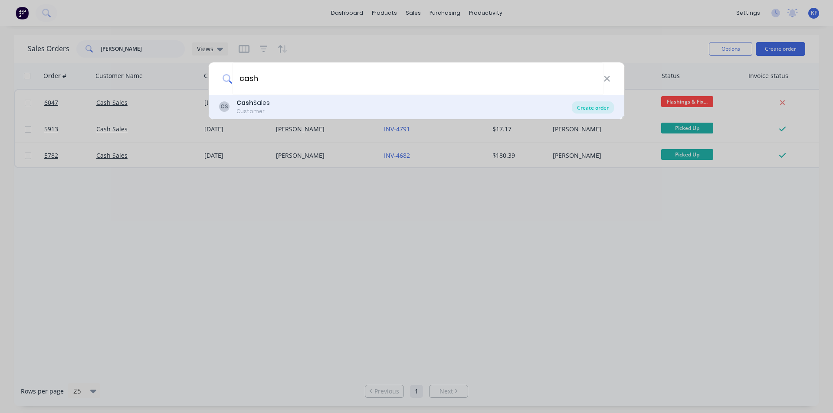
type input "cash"
click at [574, 105] on div "Create order" at bounding box center [593, 107] width 42 height 12
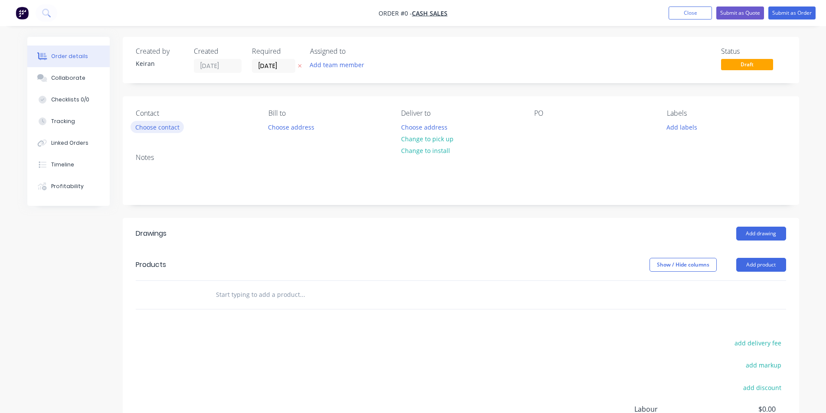
click at [175, 121] on button "Choose contact" at bounding box center [157, 127] width 53 height 12
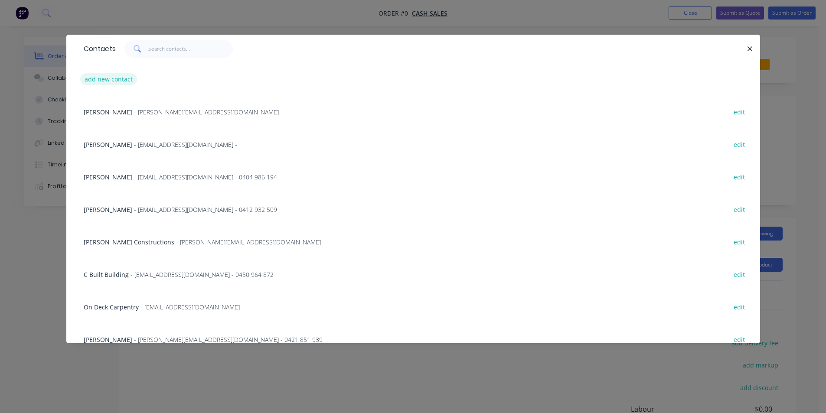
click at [109, 79] on button "add new contact" at bounding box center [108, 79] width 57 height 12
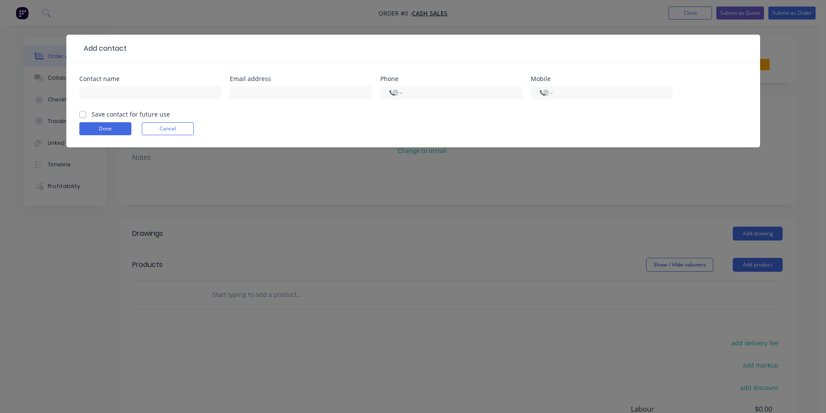
select select "AU"
click at [116, 98] on input "text" at bounding box center [150, 92] width 142 height 13
type input "[PERSON_NAME]"
click at [590, 92] on input "0413" at bounding box center [611, 93] width 104 height 10
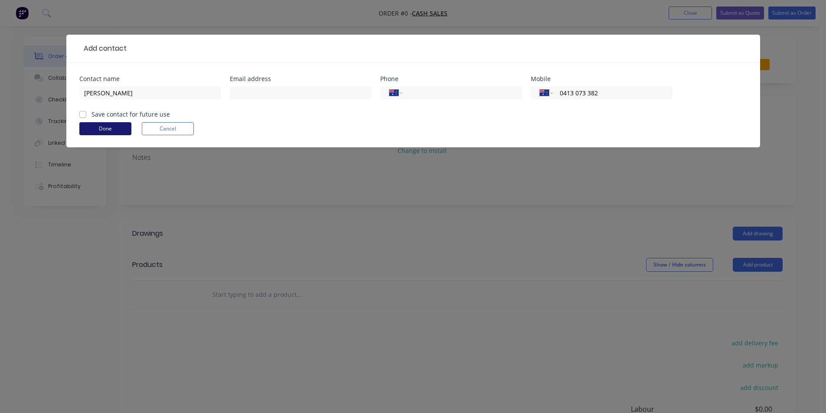
type input "0413 073 382"
click at [122, 123] on button "Done" at bounding box center [105, 128] width 52 height 13
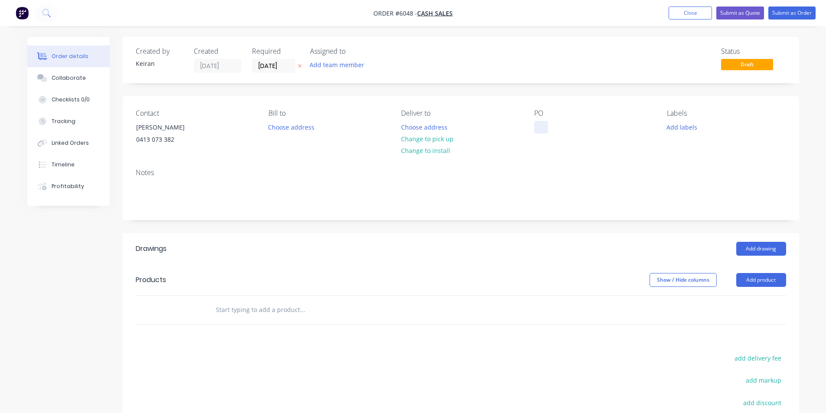
click at [543, 128] on div at bounding box center [541, 127] width 14 height 13
click at [411, 140] on button "Change to pick up" at bounding box center [427, 139] width 62 height 12
click at [762, 252] on button "Add drawing" at bounding box center [761, 249] width 50 height 14
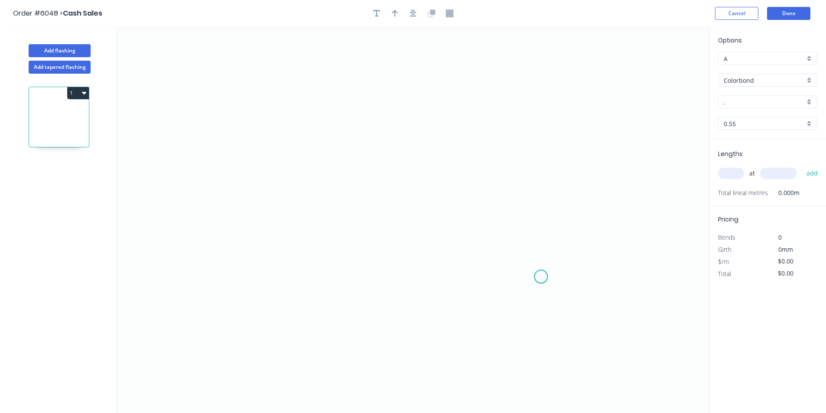
click at [541, 277] on icon "0" at bounding box center [413, 220] width 592 height 386
click at [539, 222] on icon "0" at bounding box center [413, 220] width 592 height 386
click at [298, 187] on icon "0 ?" at bounding box center [413, 220] width 592 height 386
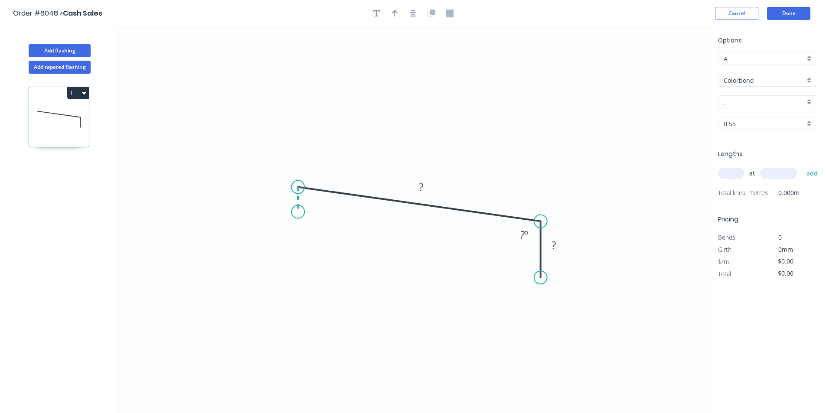
click at [297, 212] on icon "0 ? ? ? º" at bounding box center [413, 220] width 592 height 386
click at [556, 247] on rect at bounding box center [553, 246] width 17 height 12
click at [523, 239] on tspan "?" at bounding box center [522, 235] width 5 height 14
click at [660, 323] on icon "0 10 ? 28 101 º 79 º" at bounding box center [413, 220] width 592 height 386
click at [397, 11] on icon "button" at bounding box center [395, 14] width 6 height 8
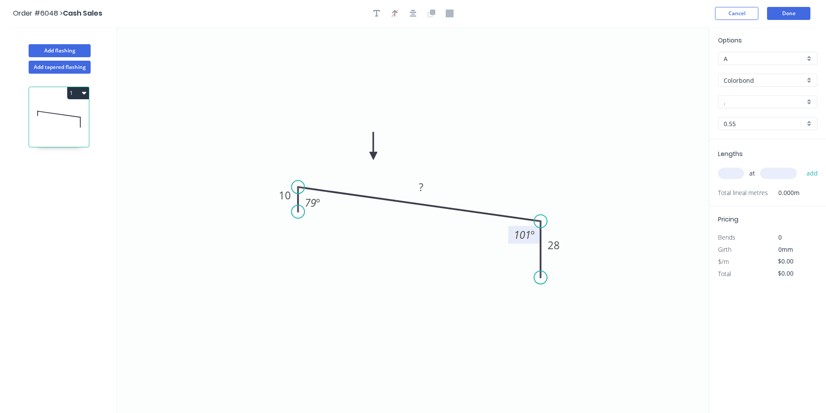
drag, startPoint x: 664, startPoint y: 70, endPoint x: 374, endPoint y: 157, distance: 303.2
click at [373, 157] on icon at bounding box center [373, 146] width 8 height 28
click at [417, 196] on rect at bounding box center [421, 187] width 28 height 18
click at [422, 190] on tspan "?" at bounding box center [421, 187] width 4 height 14
click at [748, 96] on div "." at bounding box center [767, 101] width 99 height 13
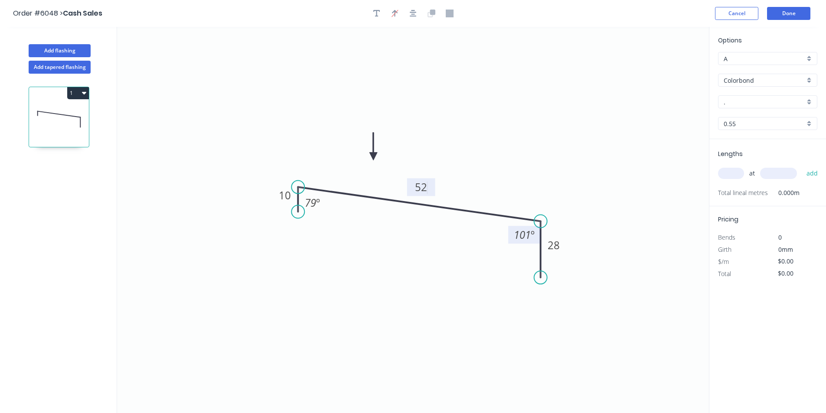
type input "$8.26"
click at [789, 165] on div "Jasper" at bounding box center [768, 164] width 98 height 15
type input "Jasper"
click at [739, 177] on input "text" at bounding box center [731, 173] width 26 height 11
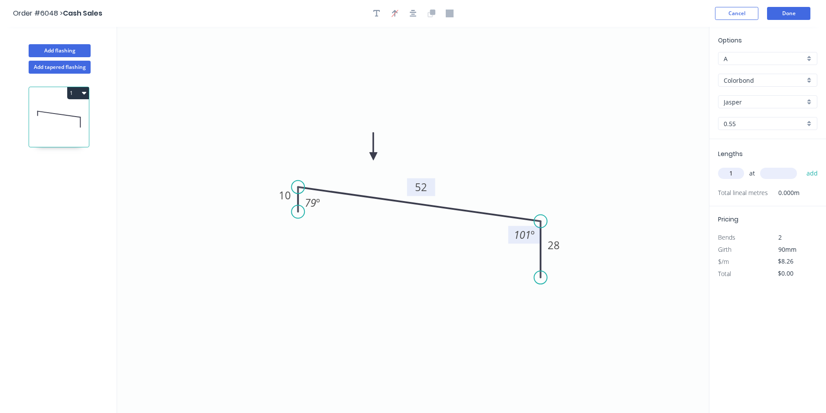
type input "1"
type input "3"
type input "835"
click at [802, 166] on button "add" at bounding box center [812, 173] width 20 height 15
type input "$6.90"
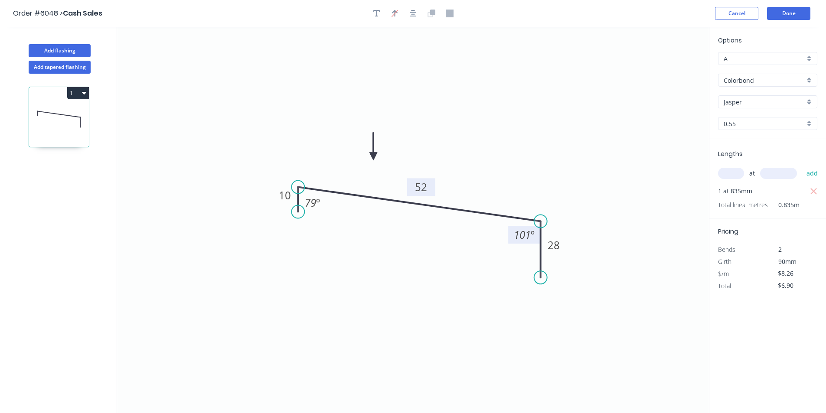
click at [802, 166] on button "add" at bounding box center [812, 173] width 20 height 15
click at [794, 276] on input "$8.26" at bounding box center [792, 274] width 29 height 12
type input "$25.00"
type input "$20.88"
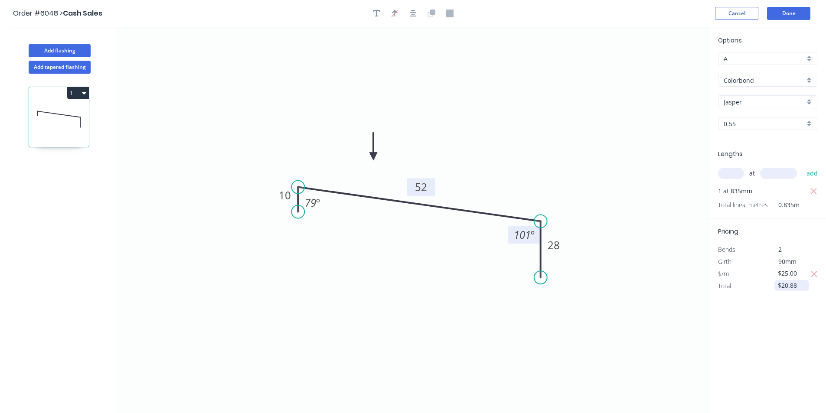
drag, startPoint x: 765, startPoint y: 301, endPoint x: 783, endPoint y: 282, distance: 26.4
click at [765, 301] on div "Options A A Colorbond Colorbond Colorbond Matt - Flat Sheet [PERSON_NAME] 0.55 …" at bounding box center [767, 220] width 117 height 387
click at [791, 272] on input "$25.00" at bounding box center [792, 274] width 29 height 12
click at [810, 274] on button "button" at bounding box center [814, 274] width 11 height 12
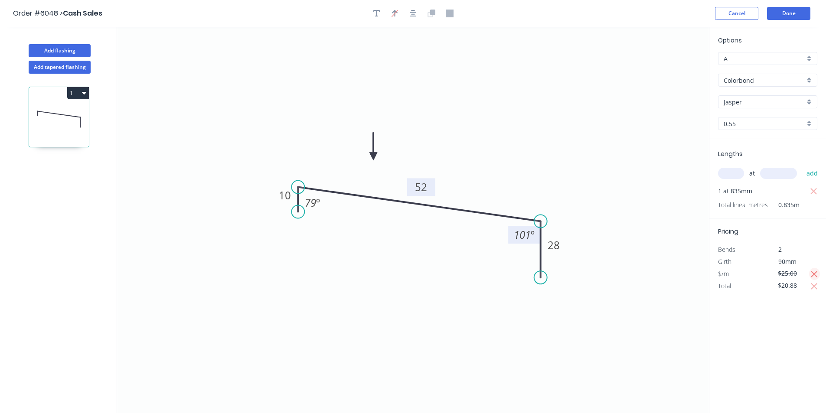
type input "$8.26"
click at [816, 289] on icon "button" at bounding box center [815, 286] width 8 height 10
type input "$6.90"
click at [806, 273] on input "$8.26" at bounding box center [792, 274] width 29 height 12
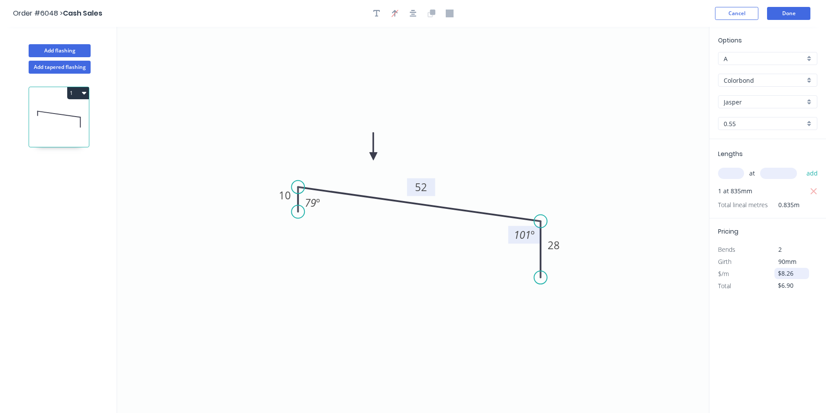
click at [806, 273] on input "$8.26" at bounding box center [792, 274] width 29 height 12
type input "$15.26"
type input "$12.74"
click at [791, 11] on button "Done" at bounding box center [788, 13] width 43 height 13
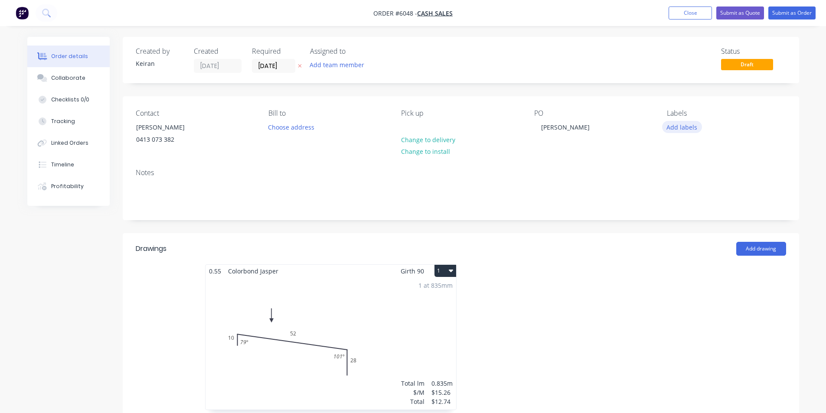
click at [670, 130] on button "Add labels" at bounding box center [682, 127] width 40 height 12
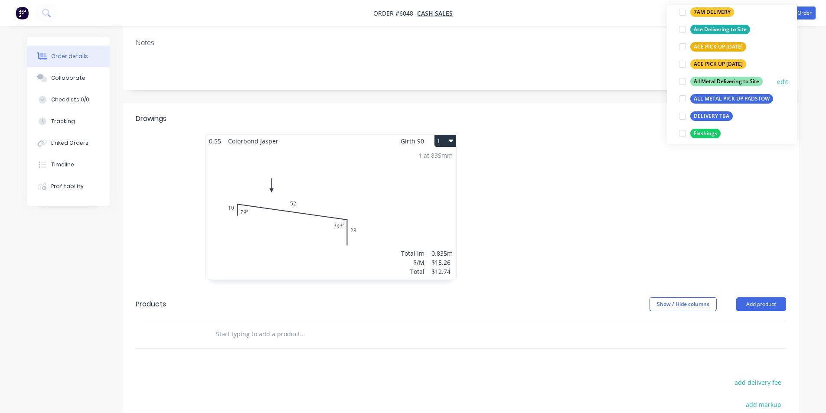
scroll to position [87, 0]
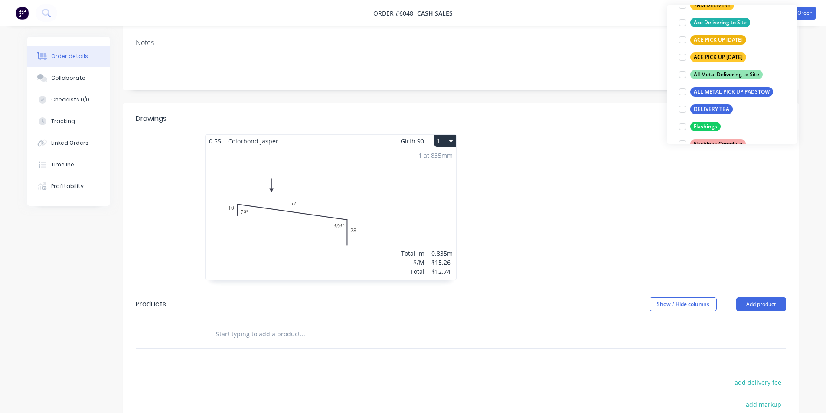
drag, startPoint x: 683, startPoint y: 125, endPoint x: 633, endPoint y: 206, distance: 95.7
click at [683, 125] on div at bounding box center [682, 126] width 17 height 17
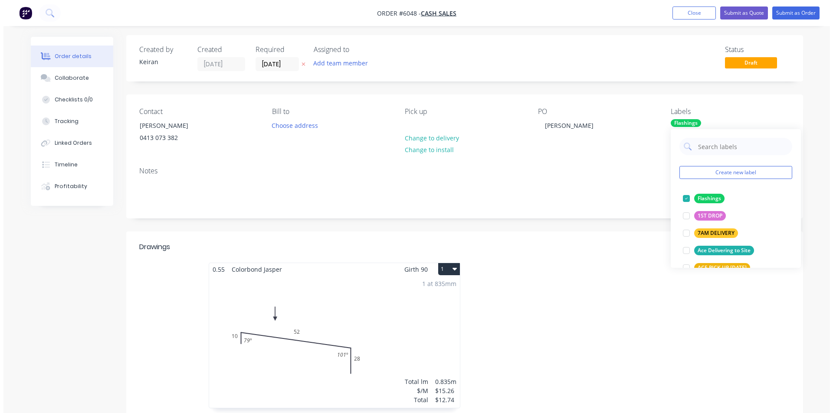
scroll to position [0, 0]
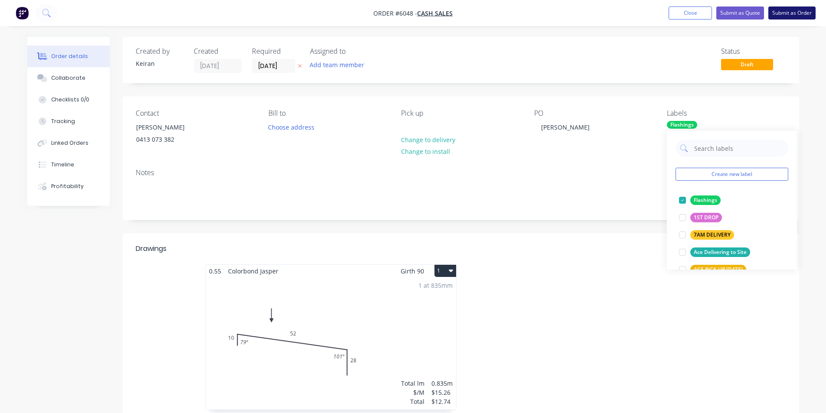
click at [789, 17] on button "Submit as Order" at bounding box center [791, 13] width 47 height 13
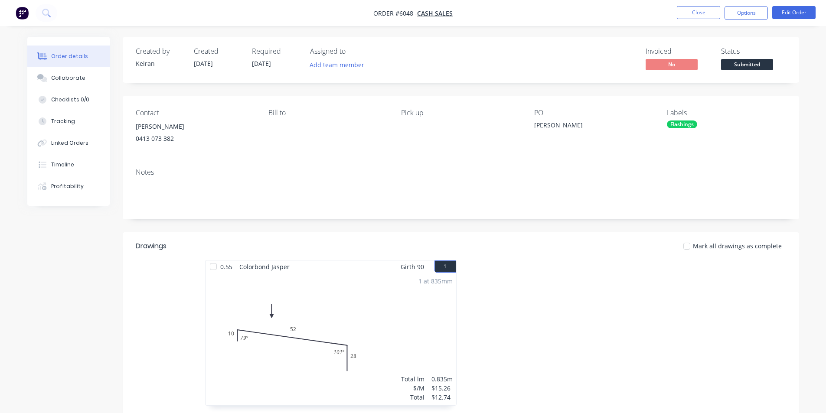
drag, startPoint x: 755, startPoint y: 16, endPoint x: 754, endPoint y: 24, distance: 8.0
click at [754, 16] on button "Options" at bounding box center [746, 13] width 43 height 14
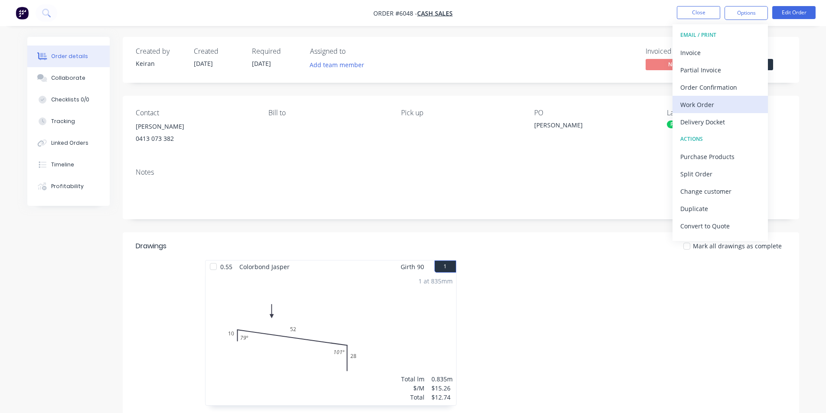
click at [719, 106] on div "Work Order" at bounding box center [720, 104] width 80 height 13
click at [719, 106] on div "Custom" at bounding box center [720, 104] width 80 height 13
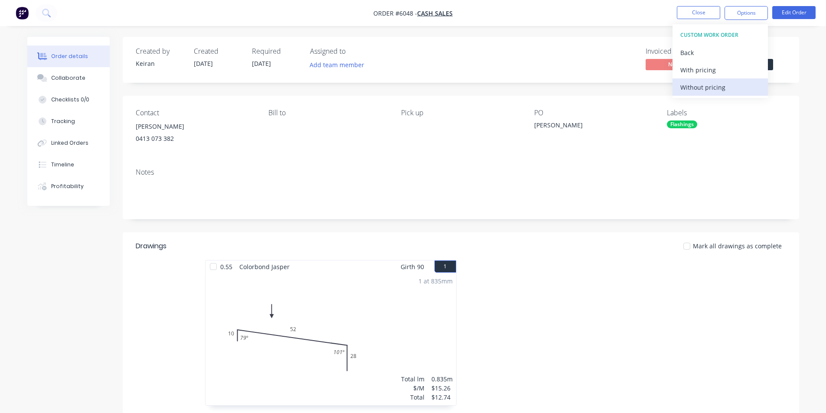
click at [720, 92] on div "CUSTOM WORK ORDER Back With pricing Without pricing" at bounding box center [720, 61] width 95 height 74
click at [720, 91] on div "Without pricing" at bounding box center [720, 87] width 80 height 13
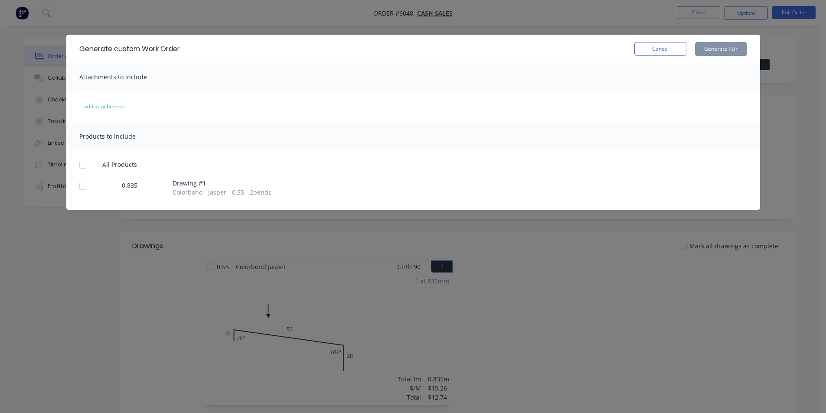
click at [82, 191] on div at bounding box center [82, 186] width 17 height 17
click at [712, 51] on button "Generate PDF" at bounding box center [721, 49] width 52 height 14
click at [665, 59] on div "Generate custom Work Order Cancel Generate PDF" at bounding box center [413, 49] width 694 height 28
click at [667, 55] on button "Cancel" at bounding box center [660, 49] width 52 height 14
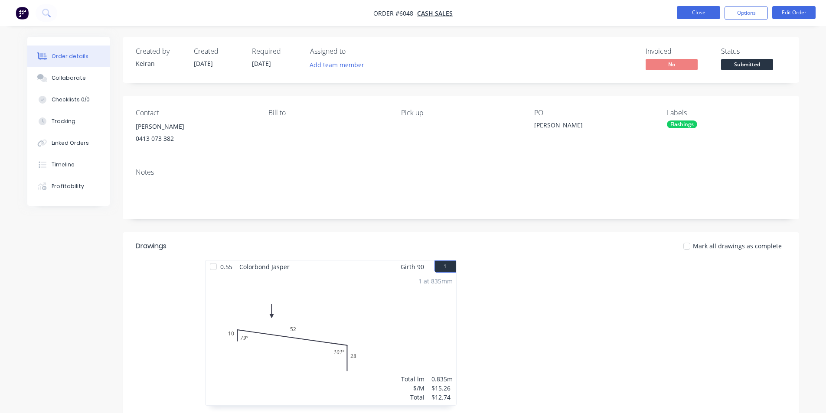
click at [698, 10] on button "Close" at bounding box center [698, 12] width 43 height 13
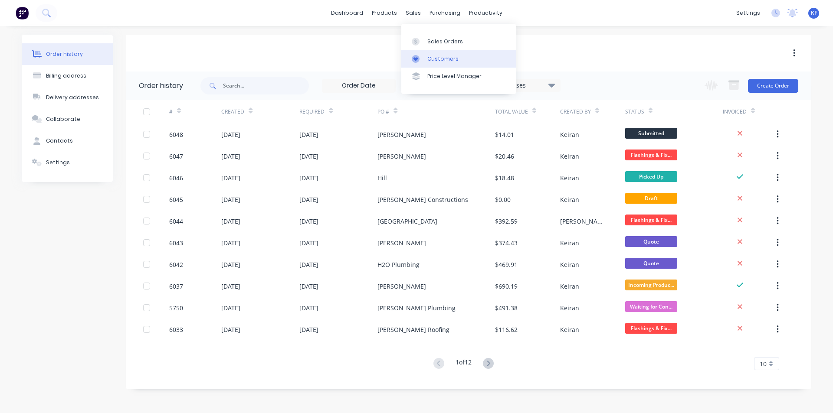
click at [441, 63] on link "Customers" at bounding box center [458, 58] width 115 height 17
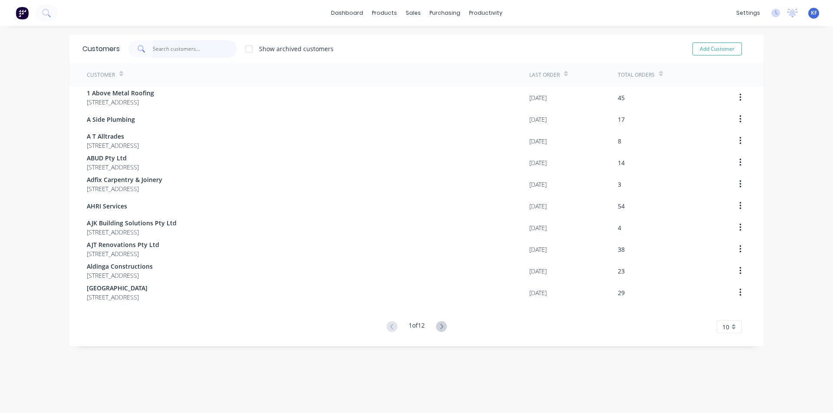
click at [181, 54] on input "text" at bounding box center [195, 48] width 85 height 17
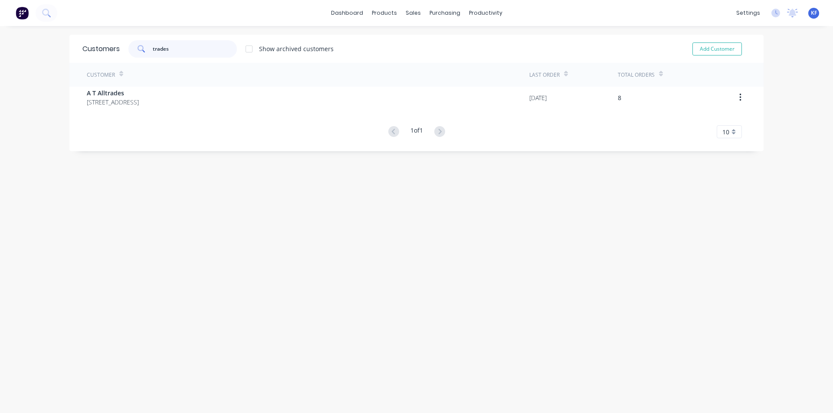
type input "trades"
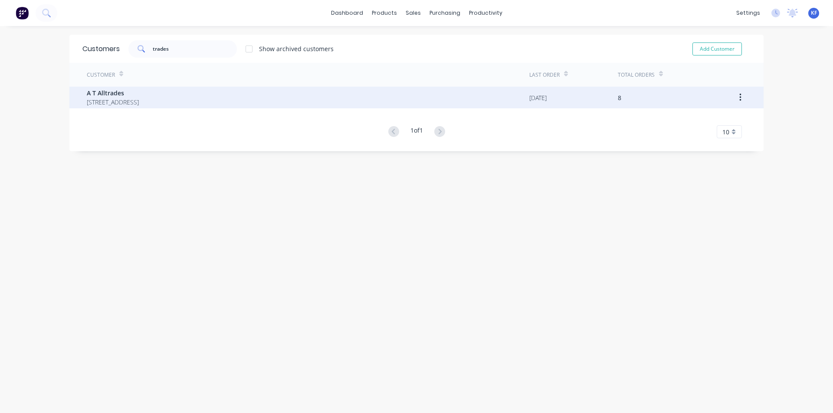
click at [187, 108] on div "Customer Last Order Total Orders A T Alltrades [STREET_ADDRESS] [DATE] 8 1 of 1…" at bounding box center [416, 100] width 694 height 75
click at [139, 104] on span "[STREET_ADDRESS]" at bounding box center [113, 102] width 52 height 9
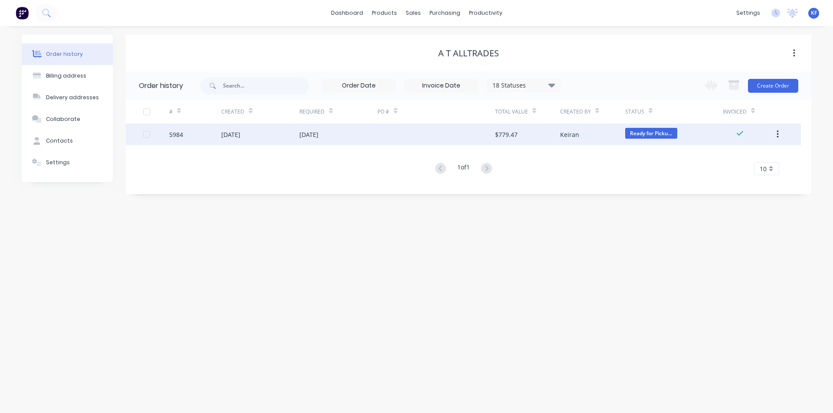
click at [563, 129] on div "Keiran" at bounding box center [592, 135] width 65 height 22
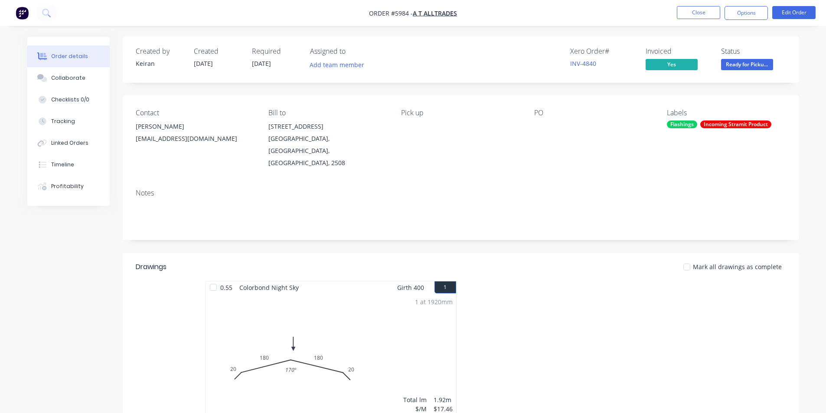
drag, startPoint x: 742, startPoint y: 16, endPoint x: 739, endPoint y: 22, distance: 6.6
click at [743, 16] on button "Options" at bounding box center [746, 13] width 43 height 14
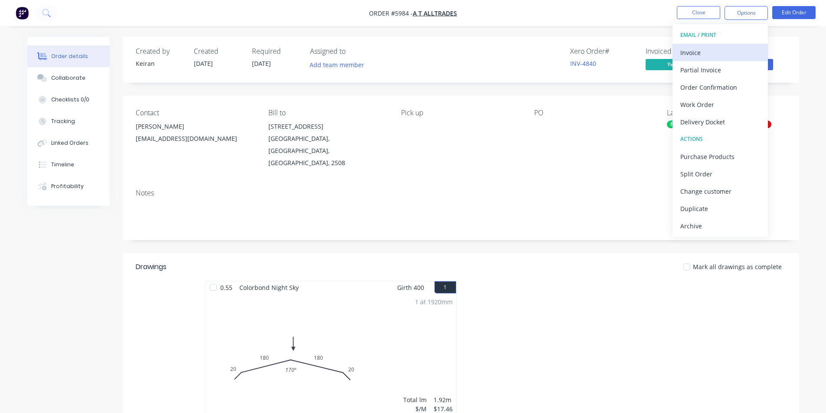
click at [728, 46] on button "Invoice" at bounding box center [720, 52] width 95 height 17
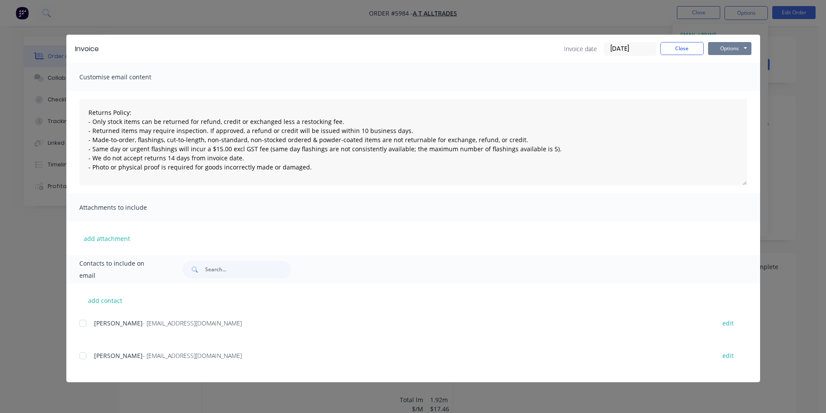
click at [745, 49] on button "Options" at bounding box center [729, 48] width 43 height 13
click at [737, 81] on button "Print" at bounding box center [736, 78] width 56 height 14
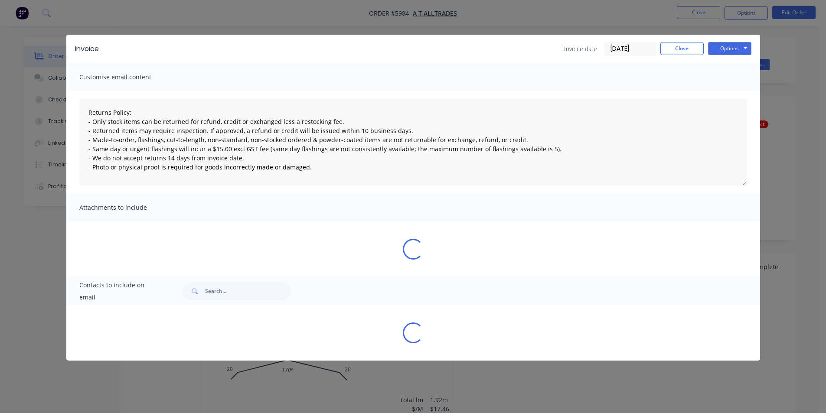
type textarea "Returns Policy: - Only stock items can be returned for refund, credit or exchan…"
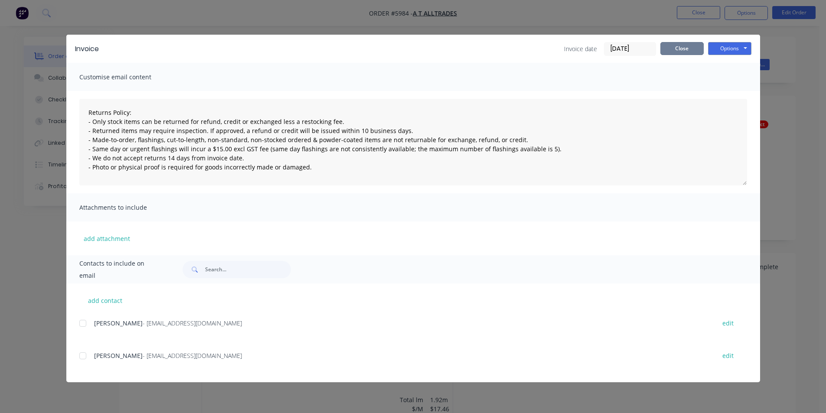
click at [675, 44] on button "Close" at bounding box center [681, 48] width 43 height 13
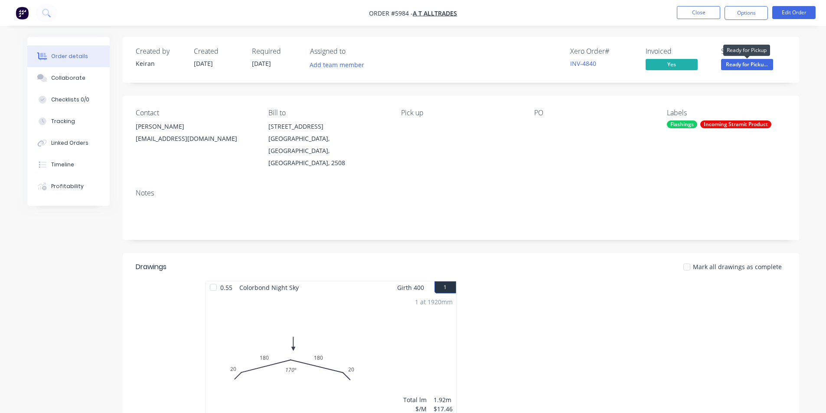
drag, startPoint x: 765, startPoint y: 65, endPoint x: 764, endPoint y: 73, distance: 8.3
click at [765, 64] on span "Ready for Picku..." at bounding box center [747, 64] width 52 height 11
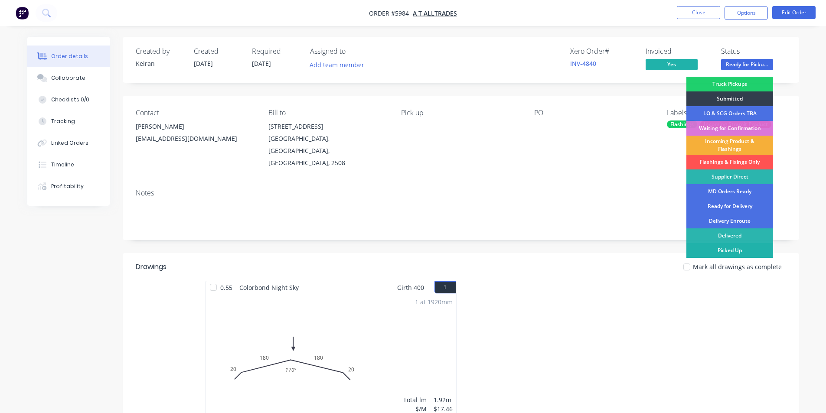
click at [729, 252] on div "Picked Up" at bounding box center [729, 250] width 87 height 15
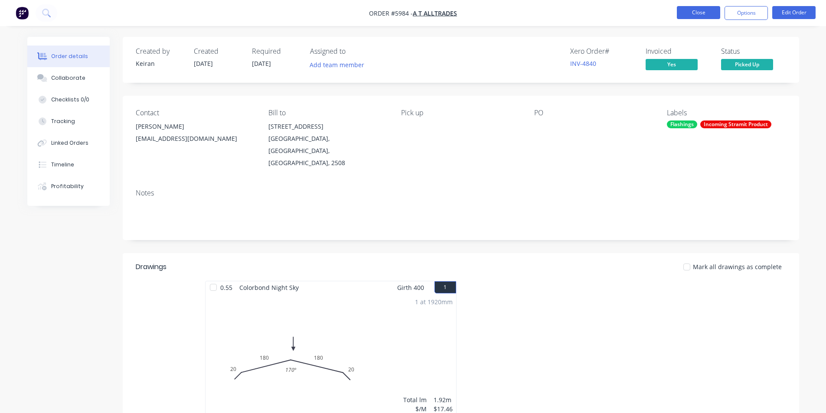
click at [702, 16] on button "Close" at bounding box center [698, 12] width 43 height 13
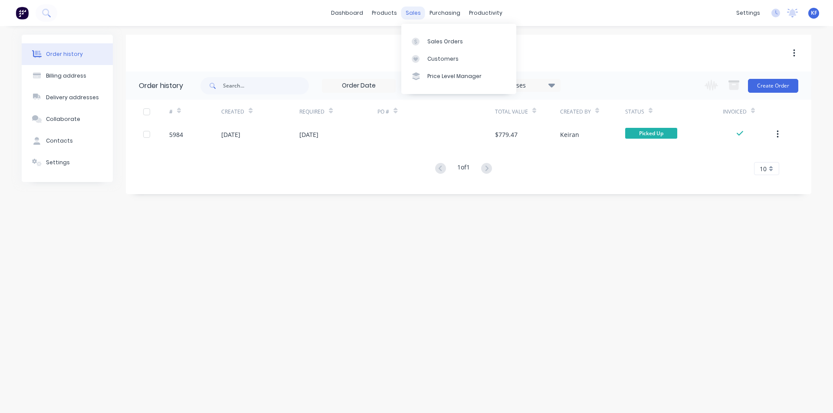
click at [420, 16] on div "sales" at bounding box center [413, 13] width 24 height 13
click at [432, 38] on div "Sales Orders" at bounding box center [445, 42] width 36 height 8
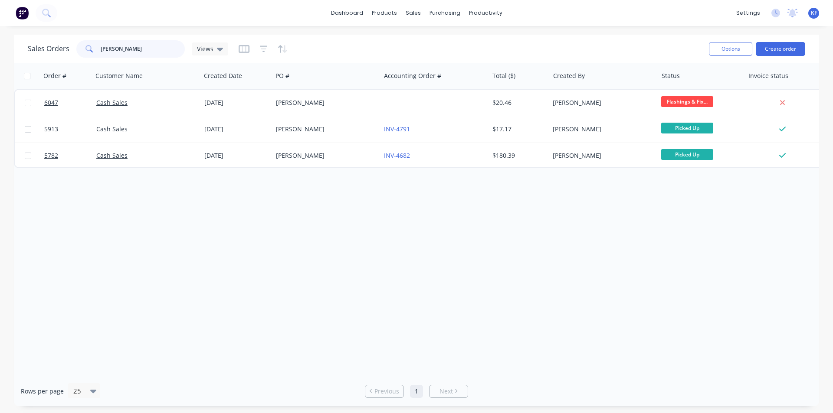
drag, startPoint x: 141, startPoint y: 49, endPoint x: 23, endPoint y: 43, distance: 118.1
click at [23, 44] on div "Sales Orders [PERSON_NAME] Views Options Create order" at bounding box center [416, 49] width 805 height 28
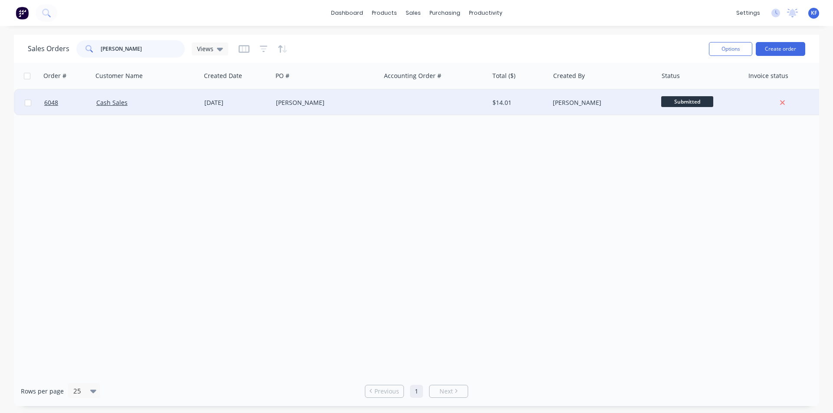
type input "[PERSON_NAME]"
click at [295, 108] on div "[PERSON_NAME]" at bounding box center [326, 103] width 108 height 26
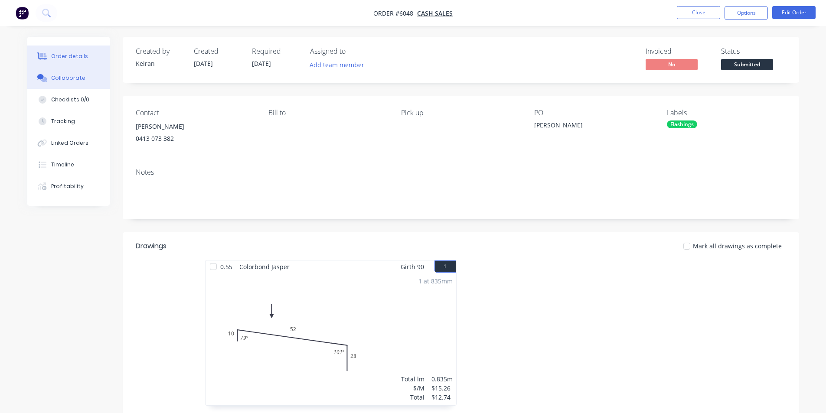
click at [52, 80] on div "Collaborate" at bounding box center [68, 78] width 34 height 8
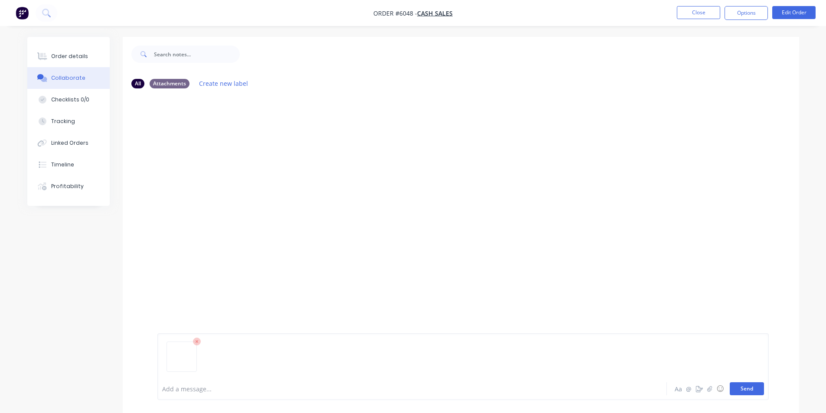
click at [759, 382] on button "Send" at bounding box center [747, 388] width 34 height 13
click at [697, 11] on button "Close" at bounding box center [698, 12] width 43 height 13
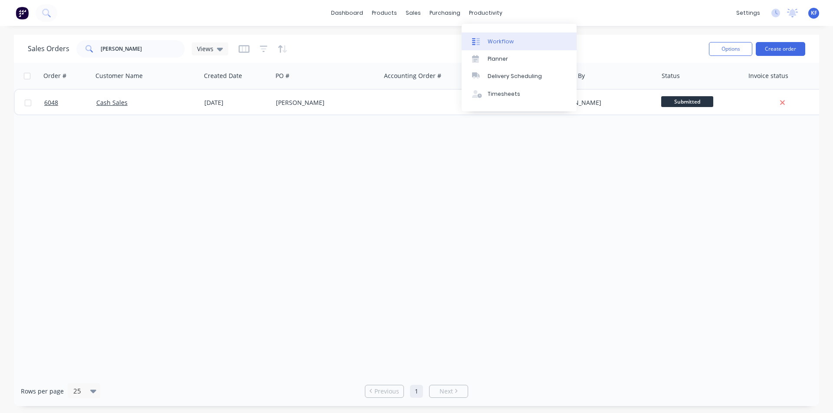
drag, startPoint x: 494, startPoint y: 11, endPoint x: 502, endPoint y: 36, distance: 26.5
click at [494, 11] on div "productivity" at bounding box center [485, 13] width 42 height 13
click at [511, 75] on div "Delivery Scheduling" at bounding box center [514, 76] width 54 height 8
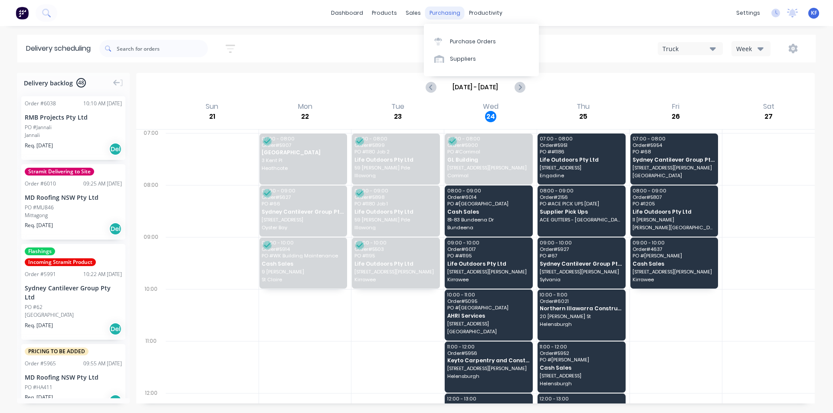
click at [449, 13] on div "purchasing" at bounding box center [444, 13] width 39 height 13
click at [472, 39] on div "Purchase Orders" at bounding box center [473, 42] width 46 height 8
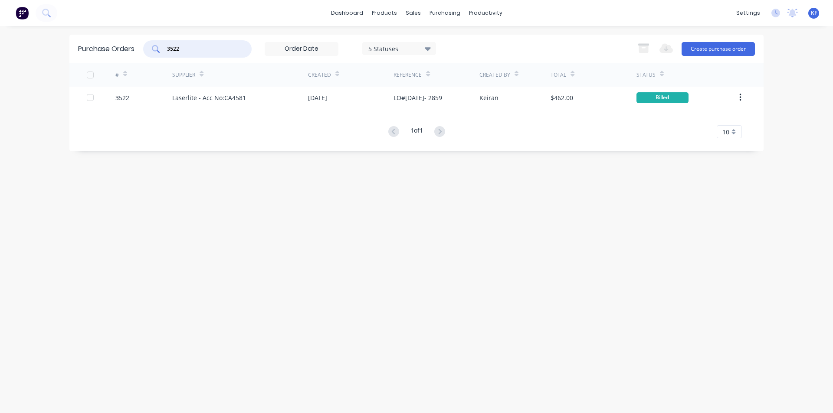
drag, startPoint x: 172, startPoint y: 47, endPoint x: 150, endPoint y: 42, distance: 22.3
click at [159, 46] on div "3522" at bounding box center [197, 48] width 108 height 17
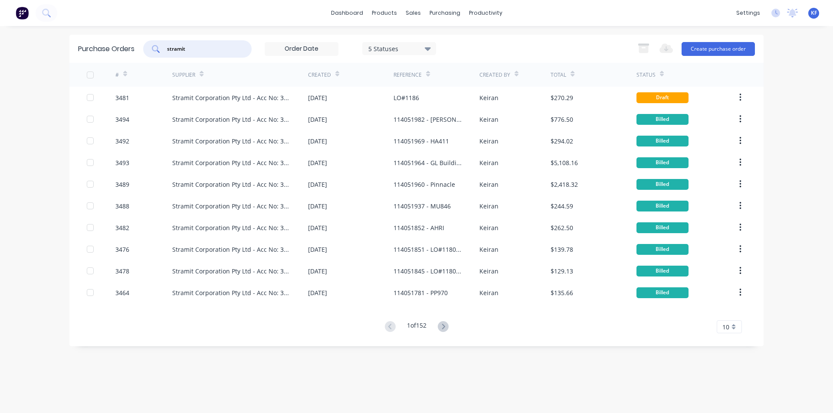
type input "stramit"
click at [456, 60] on div "Suppliers" at bounding box center [463, 59] width 26 height 8
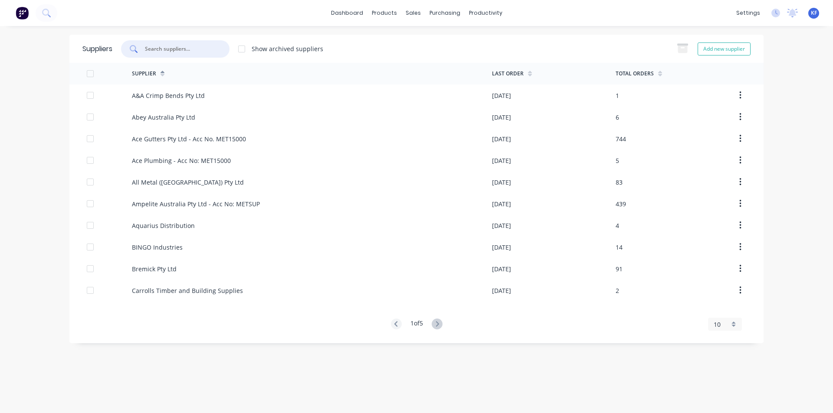
click at [161, 48] on input "text" at bounding box center [180, 49] width 72 height 9
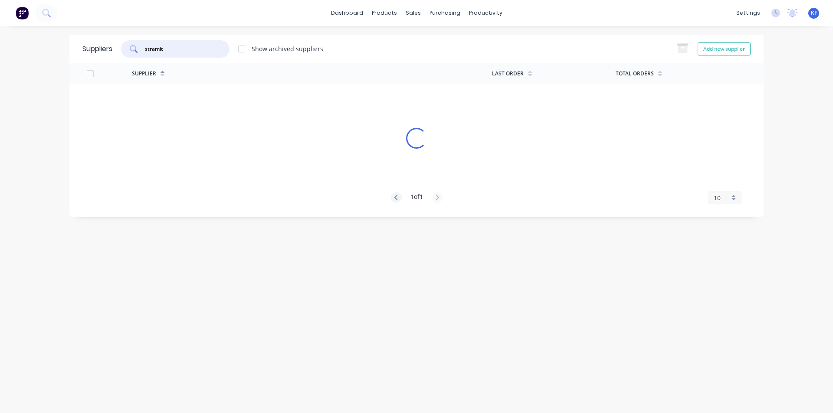
type input "stramit"
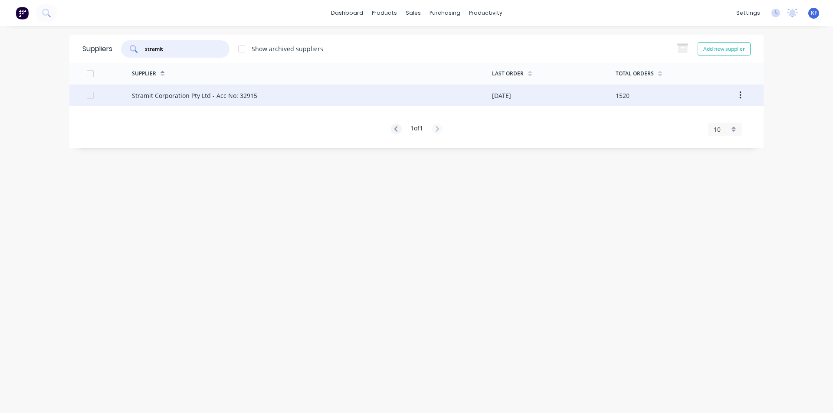
click at [229, 98] on div "Stramit Corporation Pty Ltd - Acc No: 32915" at bounding box center [194, 95] width 125 height 9
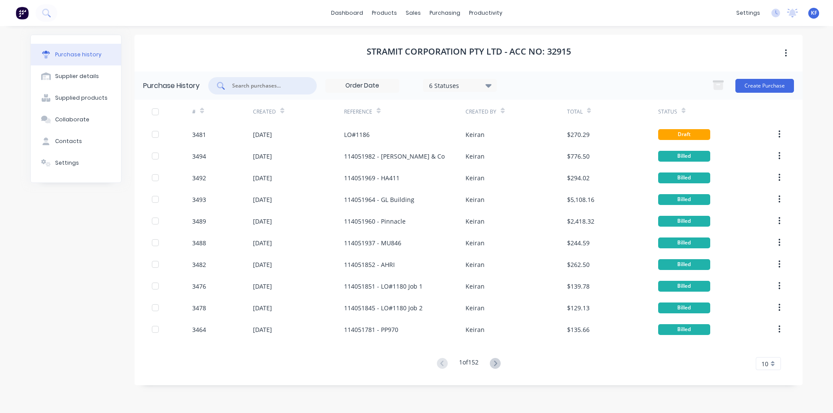
click at [266, 88] on input "text" at bounding box center [267, 86] width 72 height 9
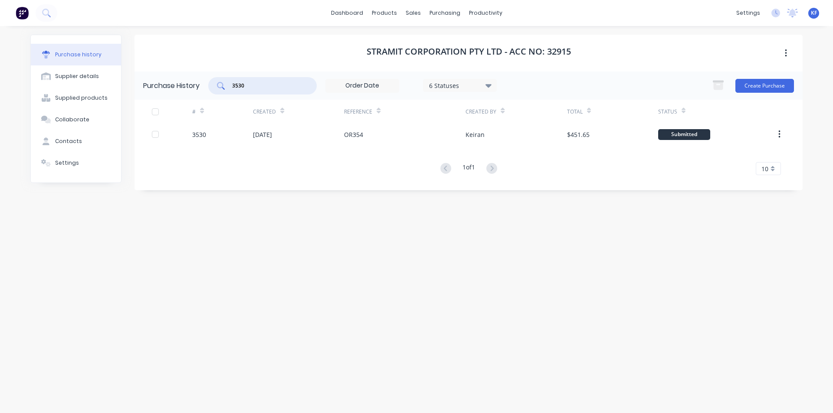
drag, startPoint x: 256, startPoint y: 85, endPoint x: 194, endPoint y: 81, distance: 62.2
click at [195, 81] on div "Purchase History 3530 6 Statuses 6 Statuses Create Purchase" at bounding box center [468, 86] width 668 height 28
type input "3530"
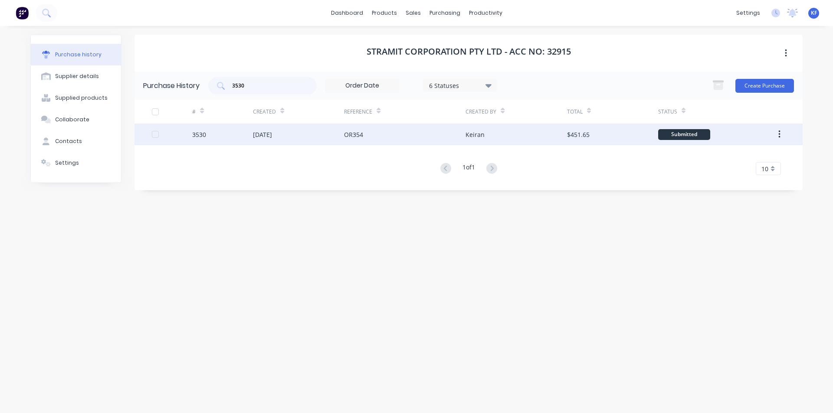
click at [389, 137] on div "OR354" at bounding box center [404, 135] width 121 height 22
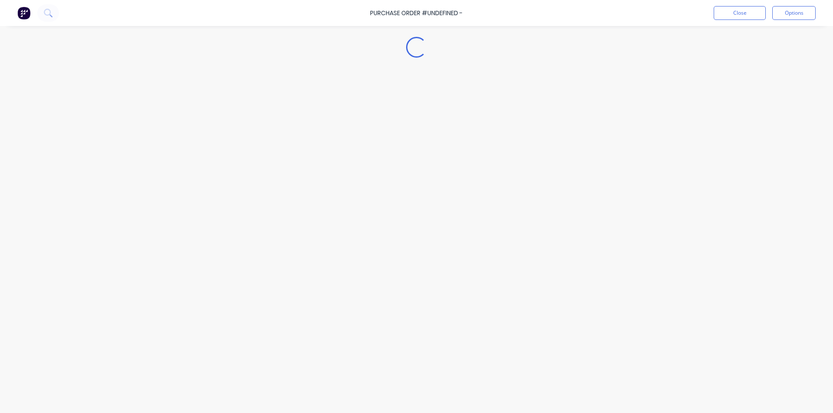
type textarea "x"
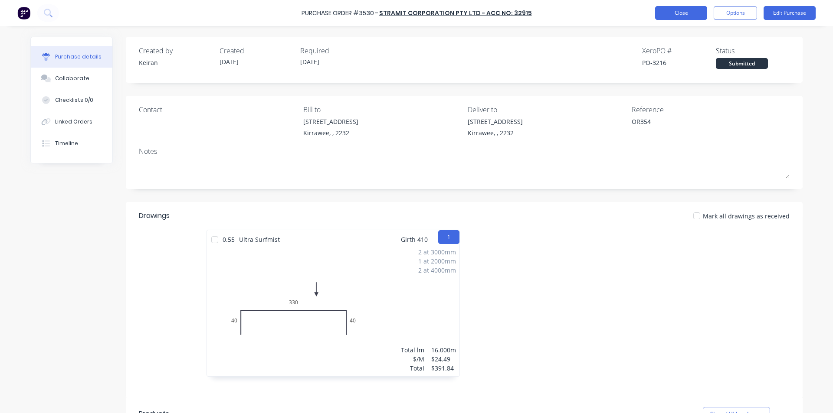
click at [695, 19] on button "Close" at bounding box center [681, 13] width 52 height 14
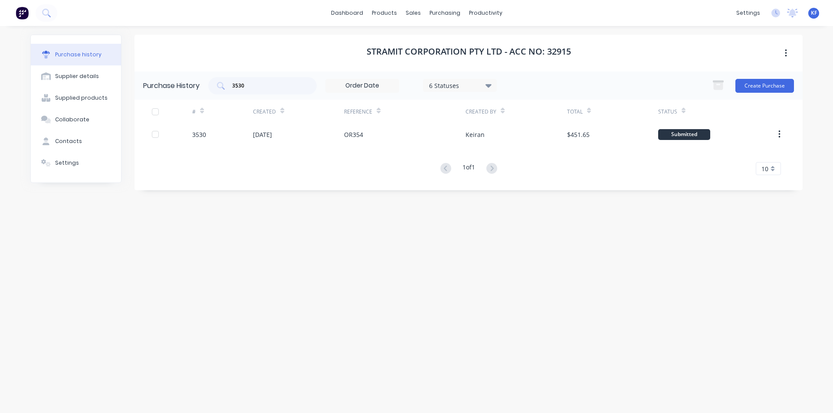
click at [209, 76] on div "Purchase History 3530 6 Statuses 6 Statuses Create Purchase" at bounding box center [468, 86] width 668 height 28
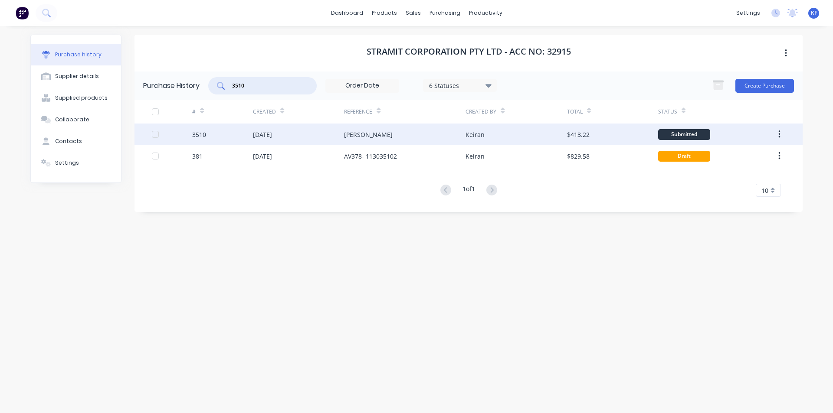
type input "3510"
click at [382, 140] on div "[PERSON_NAME]" at bounding box center [404, 135] width 121 height 22
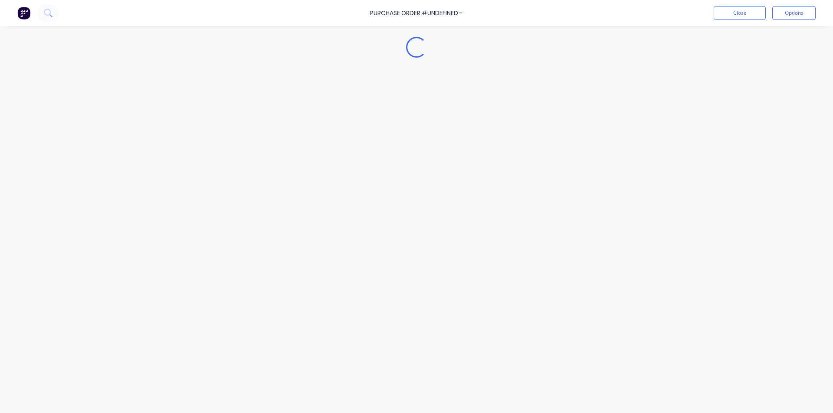
type textarea "x"
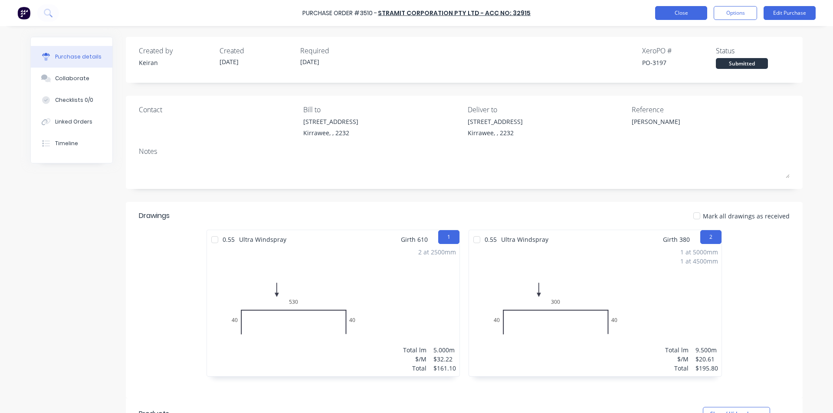
click at [686, 16] on button "Close" at bounding box center [681, 13] width 52 height 14
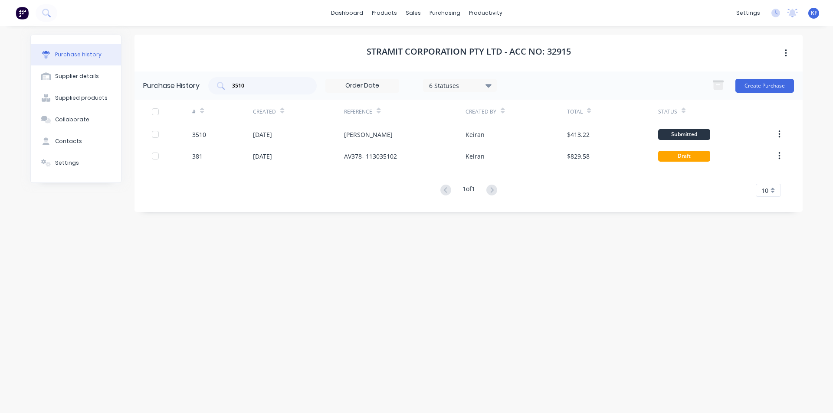
drag, startPoint x: 256, startPoint y: 82, endPoint x: 171, endPoint y: 75, distance: 85.7
click at [180, 76] on div "Purchase History 3510 6 Statuses 6 Statuses Create Purchase" at bounding box center [468, 86] width 668 height 28
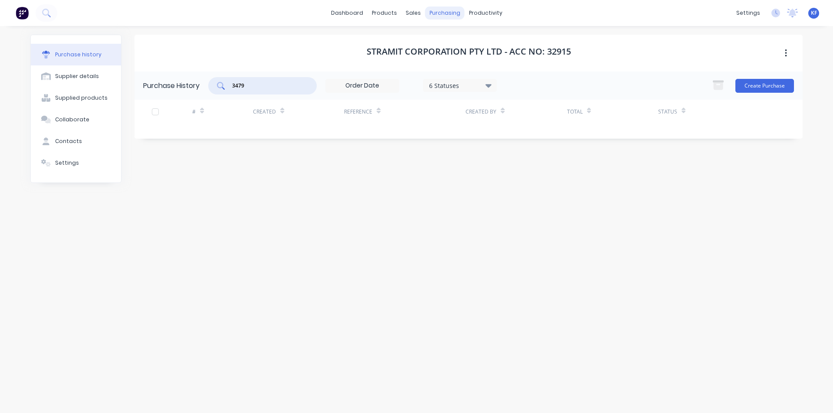
type input "3479"
click at [442, 16] on div "purchasing" at bounding box center [444, 13] width 39 height 13
click at [459, 39] on div "Purchase Orders" at bounding box center [473, 42] width 46 height 8
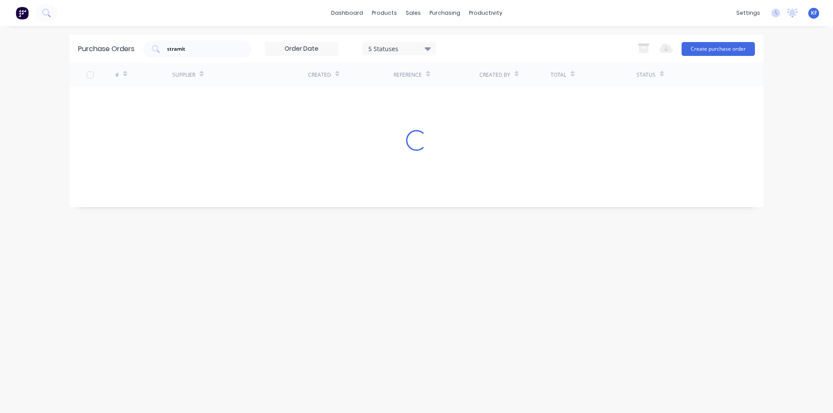
click at [90, 44] on div "Purchase Orders stramit 5 Statuses 5 Statuses Export to Excel (XLSX) Create pur…" at bounding box center [416, 49] width 694 height 28
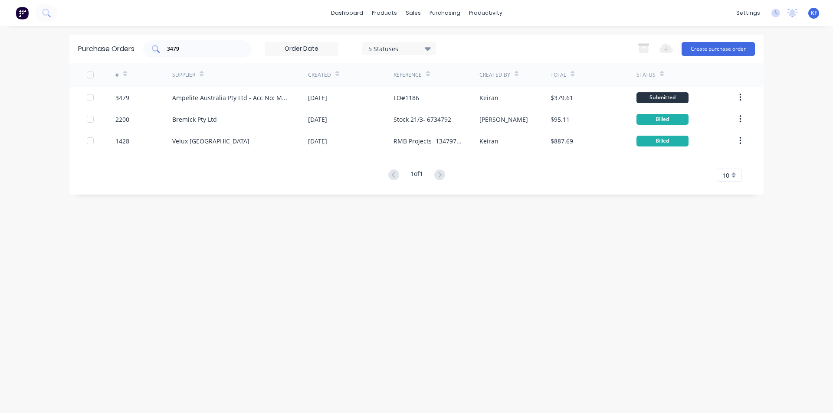
drag, startPoint x: 192, startPoint y: 58, endPoint x: 171, endPoint y: 49, distance: 22.7
click at [172, 49] on div "Purchase Orders 3479 5 Statuses 5 Statuses Export to Excel (XLSX) Create purcha…" at bounding box center [416, 49] width 694 height 28
drag, startPoint x: 187, startPoint y: 50, endPoint x: 94, endPoint y: 41, distance: 93.6
click at [99, 42] on div "Purchase Orders 3479 5 Statuses 5 Statuses Export to Excel (XLSX) Create purcha…" at bounding box center [416, 49] width 694 height 28
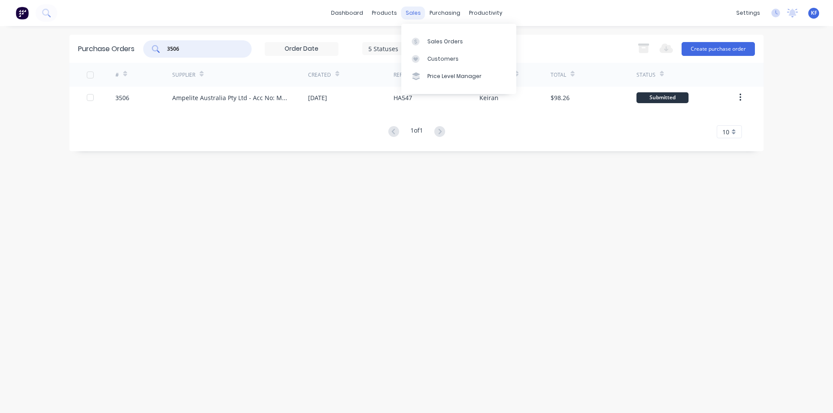
type input "3506"
click at [411, 16] on div "sales" at bounding box center [413, 13] width 24 height 13
click at [431, 33] on link "Sales Orders" at bounding box center [458, 41] width 115 height 17
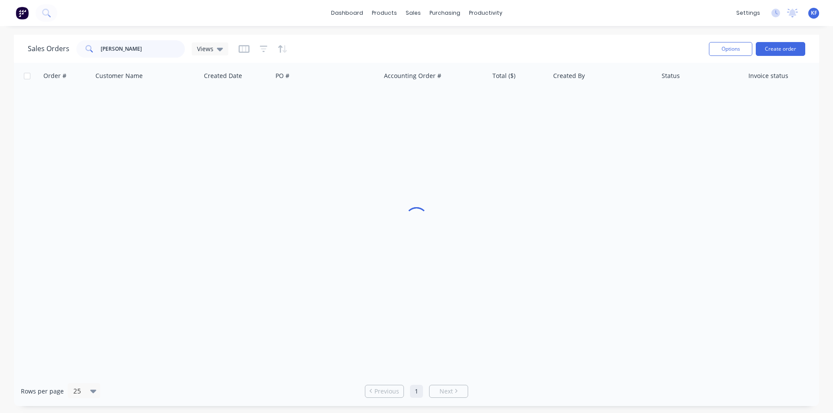
drag, startPoint x: 83, startPoint y: 52, endPoint x: 721, endPoint y: 143, distance: 644.8
click at [56, 50] on div "Sales Orders tyson Views" at bounding box center [128, 48] width 200 height 17
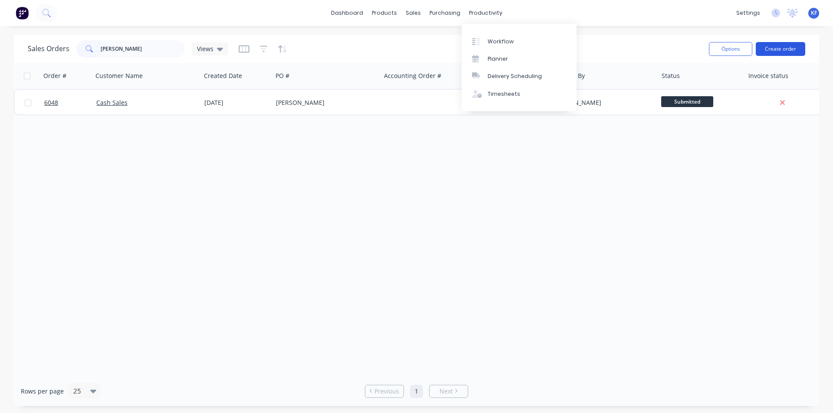
click at [791, 49] on button "Create order" at bounding box center [779, 49] width 49 height 14
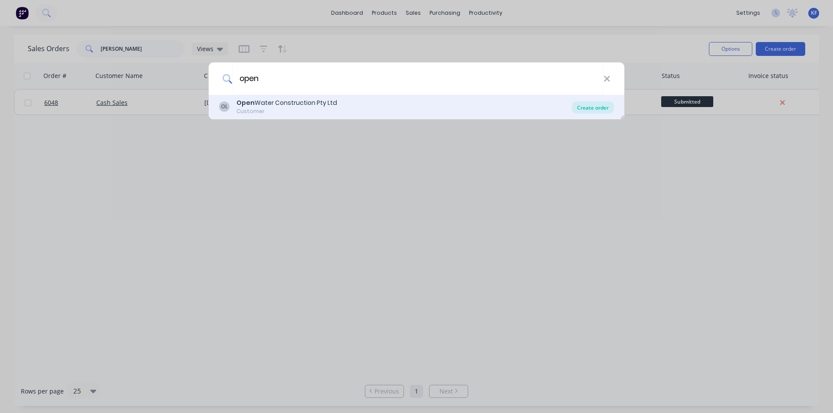
type input "open"
click at [595, 113] on div "Create order" at bounding box center [593, 107] width 42 height 12
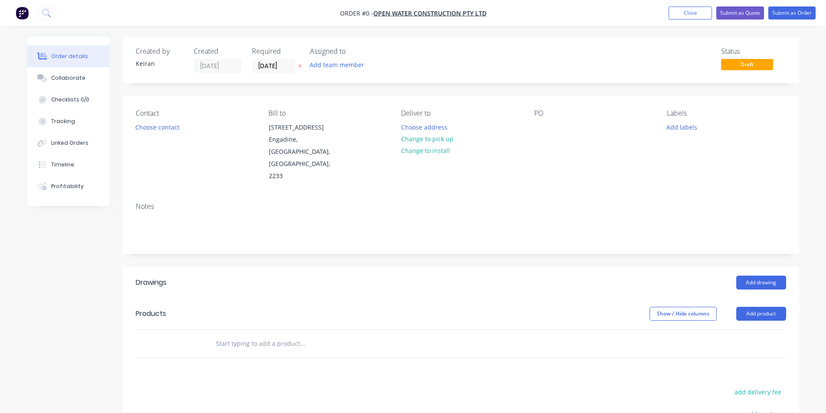
drag, startPoint x: 248, startPoint y: 325, endPoint x: 244, endPoint y: 323, distance: 4.7
click at [248, 335] on input "text" at bounding box center [302, 343] width 173 height 17
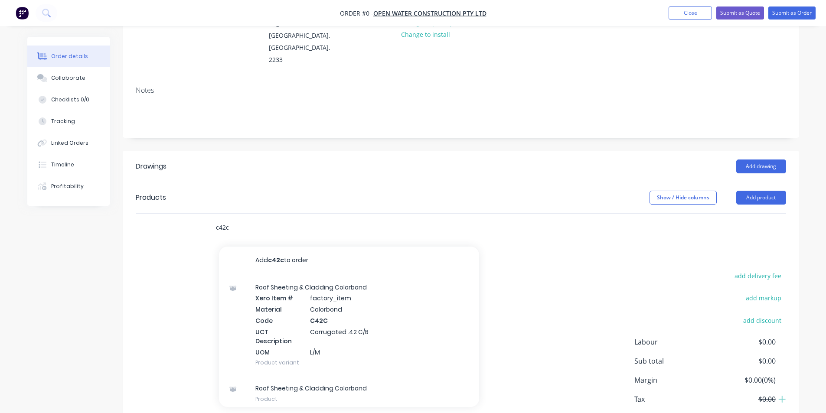
scroll to position [142, 0]
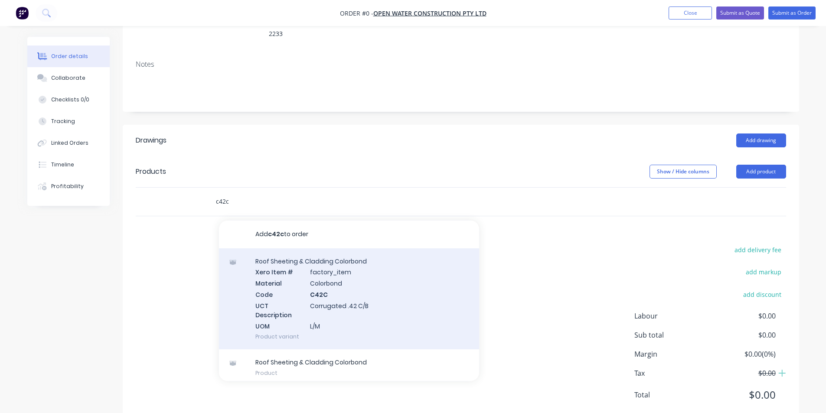
type input "c42c"
click at [359, 303] on div "Roof Sheeting & Cladding Colorbond Xero Item # factory_item Material Colorbond …" at bounding box center [349, 298] width 260 height 101
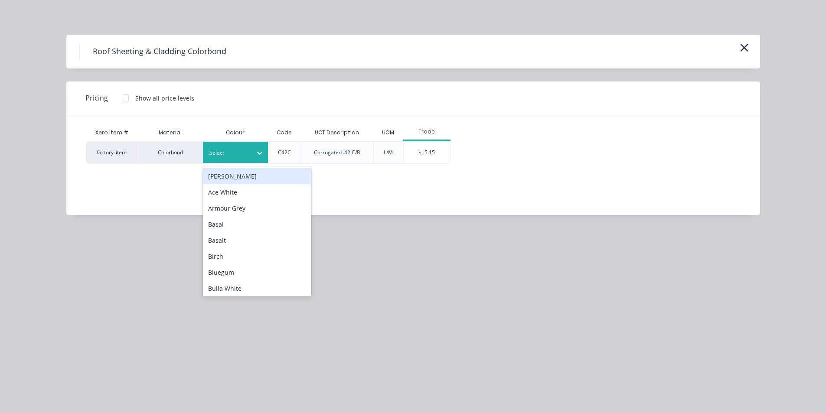
click at [238, 151] on div at bounding box center [228, 153] width 39 height 10
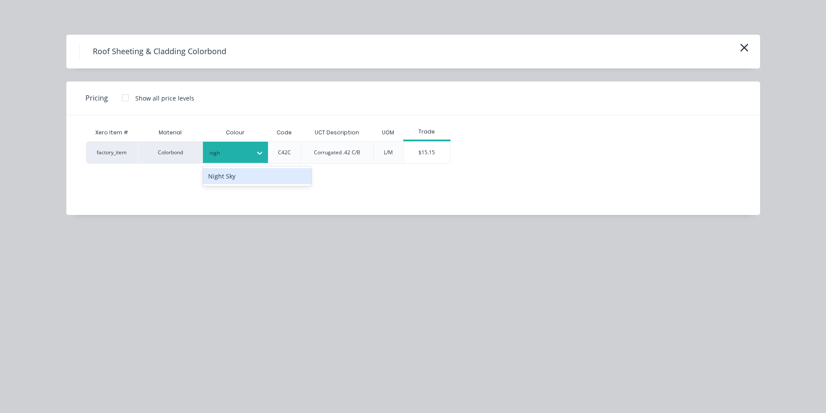
type input "night"
click at [253, 175] on div "Night Sky" at bounding box center [257, 176] width 108 height 16
click at [440, 160] on div "$15.15" at bounding box center [427, 153] width 46 height 22
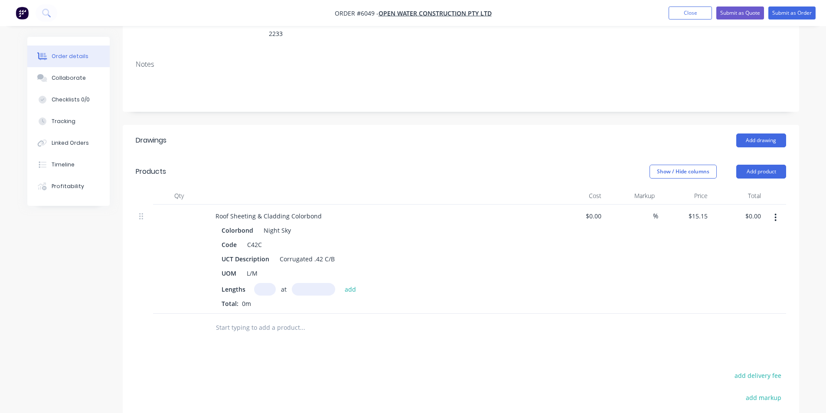
click at [266, 283] on input "text" at bounding box center [265, 289] width 22 height 13
type input "1"
type input "1000"
click at [340, 283] on button "add" at bounding box center [350, 289] width 20 height 12
type input "$15.15"
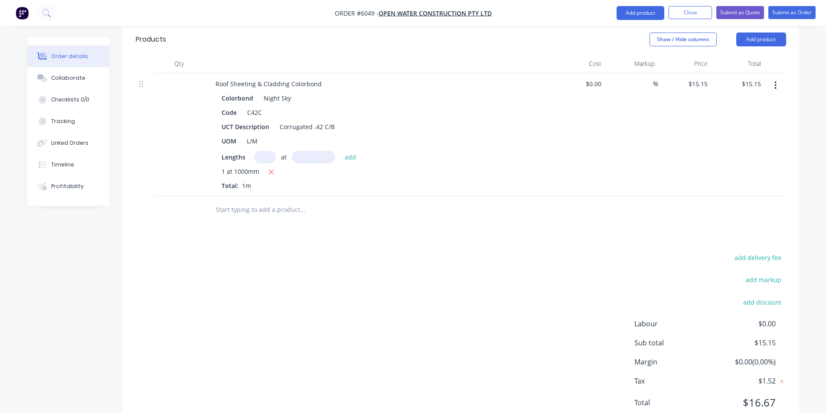
scroll to position [282, 0]
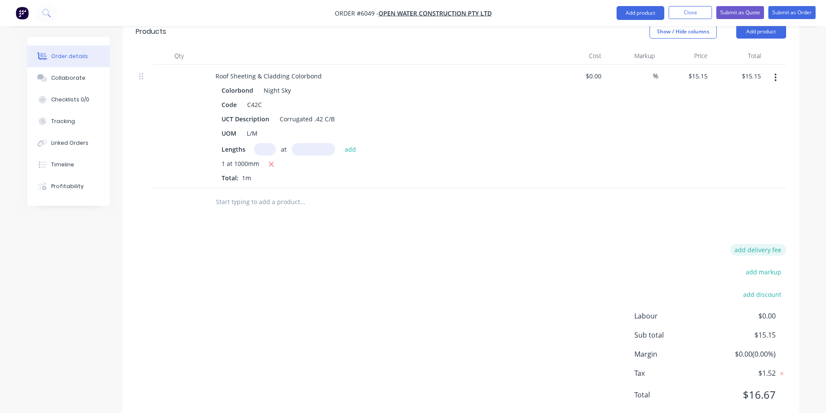
click at [749, 244] on button "add delivery fee" at bounding box center [758, 250] width 56 height 12
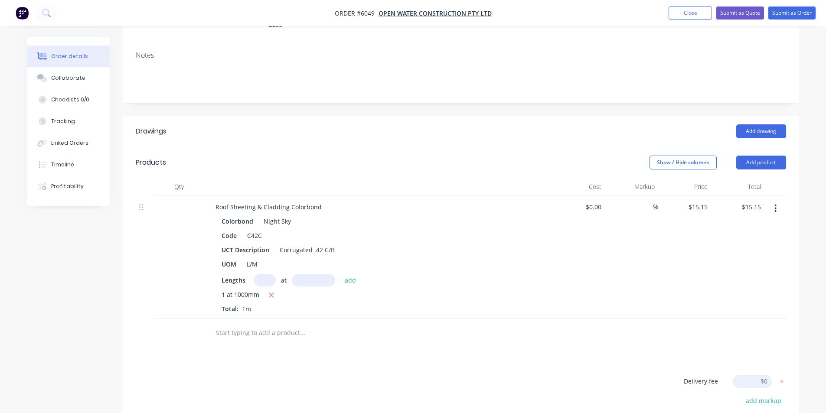
scroll to position [150, 0]
click at [261, 326] on input "text" at bounding box center [302, 334] width 173 height 17
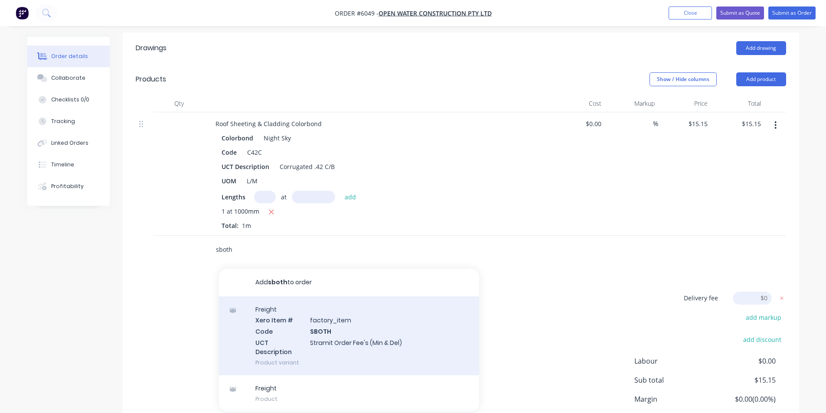
scroll to position [236, 0]
type input "sboth"
click at [384, 314] on div "Freight Xero Item # factory_item Code SBOTH UCT Description Stramit Order Fee's…" at bounding box center [349, 334] width 260 height 79
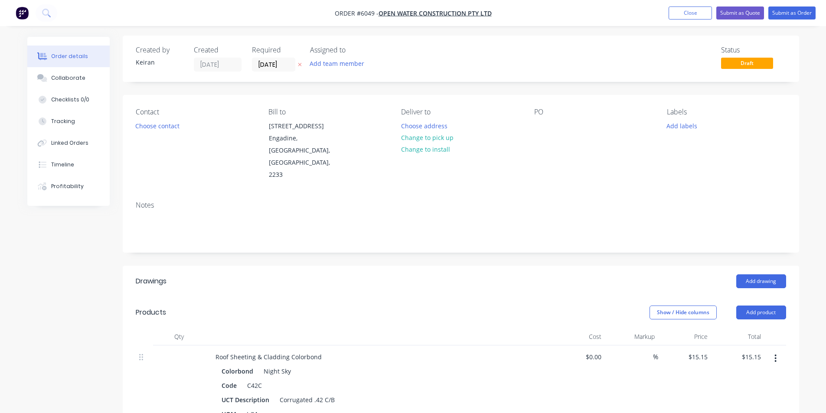
scroll to position [0, 0]
drag, startPoint x: 145, startPoint y: 135, endPoint x: 145, endPoint y: 130, distance: 5.7
click at [145, 133] on div "Contact Choose contact" at bounding box center [195, 145] width 119 height 73
click at [145, 130] on button "Choose contact" at bounding box center [157, 127] width 53 height 12
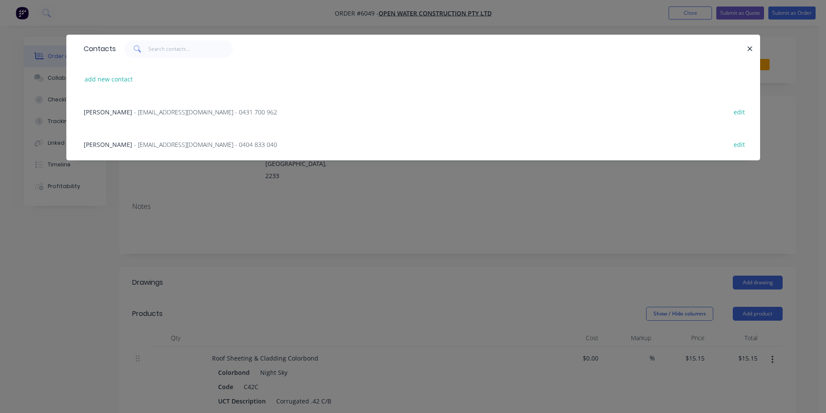
click at [141, 113] on span "- [EMAIL_ADDRESS][DOMAIN_NAME] - 0431 700 962" at bounding box center [205, 112] width 143 height 8
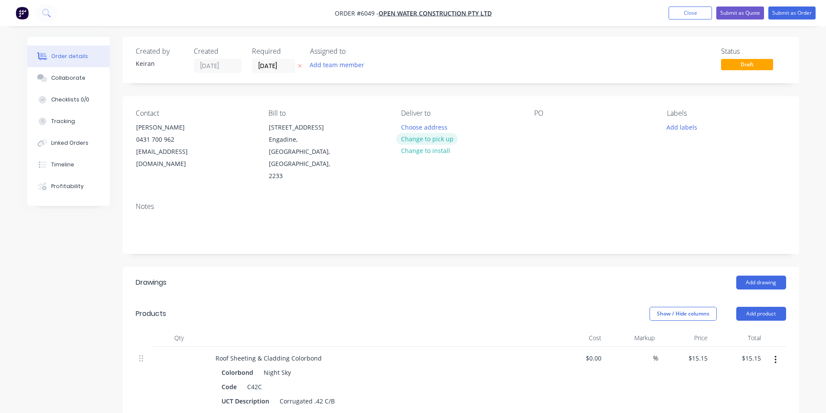
click at [441, 140] on button "Change to pick up" at bounding box center [427, 139] width 62 height 12
drag, startPoint x: 272, startPoint y: 68, endPoint x: 275, endPoint y: 71, distance: 4.6
click at [272, 68] on input "[DATE]" at bounding box center [273, 65] width 42 height 13
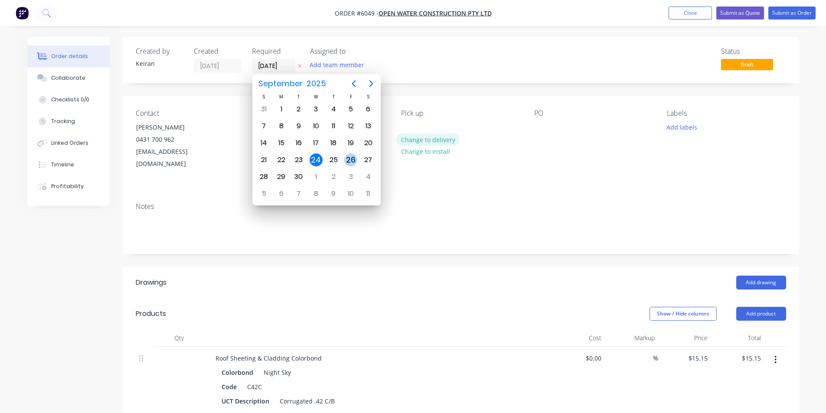
drag, startPoint x: 352, startPoint y: 160, endPoint x: 435, endPoint y: 144, distance: 84.8
click at [353, 160] on div "26" at bounding box center [350, 160] width 13 height 13
type input "[DATE]"
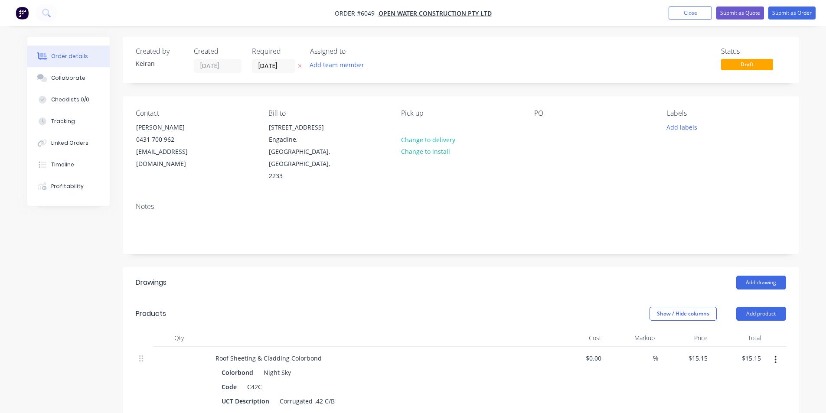
click at [671, 134] on div "Labels Add labels" at bounding box center [726, 145] width 119 height 73
click at [672, 129] on button "Add labels" at bounding box center [682, 127] width 40 height 12
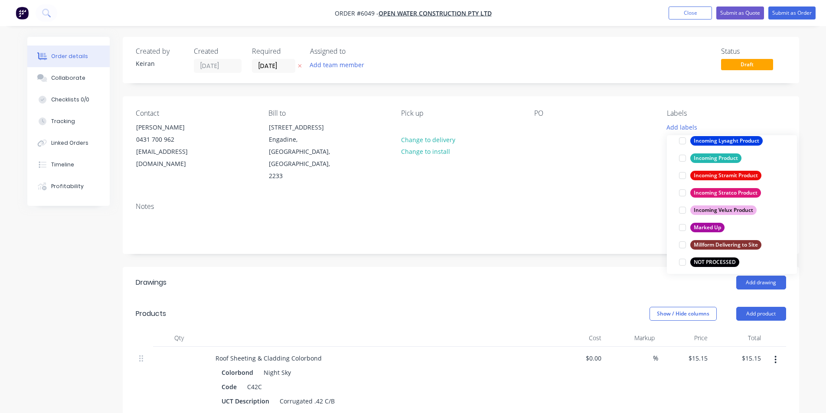
scroll to position [434, 0]
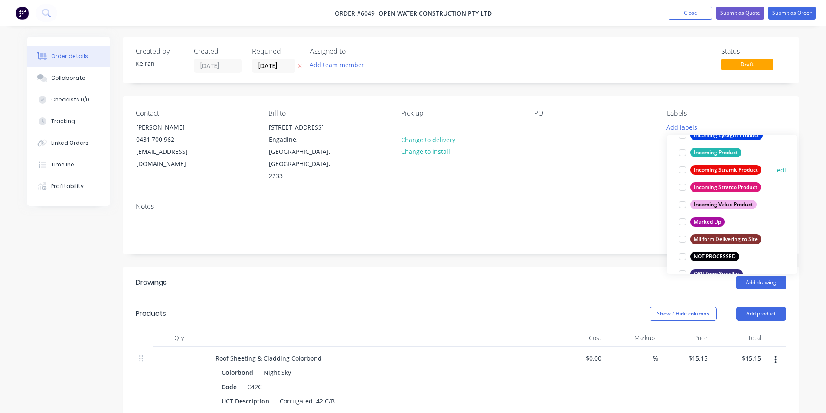
click at [678, 169] on div at bounding box center [682, 169] width 17 height 17
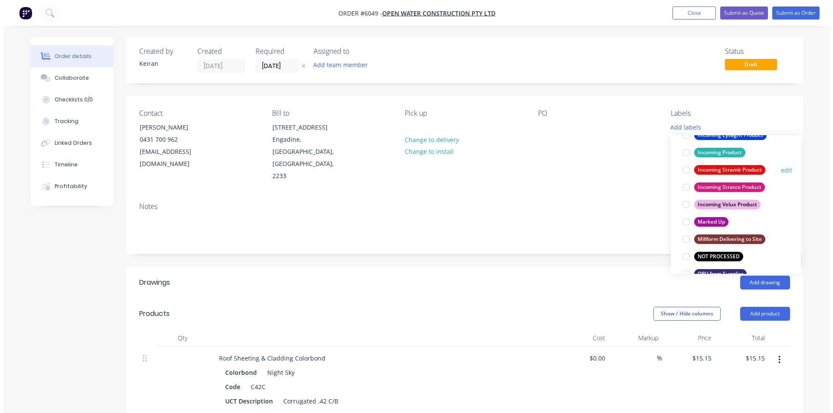
scroll to position [35, 0]
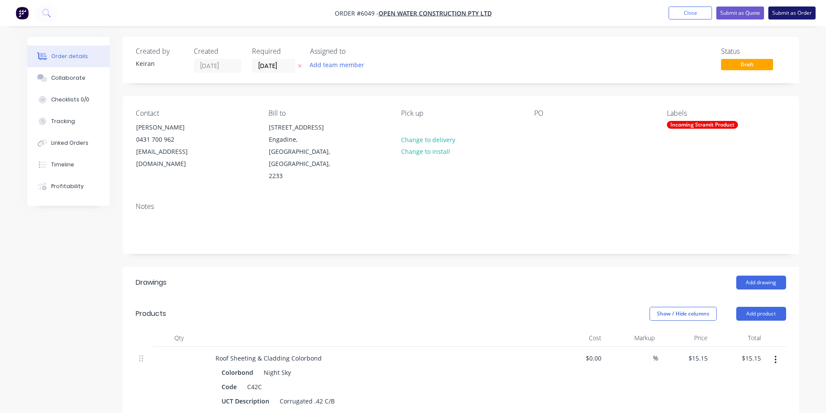
click at [780, 16] on button "Submit as Order" at bounding box center [791, 13] width 47 height 13
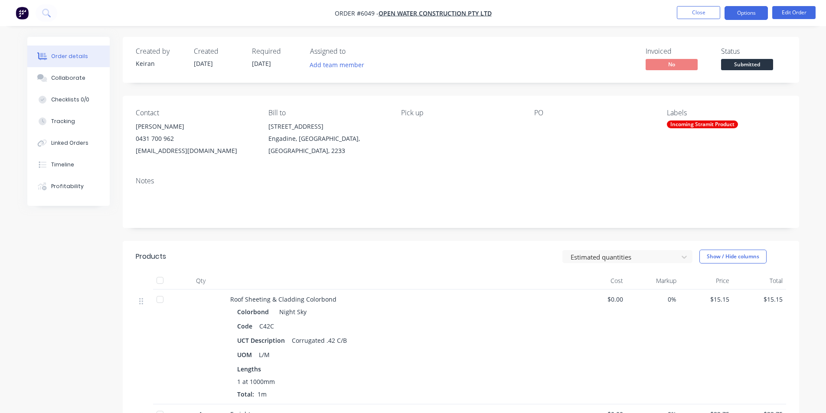
click at [741, 12] on button "Options" at bounding box center [746, 13] width 43 height 14
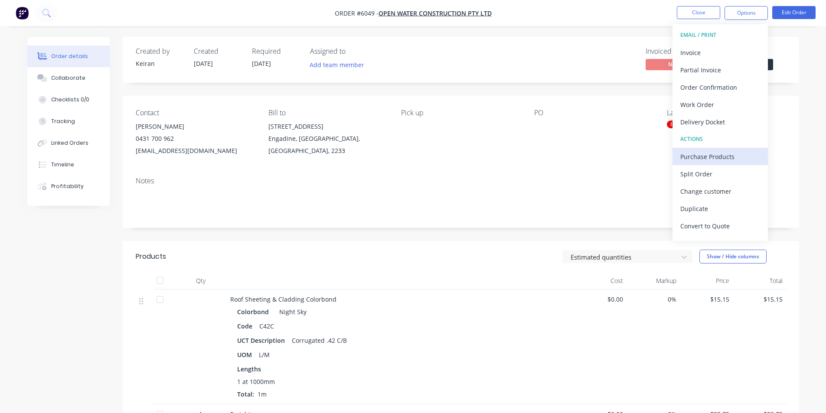
click at [717, 154] on div "Purchase Products" at bounding box center [720, 156] width 80 height 13
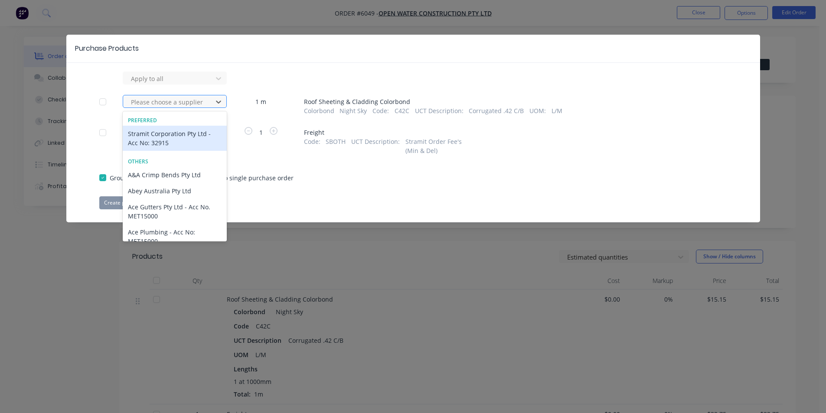
click at [196, 98] on div at bounding box center [169, 102] width 78 height 11
click at [184, 131] on div "Stramit Corporation Pty Ltd - Acc No: 32915" at bounding box center [175, 138] width 104 height 25
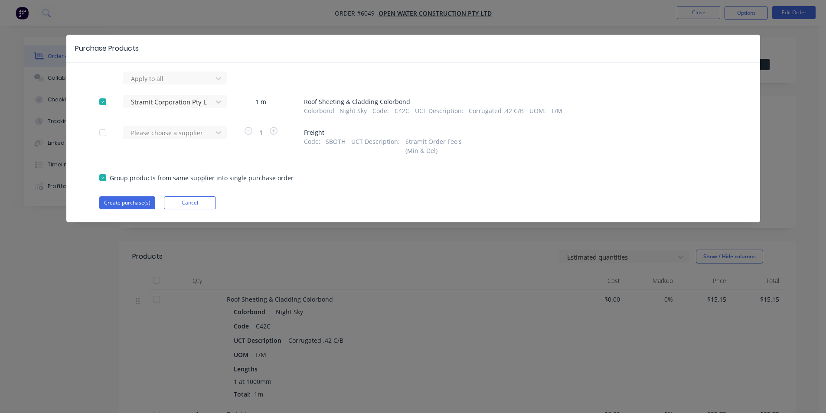
click at [178, 142] on div "Please choose a supplier" at bounding box center [170, 140] width 95 height 29
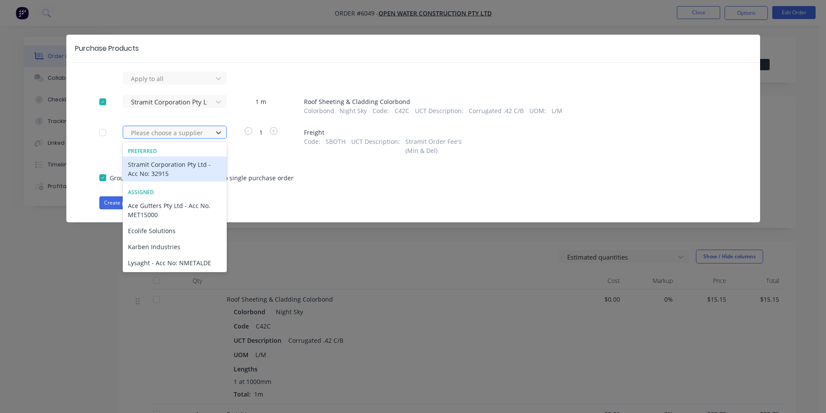
drag, startPoint x: 176, startPoint y: 137, endPoint x: 173, endPoint y: 156, distance: 19.1
click at [176, 137] on div at bounding box center [169, 132] width 78 height 11
click at [175, 160] on div "Stramit Corporation Pty Ltd - Acc No: 32915" at bounding box center [175, 169] width 104 height 25
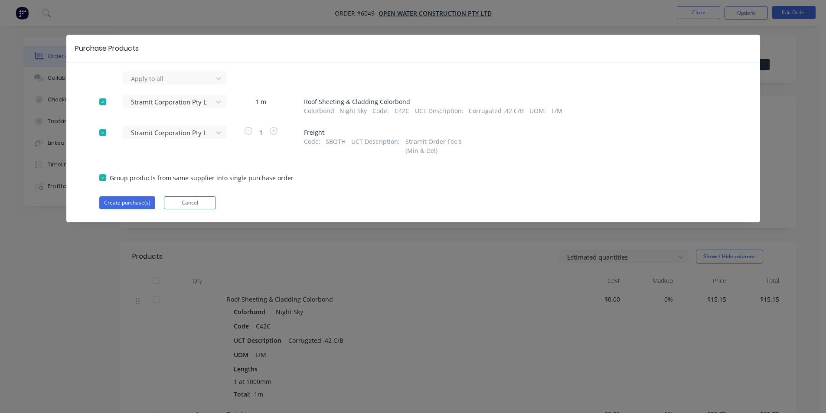
click at [139, 195] on div "Apply to all Stramit Corporation Pty Ltd - Acc No: 32915 1 m Roof Sheeting & Cl…" at bounding box center [413, 141] width 694 height 138
click at [143, 203] on button "Create purchase(s)" at bounding box center [127, 202] width 56 height 13
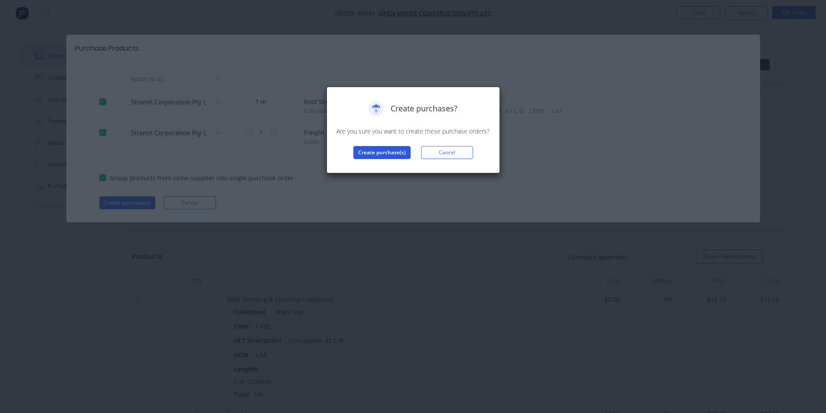
click at [374, 156] on button "Create purchase(s)" at bounding box center [381, 152] width 57 height 13
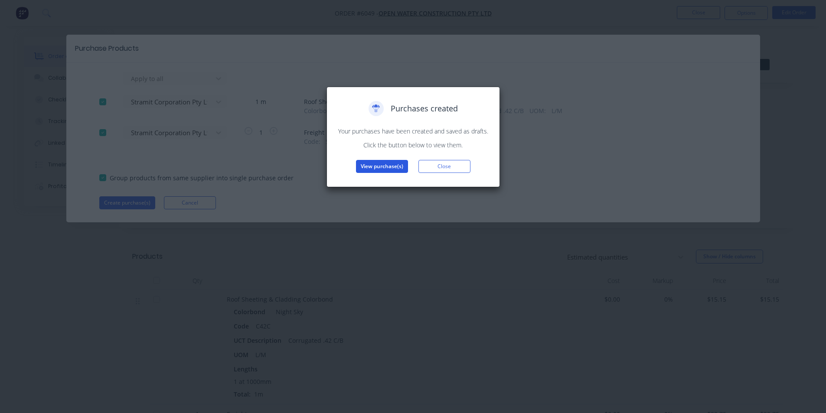
click at [387, 168] on button "View purchase(s)" at bounding box center [382, 166] width 52 height 13
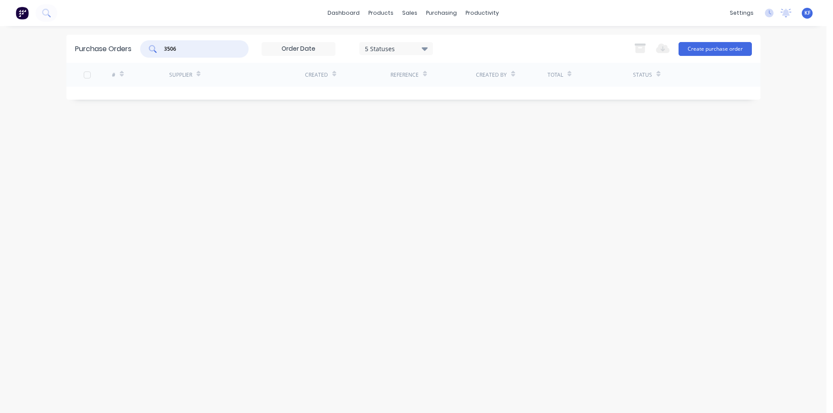
drag, startPoint x: 187, startPoint y: 46, endPoint x: 143, endPoint y: 38, distance: 44.9
click at [150, 42] on div "3506" at bounding box center [194, 48] width 108 height 17
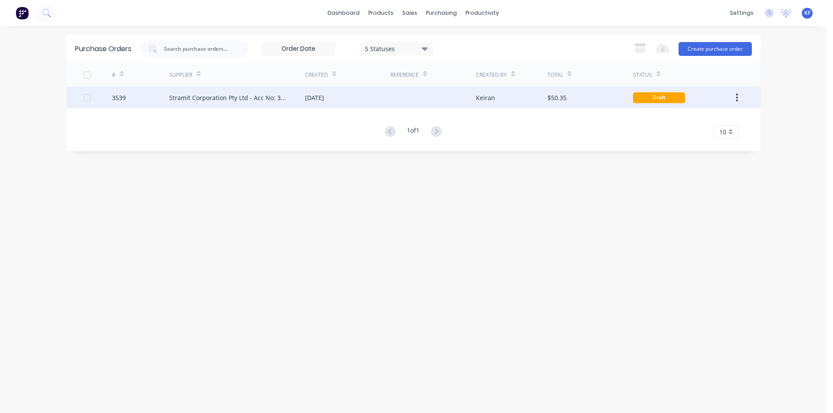
click at [381, 100] on div "[DATE]" at bounding box center [347, 98] width 85 height 22
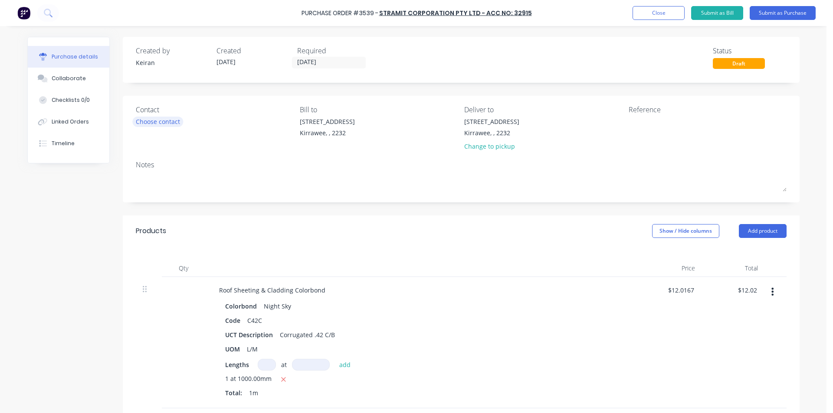
click at [160, 124] on div "Choose contact" at bounding box center [158, 121] width 44 height 9
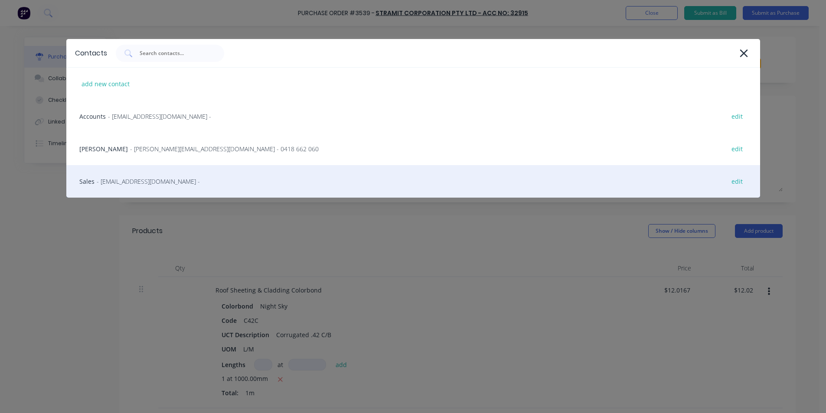
click at [129, 184] on span "- [EMAIL_ADDRESS][DOMAIN_NAME] -" at bounding box center [148, 181] width 103 height 9
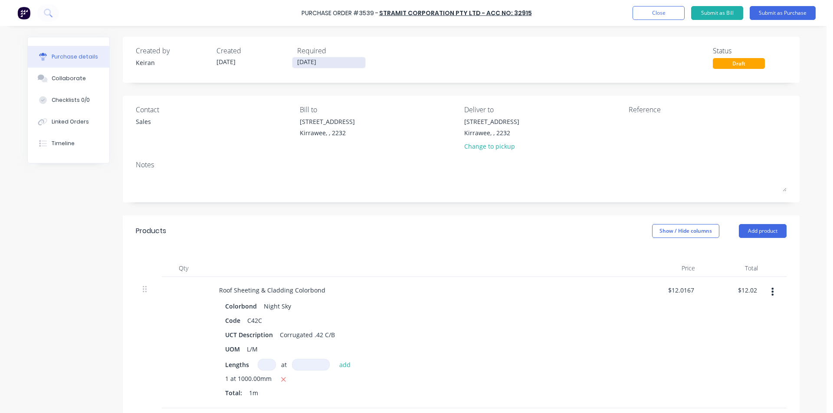
click at [314, 64] on input "[DATE]" at bounding box center [328, 62] width 73 height 11
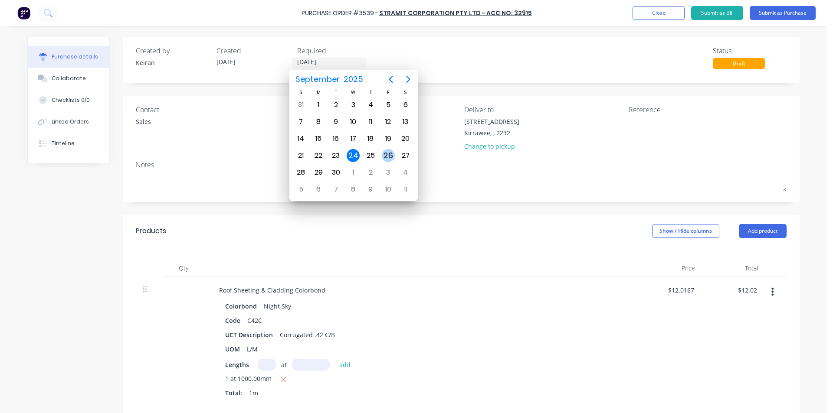
click at [387, 157] on div "26" at bounding box center [388, 155] width 13 height 13
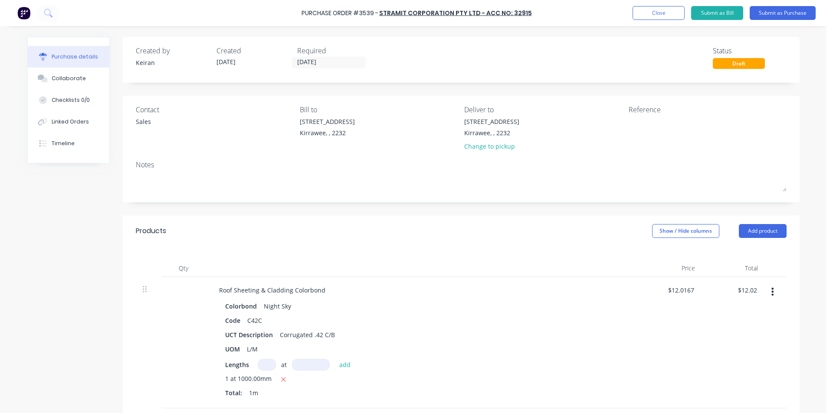
type input "[DATE]"
click at [638, 122] on textarea at bounding box center [682, 127] width 108 height 20
type textarea "Open Water"
type textarea "x"
type textarea "Open Water"
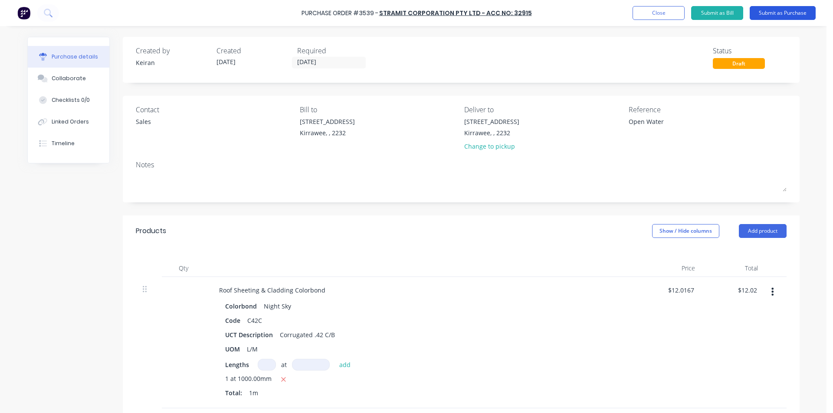
click at [795, 14] on button "Submit as Purchase" at bounding box center [782, 13] width 66 height 14
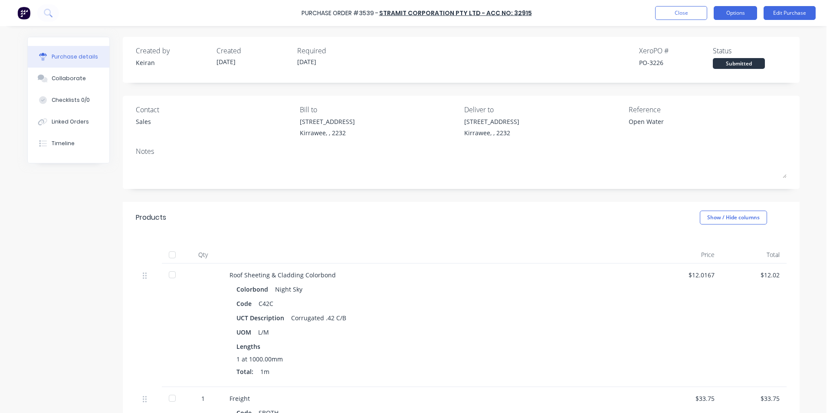
click at [743, 17] on button "Options" at bounding box center [734, 13] width 43 height 14
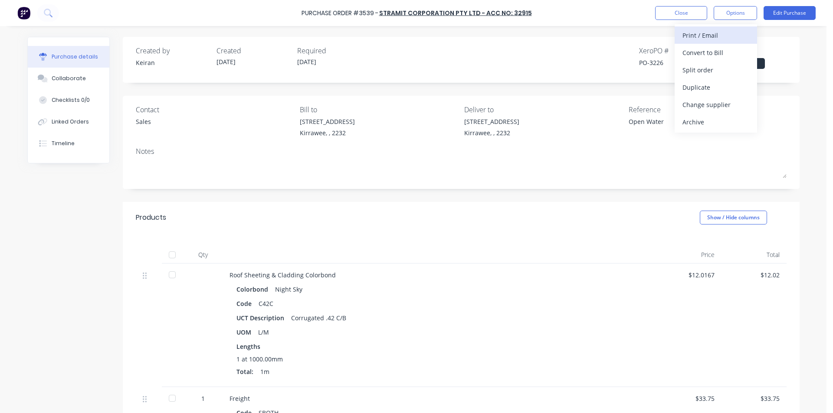
click at [719, 37] on div "Print / Email" at bounding box center [715, 35] width 67 height 13
click at [711, 69] on div "Without pricing" at bounding box center [715, 70] width 67 height 13
type textarea "x"
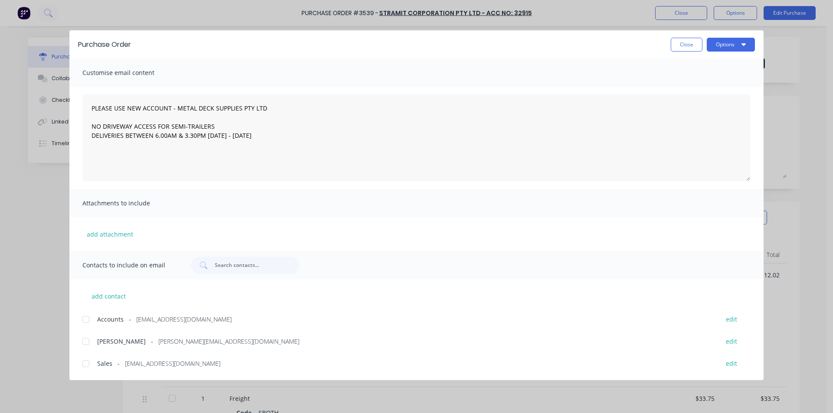
click at [80, 361] on div at bounding box center [85, 363] width 17 height 17
type textarea "PLEASE USE NEW ACCOUNT - METAL DECK SUPPLIES PTY LTD NO DRIVEWAY ACCESS FOR SEM…"
click at [735, 42] on button "Options" at bounding box center [730, 45] width 48 height 14
click at [717, 102] on div "Email" at bounding box center [713, 101] width 67 height 13
type textarea "x"
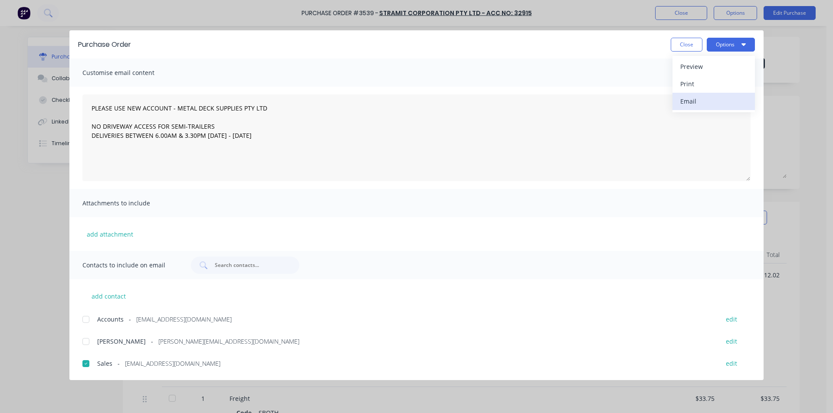
type textarea "PLEASE USE NEW ACCOUNT - METAL DECK SUPPLIES PTY LTD NO DRIVEWAY ACCESS FOR SEM…"
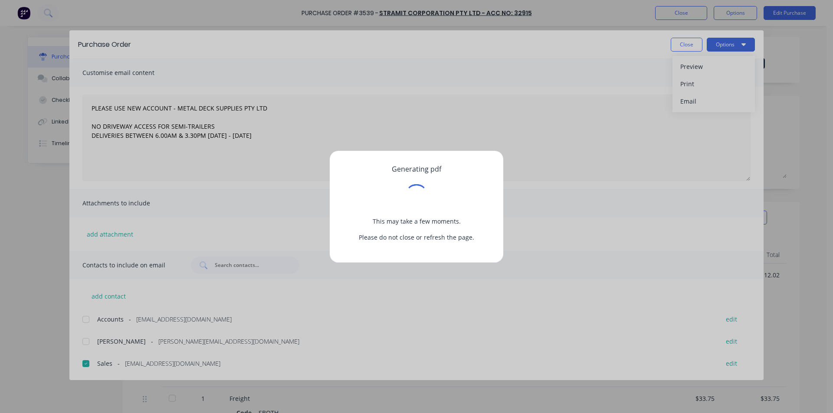
type textarea "x"
type textarea "PLEASE USE NEW ACCOUNT - METAL DECK SUPPLIES PTY LTD NO DRIVEWAY ACCESS FOR SEM…"
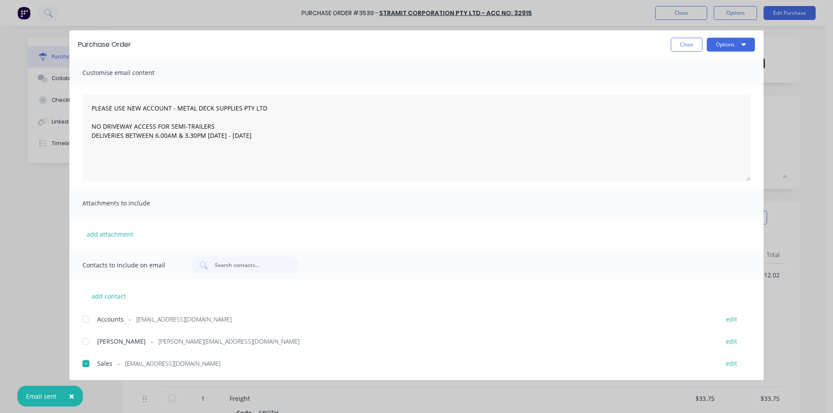
type textarea "x"
type textarea "PLEASE USE NEW ACCOUNT - METAL DECK SUPPLIES PTY LTD NO DRIVEWAY ACCESS FOR SEM…"
click at [686, 49] on button "Close" at bounding box center [686, 45] width 32 height 14
type textarea "x"
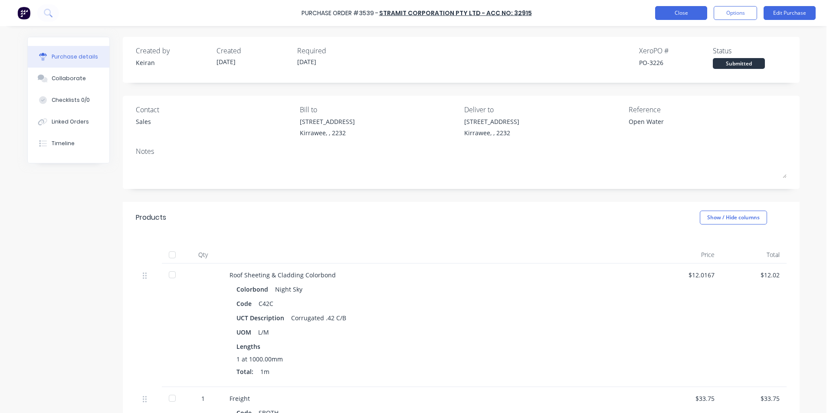
click at [682, 15] on button "Close" at bounding box center [681, 13] width 52 height 14
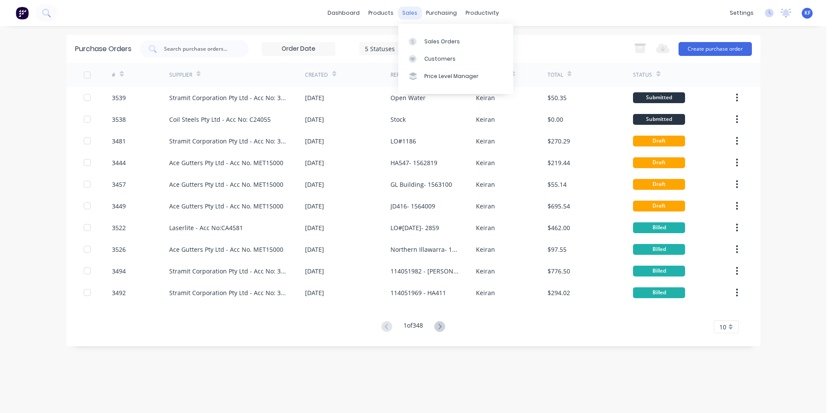
click at [407, 14] on div "sales" at bounding box center [410, 13] width 24 height 13
click at [447, 34] on link "Sales Orders" at bounding box center [455, 41] width 115 height 17
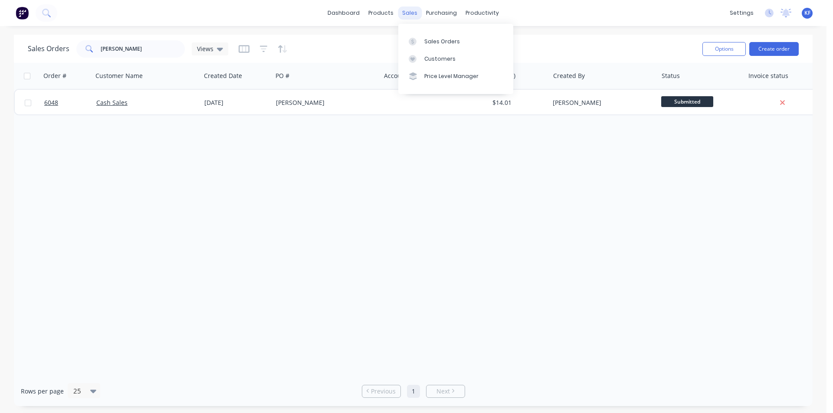
click at [409, 16] on div "sales" at bounding box center [410, 13] width 24 height 13
click at [428, 52] on link "Customers" at bounding box center [455, 58] width 115 height 17
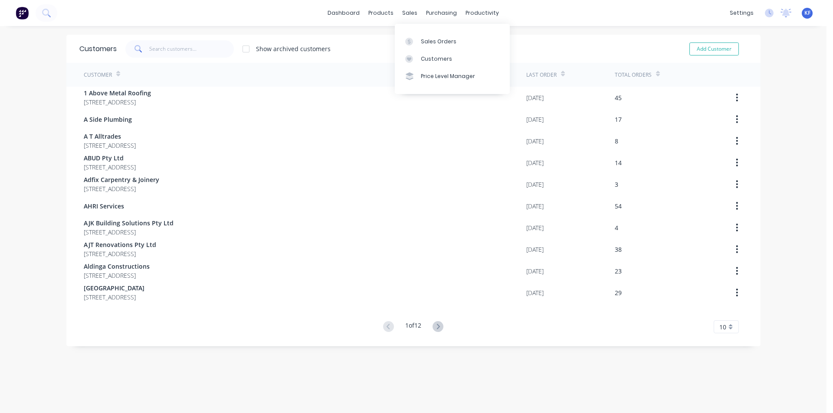
click at [404, 11] on div "sales" at bounding box center [410, 13] width 24 height 13
click at [422, 36] on link "Sales Orders" at bounding box center [452, 41] width 115 height 17
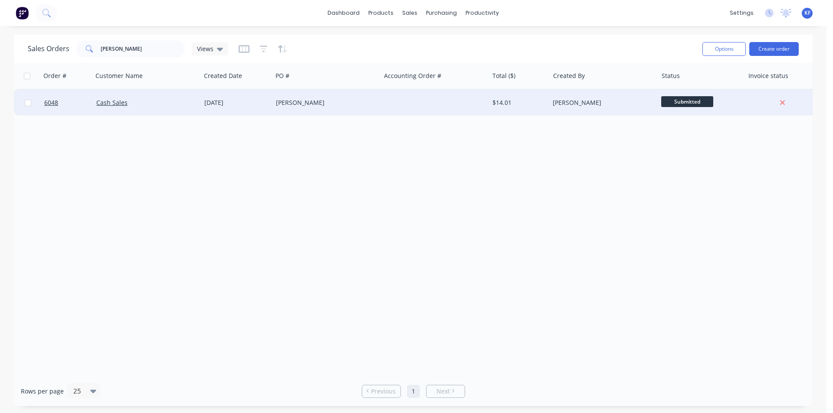
click at [371, 101] on div "[PERSON_NAME]" at bounding box center [324, 102] width 96 height 9
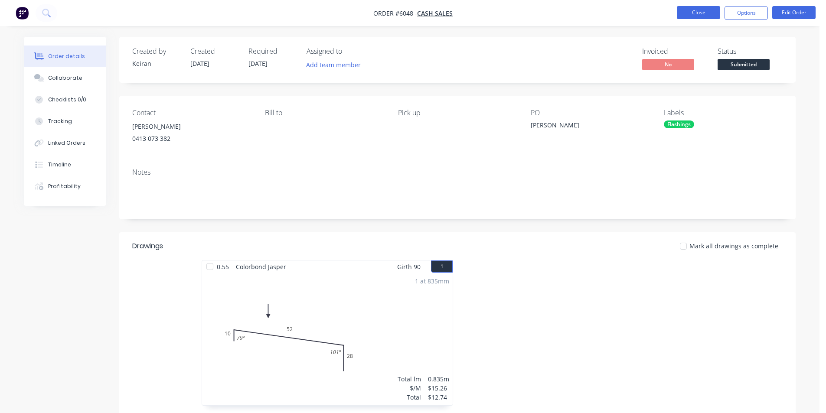
click at [690, 13] on button "Close" at bounding box center [698, 12] width 43 height 13
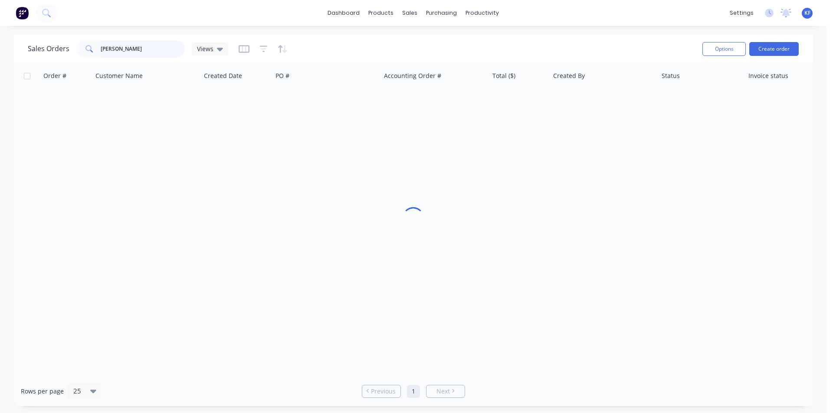
click at [29, 46] on div "Sales Orders tyson Views" at bounding box center [128, 48] width 200 height 17
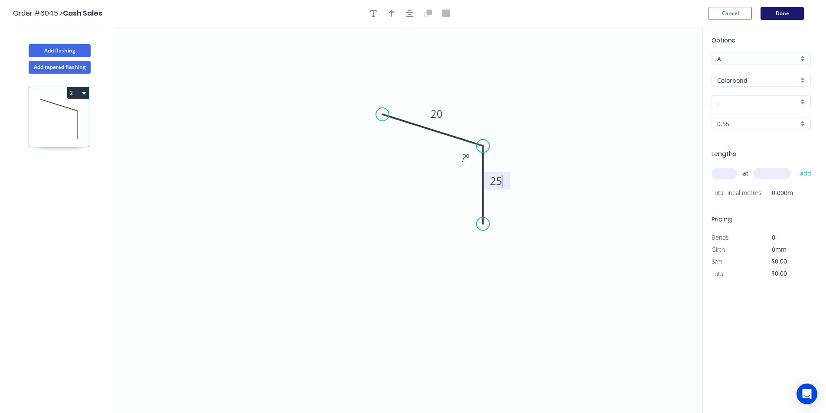
click at [782, 14] on button "Done" at bounding box center [782, 13] width 43 height 13
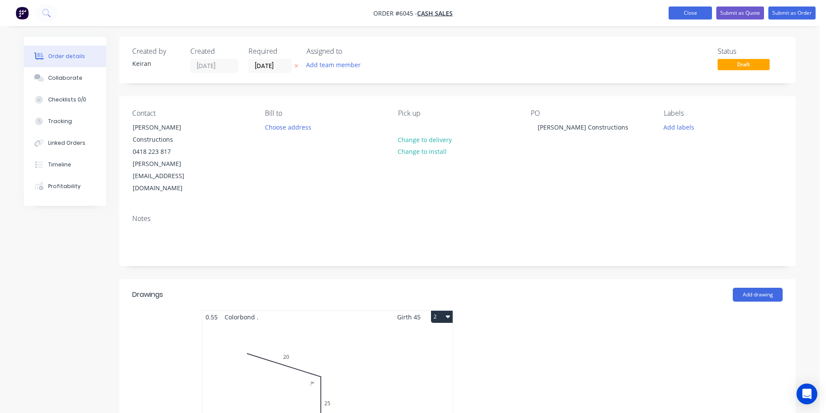
click at [701, 11] on button "Close" at bounding box center [690, 13] width 43 height 13
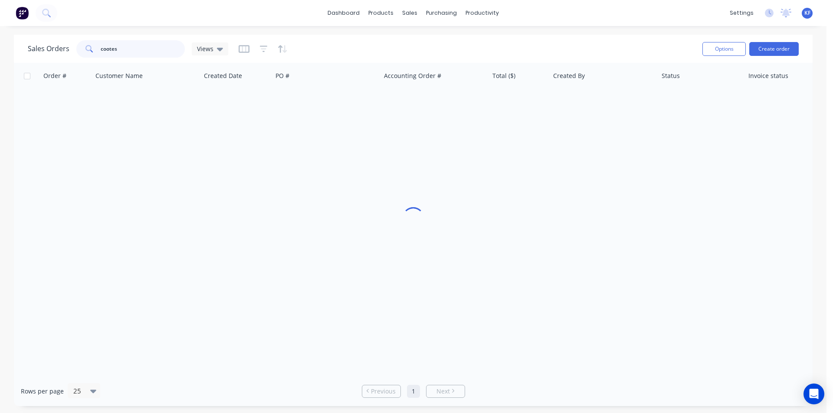
drag, startPoint x: 102, startPoint y: 45, endPoint x: 107, endPoint y: 45, distance: 4.4
click at [90, 44] on div "cootes" at bounding box center [130, 48] width 108 height 17
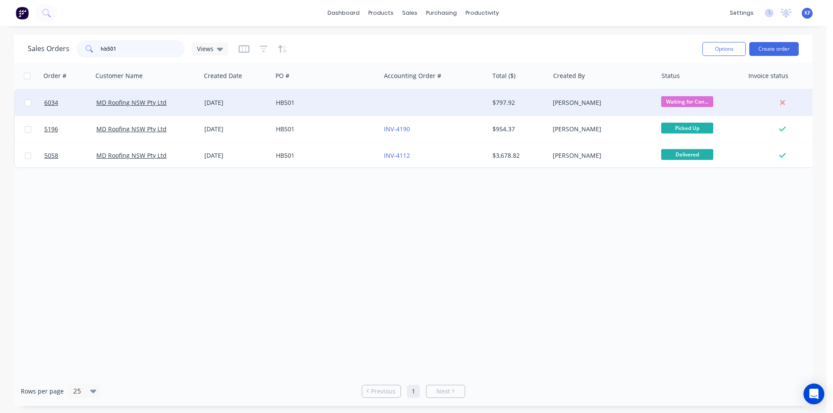
type input "hb501"
click at [452, 110] on div at bounding box center [434, 103] width 108 height 26
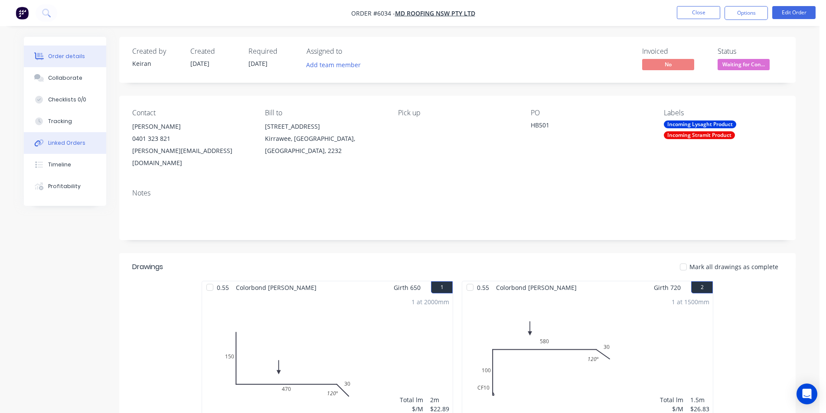
click at [61, 144] on div "Linked Orders" at bounding box center [66, 143] width 37 height 8
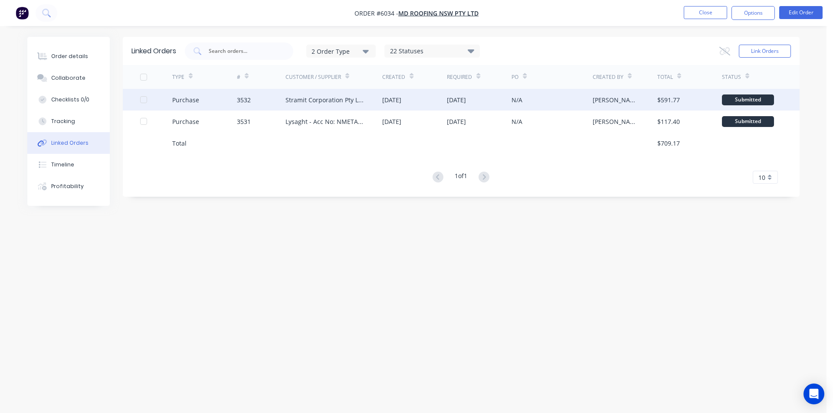
click at [307, 104] on div "Stramit Corporation Pty Ltd - Acc No: 32915" at bounding box center [325, 99] width 80 height 9
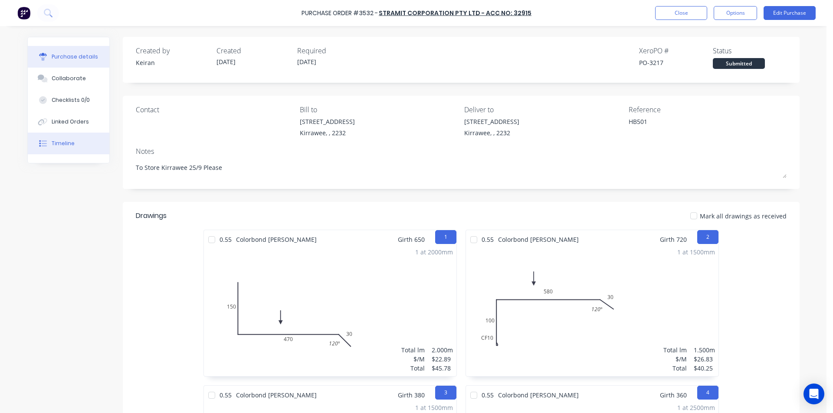
click at [63, 146] on div "Timeline" at bounding box center [63, 144] width 23 height 8
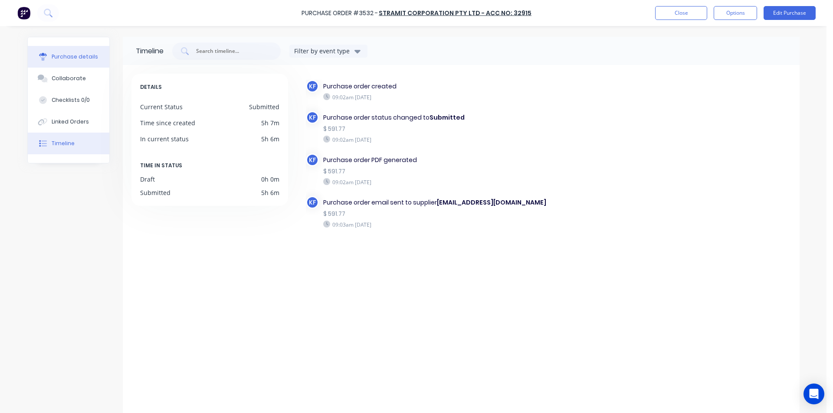
click at [72, 57] on div "Purchase details" at bounding box center [75, 57] width 46 height 8
type textarea "x"
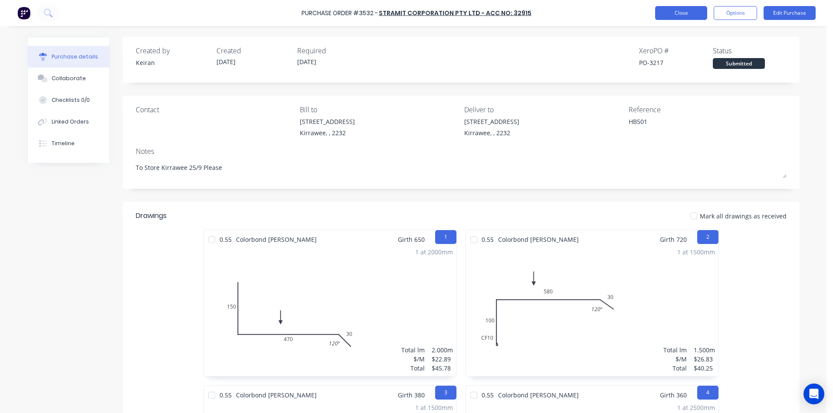
click at [663, 13] on button "Close" at bounding box center [681, 13] width 52 height 14
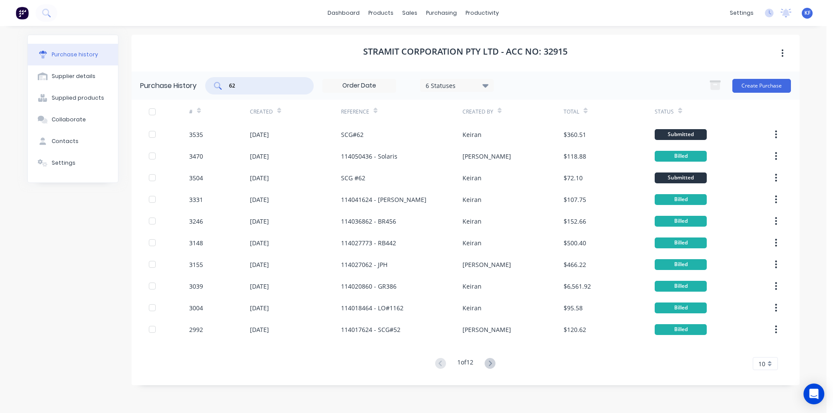
drag, startPoint x: 239, startPoint y: 79, endPoint x: 165, endPoint y: 64, distance: 75.4
click at [174, 67] on div "Stramit Corporation Pty Ltd - Acc No: 32915 Purchase History 62 6 Statuses 6 St…" at bounding box center [465, 210] width 668 height 351
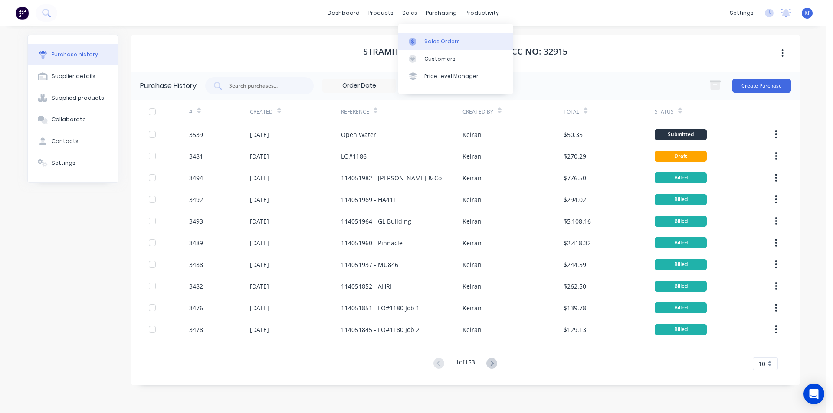
click at [430, 34] on link "Sales Orders" at bounding box center [455, 41] width 115 height 17
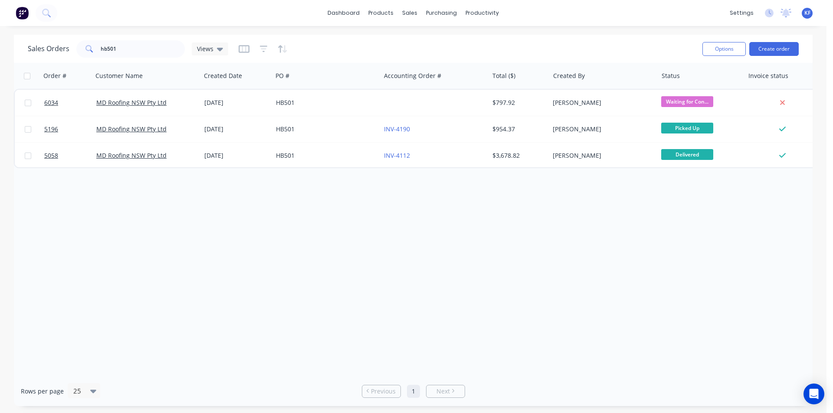
click at [43, 29] on div "dashboard products sales purchasing productivity dashboard products Product Cat…" at bounding box center [413, 206] width 826 height 413
click at [131, 47] on input "hb501" at bounding box center [143, 48] width 85 height 17
drag, startPoint x: 430, startPoint y: 36, endPoint x: 345, endPoint y: 49, distance: 86.0
click at [430, 36] on link "Sales Orders" at bounding box center [455, 41] width 115 height 17
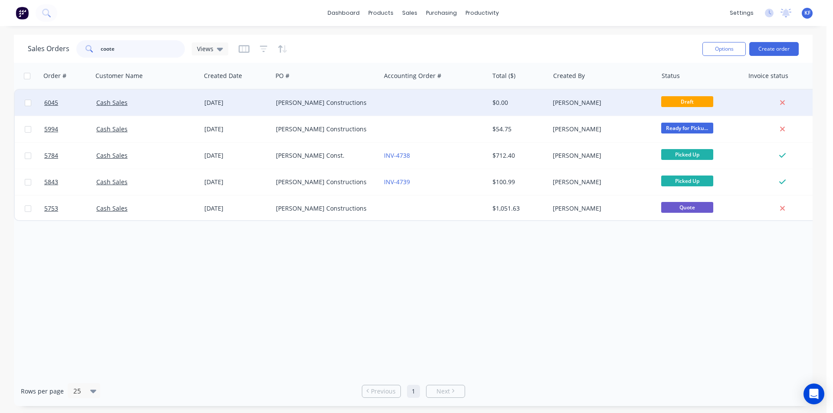
type input "coote"
click at [473, 101] on div at bounding box center [434, 103] width 108 height 26
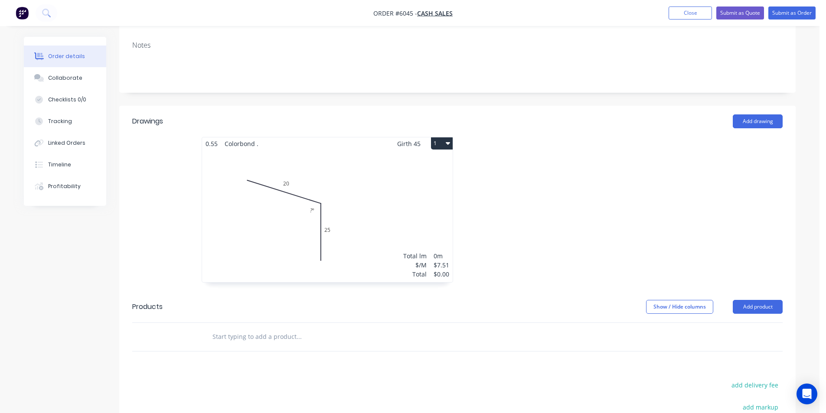
click at [312, 249] on div "Total lm $/M Total 0m $7.51 $0.00" at bounding box center [327, 216] width 251 height 132
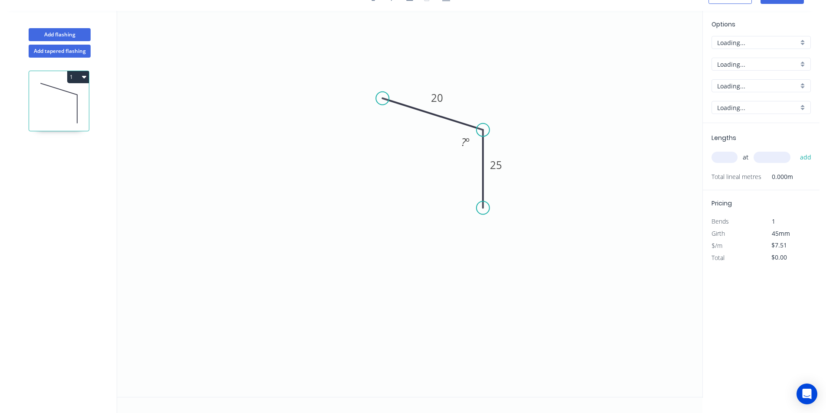
scroll to position [16, 0]
click at [304, 216] on icon "0 20 25 ? º" at bounding box center [409, 204] width 585 height 386
click at [468, 146] on tspan "º" at bounding box center [468, 142] width 4 height 14
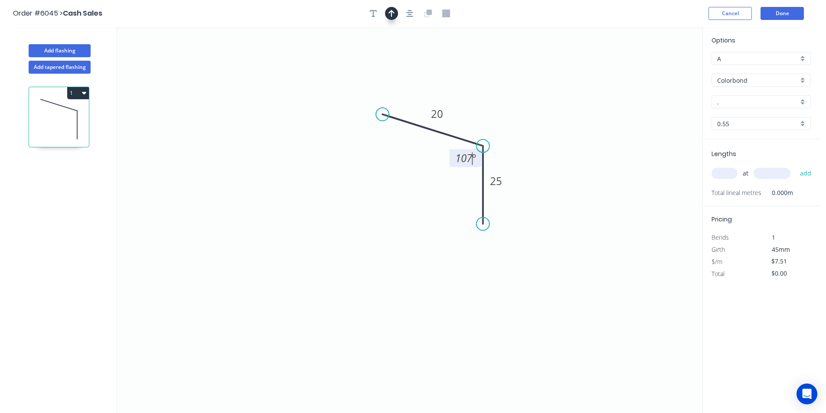
click at [392, 17] on button "button" at bounding box center [391, 13] width 13 height 13
click at [658, 70] on icon at bounding box center [659, 60] width 8 height 28
click at [659, 69] on icon at bounding box center [659, 60] width 8 height 28
drag, startPoint x: 659, startPoint y: 69, endPoint x: 540, endPoint y: 116, distance: 127.9
click at [522, 127] on icon at bounding box center [534, 123] width 25 height 25
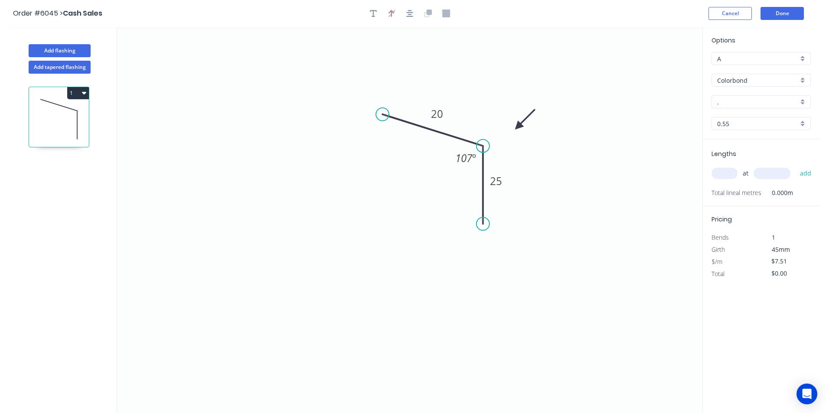
click at [805, 55] on div "A" at bounding box center [761, 58] width 99 height 13
click at [749, 88] on div "B" at bounding box center [761, 90] width 98 height 15
type input "B"
type input "$6.93"
click at [740, 102] on input "." at bounding box center [757, 102] width 81 height 9
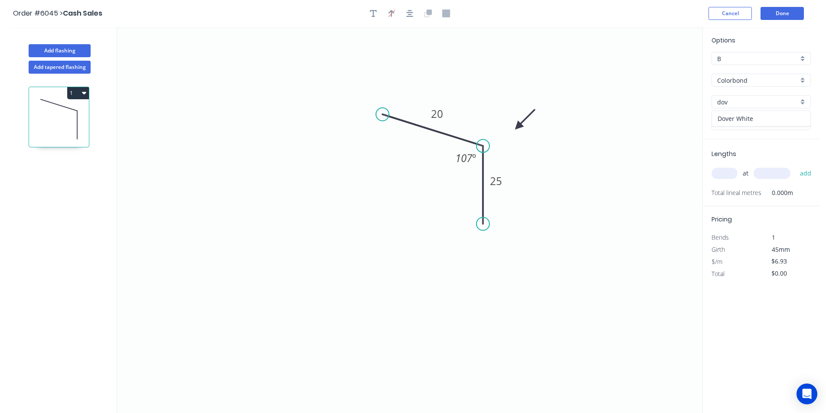
click at [746, 112] on div "Dover White" at bounding box center [761, 118] width 98 height 15
type input "Dover White"
click at [723, 174] on input "text" at bounding box center [725, 173] width 26 height 11
type input "3"
type input "2600"
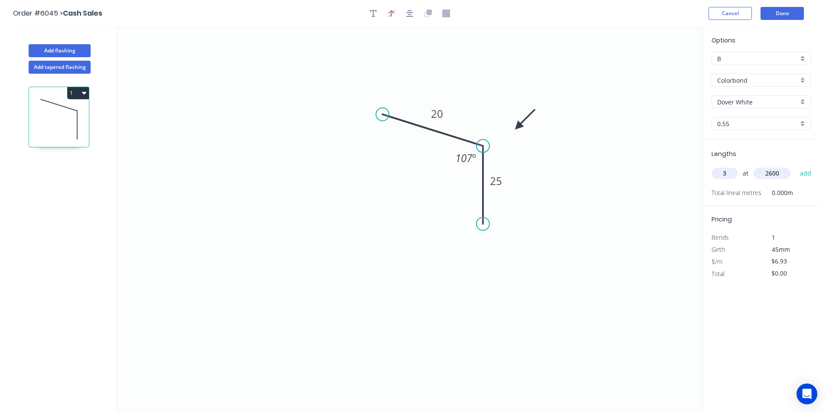
click at [796, 166] on button "add" at bounding box center [806, 173] width 20 height 15
type input "$54.05"
type input "2"
type input "800"
click at [796, 166] on button "add" at bounding box center [806, 173] width 20 height 15
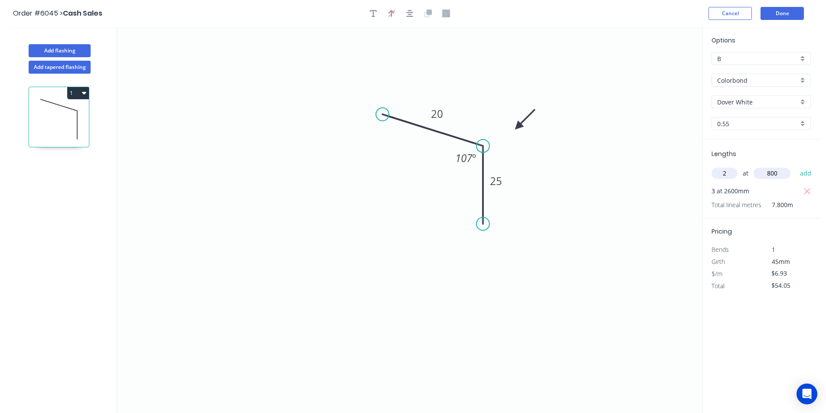
type input "$65.14"
click at [77, 50] on button "Add flashing" at bounding box center [60, 50] width 62 height 13
type input "$0.00"
type input "A"
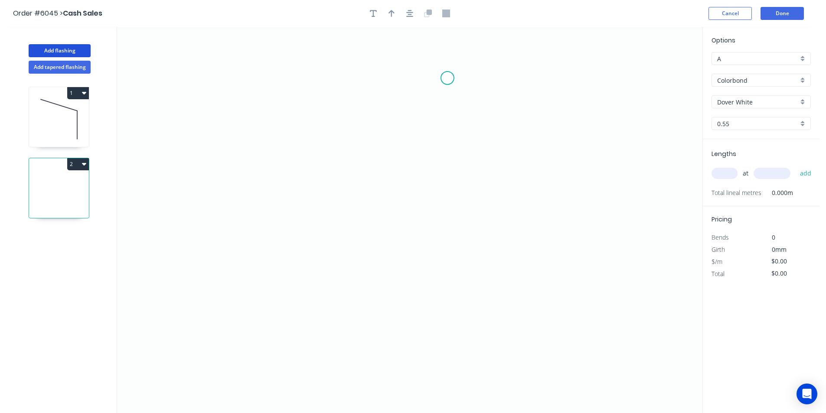
click at [448, 77] on icon "0" at bounding box center [409, 220] width 585 height 386
click at [452, 136] on icon "0" at bounding box center [409, 220] width 585 height 386
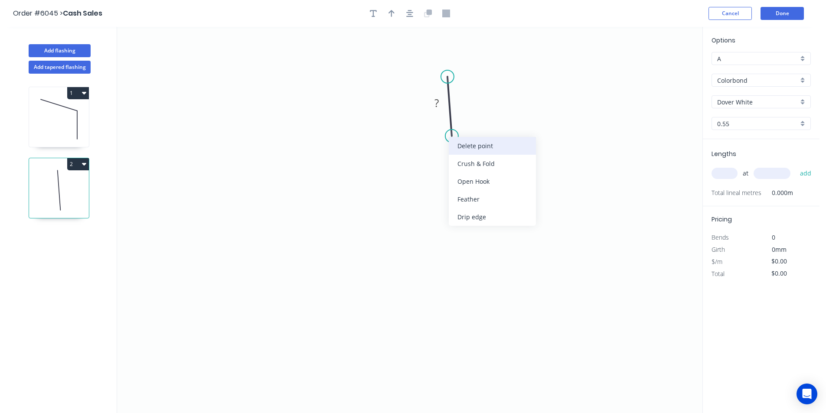
click at [454, 141] on div "Delete point" at bounding box center [492, 146] width 87 height 18
click at [418, 81] on icon "0" at bounding box center [409, 220] width 585 height 386
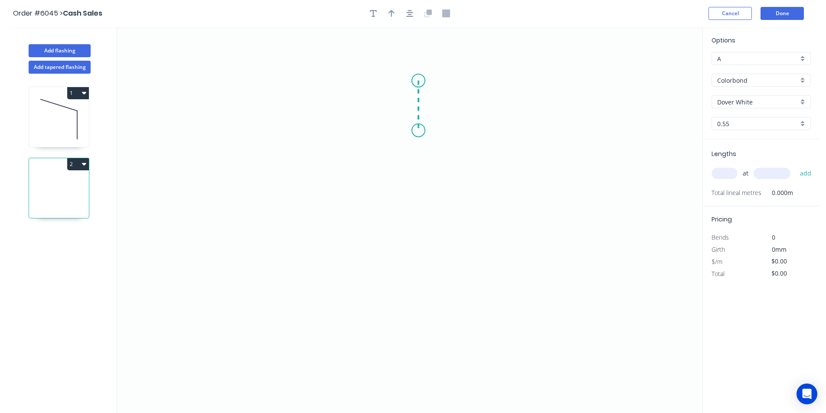
click at [418, 131] on icon "0" at bounding box center [409, 220] width 585 height 386
click at [394, 131] on icon "0 ?" at bounding box center [409, 220] width 585 height 386
click at [393, 229] on icon "0 ? ?" at bounding box center [409, 220] width 585 height 386
click at [497, 226] on icon "0 ? ? ?" at bounding box center [409, 220] width 585 height 386
click at [497, 226] on circle at bounding box center [496, 228] width 13 height 13
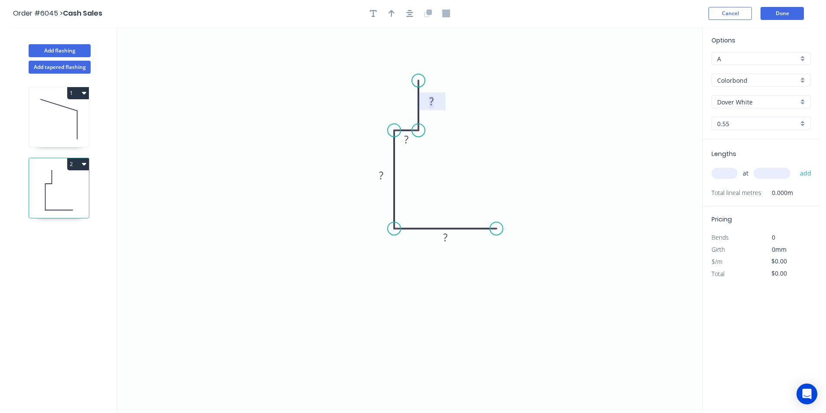
click at [431, 97] on tspan "?" at bounding box center [431, 101] width 4 height 14
click at [391, 16] on icon "button" at bounding box center [392, 14] width 6 height 8
type input "$10.66"
click at [659, 68] on icon at bounding box center [659, 60] width 8 height 28
click at [659, 68] on icon at bounding box center [658, 58] width 8 height 28
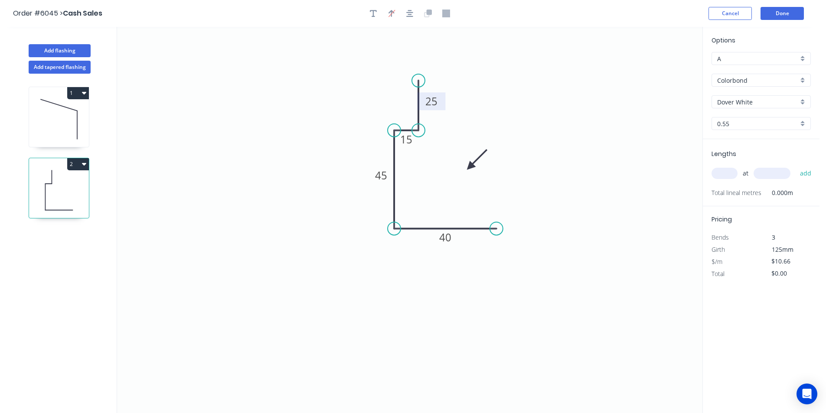
drag, startPoint x: 659, startPoint y: 68, endPoint x: 470, endPoint y: 167, distance: 213.4
click at [470, 167] on icon at bounding box center [476, 159] width 25 height 25
click at [786, 102] on input "Dover White" at bounding box center [757, 102] width 81 height 9
click at [780, 121] on div "Woodland Grey" at bounding box center [761, 118] width 98 height 15
type input "Woodland Grey"
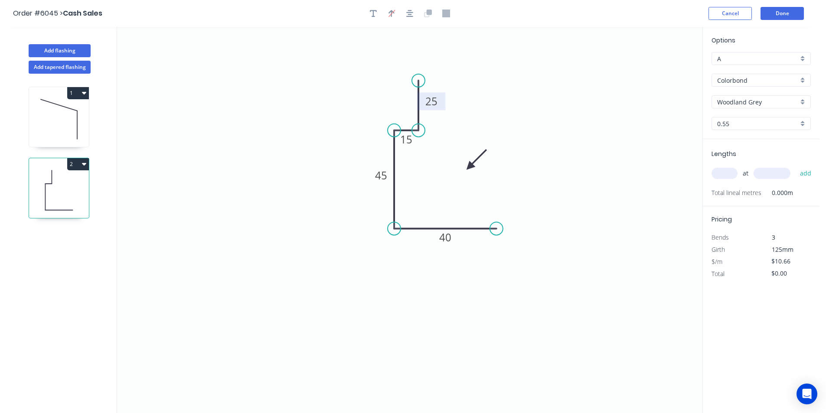
click at [731, 167] on div "at add" at bounding box center [762, 173] width 101 height 15
click at [728, 174] on input "text" at bounding box center [725, 173] width 26 height 11
type input "3"
type input "2600"
click at [796, 166] on button "add" at bounding box center [806, 173] width 20 height 15
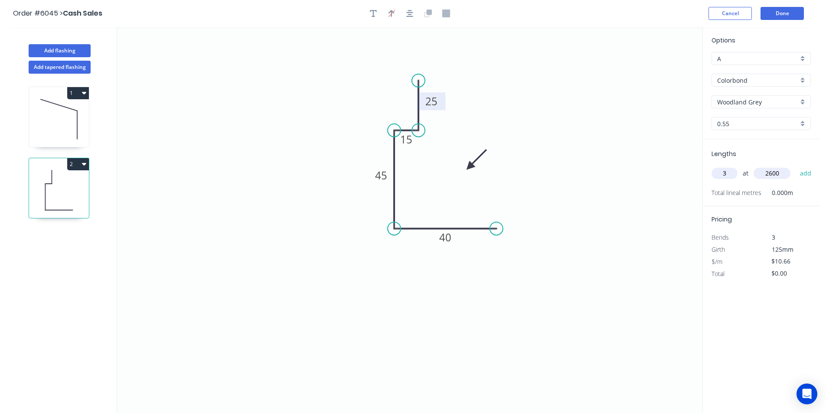
type input "$83.15"
type input "2"
type input "800"
click at [796, 166] on button "add" at bounding box center [806, 173] width 20 height 15
type input "$100.20"
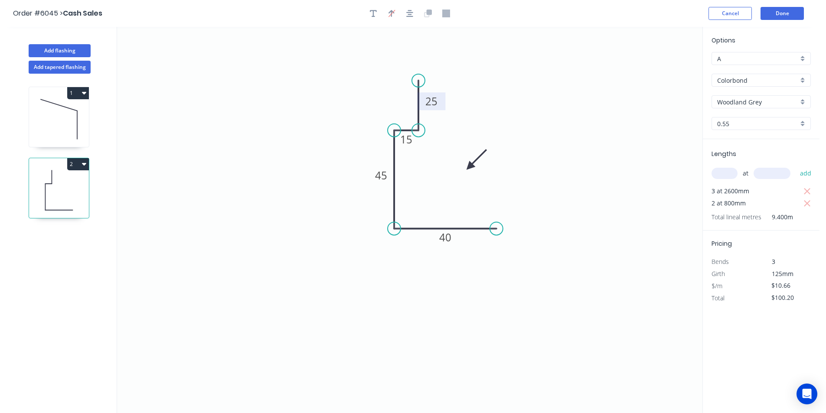
click at [754, 62] on input "A" at bounding box center [757, 58] width 81 height 9
click at [742, 87] on div "B" at bounding box center [761, 90] width 98 height 15
type input "B"
type input "$9.84"
type input "$92.50"
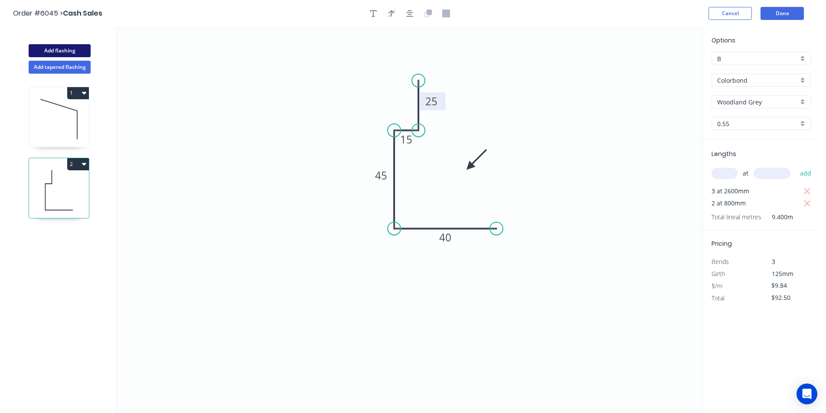
click at [71, 47] on button "Add flashing" at bounding box center [60, 50] width 62 height 13
type input "$0.00"
type input "A"
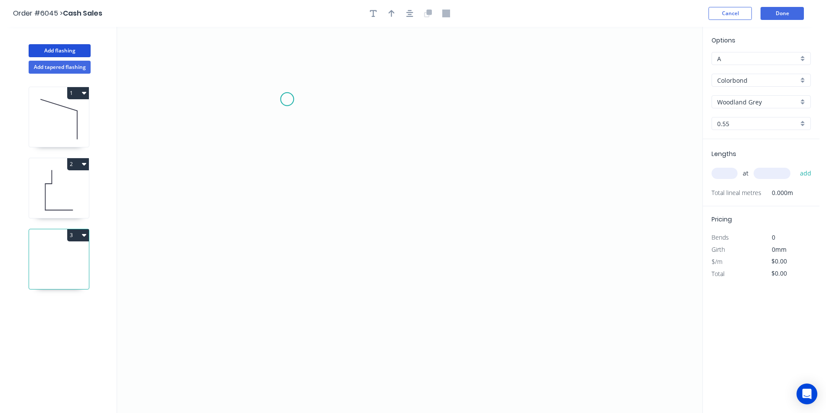
click at [291, 101] on icon "0" at bounding box center [409, 220] width 585 height 386
click at [284, 309] on icon "0" at bounding box center [409, 220] width 585 height 386
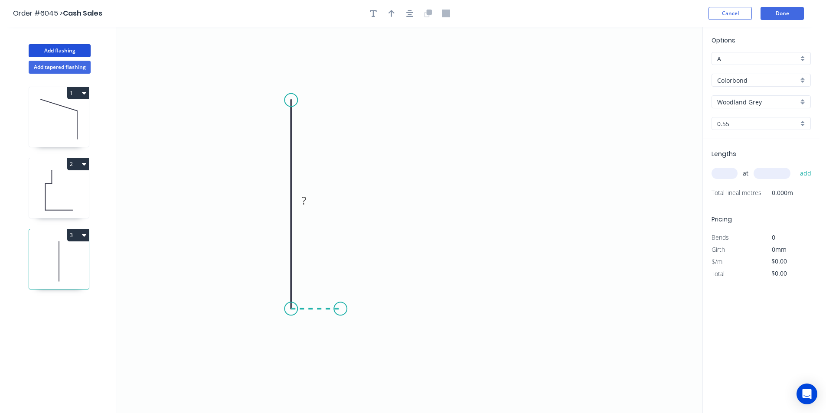
click at [340, 307] on icon "0 ?" at bounding box center [409, 220] width 585 height 386
click at [340, 307] on circle at bounding box center [340, 308] width 13 height 13
click at [355, 308] on circle at bounding box center [353, 308] width 13 height 13
click at [281, 197] on rect at bounding box center [277, 201] width 17 height 12
click at [391, 18] on button "button" at bounding box center [391, 13] width 13 height 13
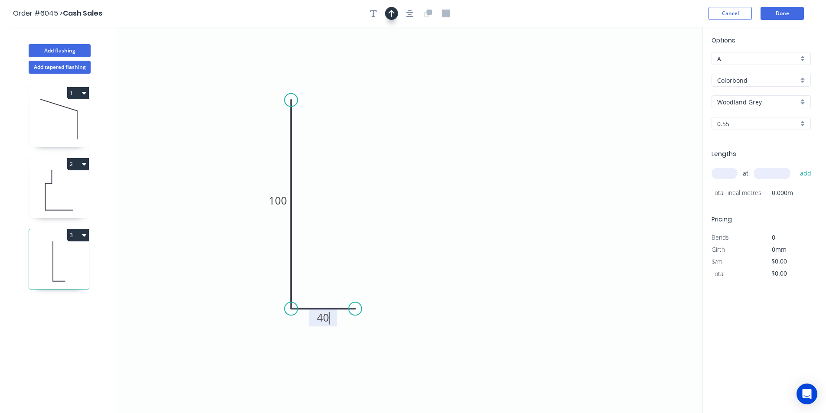
type input "$9.16"
click at [659, 70] on icon at bounding box center [659, 60] width 8 height 28
drag, startPoint x: 659, startPoint y: 69, endPoint x: 392, endPoint y: 212, distance: 302.5
click at [333, 247] on icon at bounding box center [345, 234] width 25 height 25
click at [768, 56] on input "A" at bounding box center [757, 58] width 81 height 9
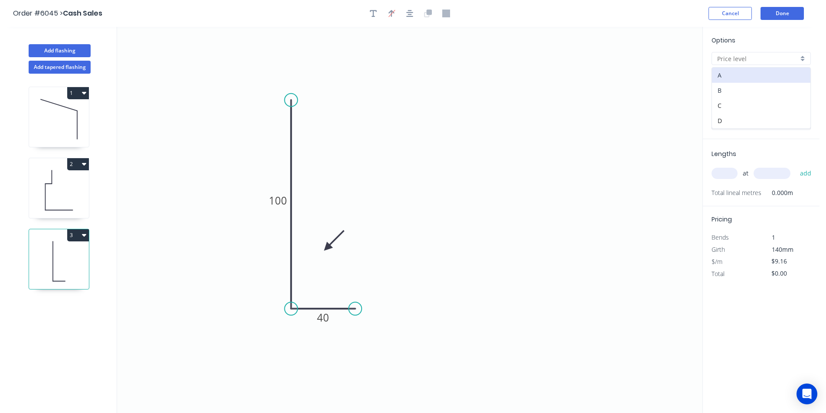
click at [732, 93] on div "B" at bounding box center [761, 90] width 98 height 15
type input "B"
type input "$8.45"
click at [732, 171] on input "text" at bounding box center [725, 173] width 26 height 11
type input "2"
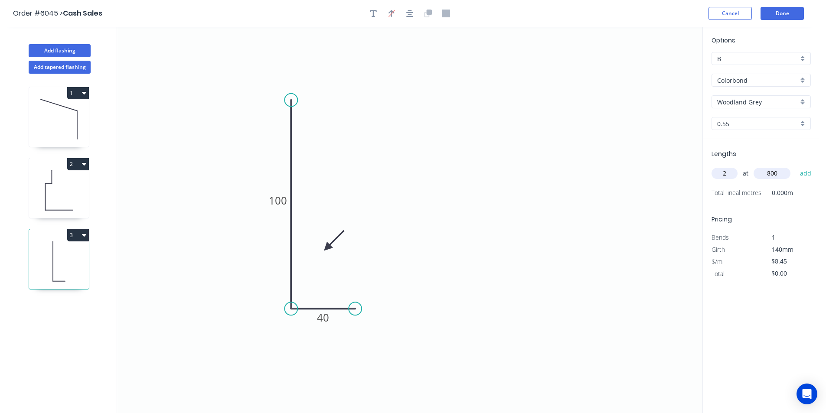
type input "800"
click at [796, 166] on button "add" at bounding box center [806, 173] width 20 height 15
type input "$13.52"
click at [803, 9] on button "Done" at bounding box center [782, 13] width 43 height 13
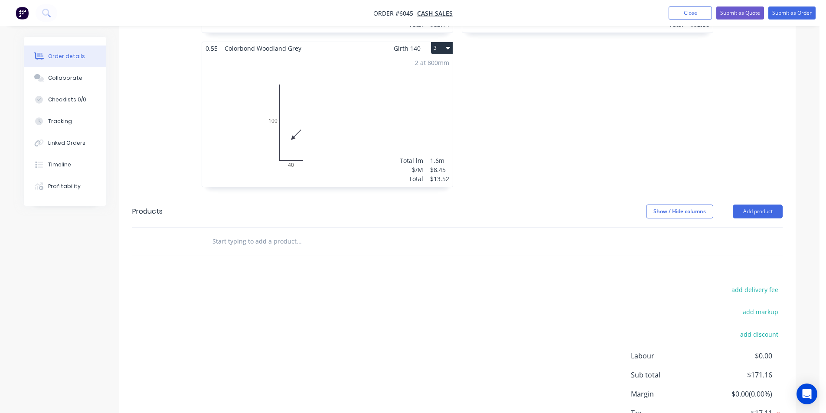
scroll to position [420, 0]
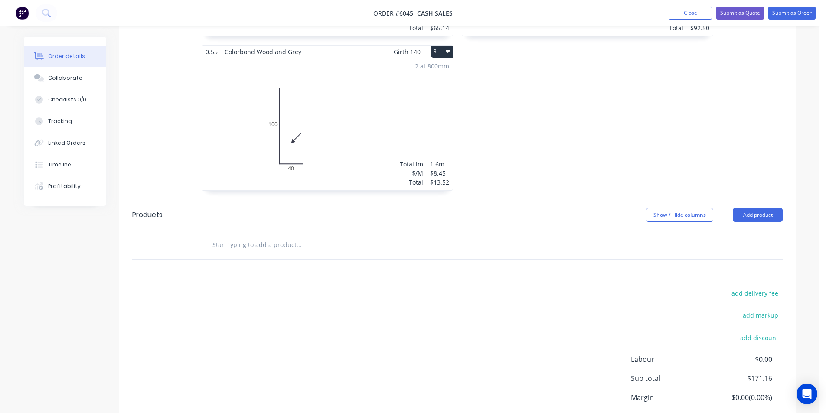
click at [307, 236] on input "text" at bounding box center [298, 244] width 173 height 17
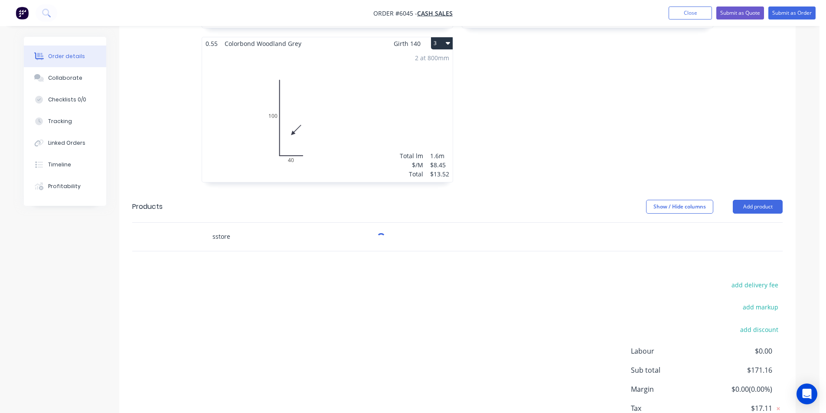
scroll to position [463, 0]
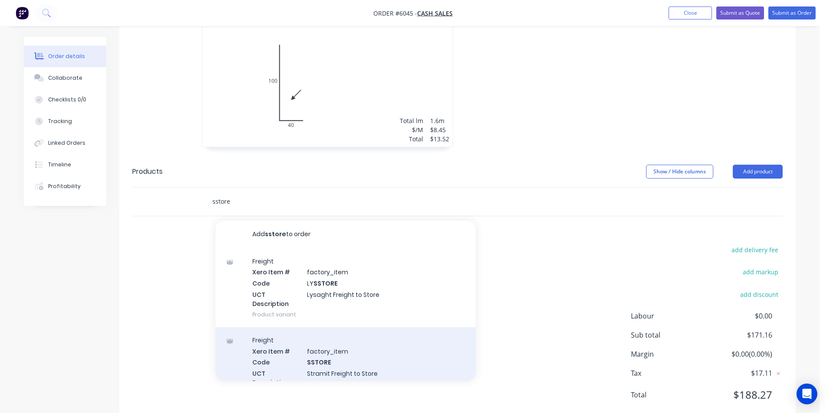
type input "sstore"
click at [351, 336] on div "Freight Xero Item # factory_item Code SSTORE UCT Description Stramit Freight to…" at bounding box center [346, 366] width 260 height 79
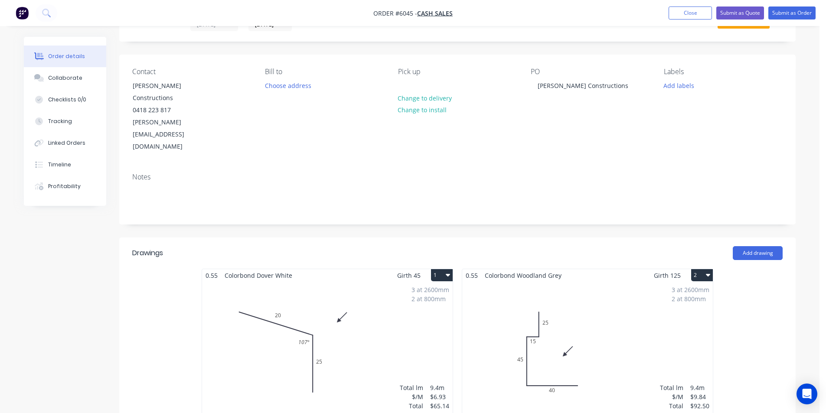
scroll to position [0, 0]
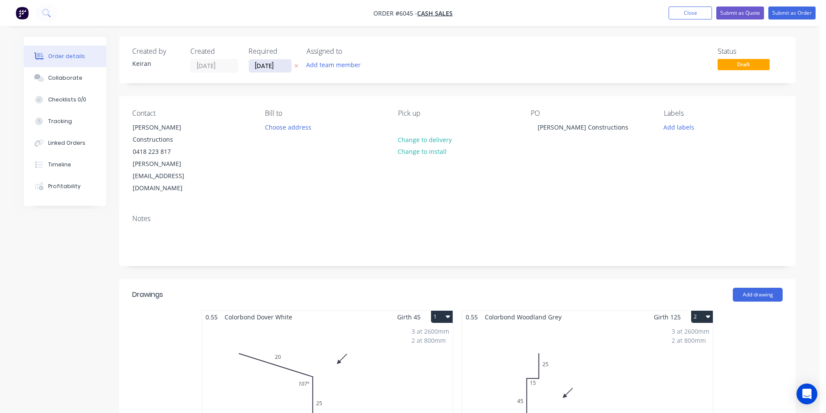
click at [271, 68] on input "[DATE]" at bounding box center [270, 65] width 42 height 13
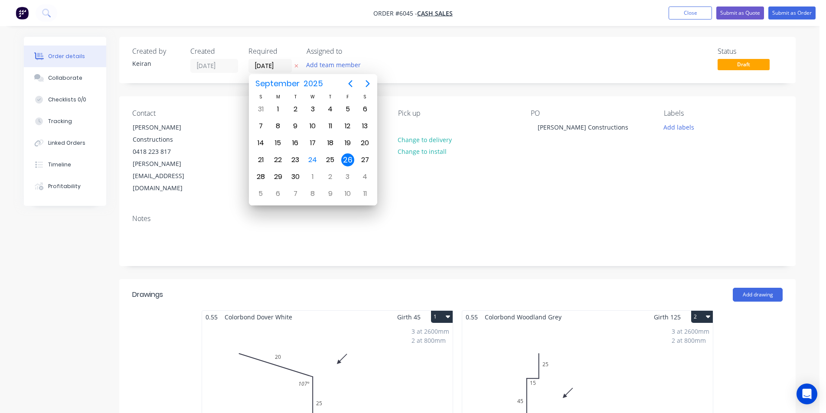
click at [568, 24] on nav "Order #6045 - Cash Sales Add product Close Submit as Quote Submit as Order" at bounding box center [413, 13] width 826 height 26
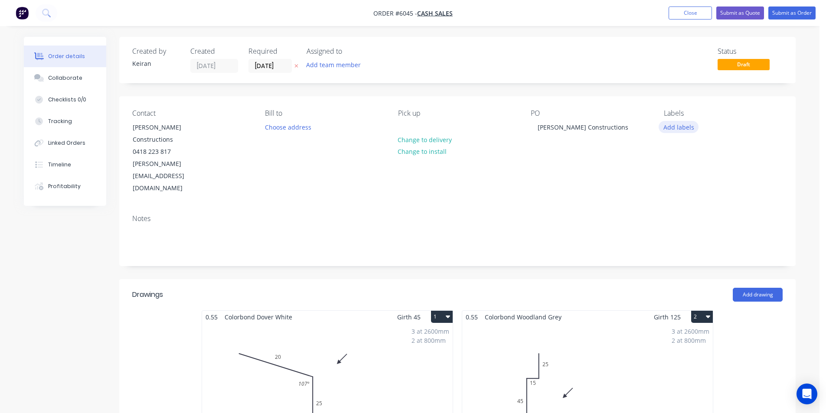
click at [684, 130] on button "Add labels" at bounding box center [679, 127] width 40 height 12
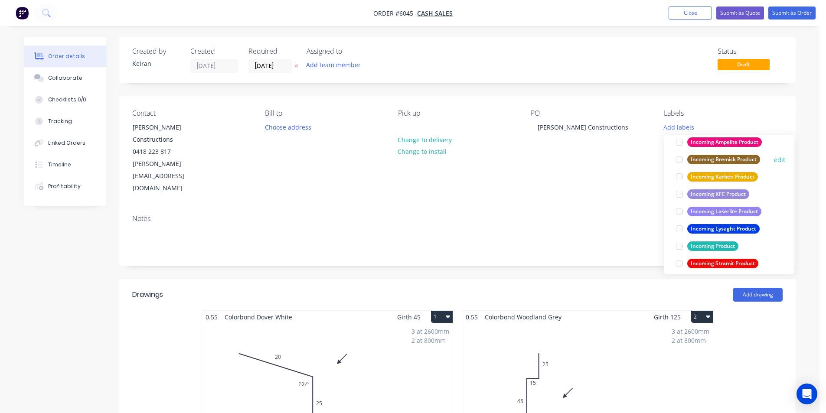
scroll to position [390, 0]
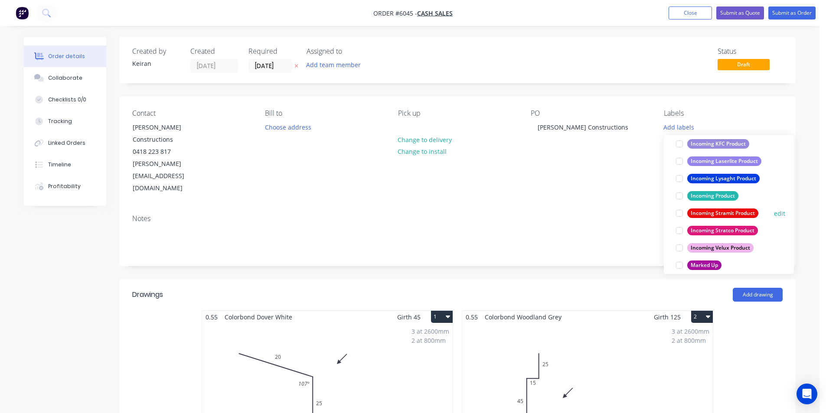
click at [680, 215] on div at bounding box center [679, 213] width 17 height 17
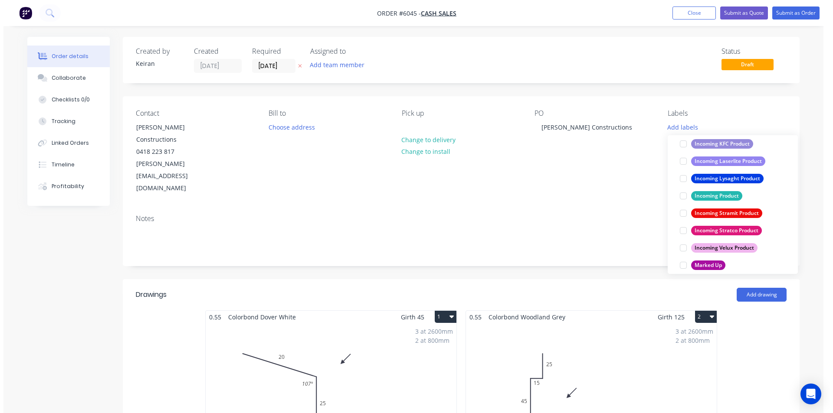
scroll to position [0, 0]
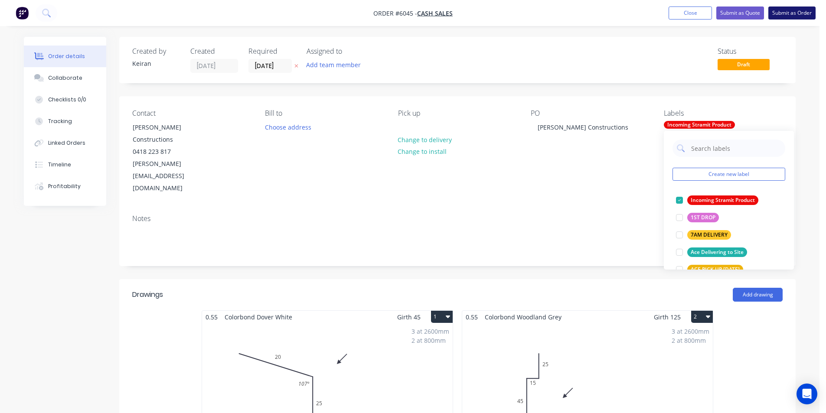
click at [812, 12] on button "Submit as Order" at bounding box center [791, 13] width 47 height 13
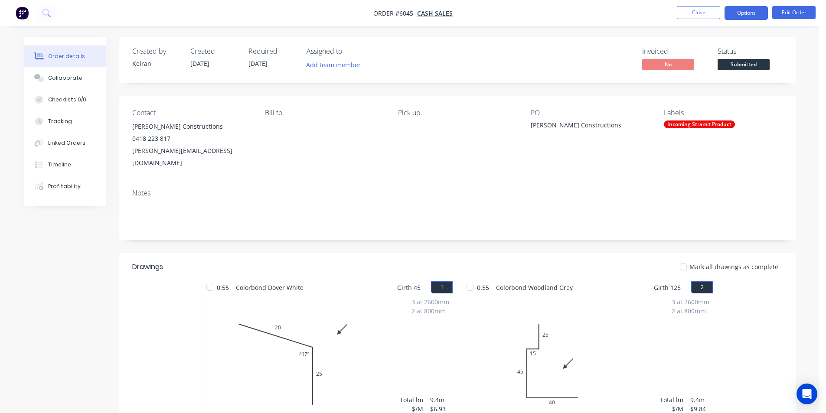
click at [750, 15] on button "Options" at bounding box center [746, 13] width 43 height 14
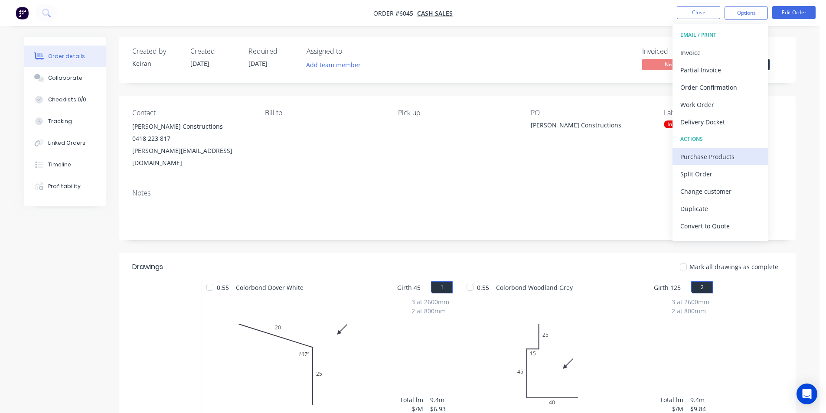
click at [707, 152] on div "Purchase Products" at bounding box center [720, 156] width 80 height 13
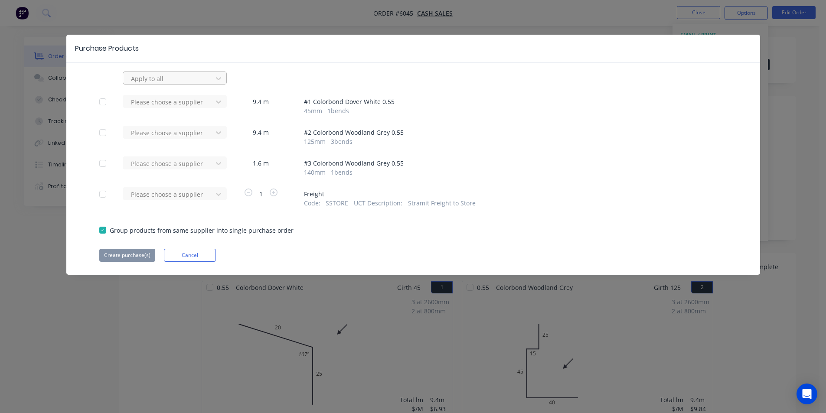
click at [203, 78] on div at bounding box center [169, 78] width 78 height 11
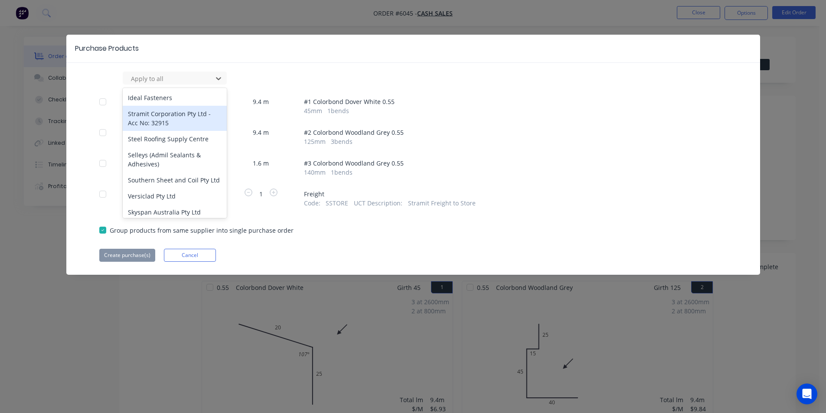
click at [197, 119] on div "Stramit Corporation Pty Ltd - Acc No: 32915" at bounding box center [175, 118] width 104 height 25
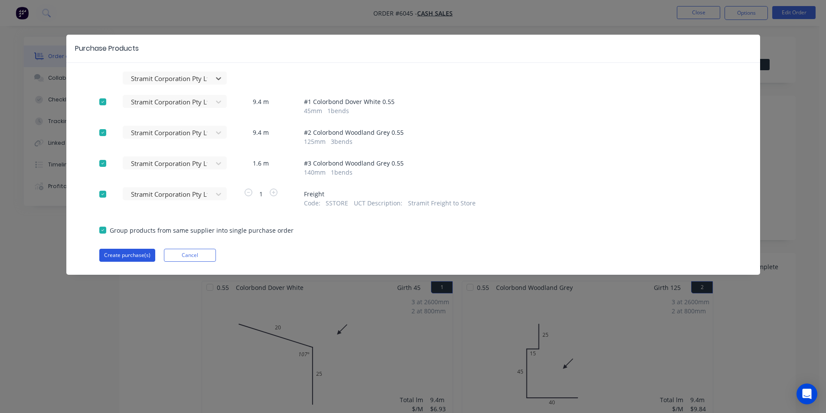
click at [150, 254] on button "Create purchase(s)" at bounding box center [127, 255] width 56 height 13
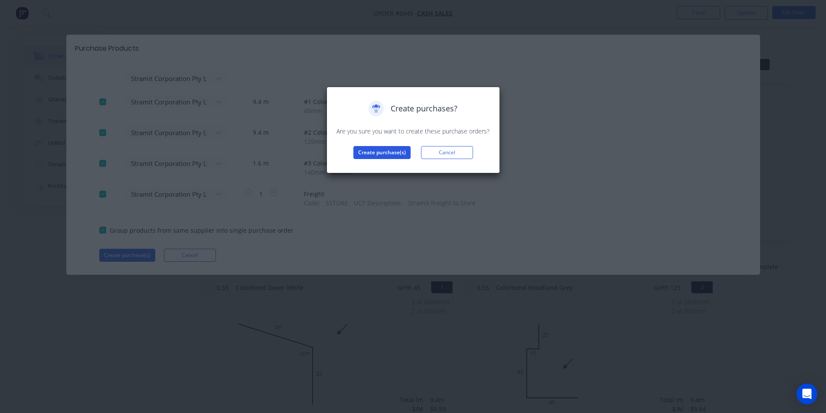
click at [397, 158] on button "Create purchase(s)" at bounding box center [381, 152] width 57 height 13
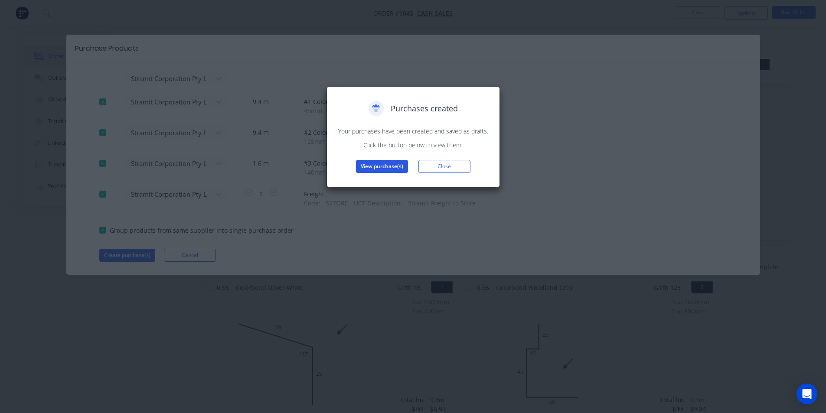
click at [379, 166] on button "View purchase(s)" at bounding box center [382, 166] width 52 height 13
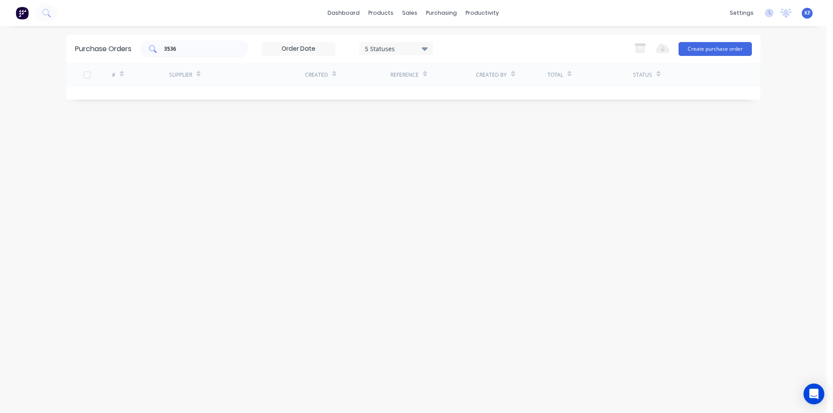
drag, startPoint x: 203, startPoint y: 46, endPoint x: 153, endPoint y: 46, distance: 49.9
click at [154, 47] on div "3536" at bounding box center [194, 48] width 108 height 17
drag, startPoint x: 178, startPoint y: 51, endPoint x: 161, endPoint y: 45, distance: 17.4
click at [161, 45] on div "3536" at bounding box center [194, 48] width 108 height 17
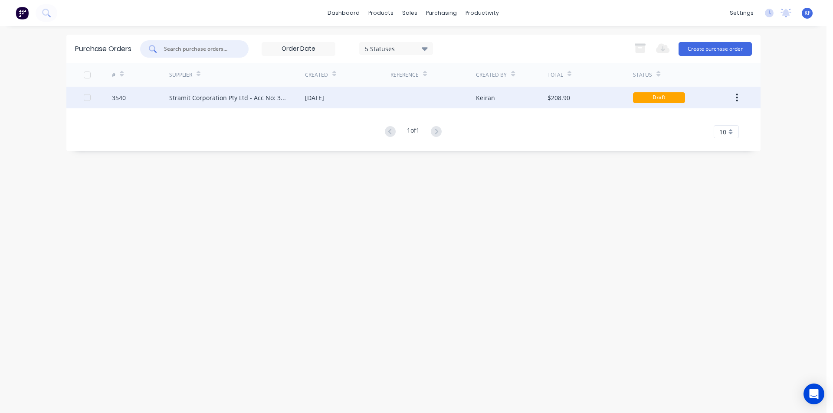
click at [425, 101] on div at bounding box center [432, 98] width 85 height 22
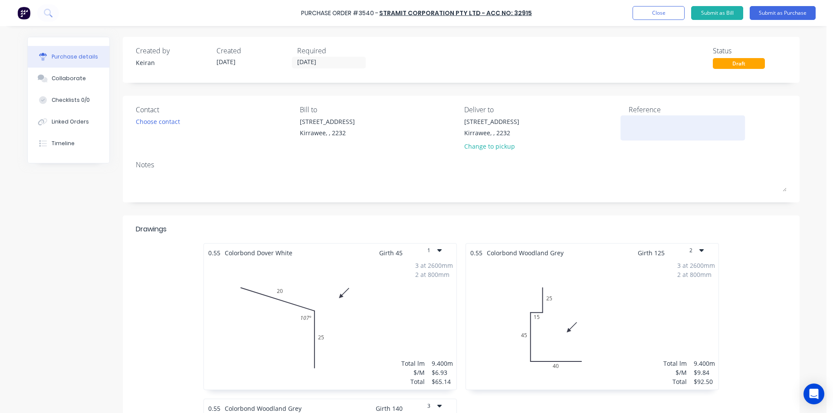
click at [632, 123] on textarea at bounding box center [682, 127] width 108 height 20
type textarea "Paul Cootes Const"
type textarea "x"
type textarea "Paul Cootes Const."
type textarea "x"
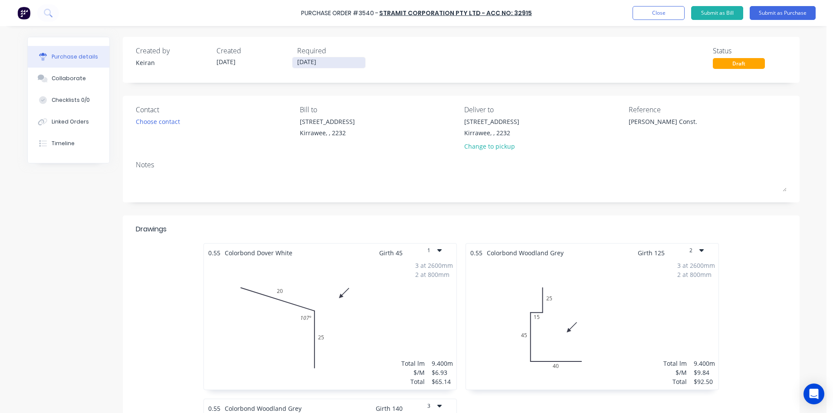
type textarea "Paul Cootes Const."
click at [325, 58] on label "[DATE]" at bounding box center [329, 63] width 74 height 12
click at [325, 58] on input "[DATE]" at bounding box center [328, 62] width 73 height 11
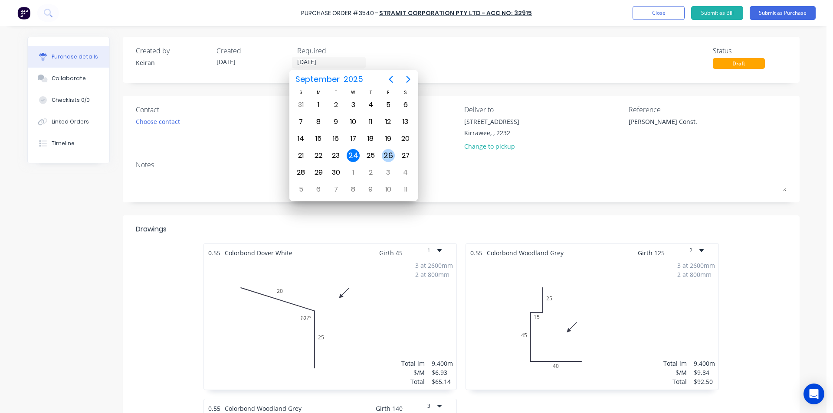
click at [391, 153] on div "26" at bounding box center [388, 155] width 13 height 13
type textarea "x"
type input "[DATE]"
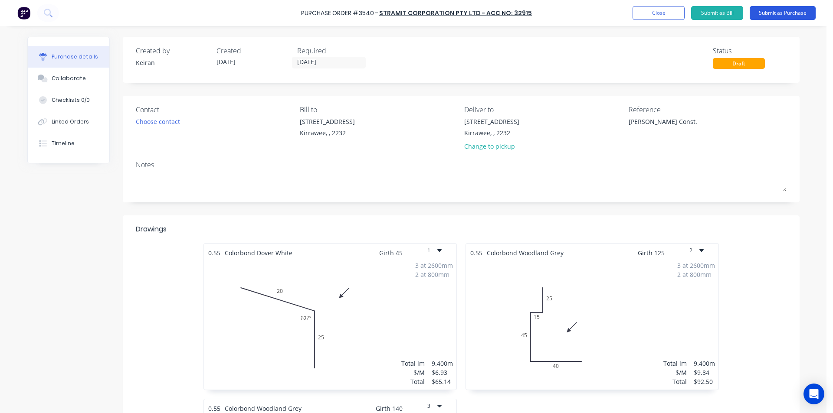
click at [764, 10] on button "Submit as Purchase" at bounding box center [782, 13] width 66 height 14
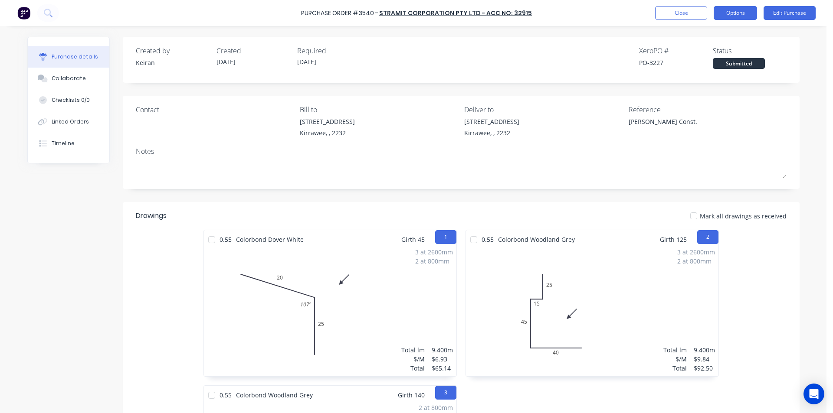
click at [726, 13] on button "Options" at bounding box center [734, 13] width 43 height 14
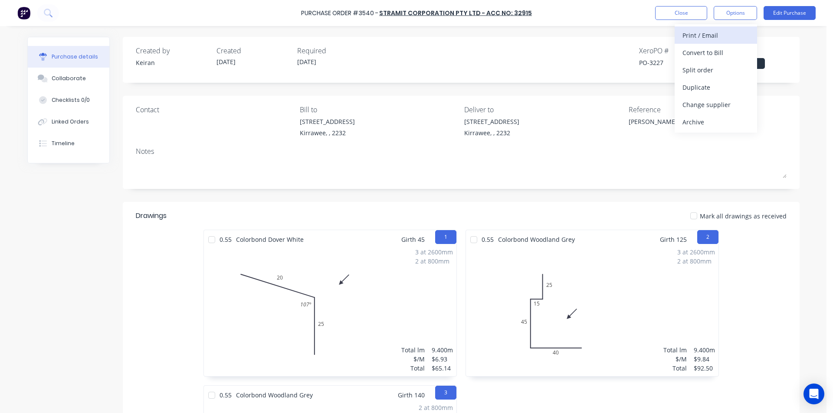
click at [715, 33] on div "Print / Email" at bounding box center [715, 35] width 67 height 13
click at [714, 72] on div "Without pricing" at bounding box center [715, 70] width 67 height 13
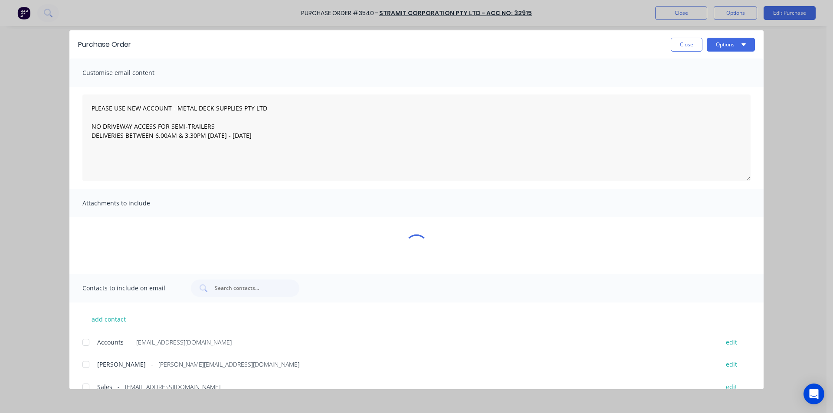
type textarea "x"
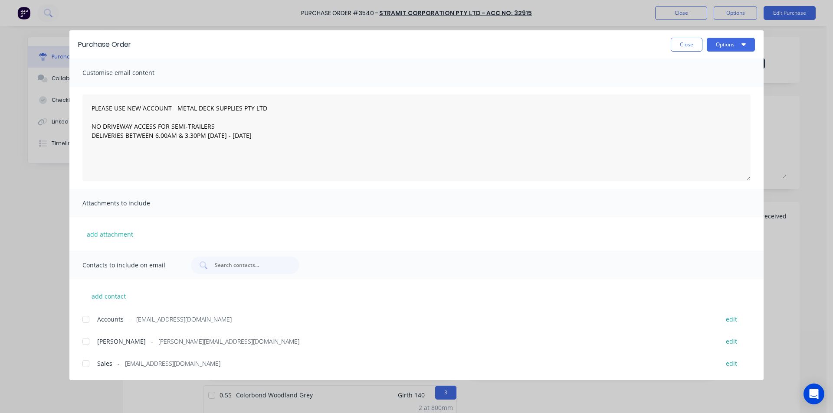
click at [93, 363] on div at bounding box center [85, 363] width 17 height 17
type textarea "PLEASE USE NEW ACCOUNT - METAL DECK SUPPLIES PTY LTD NO DRIVEWAY ACCESS FOR SEM…"
click at [730, 44] on button "Options" at bounding box center [730, 45] width 48 height 14
click at [724, 102] on div "Email" at bounding box center [713, 101] width 67 height 13
type textarea "x"
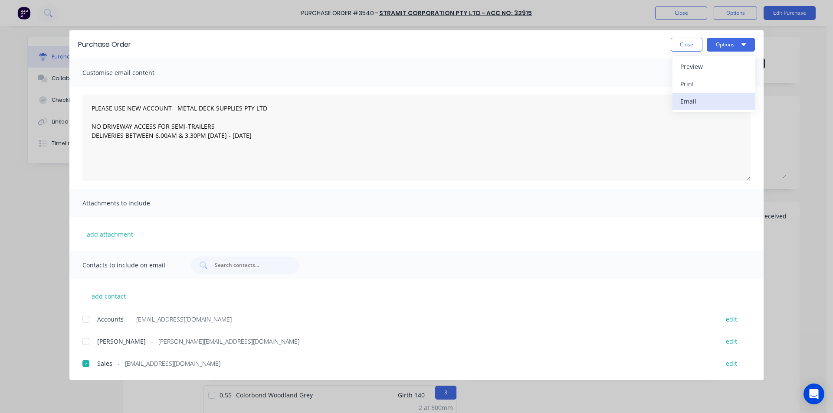
type textarea "PLEASE USE NEW ACCOUNT - METAL DECK SUPPLIES PTY LTD NO DRIVEWAY ACCESS FOR SEM…"
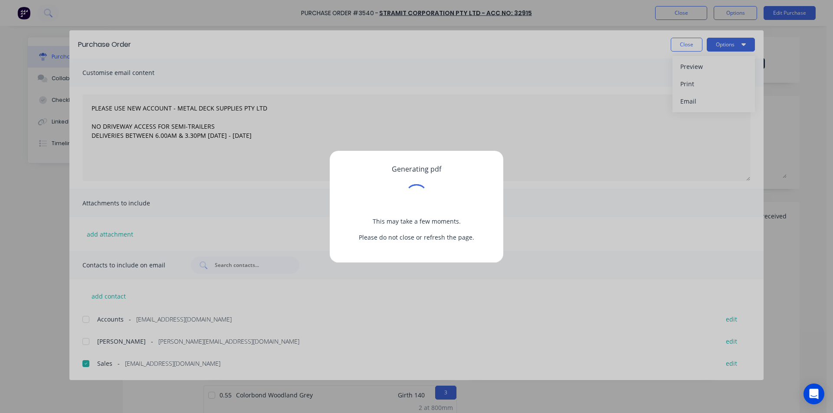
type textarea "x"
type textarea "PLEASE USE NEW ACCOUNT - METAL DECK SUPPLIES PTY LTD NO DRIVEWAY ACCESS FOR SEM…"
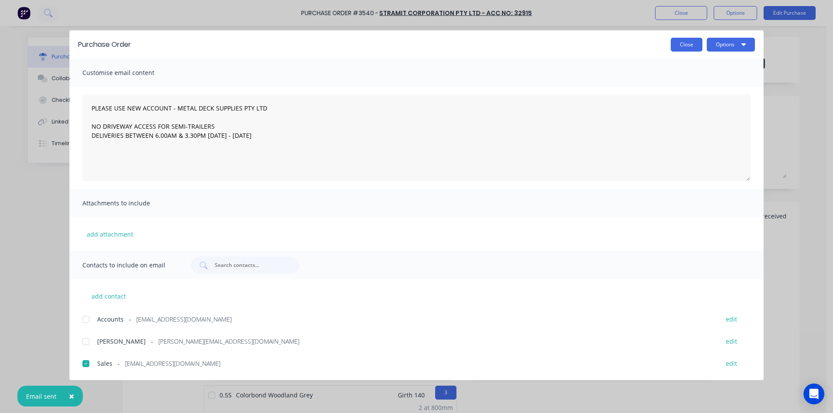
click at [678, 48] on button "Close" at bounding box center [686, 45] width 32 height 14
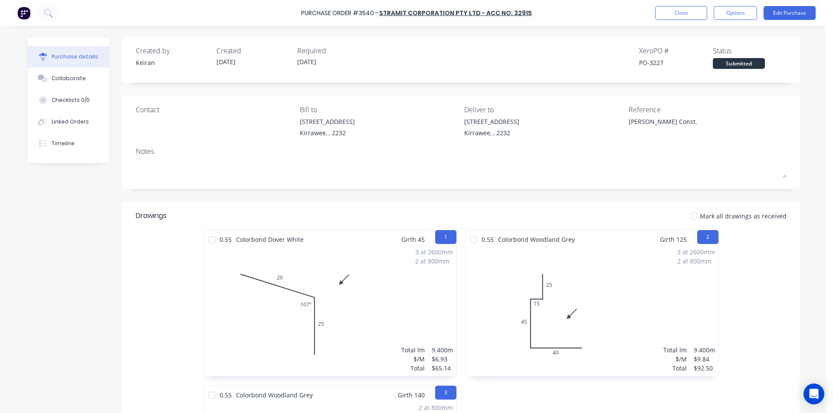
type textarea "x"
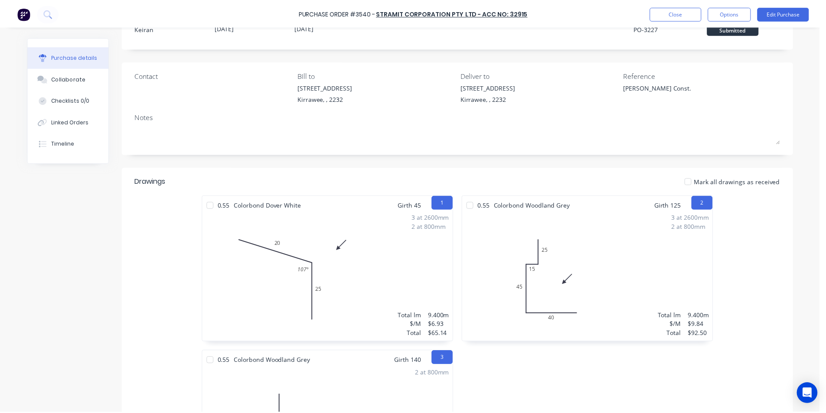
scroll to position [130, 0]
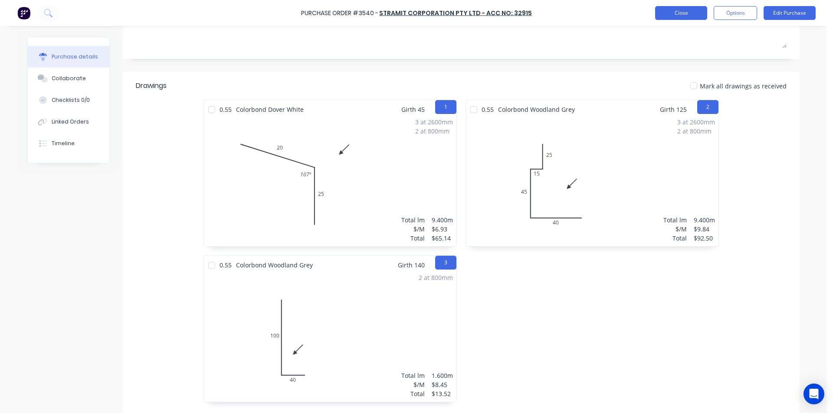
click at [681, 15] on button "Close" at bounding box center [681, 13] width 52 height 14
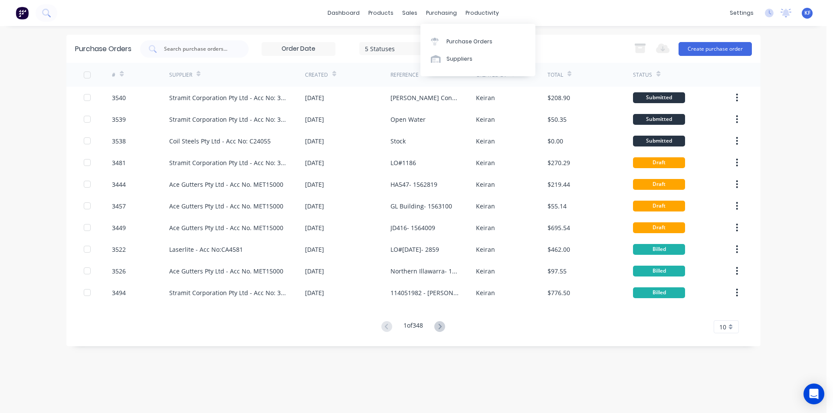
drag, startPoint x: 455, startPoint y: 39, endPoint x: 255, endPoint y: 65, distance: 202.0
click at [454, 39] on div "Purchase Orders" at bounding box center [469, 42] width 46 height 8
click at [204, 50] on input "text" at bounding box center [199, 49] width 72 height 9
type input "3505"
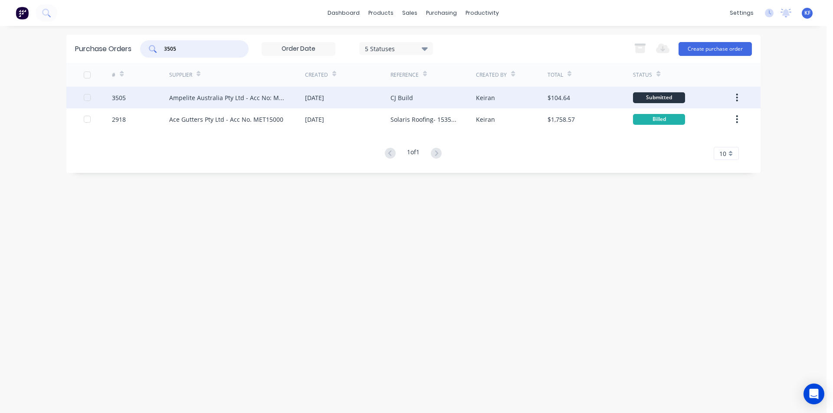
click at [402, 105] on div "CJ Build" at bounding box center [432, 98] width 85 height 22
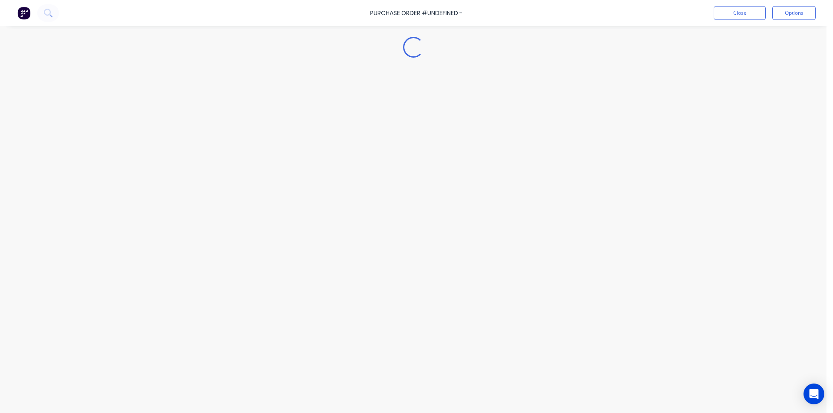
type textarea "x"
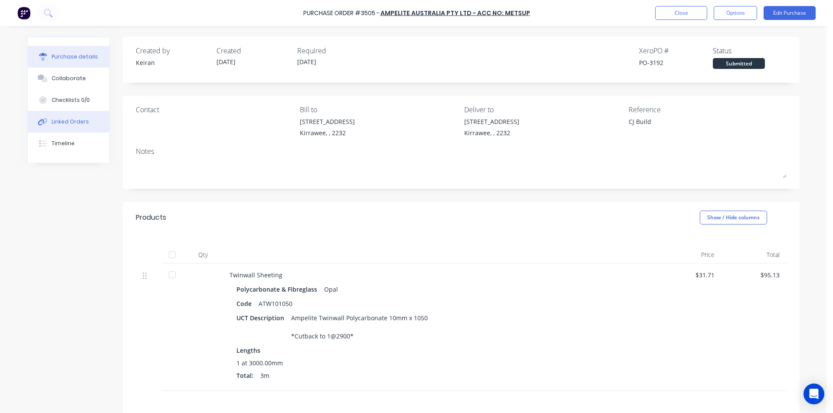
click at [82, 116] on button "Linked Orders" at bounding box center [69, 122] width 82 height 22
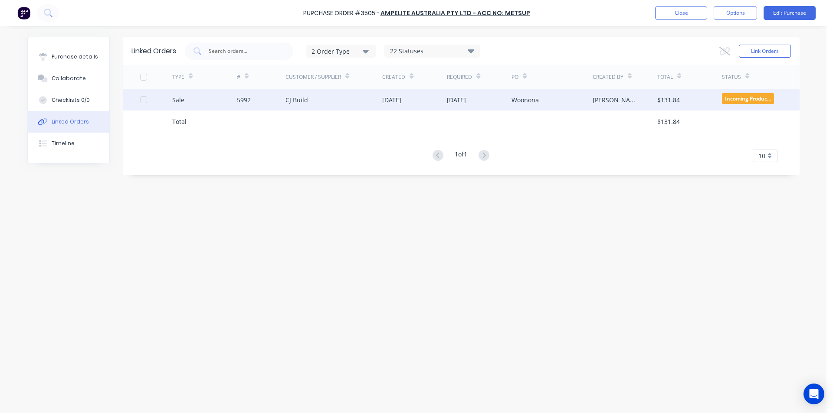
click at [482, 105] on div "[DATE]" at bounding box center [479, 100] width 65 height 22
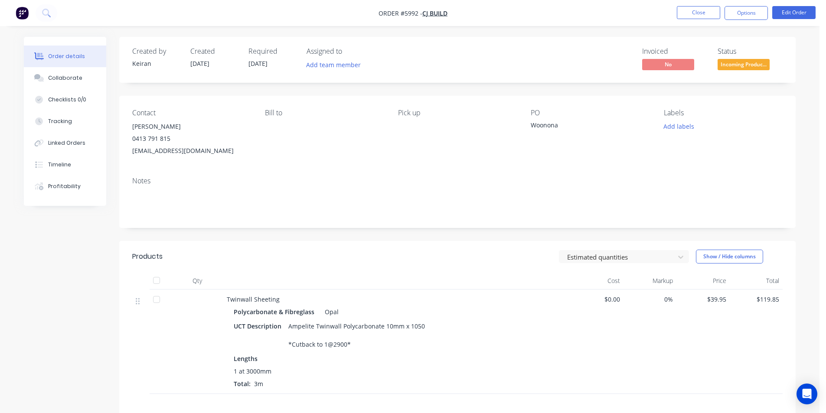
click at [730, 69] on span "Incoming Produc..." at bounding box center [744, 64] width 52 height 11
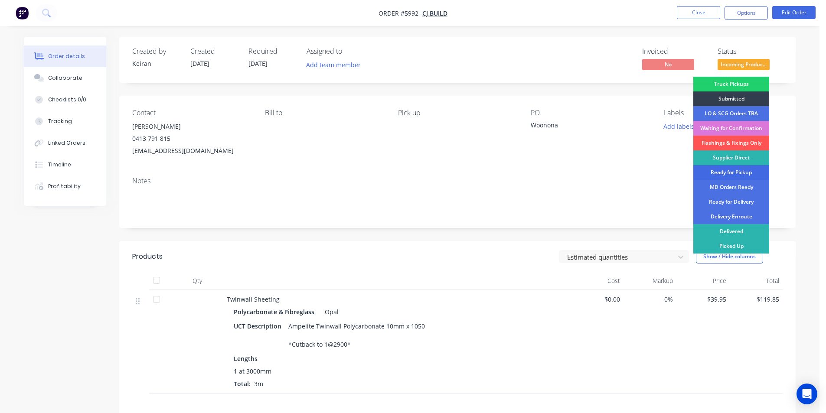
click at [730, 172] on div "Ready for Pickup" at bounding box center [731, 172] width 76 height 15
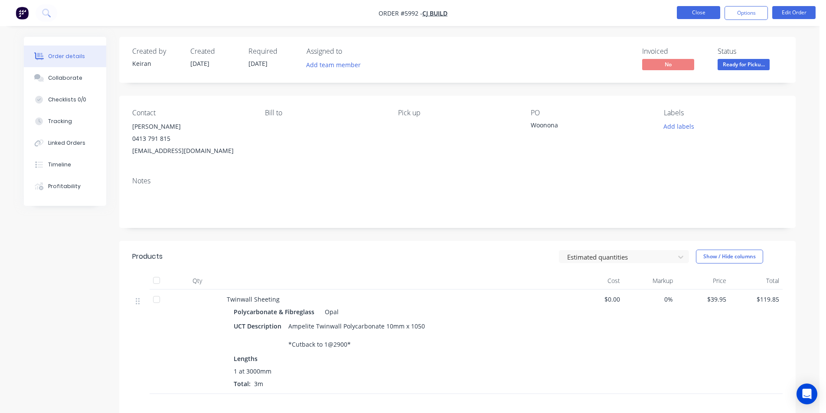
click at [692, 9] on button "Close" at bounding box center [698, 12] width 43 height 13
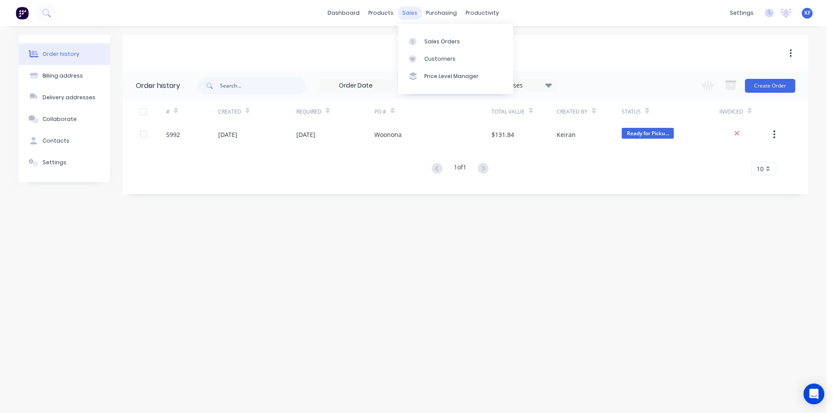
click at [411, 15] on div "sales" at bounding box center [410, 13] width 24 height 13
click at [431, 44] on div "Sales Orders" at bounding box center [442, 42] width 36 height 8
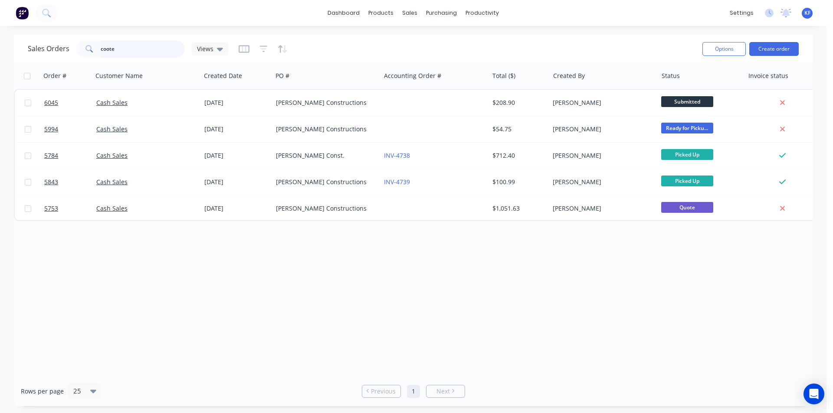
click at [38, 55] on div "Sales Orders coote Views" at bounding box center [128, 48] width 200 height 17
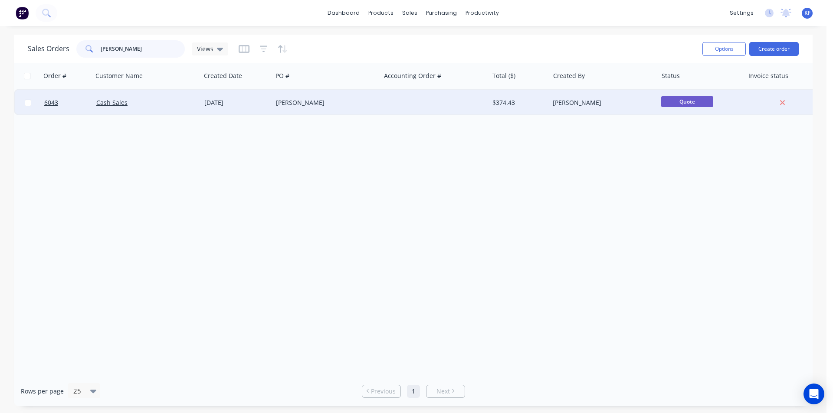
type input "geoff"
click at [335, 107] on div "[PERSON_NAME]" at bounding box center [326, 103] width 108 height 26
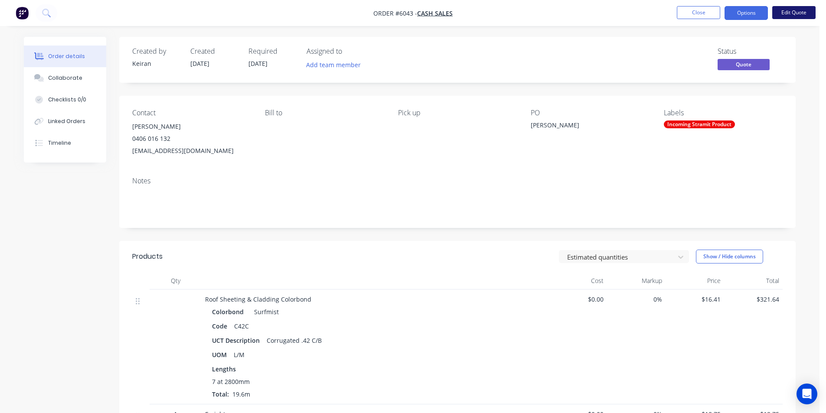
click at [786, 14] on button "Edit Quote" at bounding box center [793, 12] width 43 height 13
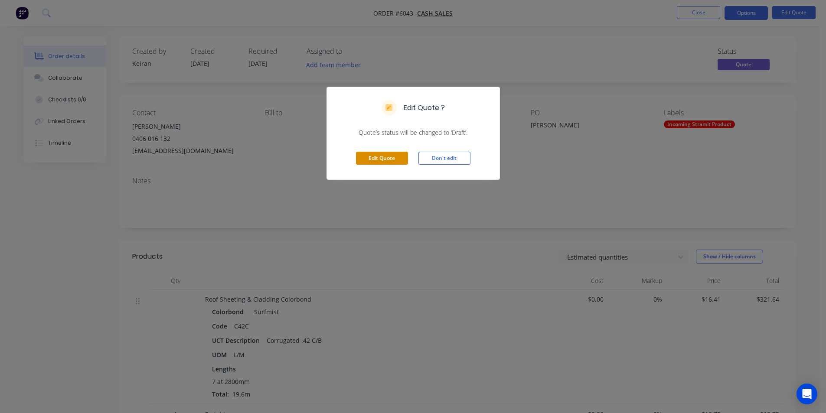
click at [391, 165] on button "Edit Quote" at bounding box center [382, 158] width 52 height 13
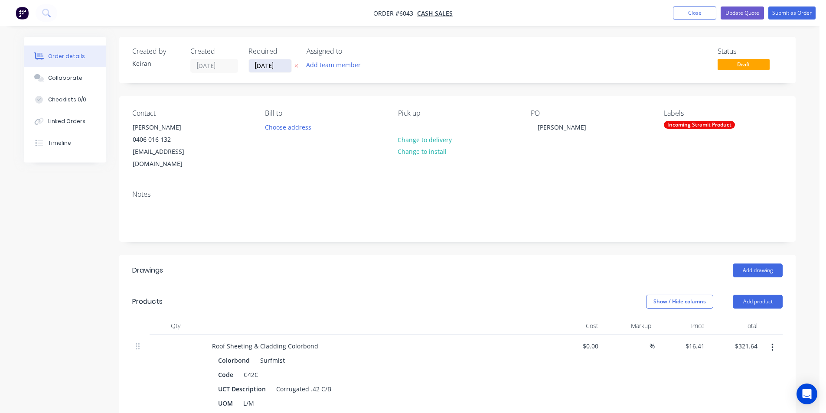
click at [285, 64] on input "[DATE]" at bounding box center [270, 65] width 42 height 13
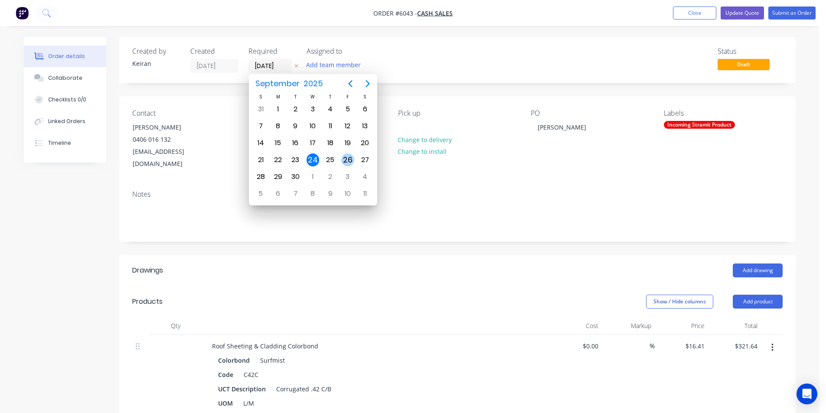
click at [349, 161] on div "26" at bounding box center [347, 160] width 13 height 13
type input "[DATE]"
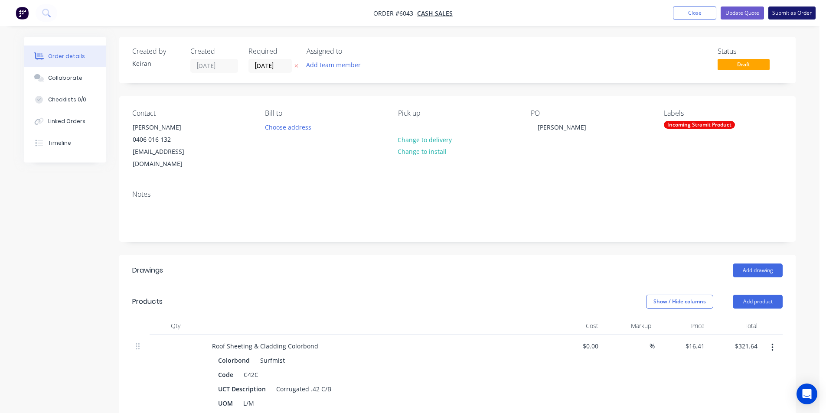
click at [782, 15] on button "Submit as Order" at bounding box center [791, 13] width 47 height 13
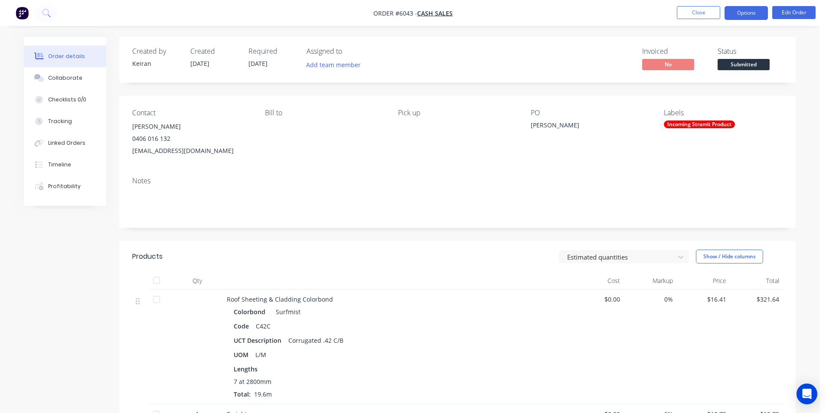
click at [745, 16] on button "Options" at bounding box center [746, 13] width 43 height 14
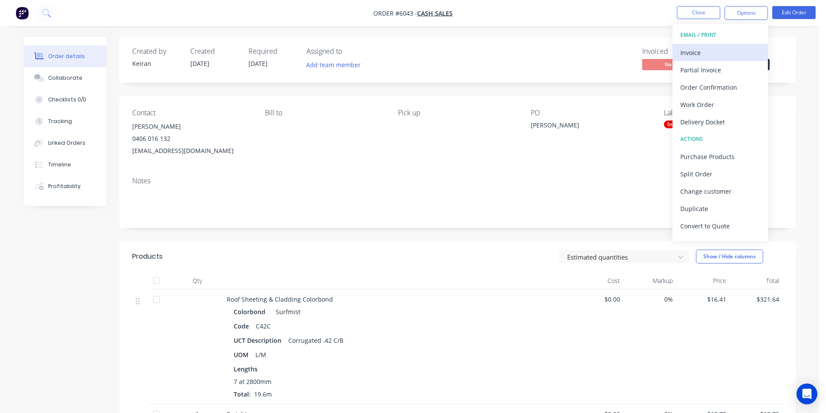
click at [731, 60] on button "Invoice" at bounding box center [720, 52] width 95 height 17
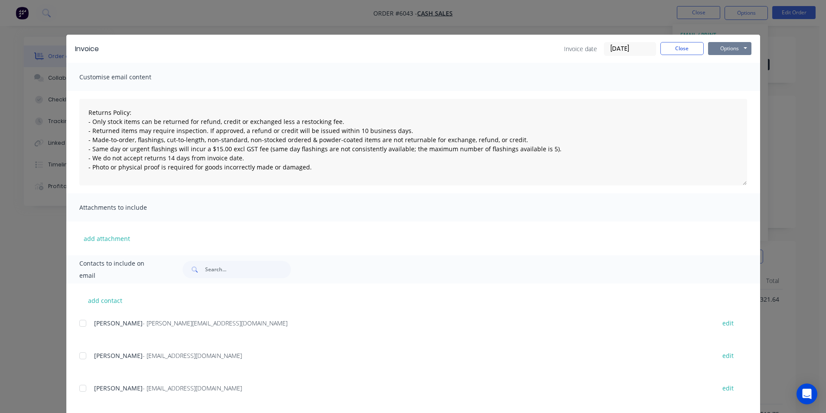
click at [741, 48] on button "Options" at bounding box center [729, 48] width 43 height 13
click at [720, 84] on button "Print" at bounding box center [736, 78] width 56 height 14
type textarea "Returns Policy: - Only stock items can be returned for refund, credit or exchan…"
click at [693, 43] on button "Close" at bounding box center [681, 48] width 43 height 13
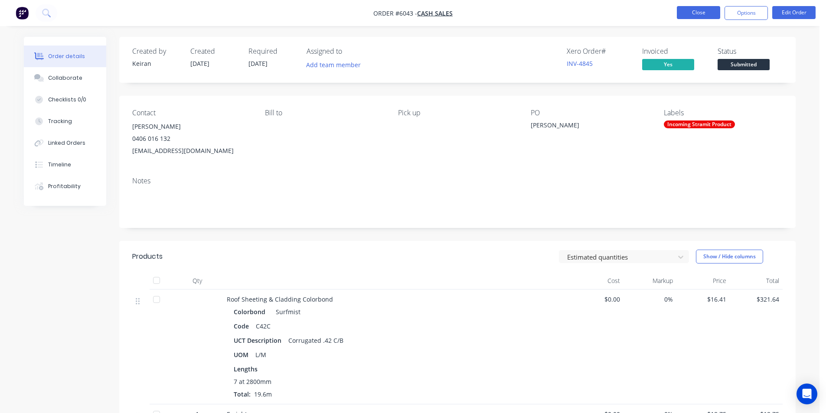
click at [682, 14] on button "Close" at bounding box center [698, 12] width 43 height 13
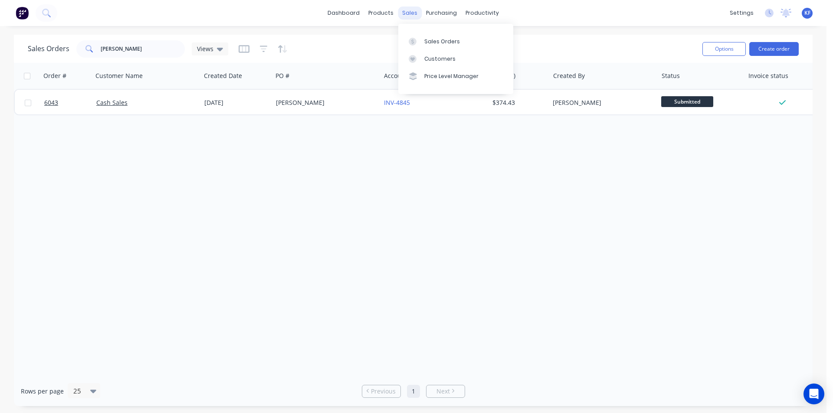
click at [405, 19] on div "sales" at bounding box center [410, 13] width 24 height 13
click at [432, 41] on div "Sales Orders" at bounding box center [442, 42] width 36 height 8
drag, startPoint x: 82, startPoint y: 42, endPoint x: 68, endPoint y: 38, distance: 15.3
click at [70, 37] on div "Sales Orders geoff Views Options Create order" at bounding box center [413, 49] width 798 height 28
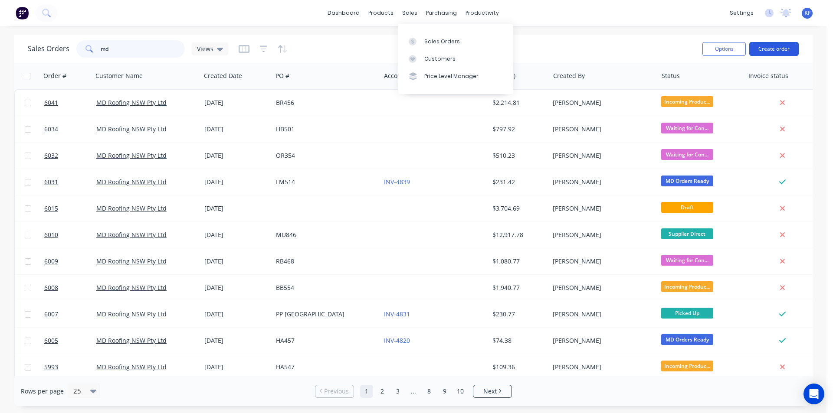
type input "md"
click at [791, 48] on button "Create order" at bounding box center [773, 49] width 49 height 14
click at [768, 46] on button "Create order" at bounding box center [773, 49] width 49 height 14
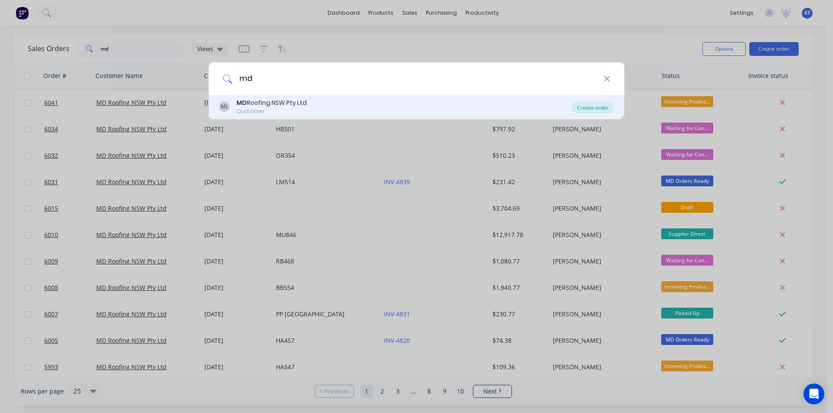
type input "md"
click at [600, 110] on div "Create order" at bounding box center [593, 107] width 42 height 12
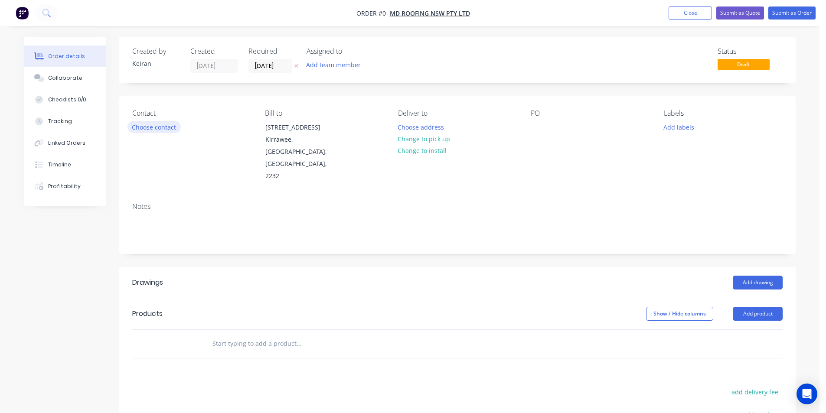
click at [166, 127] on button "Choose contact" at bounding box center [153, 127] width 53 height 12
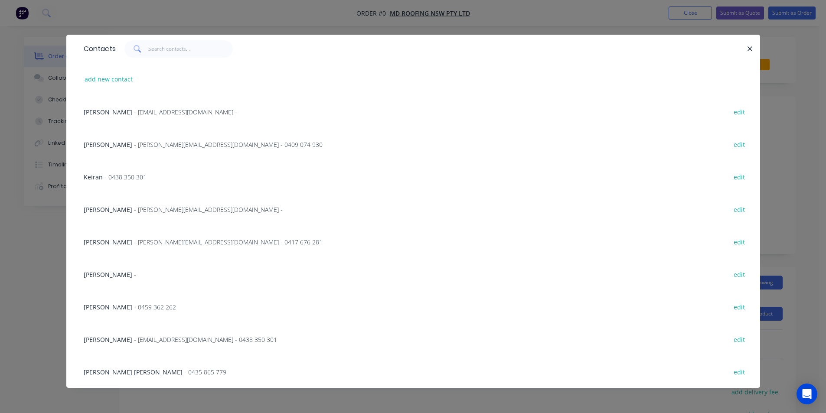
click at [145, 215] on div "Curtis Hayes - curtis@metaldeck.com.au - edit" at bounding box center [413, 209] width 668 height 33
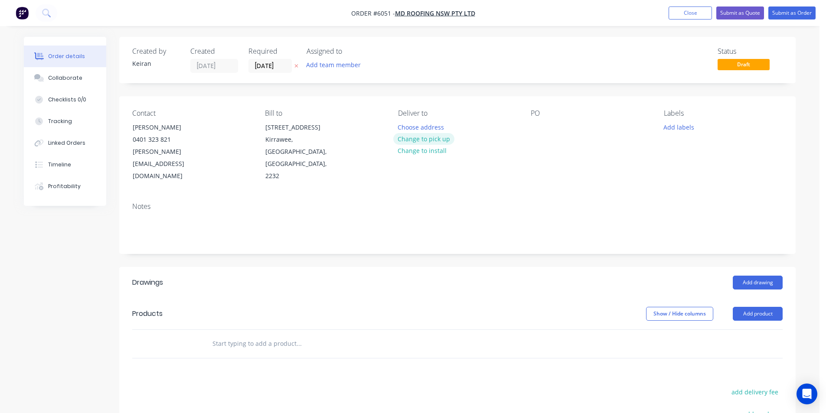
click at [421, 135] on button "Change to pick up" at bounding box center [424, 139] width 62 height 12
click at [541, 128] on div at bounding box center [538, 127] width 14 height 13
click at [739, 276] on button "Add drawing" at bounding box center [758, 283] width 50 height 14
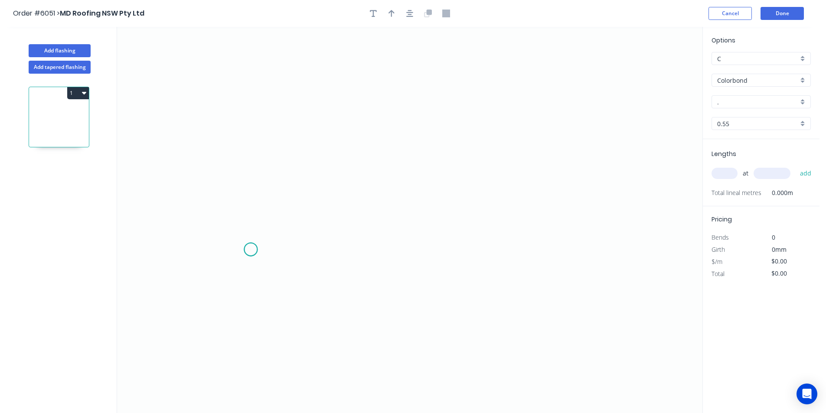
drag, startPoint x: 251, startPoint y: 250, endPoint x: 266, endPoint y: 254, distance: 16.2
click at [252, 250] on icon "0" at bounding box center [409, 220] width 585 height 386
click at [291, 249] on icon "0" at bounding box center [409, 220] width 585 height 386
click at [290, 208] on icon "0 ?" at bounding box center [409, 220] width 585 height 386
click at [566, 220] on icon "0 ? ?" at bounding box center [409, 220] width 585 height 386
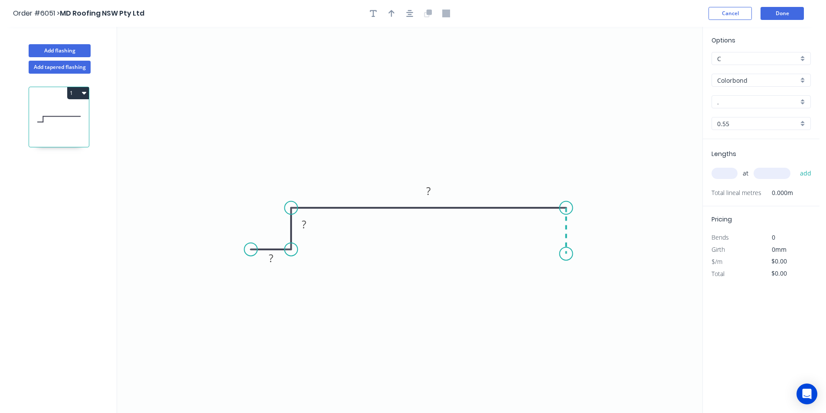
click at [568, 254] on icon "0 ? ? ?" at bounding box center [409, 220] width 585 height 386
click at [628, 254] on icon "0 ? ? ? ?" at bounding box center [409, 220] width 585 height 386
click at [628, 254] on circle at bounding box center [627, 253] width 13 height 13
drag, startPoint x: 629, startPoint y: 256, endPoint x: 618, endPoint y: 254, distance: 11.8
click at [618, 254] on circle at bounding box center [617, 253] width 13 height 13
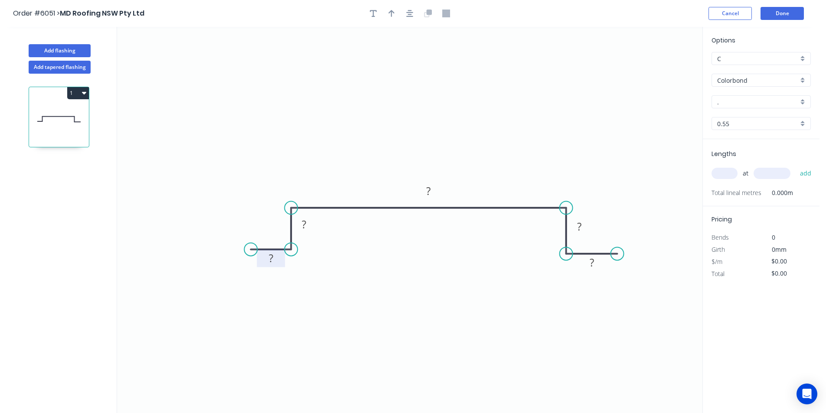
click at [278, 255] on rect at bounding box center [270, 259] width 17 height 12
click at [405, 10] on button "button" at bounding box center [409, 13] width 13 height 13
type input "$13.36"
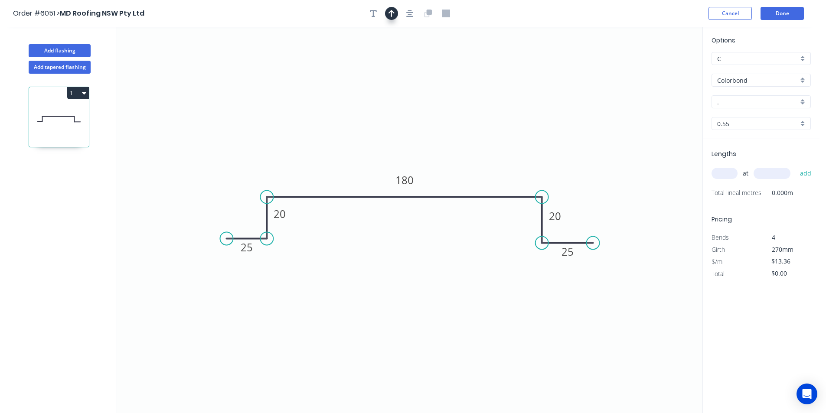
click at [392, 14] on icon "button" at bounding box center [392, 13] width 6 height 7
drag, startPoint x: 658, startPoint y: 66, endPoint x: 641, endPoint y: 133, distance: 69.5
click at [487, 147] on icon at bounding box center [491, 134] width 8 height 28
click at [755, 105] on input "." at bounding box center [757, 102] width 81 height 9
click at [779, 120] on div "." at bounding box center [761, 118] width 98 height 15
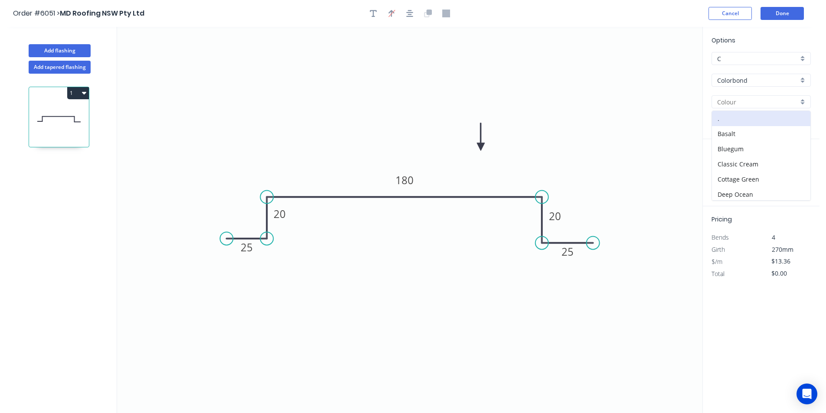
type input "."
click at [373, 12] on icon "button" at bounding box center [373, 14] width 7 height 8
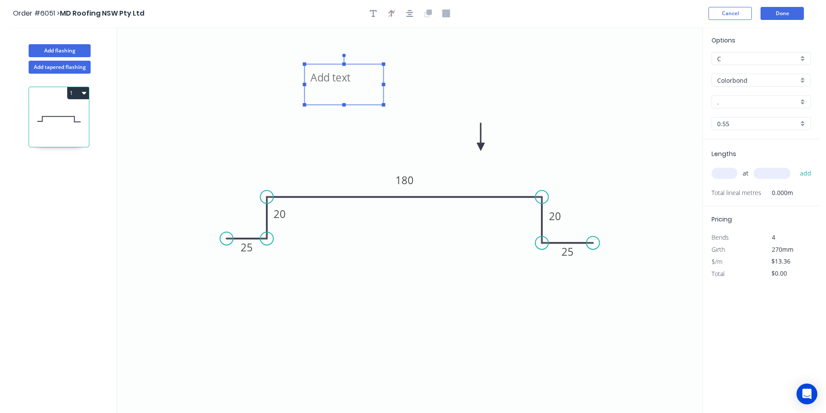
drag, startPoint x: 160, startPoint y: 55, endPoint x: 331, endPoint y: 78, distance: 172.5
click at [331, 78] on textarea at bounding box center [344, 85] width 70 height 32
drag, startPoint x: 354, startPoint y: 85, endPoint x: 363, endPoint y: 99, distance: 17.0
click at [363, 99] on textarea "[PERSON_NAME]" at bounding box center [344, 85] width 70 height 32
click at [366, 100] on textarea "[PERSON_NAME]" at bounding box center [344, 85] width 70 height 32
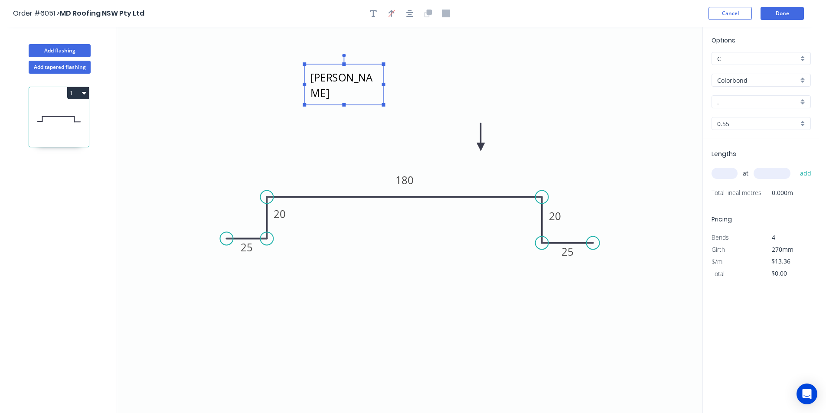
click at [376, 93] on textarea "[PERSON_NAME]" at bounding box center [344, 85] width 70 height 32
click at [383, 115] on icon "Ace Brown 25 20 180 20 25" at bounding box center [409, 220] width 585 height 386
type textarea "[PERSON_NAME]"
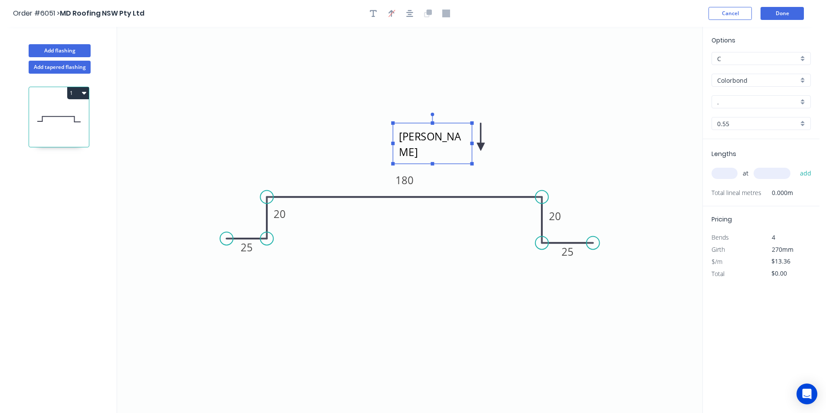
drag, startPoint x: 374, startPoint y: 89, endPoint x: 463, endPoint y: 148, distance: 106.3
click at [463, 148] on textarea "[PERSON_NAME]" at bounding box center [432, 143] width 70 height 32
click at [728, 169] on input "text" at bounding box center [725, 173] width 26 height 11
type input "1"
type input "5000"
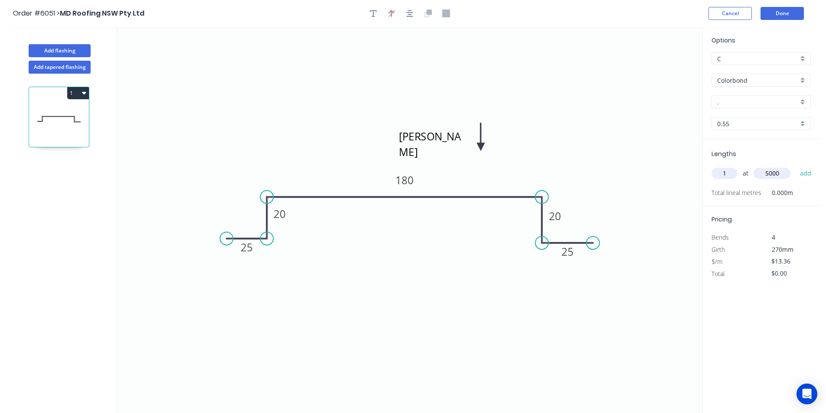
click at [796, 166] on button "add" at bounding box center [806, 173] width 20 height 15
type input "$66.80"
click at [85, 53] on button "Add flashing" at bounding box center [60, 50] width 62 height 13
type input "$0.00"
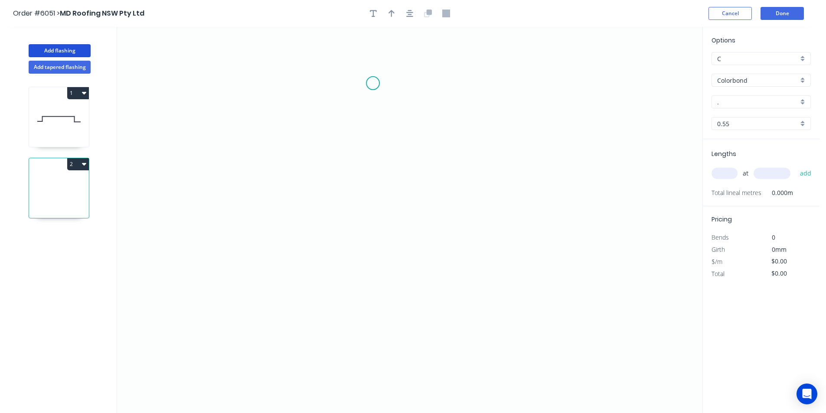
click at [383, 72] on icon "0" at bounding box center [409, 220] width 585 height 386
click at [384, 157] on icon "0" at bounding box center [409, 220] width 585 height 386
click at [343, 155] on icon "0 ?" at bounding box center [409, 220] width 585 height 386
click at [341, 322] on icon "0 ? ?" at bounding box center [409, 220] width 585 height 386
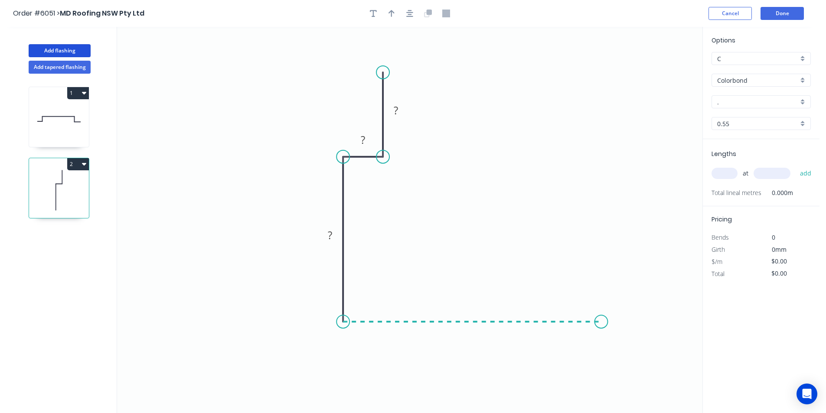
click at [601, 313] on icon "0 ? ? ?" at bounding box center [409, 220] width 585 height 386
click at [600, 277] on icon "0 ? ? ? ?" at bounding box center [409, 220] width 585 height 386
click at [600, 277] on circle at bounding box center [601, 276] width 13 height 13
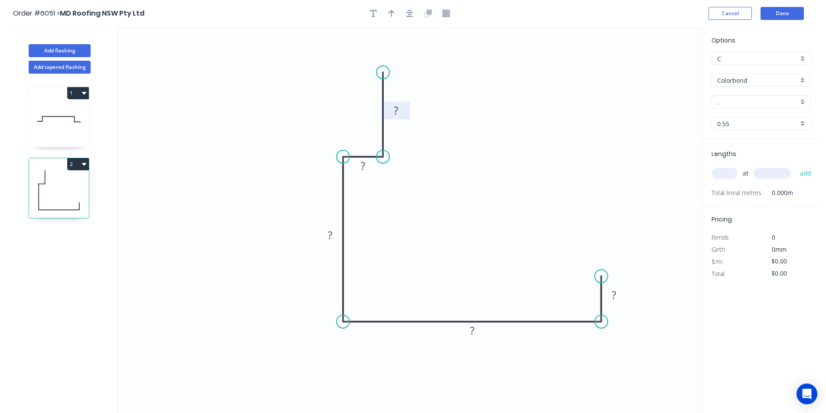
click at [396, 117] on tspan "?" at bounding box center [396, 110] width 4 height 14
drag, startPoint x: 600, startPoint y: 278, endPoint x: 600, endPoint y: 252, distance: 25.2
click at [600, 252] on circle at bounding box center [601, 251] width 13 height 13
type input "$18.74"
click at [407, 18] on button "button" at bounding box center [409, 13] width 13 height 13
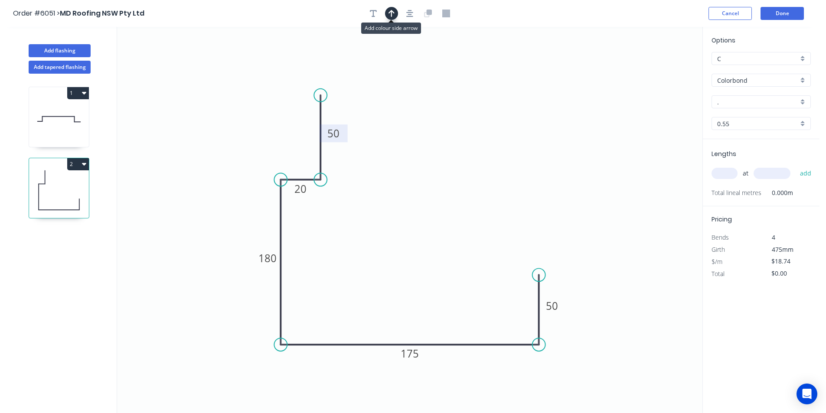
click at [393, 10] on icon "button" at bounding box center [392, 14] width 6 height 8
click at [376, 12] on icon "button" at bounding box center [373, 13] width 7 height 7
drag, startPoint x: 204, startPoint y: 52, endPoint x: 228, endPoint y: 108, distance: 60.8
click at [228, 108] on textarea at bounding box center [197, 117] width 70 height 32
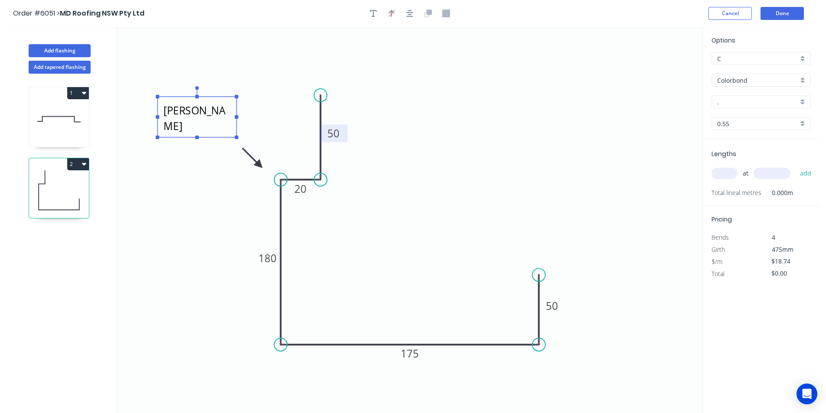
click at [154, 170] on icon "Ace Brown 50 20 180 175 50" at bounding box center [409, 220] width 585 height 386
type textarea "[PERSON_NAME]"
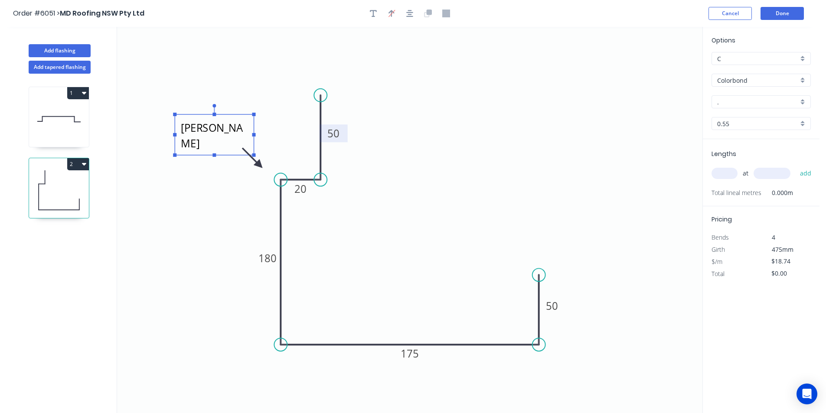
drag, startPoint x: 210, startPoint y: 132, endPoint x: 227, endPoint y: 150, distance: 24.8
click at [227, 150] on textarea "[PERSON_NAME]" at bounding box center [214, 135] width 70 height 32
click at [725, 177] on input "text" at bounding box center [725, 173] width 26 height 11
type input "1"
type input "5000"
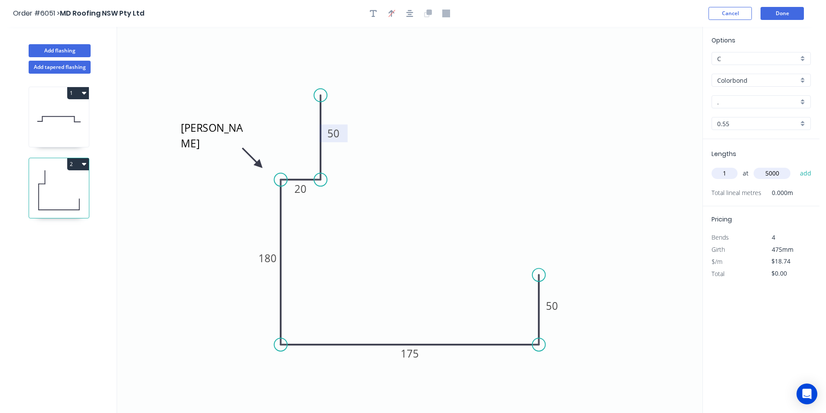
click at [796, 166] on button "add" at bounding box center [806, 173] width 20 height 15
type input "$93.70"
click at [789, 20] on header "Order #6051 > MD Roofing NSW Pty Ltd Cancel Done" at bounding box center [410, 13] width 820 height 27
click at [788, 14] on button "Done" at bounding box center [782, 13] width 43 height 13
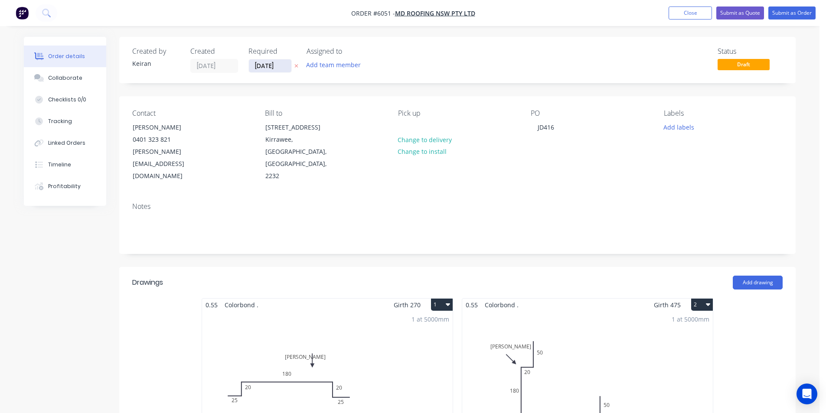
click at [264, 67] on input "[DATE]" at bounding box center [270, 65] width 42 height 13
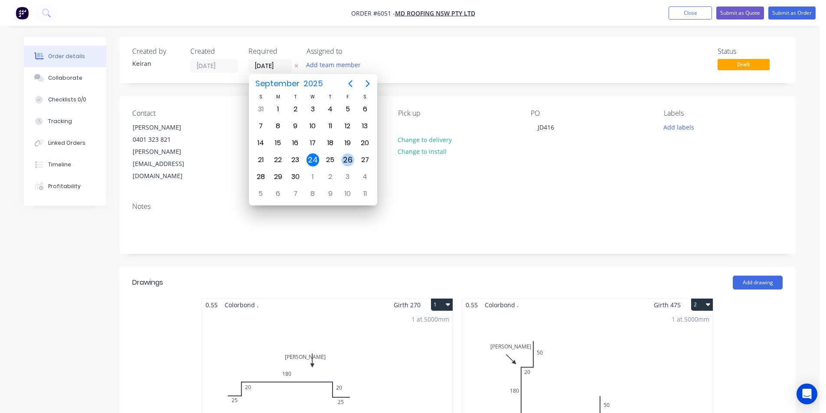
click at [348, 160] on div "26" at bounding box center [347, 160] width 13 height 13
type input "[DATE]"
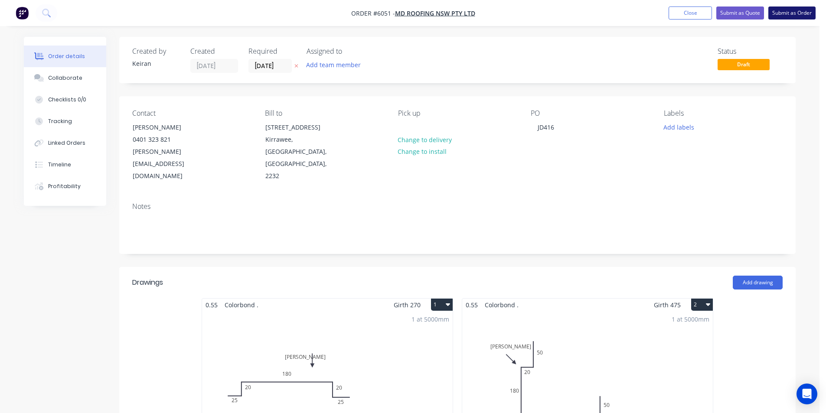
click at [777, 16] on button "Submit as Order" at bounding box center [791, 13] width 47 height 13
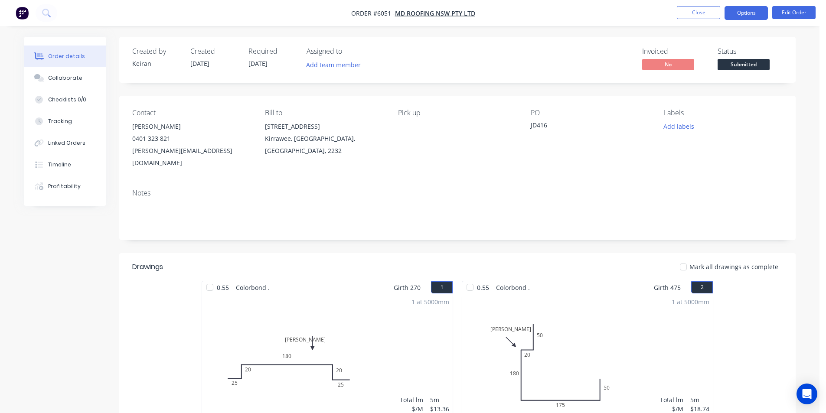
click at [750, 15] on button "Options" at bounding box center [746, 13] width 43 height 14
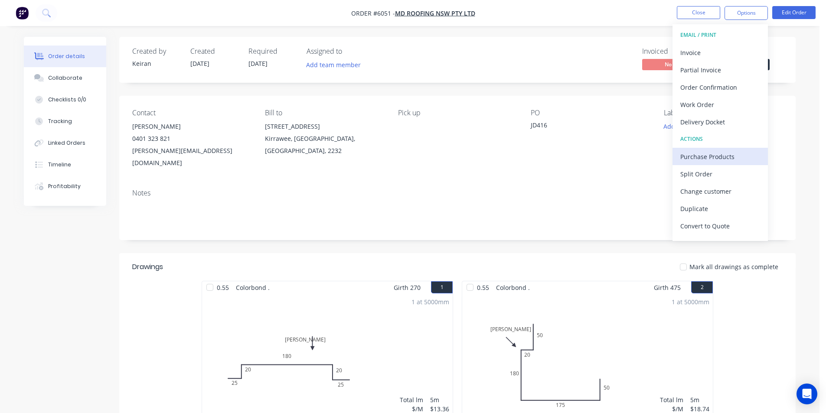
click at [709, 160] on div "Purchase Products" at bounding box center [720, 156] width 80 height 13
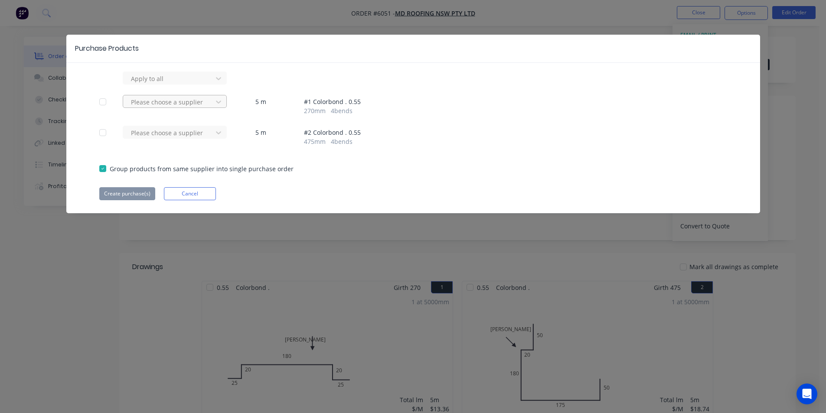
click at [210, 104] on div "Please choose a supplier" at bounding box center [168, 101] width 83 height 13
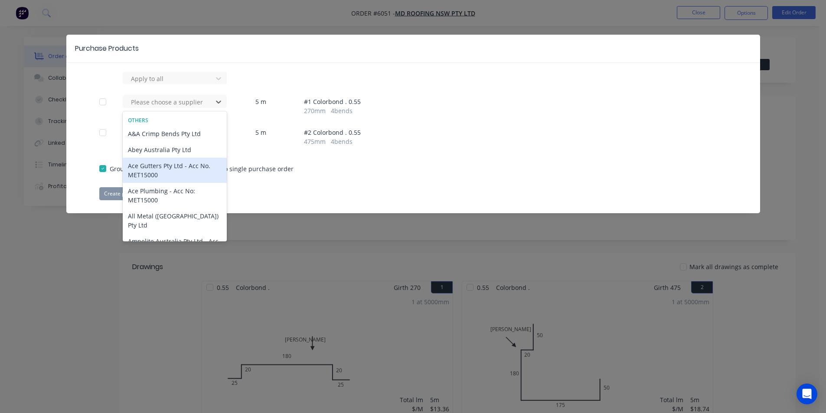
click at [175, 166] on div "Ace Gutters Pty Ltd - Acc No. MET15000" at bounding box center [175, 170] width 104 height 25
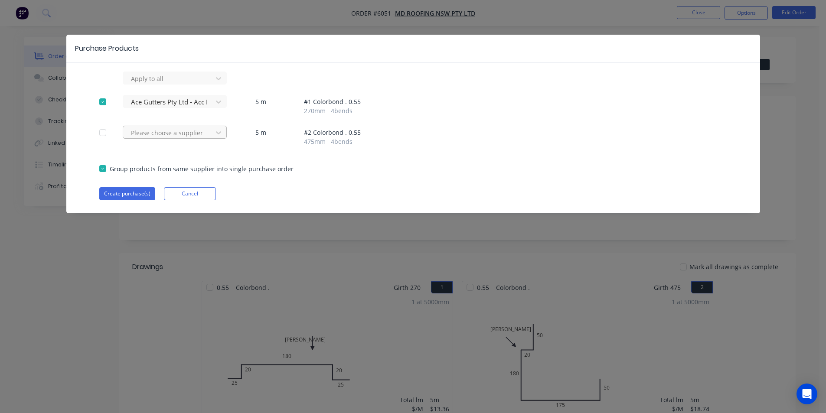
click at [210, 134] on div "Please choose a supplier" at bounding box center [168, 132] width 83 height 13
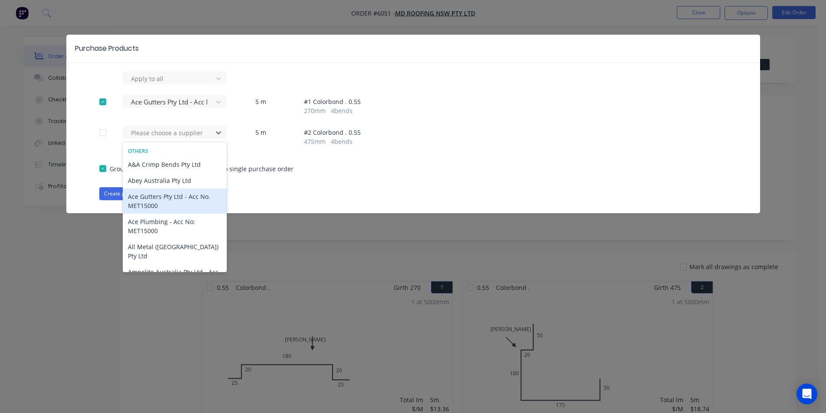
click at [177, 196] on div "Ace Gutters Pty Ltd - Acc No. MET15000" at bounding box center [175, 201] width 104 height 25
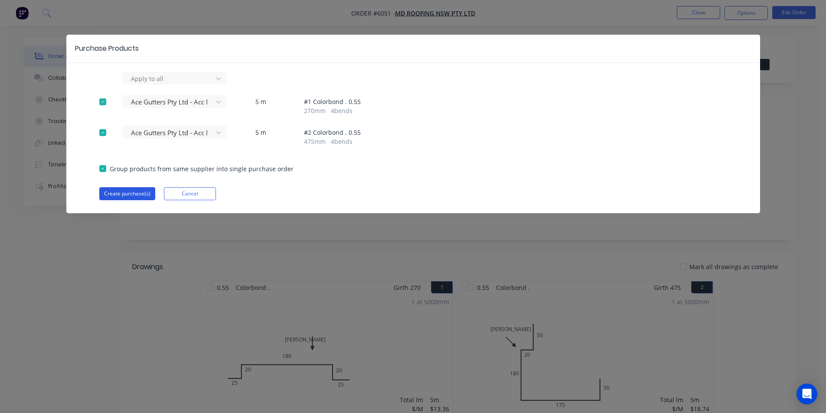
click at [141, 197] on button "Create purchase(s)" at bounding box center [127, 193] width 56 height 13
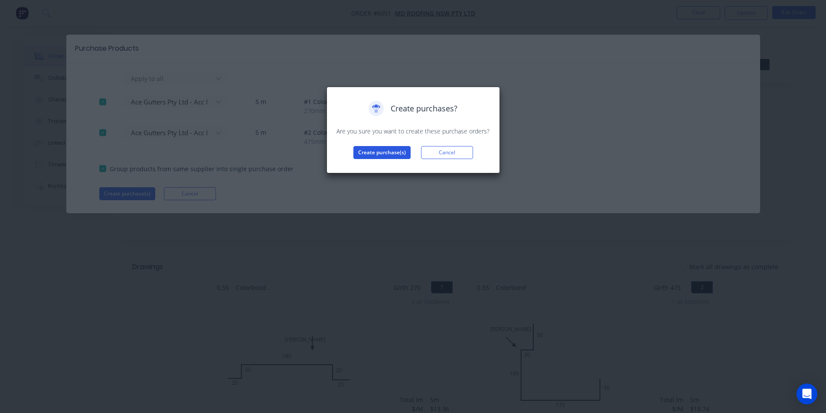
click at [378, 153] on button "Create purchase(s)" at bounding box center [381, 152] width 57 height 13
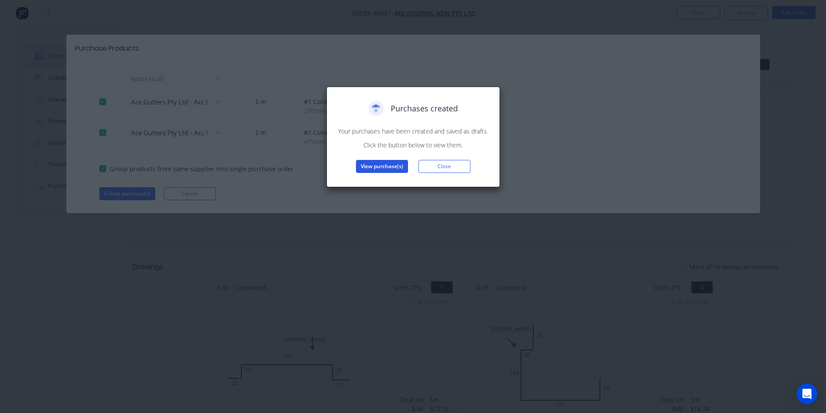
click at [392, 169] on button "View purchase(s)" at bounding box center [382, 166] width 52 height 13
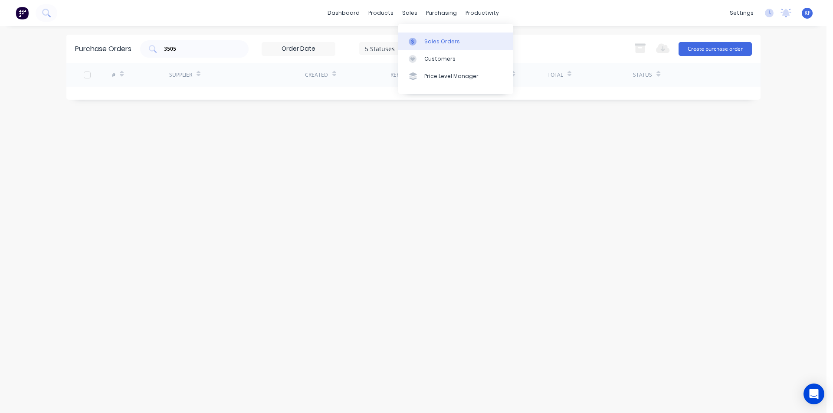
click at [430, 42] on div "Sales Orders" at bounding box center [442, 42] width 36 height 8
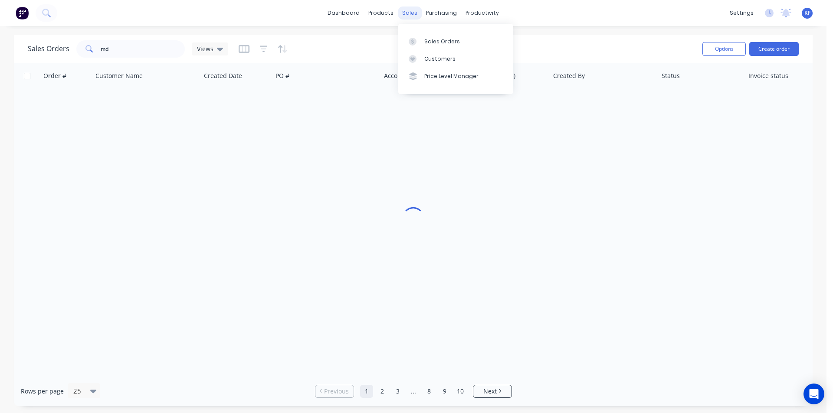
click at [406, 16] on div "sales" at bounding box center [410, 13] width 24 height 13
drag, startPoint x: 99, startPoint y: 44, endPoint x: 49, endPoint y: 36, distance: 51.0
click at [73, 41] on div "Sales Orders md Views" at bounding box center [128, 48] width 200 height 17
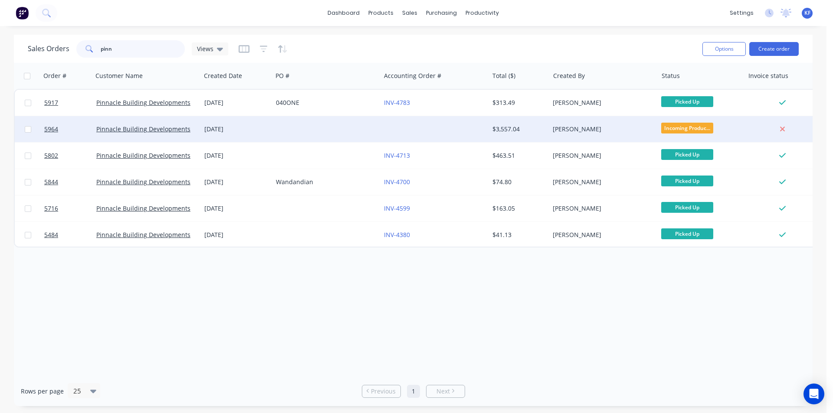
type input "pinn"
click at [442, 134] on div at bounding box center [434, 129] width 108 height 26
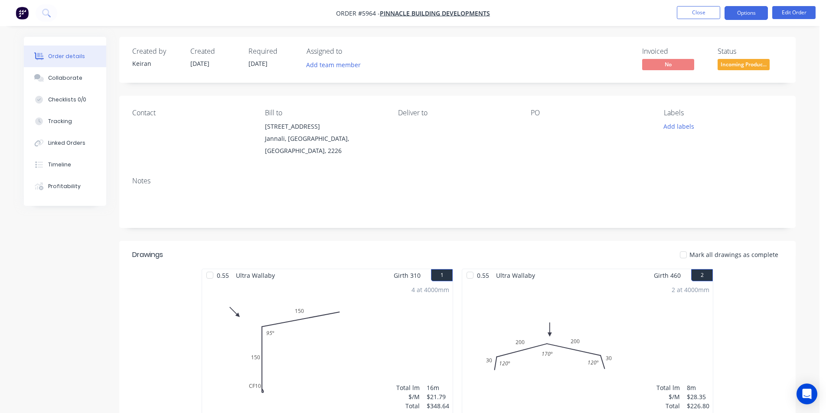
click at [746, 14] on button "Options" at bounding box center [746, 13] width 43 height 14
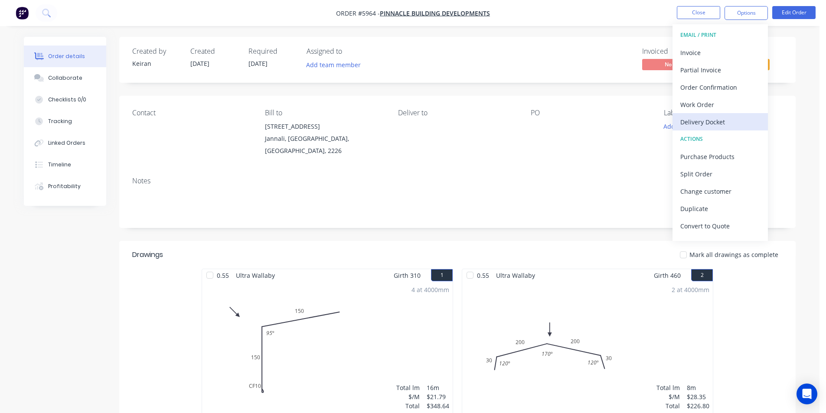
click at [704, 116] on div "Delivery Docket" at bounding box center [720, 122] width 80 height 13
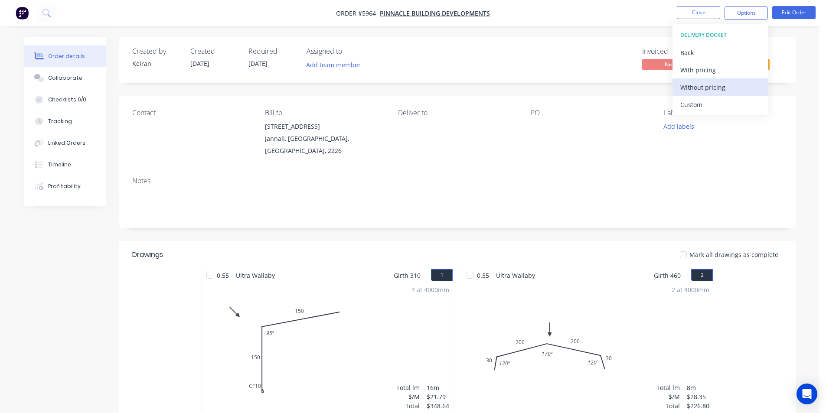
click at [704, 85] on div "Without pricing" at bounding box center [720, 87] width 80 height 13
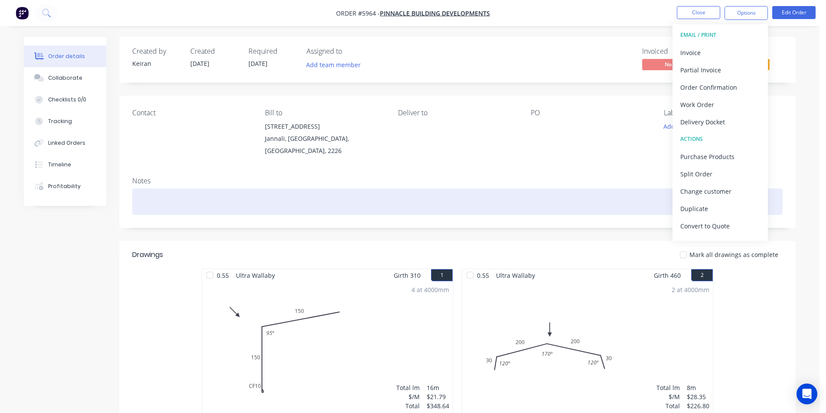
click at [543, 189] on div at bounding box center [457, 202] width 650 height 26
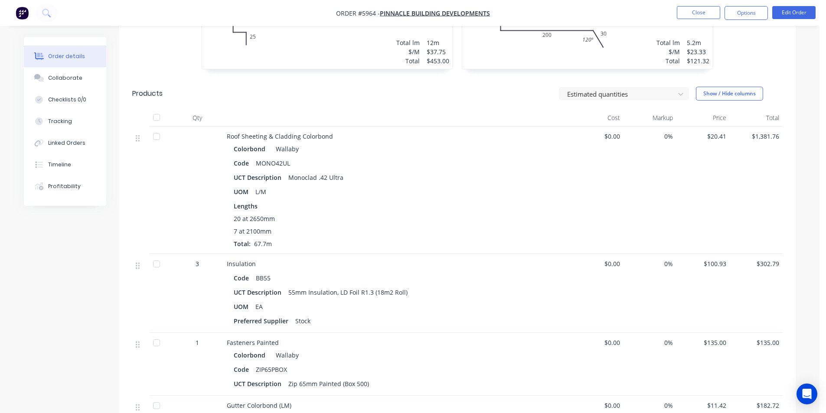
scroll to position [244, 0]
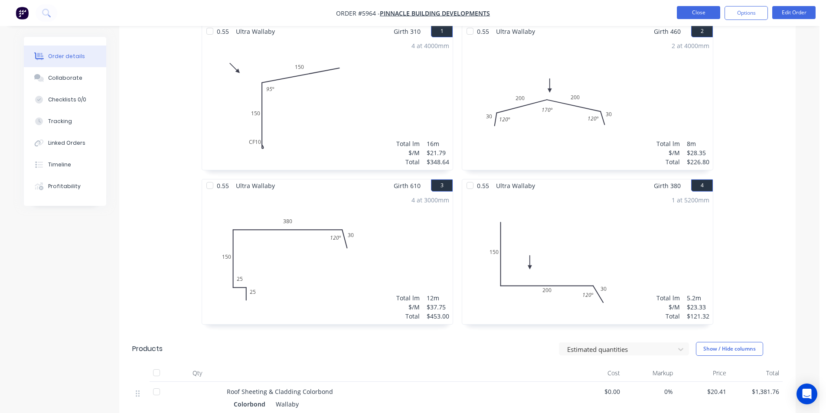
click at [704, 15] on button "Close" at bounding box center [698, 12] width 43 height 13
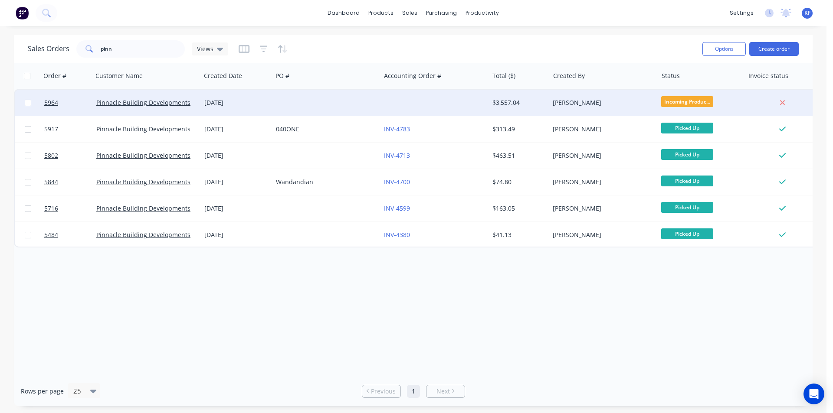
click at [580, 99] on div "[PERSON_NAME]" at bounding box center [600, 102] width 96 height 9
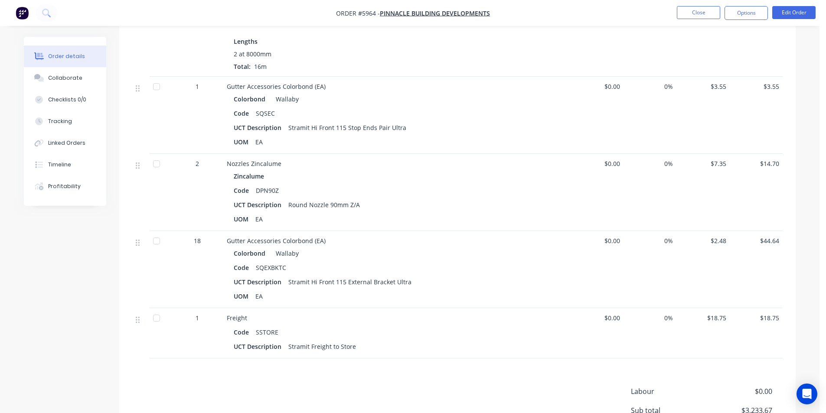
scroll to position [1025, 0]
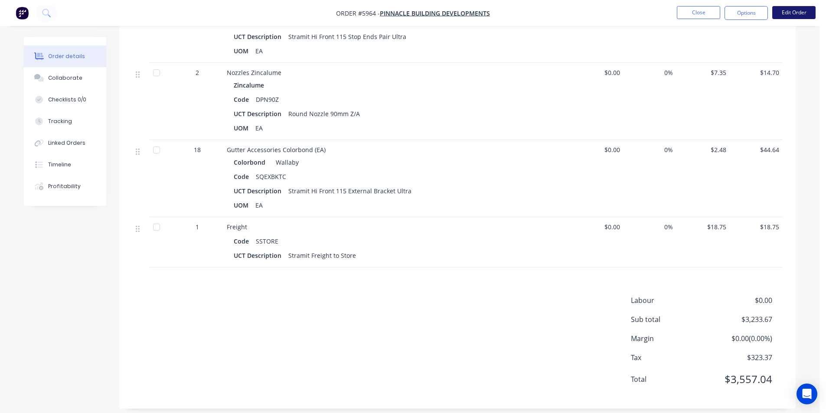
click at [801, 12] on button "Edit Order" at bounding box center [793, 12] width 43 height 13
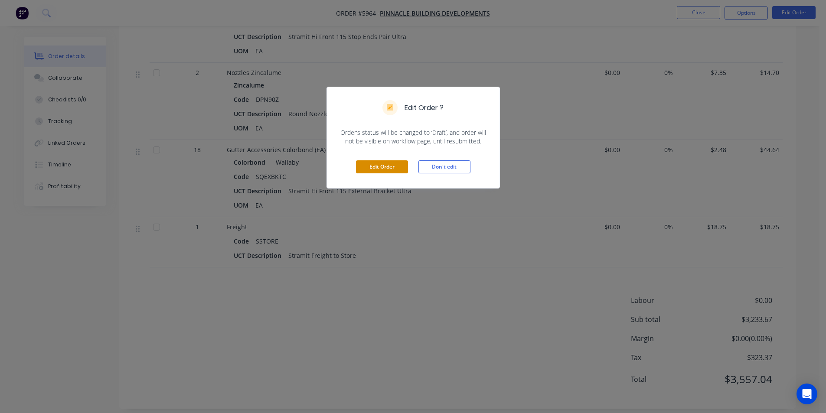
click at [386, 168] on button "Edit Order" at bounding box center [382, 166] width 52 height 13
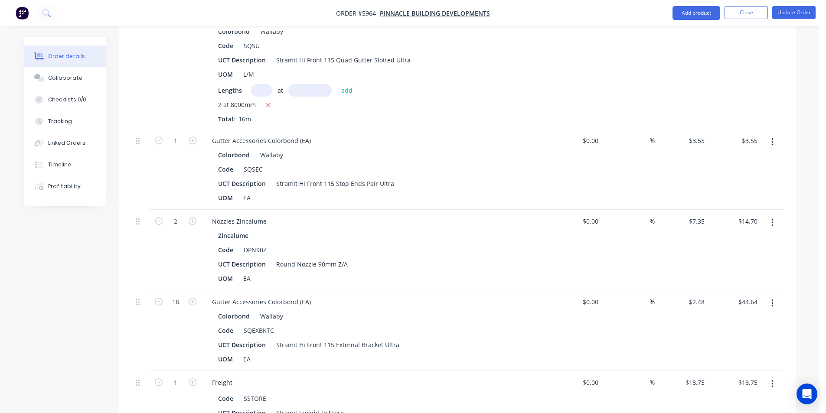
scroll to position [1041, 0]
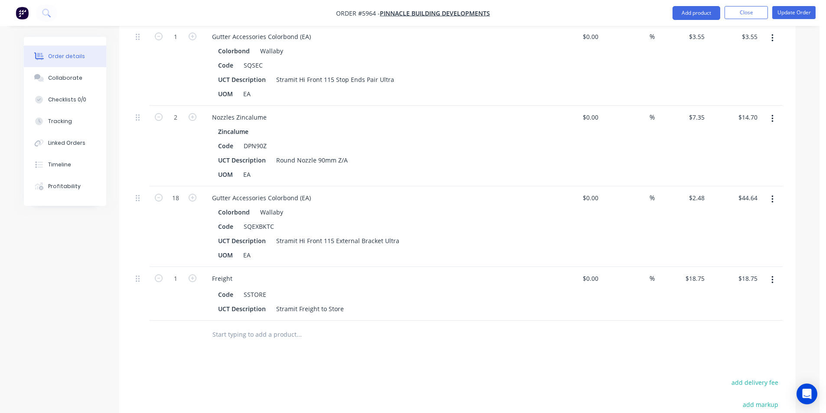
click at [291, 326] on input "text" at bounding box center [298, 334] width 173 height 17
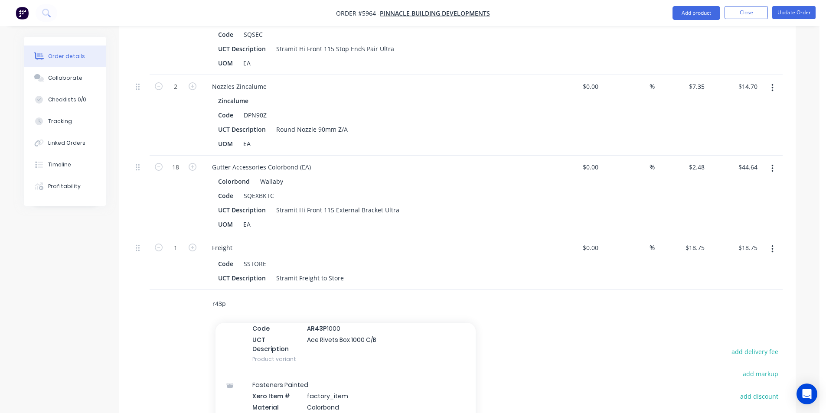
scroll to position [1173, 0]
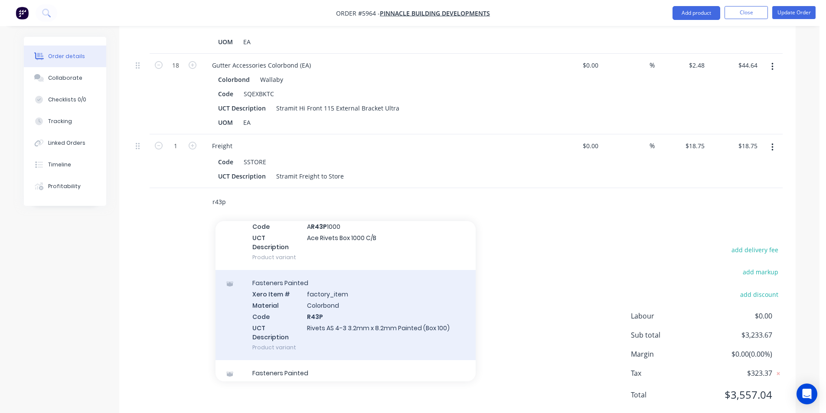
type input "r43p"
click at [418, 315] on div "Fasteners Painted Xero Item # factory_item Material Colorbond Code R43P UCT Des…" at bounding box center [346, 315] width 260 height 90
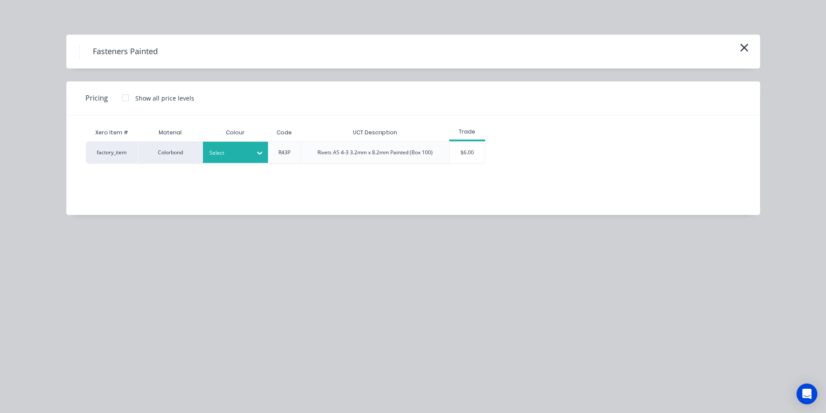
click at [260, 152] on icon at bounding box center [259, 153] width 9 height 9
type input "wall"
click at [465, 159] on div "$6.00" at bounding box center [467, 153] width 35 height 22
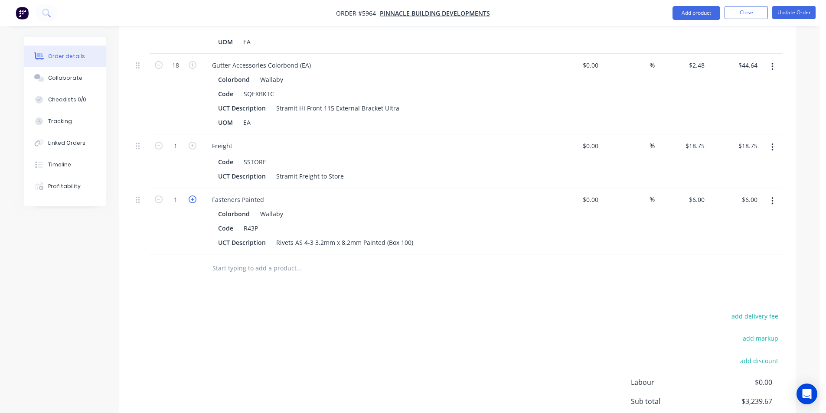
click at [190, 196] on icon "button" at bounding box center [193, 200] width 8 height 8
type input "2"
type input "$12.00"
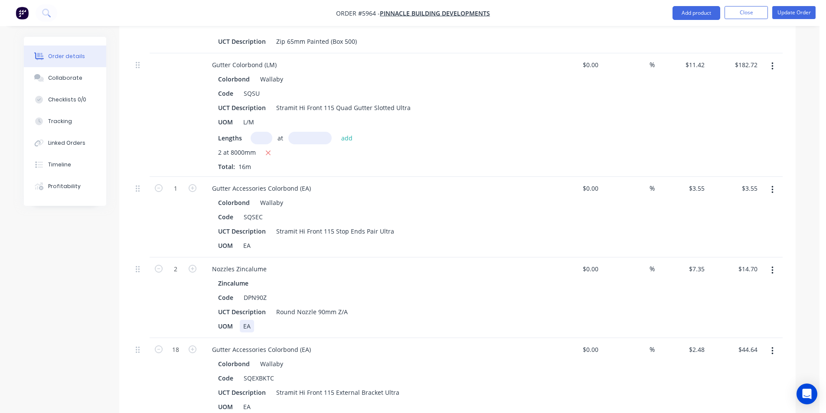
scroll to position [913, 0]
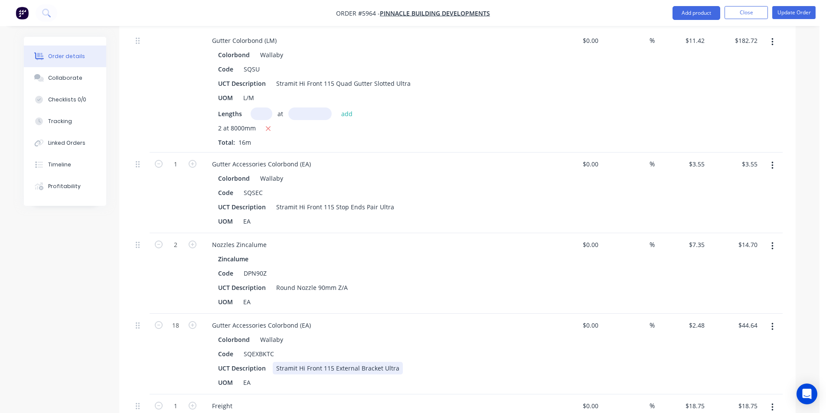
click at [402, 362] on div "UCT Description Stramit Hi Front 115 External Bracket Ultra" at bounding box center [373, 368] width 317 height 13
drag, startPoint x: 400, startPoint y: 343, endPoint x: 385, endPoint y: 342, distance: 15.6
click at [385, 362] on div "UCT Description Stramit Hi Front 115 External Bracket Ultra" at bounding box center [373, 368] width 317 height 13
click at [399, 362] on div "UCT Description Stramit Hi Front 115 External Bracket Ultra" at bounding box center [373, 368] width 317 height 13
click at [395, 362] on div "Stramit Hi Front 115 External Bracket Ultra" at bounding box center [338, 368] width 130 height 13
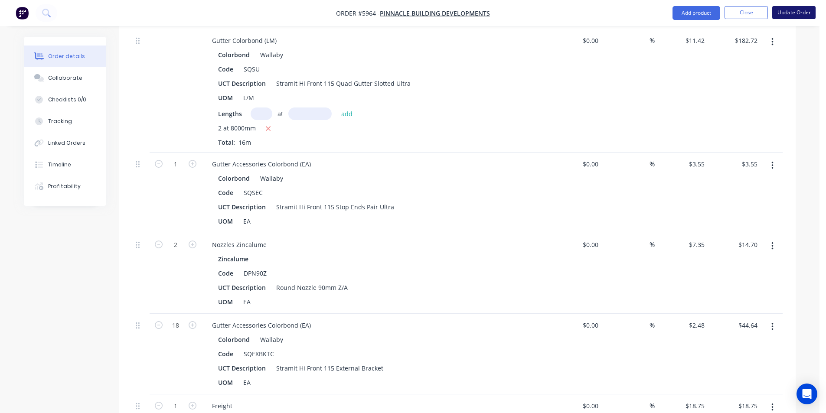
click at [790, 16] on button "Update Order" at bounding box center [793, 12] width 43 height 13
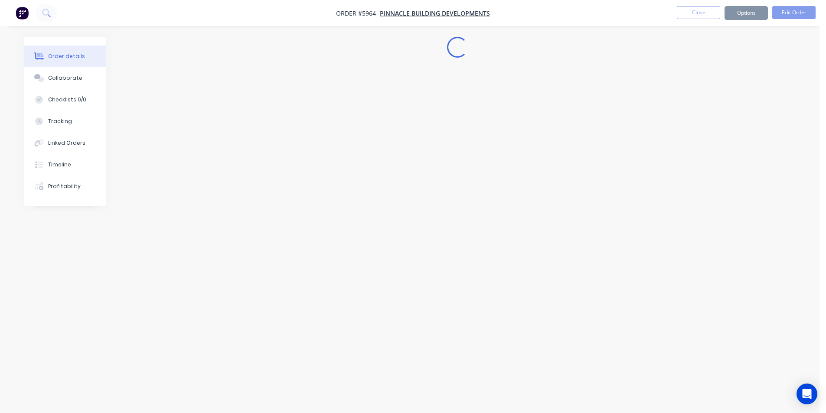
scroll to position [0, 0]
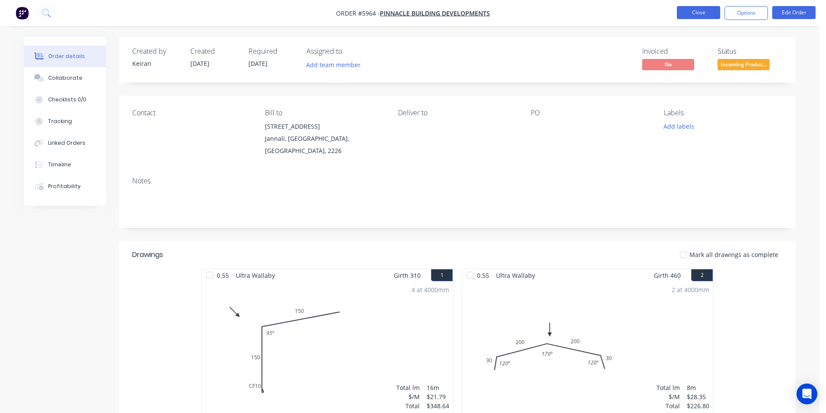
click at [711, 17] on button "Close" at bounding box center [698, 12] width 43 height 13
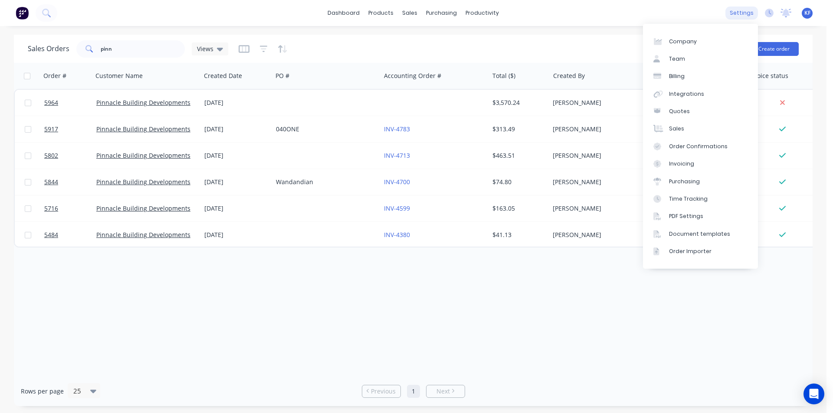
click at [747, 13] on div "settings" at bounding box center [741, 13] width 33 height 13
click at [677, 57] on div "Team" at bounding box center [677, 59] width 16 height 8
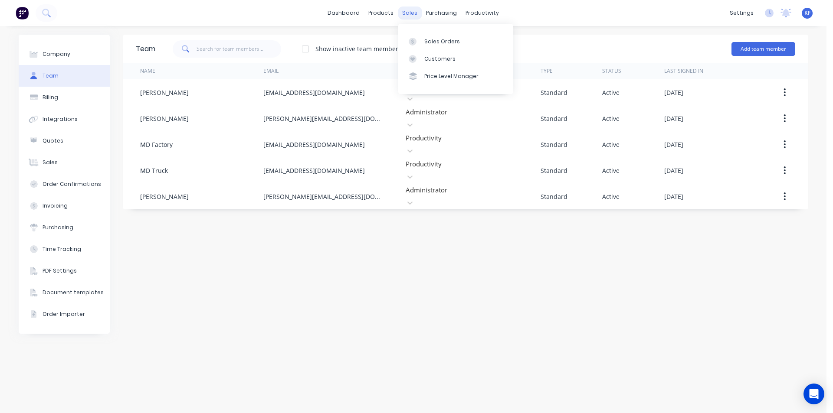
click at [404, 11] on div "sales" at bounding box center [410, 13] width 24 height 13
click at [425, 33] on link "Sales Orders" at bounding box center [455, 41] width 115 height 17
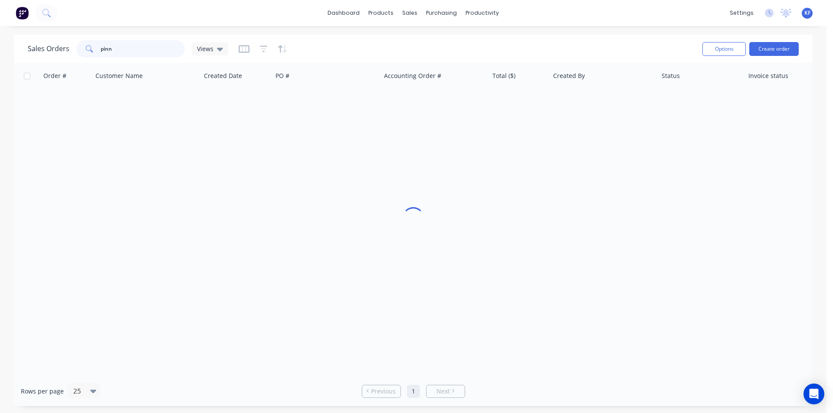
drag, startPoint x: 95, startPoint y: 46, endPoint x: 74, endPoint y: 44, distance: 21.4
click at [74, 44] on div "Sales Orders pinn Views" at bounding box center [128, 48] width 200 height 17
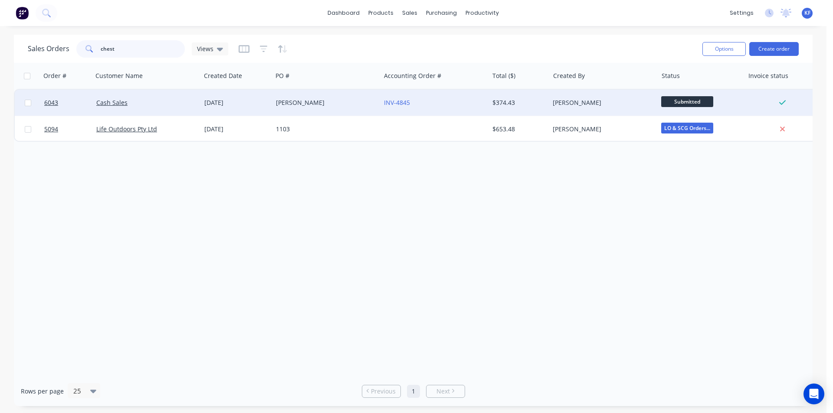
type input "chest"
click at [320, 108] on div "[PERSON_NAME]" at bounding box center [326, 103] width 108 height 26
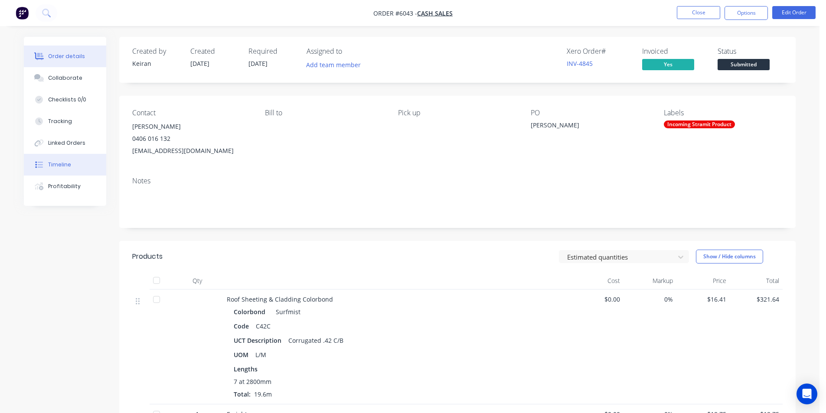
click at [70, 167] on button "Timeline" at bounding box center [65, 165] width 82 height 22
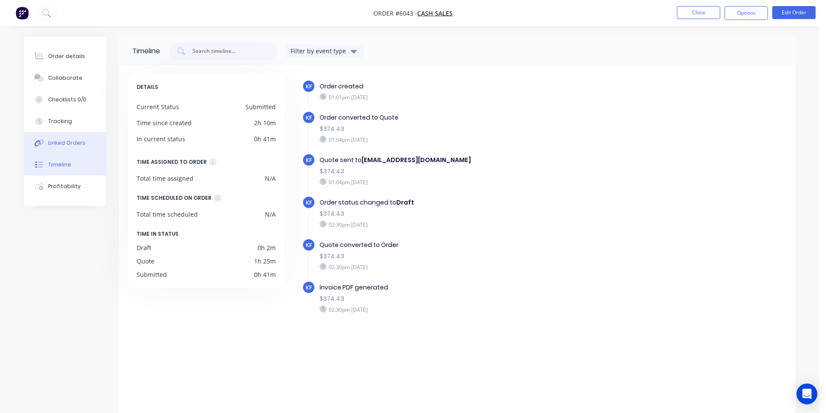
click at [56, 144] on div "Linked Orders" at bounding box center [66, 143] width 37 height 8
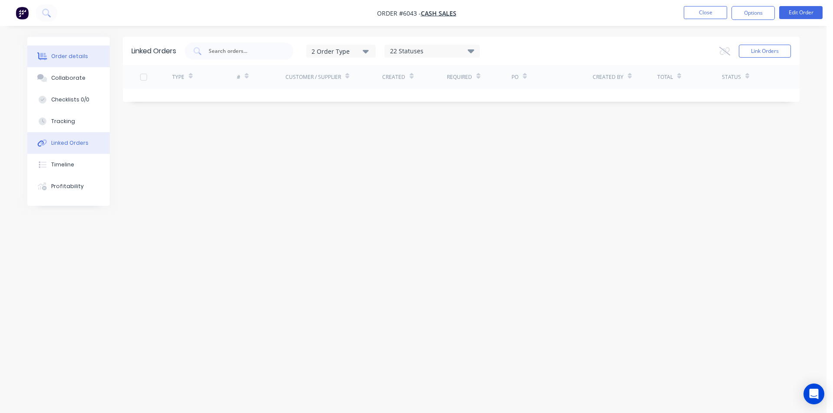
click at [68, 53] on div "Order details" at bounding box center [69, 56] width 37 height 8
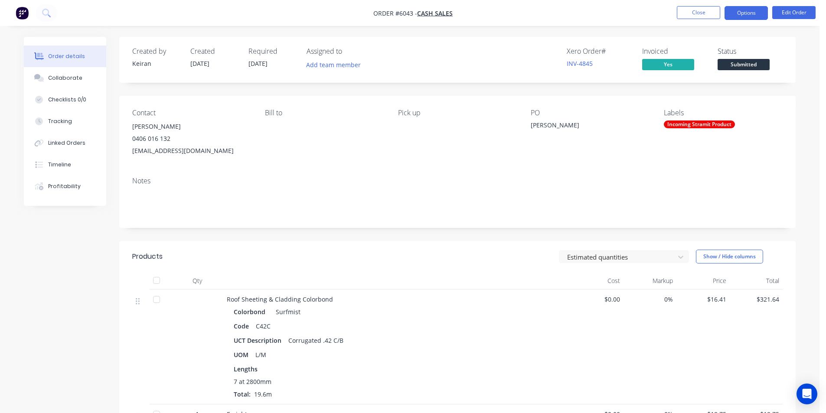
click at [743, 14] on button "Options" at bounding box center [746, 13] width 43 height 14
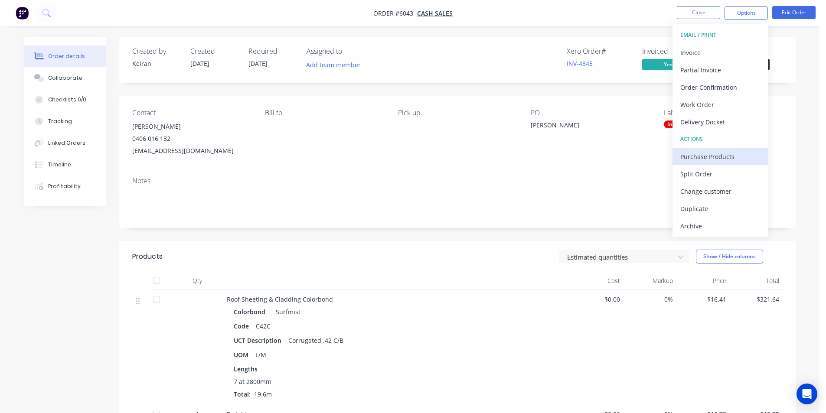
click at [716, 150] on button "Purchase Products" at bounding box center [720, 156] width 95 height 17
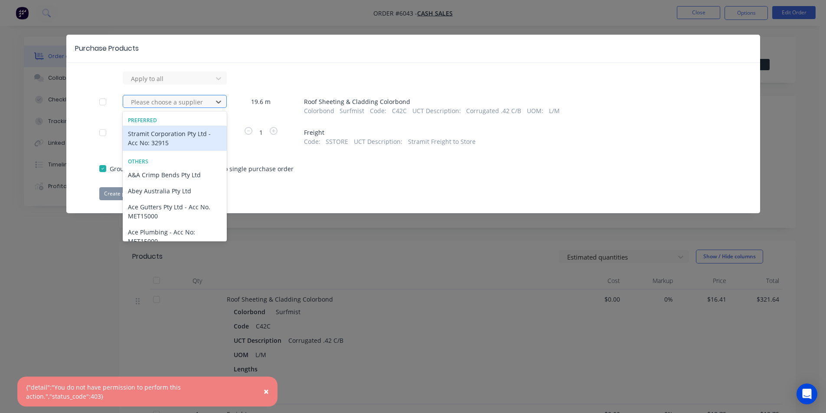
click at [204, 101] on div at bounding box center [169, 102] width 78 height 11
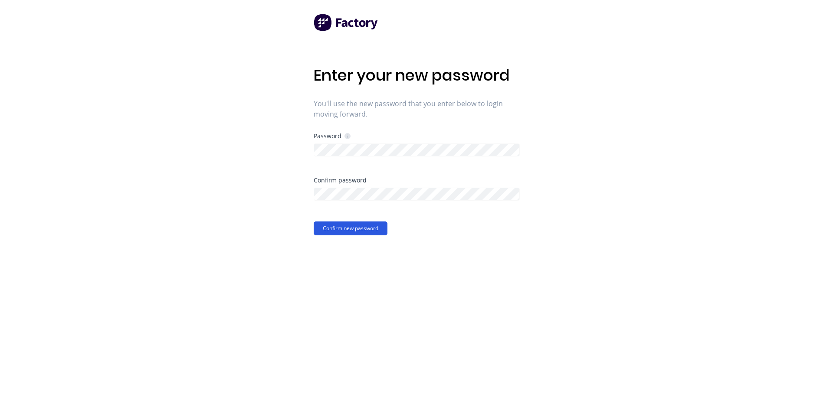
click at [367, 228] on button "Confirm new password" at bounding box center [351, 229] width 74 height 14
